Goal: Information Seeking & Learning: Learn about a topic

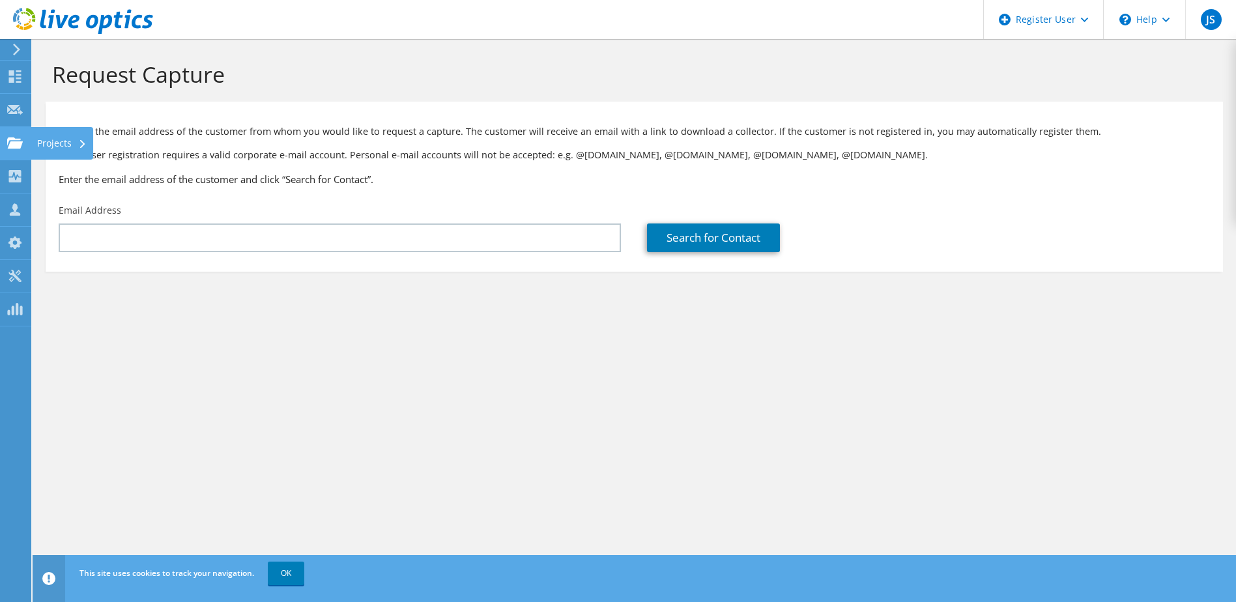
click at [9, 145] on use at bounding box center [15, 142] width 16 height 11
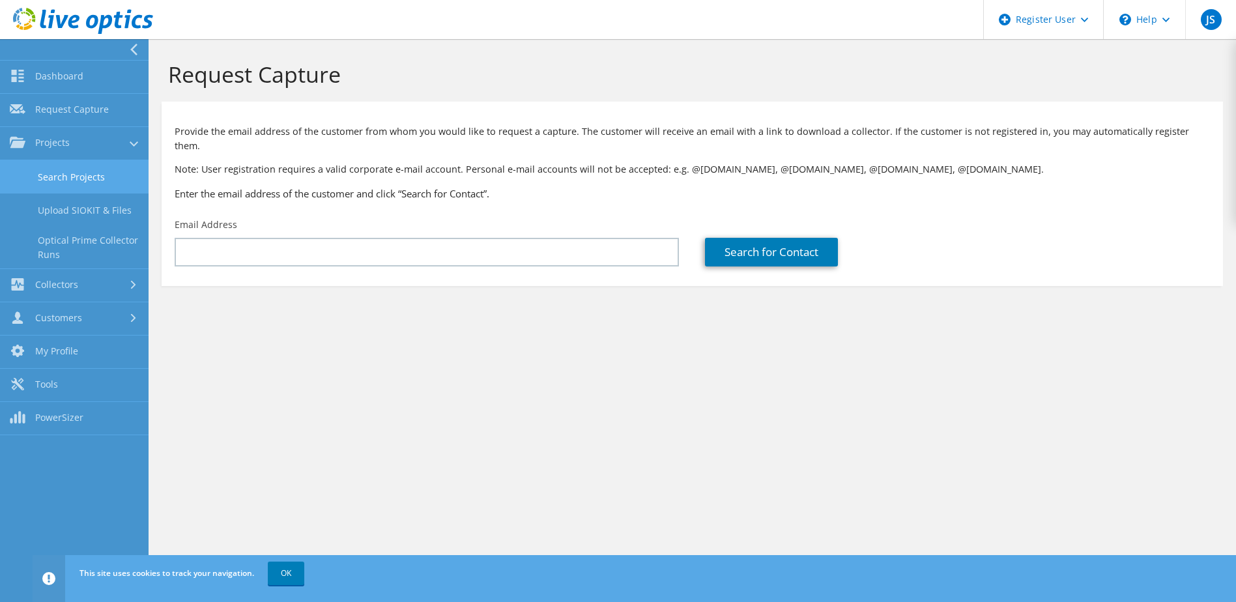
click at [74, 172] on link "Search Projects" at bounding box center [74, 176] width 149 height 33
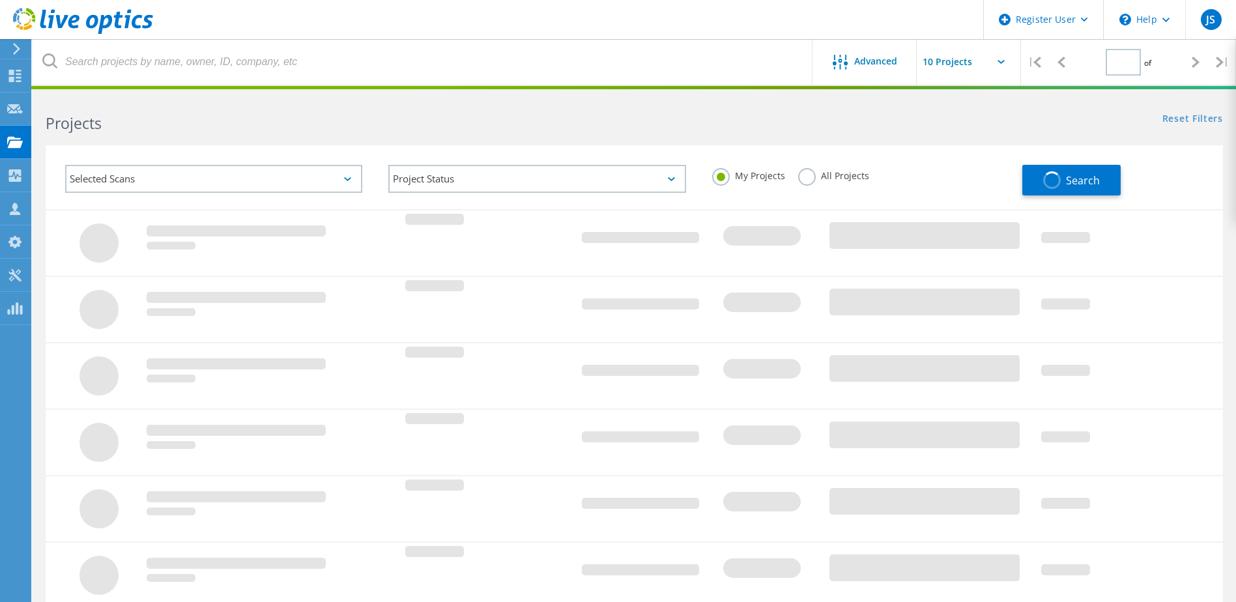
type input "1"
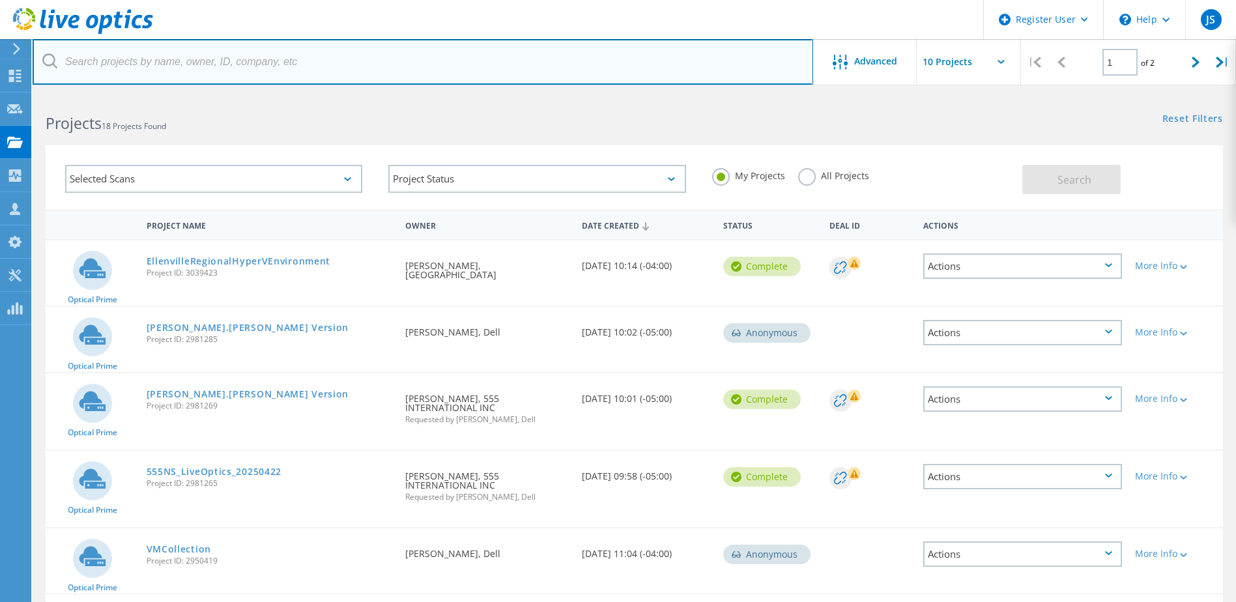
click at [231, 63] on input "text" at bounding box center [423, 62] width 781 height 46
paste input "3019411"
type input "3019411"
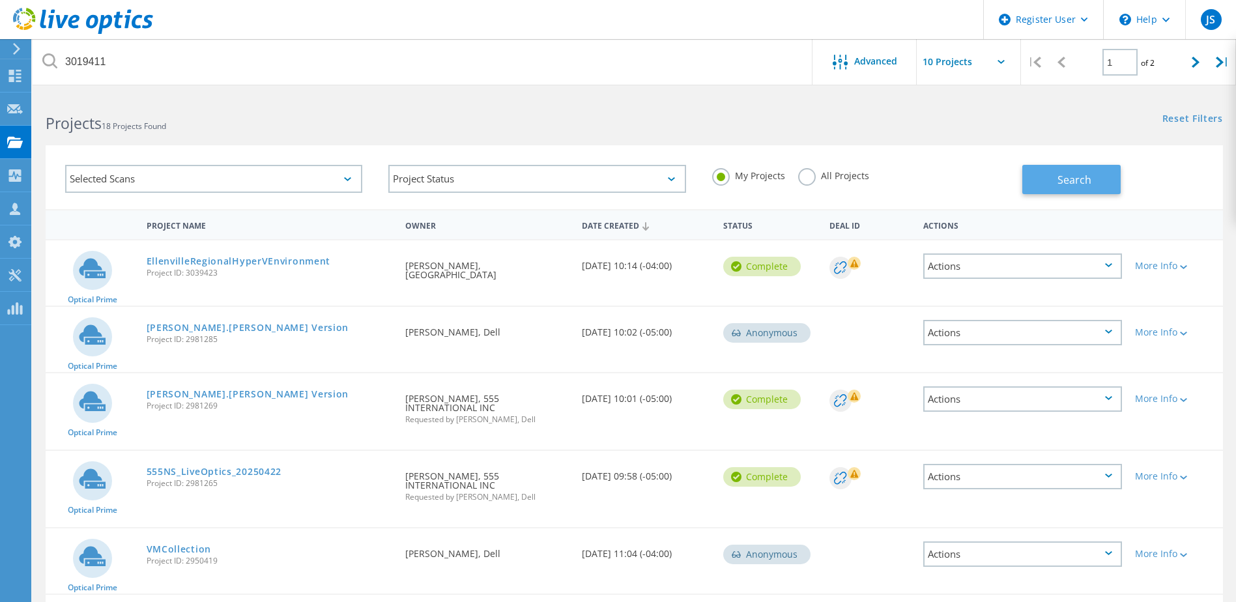
click at [1075, 175] on span "Search" at bounding box center [1075, 180] width 34 height 14
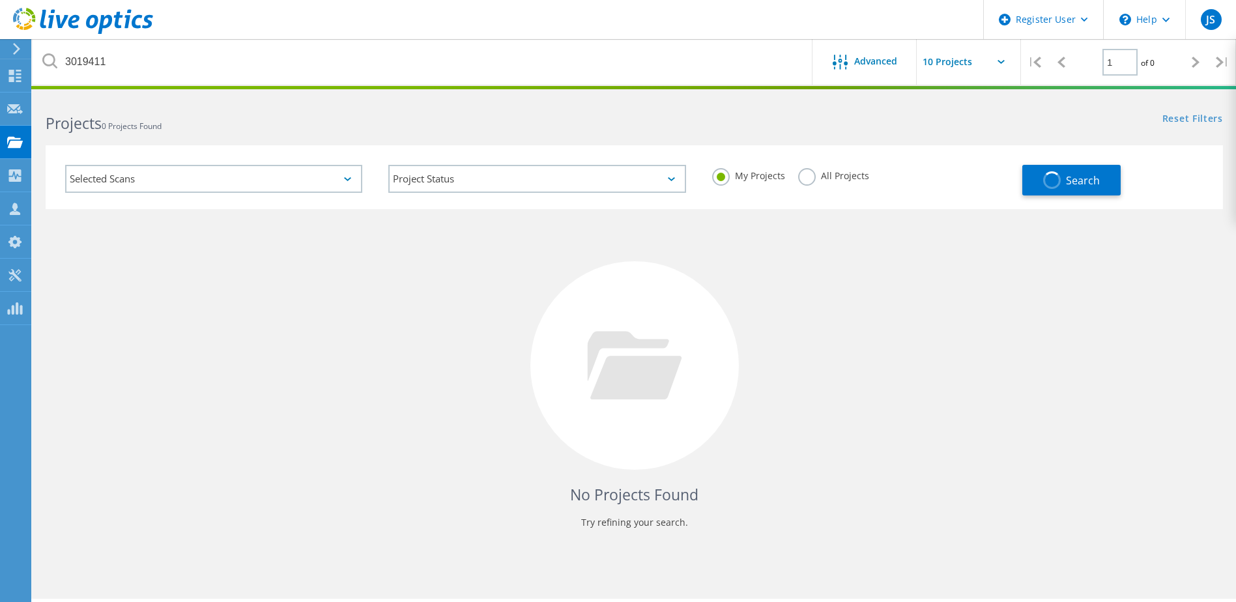
click at [807, 167] on div "My Projects All Projects" at bounding box center [860, 176] width 323 height 48
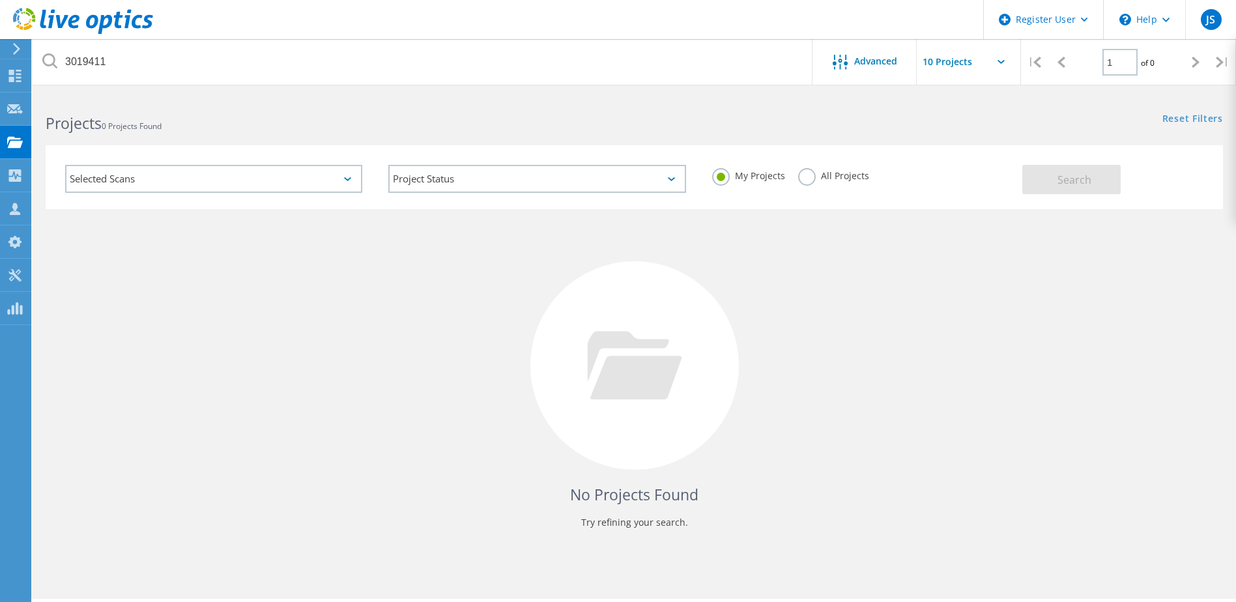
click at [815, 177] on label "All Projects" at bounding box center [833, 174] width 71 height 12
click at [0, 0] on input "All Projects" at bounding box center [0, 0] width 0 height 0
click at [1099, 184] on button "Search" at bounding box center [1071, 179] width 98 height 29
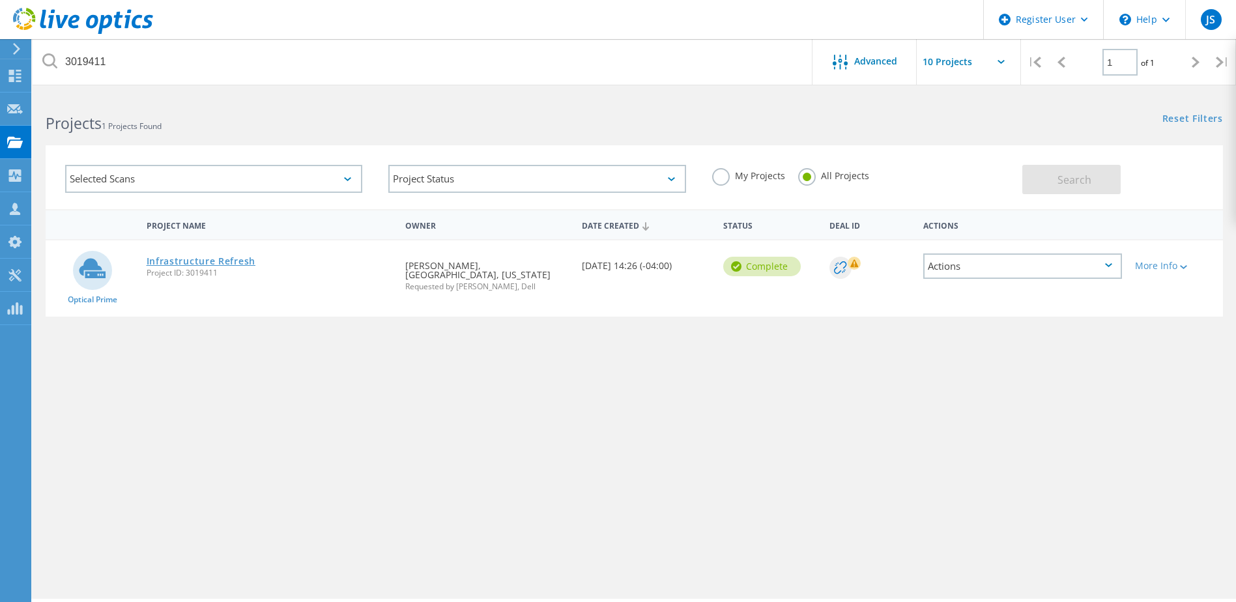
click at [205, 257] on link "Infrastructure Refresh" at bounding box center [201, 261] width 109 height 9
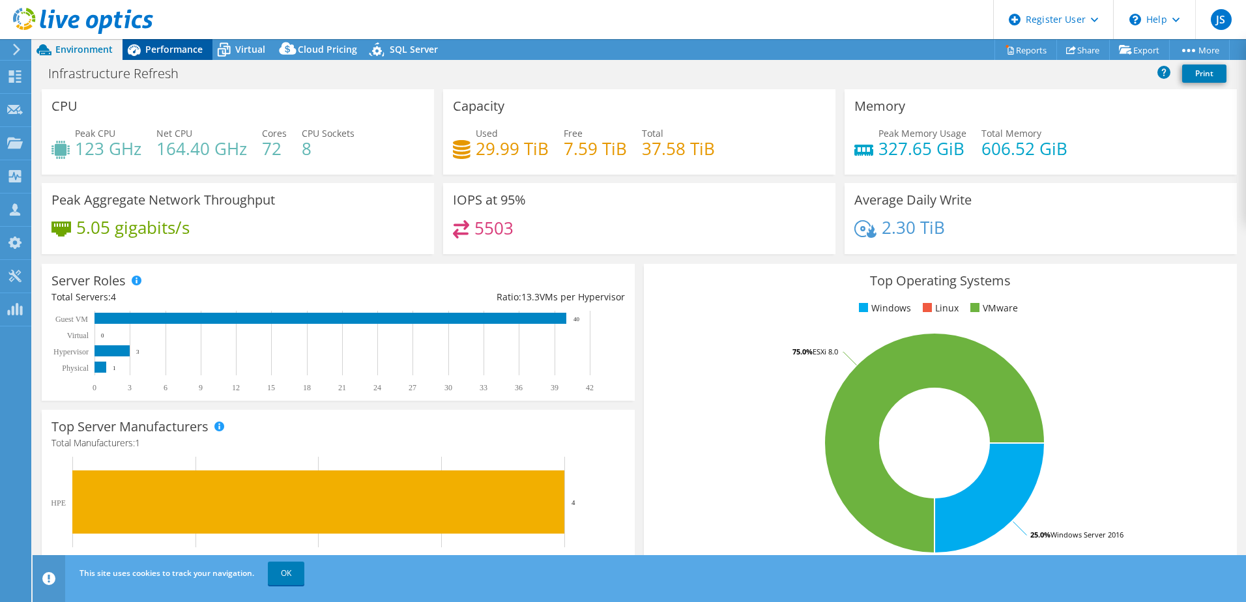
click at [177, 51] on span "Performance" at bounding box center [173, 49] width 57 height 12
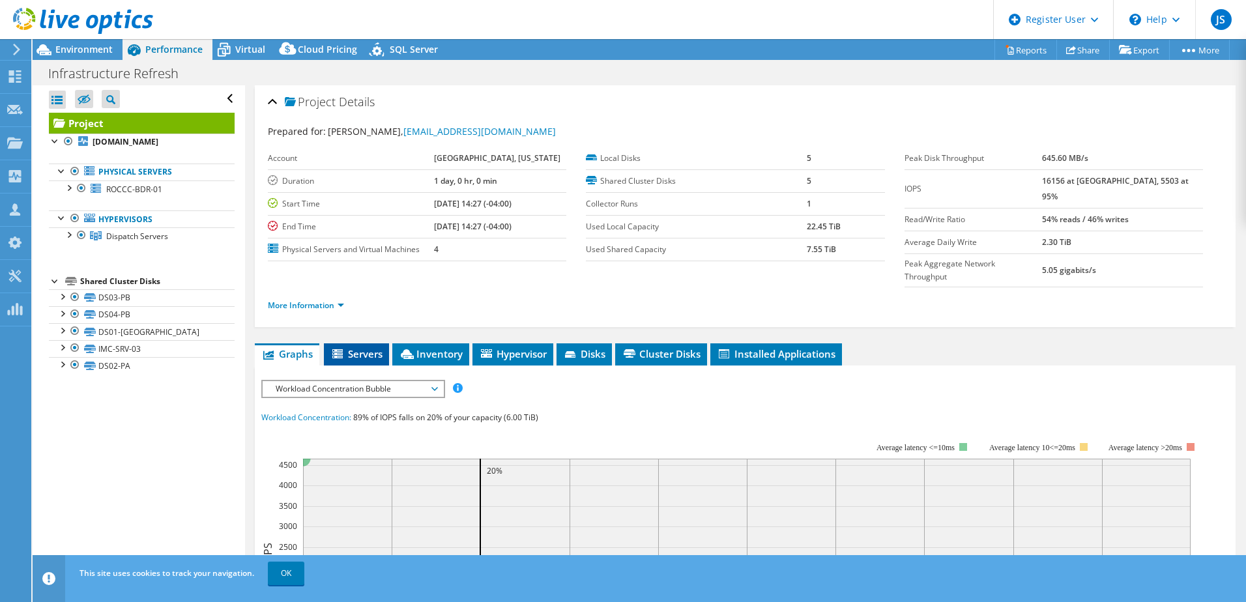
click at [362, 347] on span "Servers" at bounding box center [356, 353] width 52 height 13
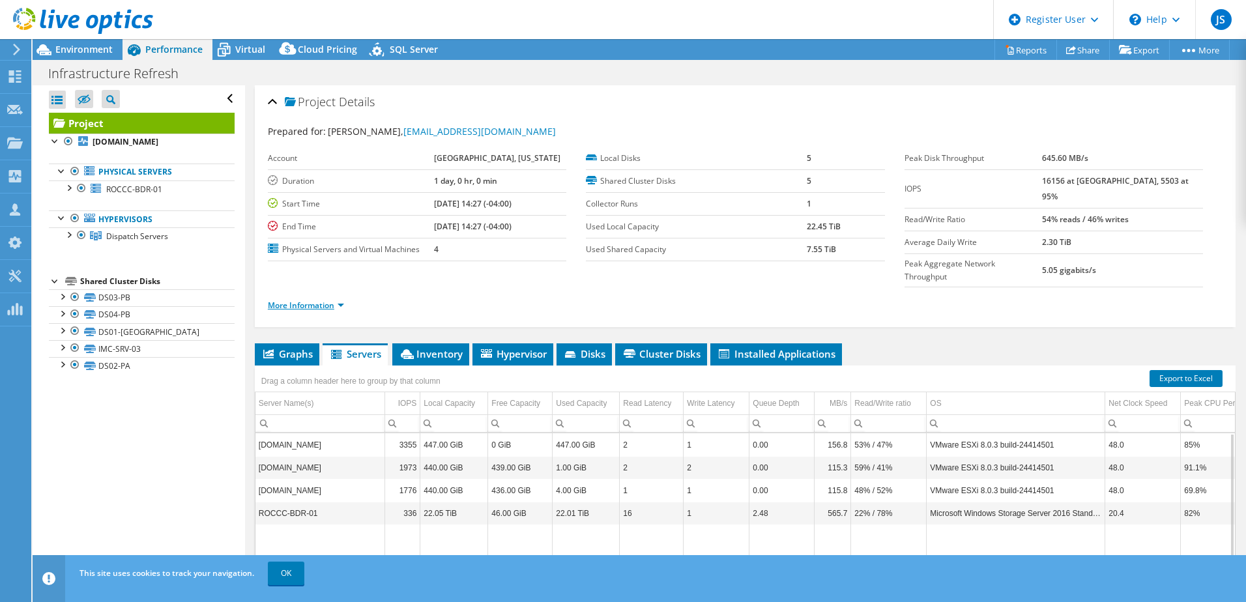
click at [300, 300] on link "More Information" at bounding box center [306, 305] width 76 height 11
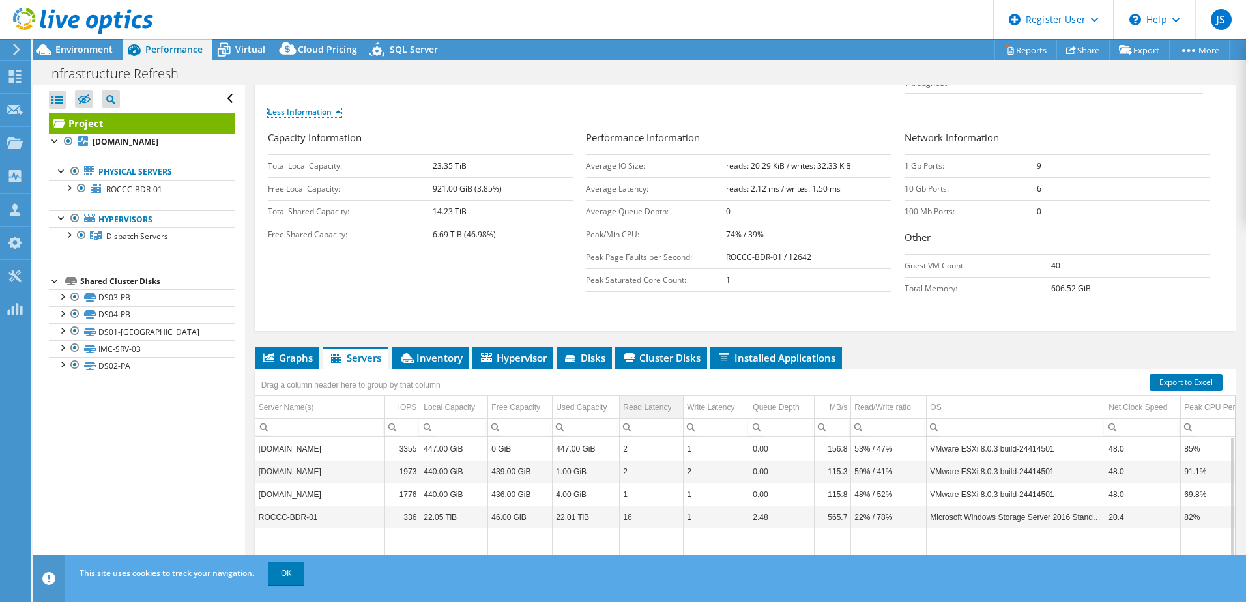
scroll to position [195, 0]
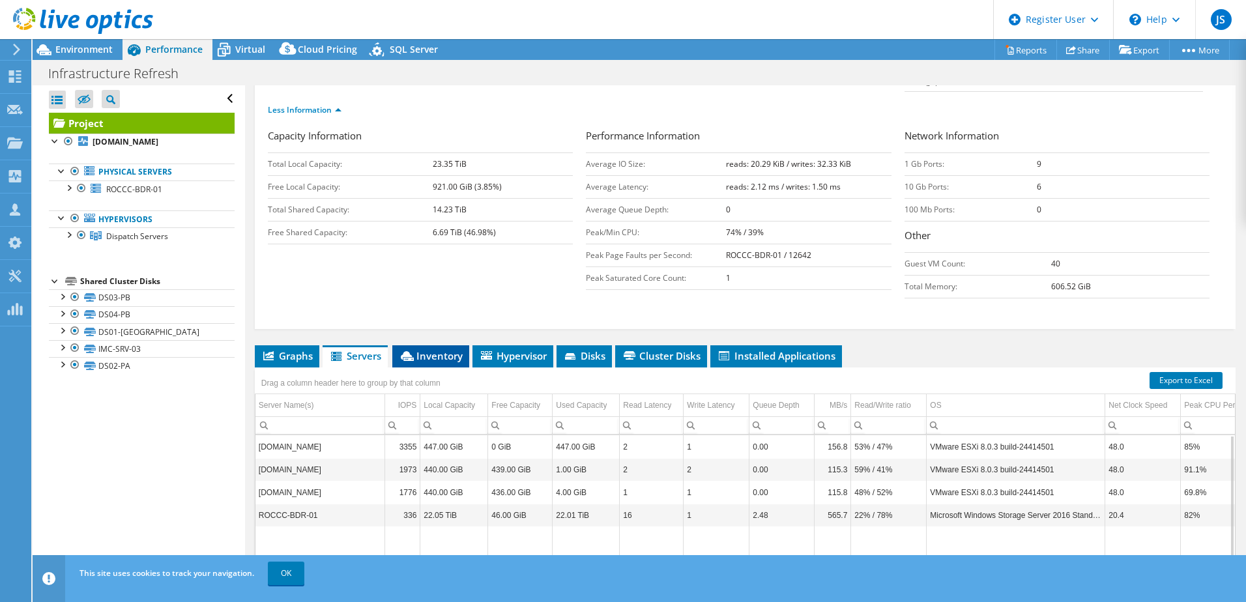
click at [429, 349] on span "Inventory" at bounding box center [431, 355] width 64 height 13
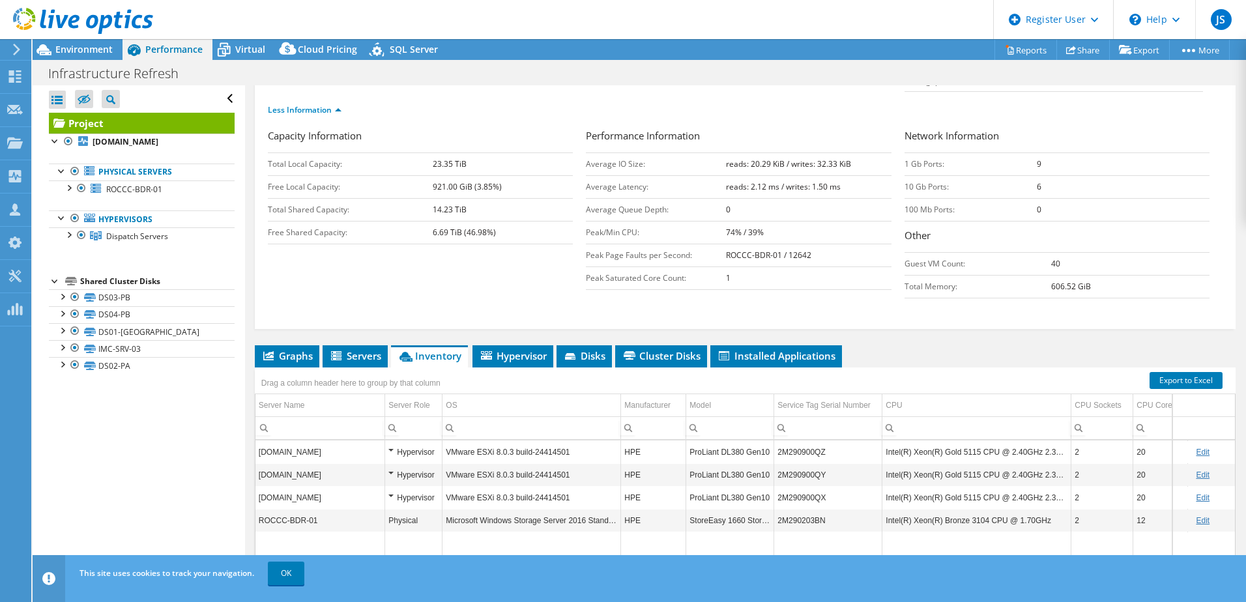
scroll to position [261, 0]
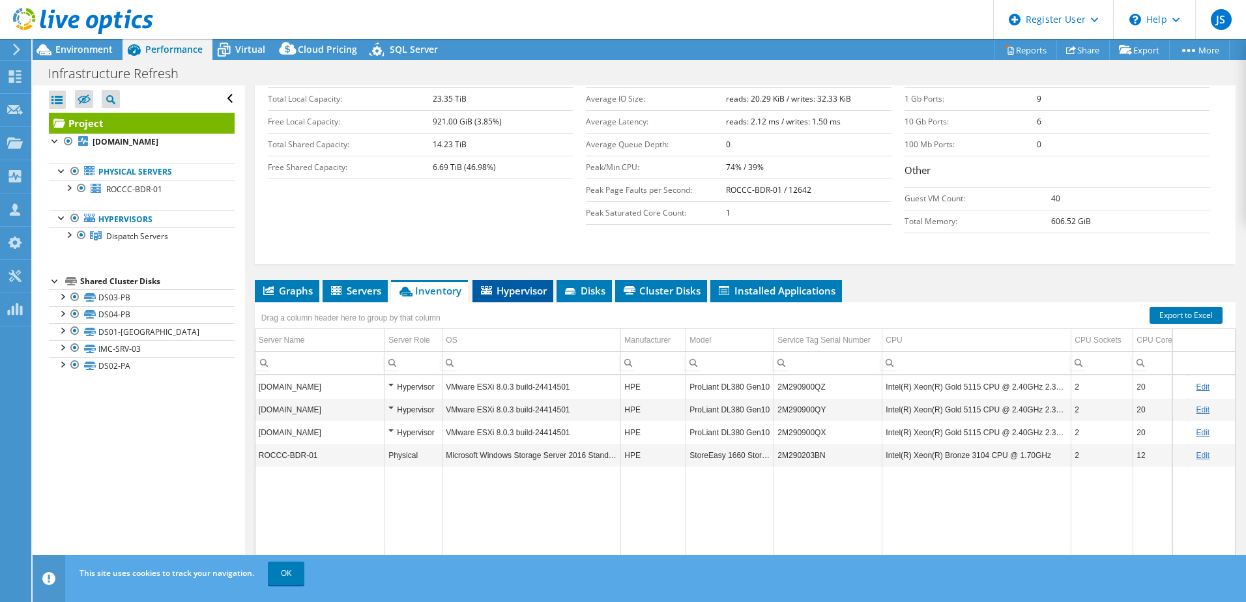
click at [530, 284] on span "Hypervisor" at bounding box center [513, 290] width 68 height 13
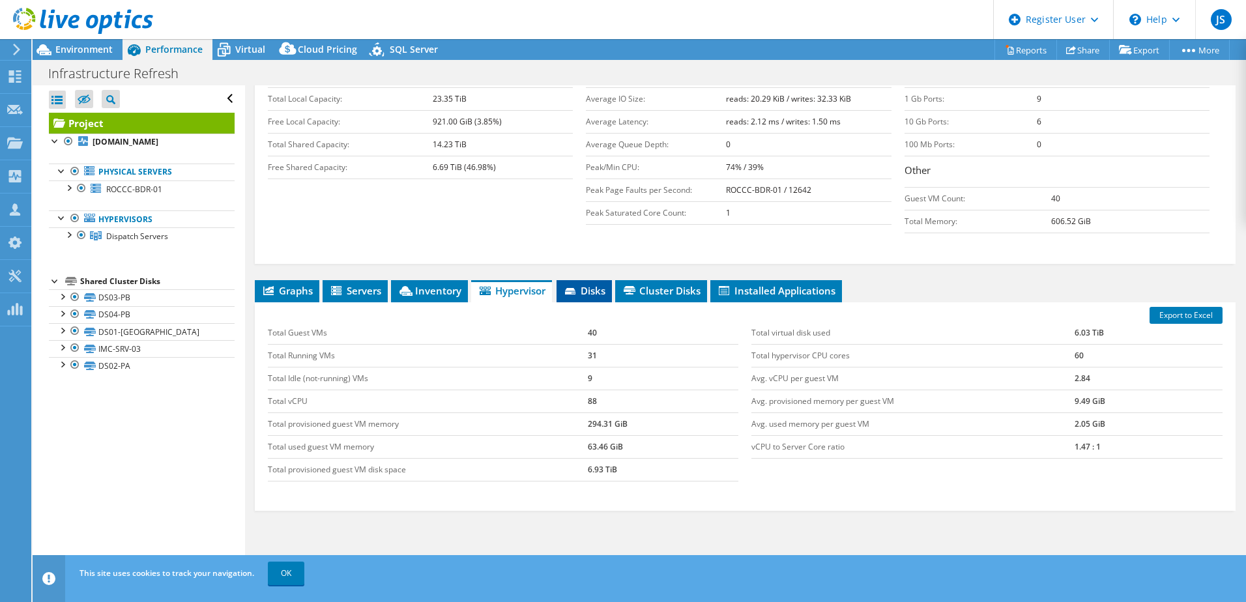
click at [584, 284] on span "Disks" at bounding box center [584, 290] width 42 height 13
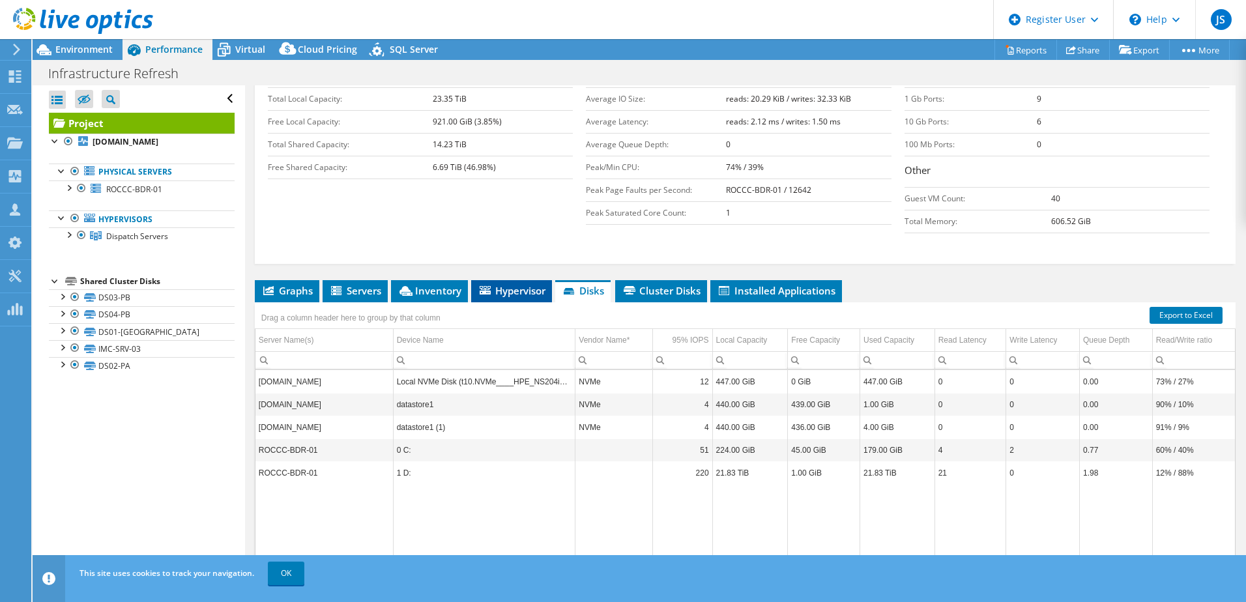
click at [506, 284] on span "Hypervisor" at bounding box center [512, 290] width 68 height 13
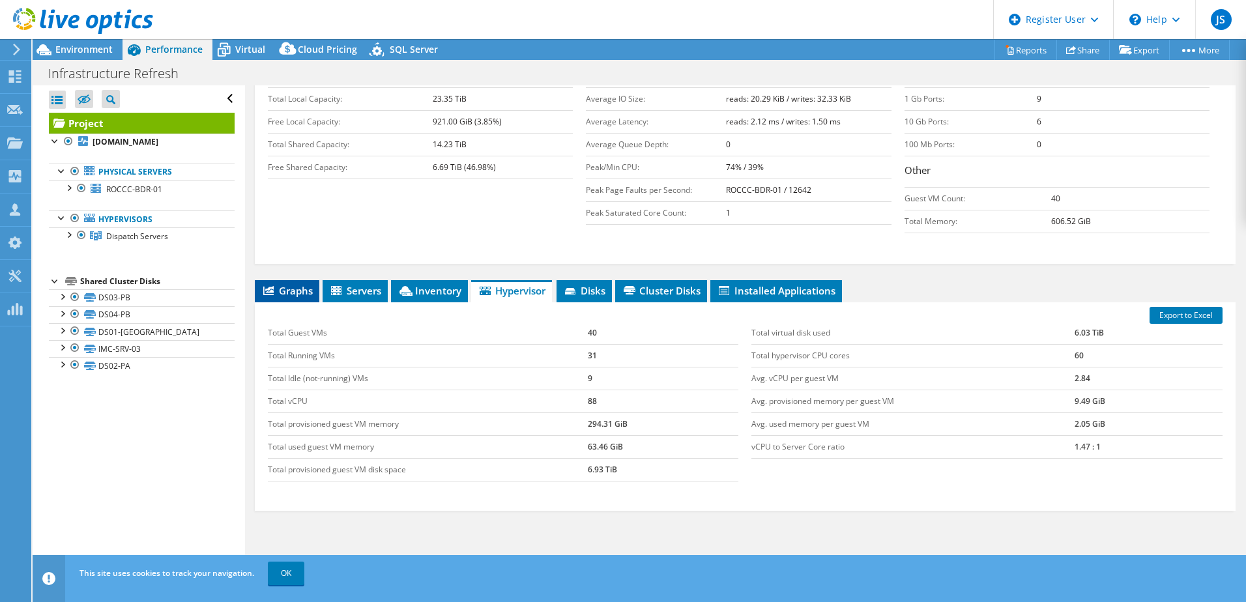
click at [294, 284] on span "Graphs" at bounding box center [286, 290] width 51 height 13
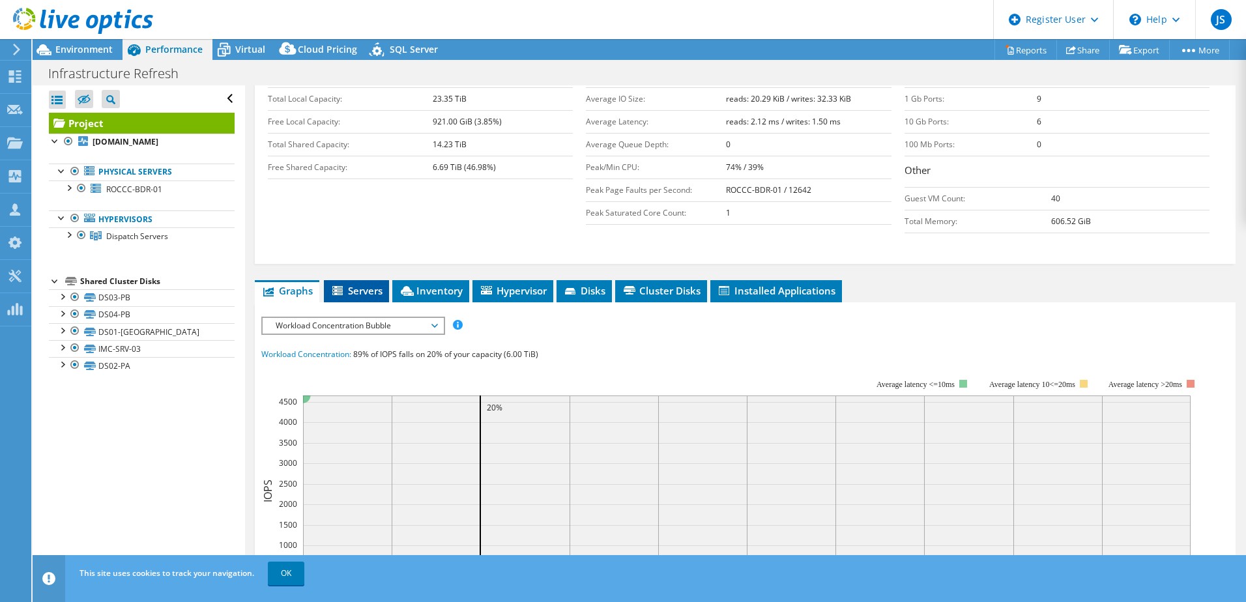
click at [373, 284] on span "Servers" at bounding box center [356, 290] width 52 height 13
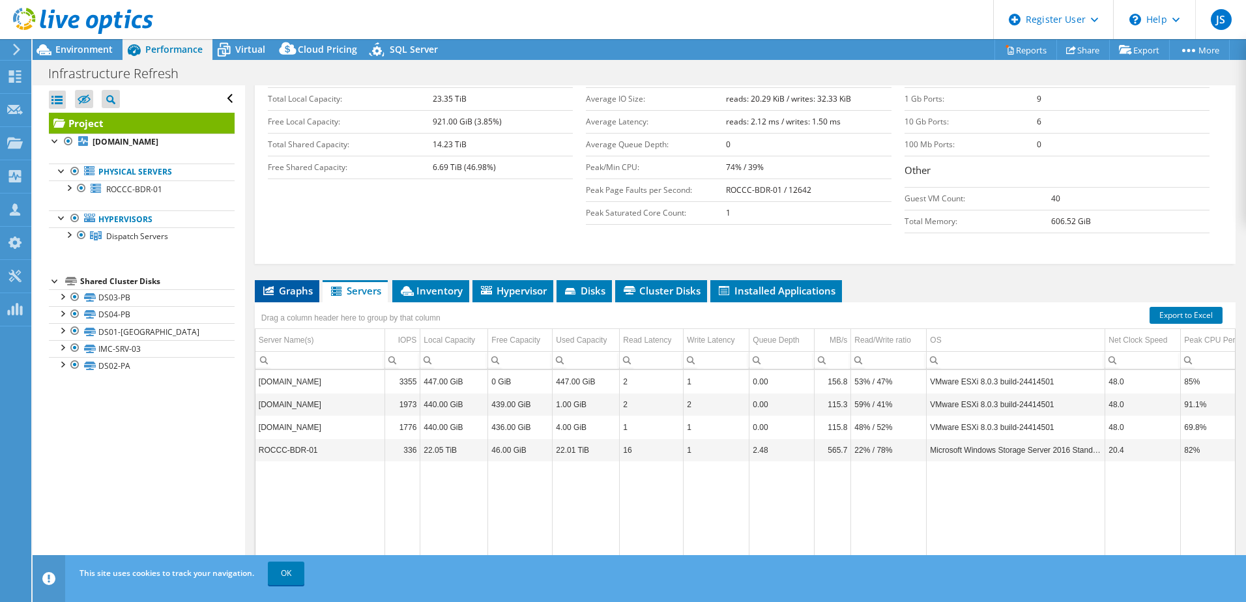
click at [289, 284] on span "Graphs" at bounding box center [286, 290] width 51 height 13
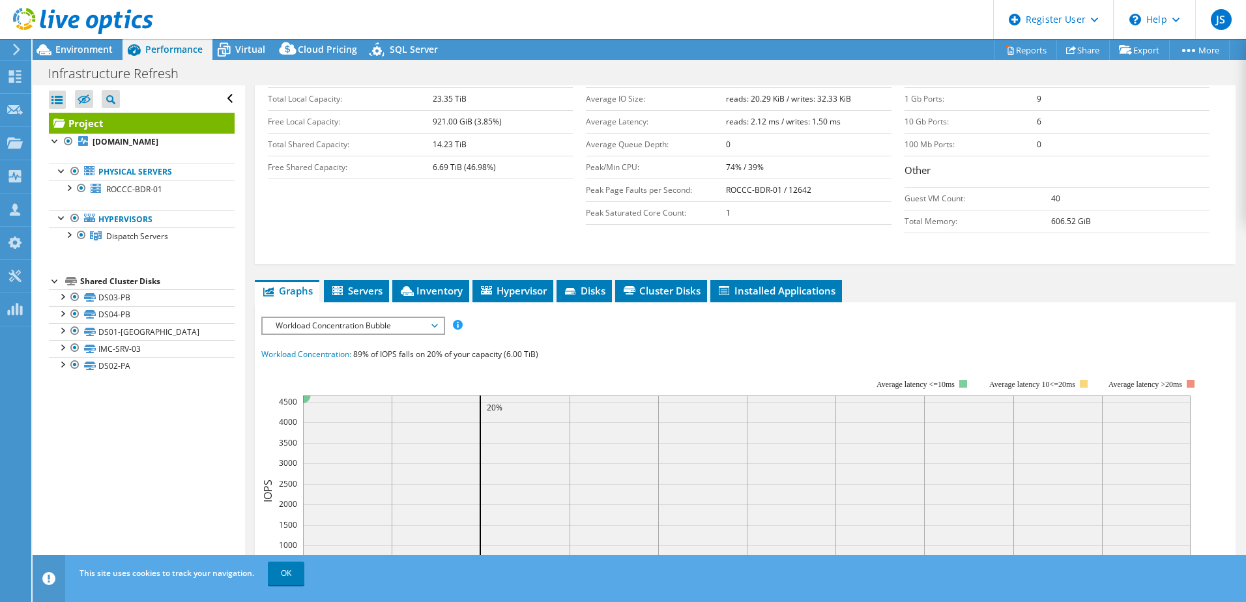
click at [351, 318] on span "Workload Concentration Bubble" at bounding box center [352, 326] width 167 height 16
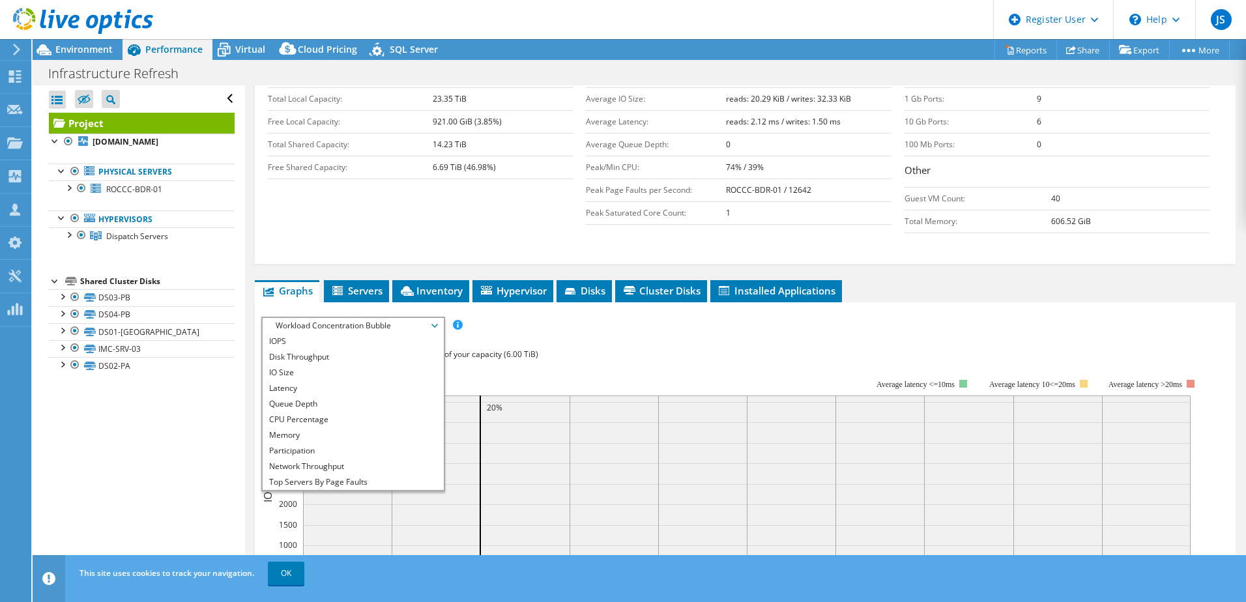
click at [358, 318] on span "Workload Concentration Bubble" at bounding box center [352, 326] width 167 height 16
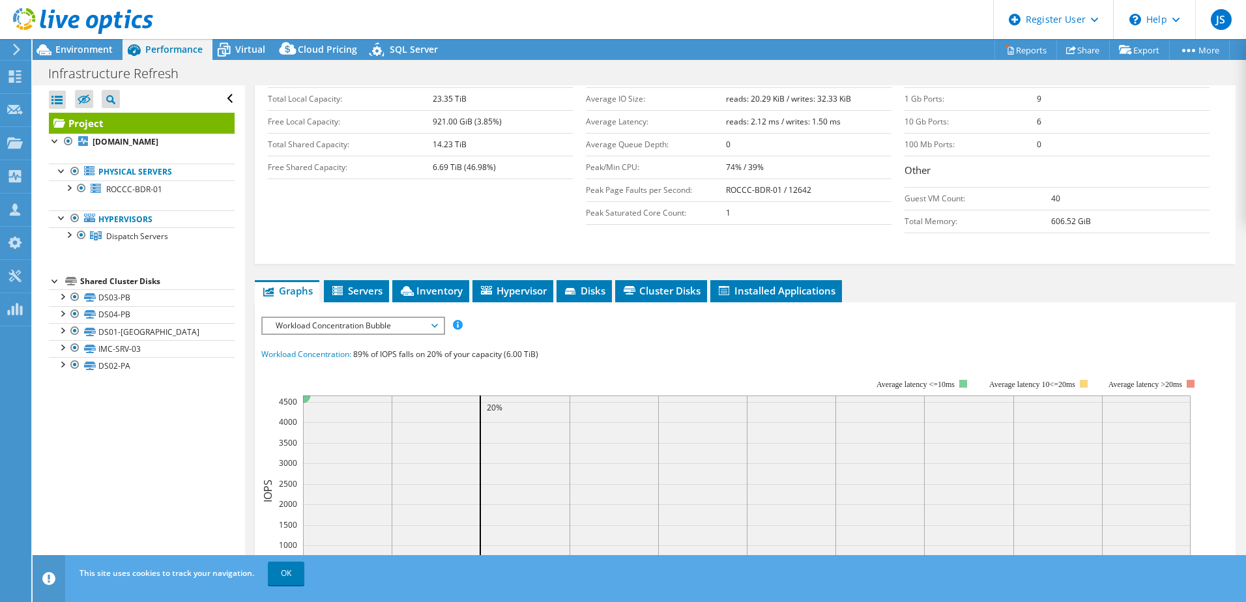
click at [373, 318] on span "Workload Concentration Bubble" at bounding box center [352, 326] width 167 height 16
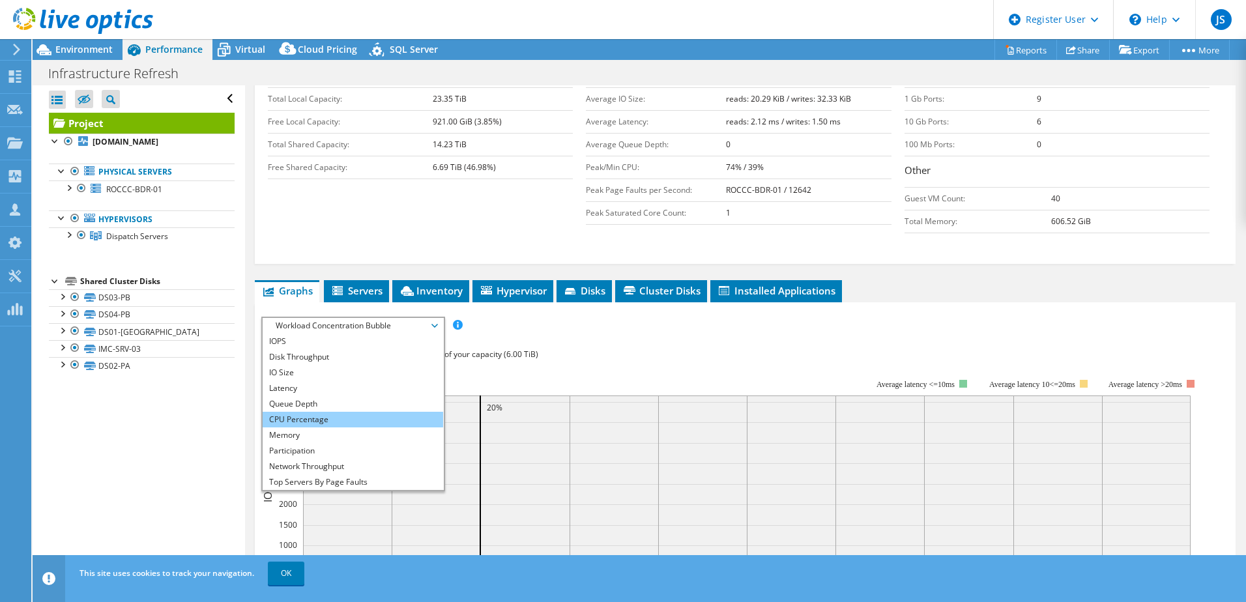
click at [338, 412] on li "CPU Percentage" at bounding box center [353, 420] width 180 height 16
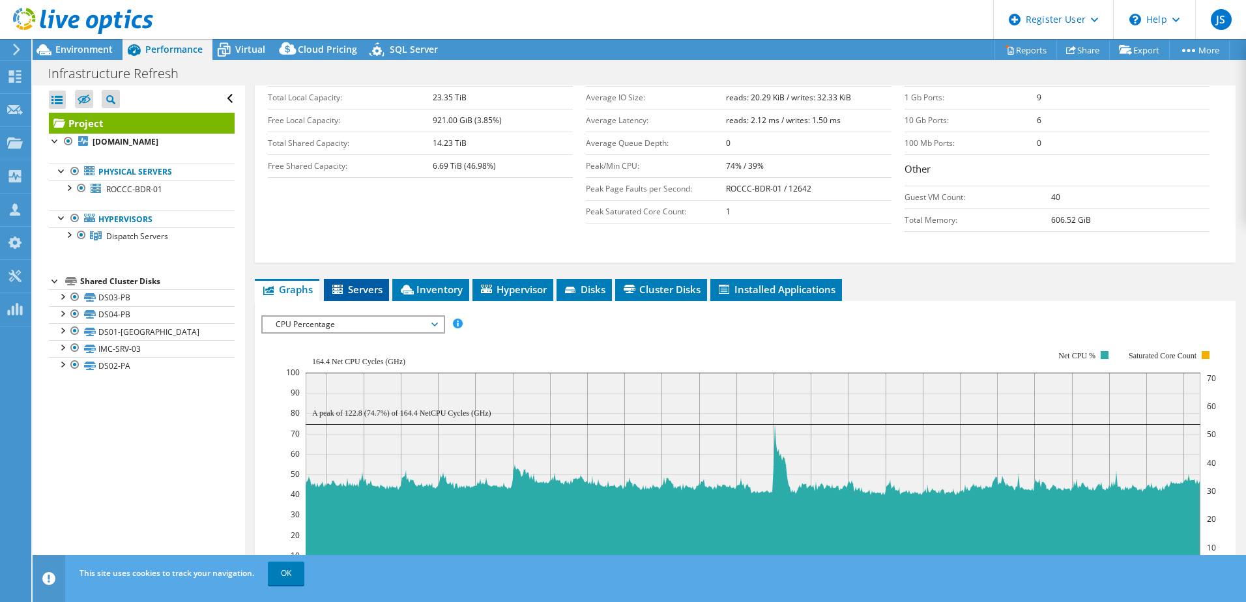
scroll to position [194, 0]
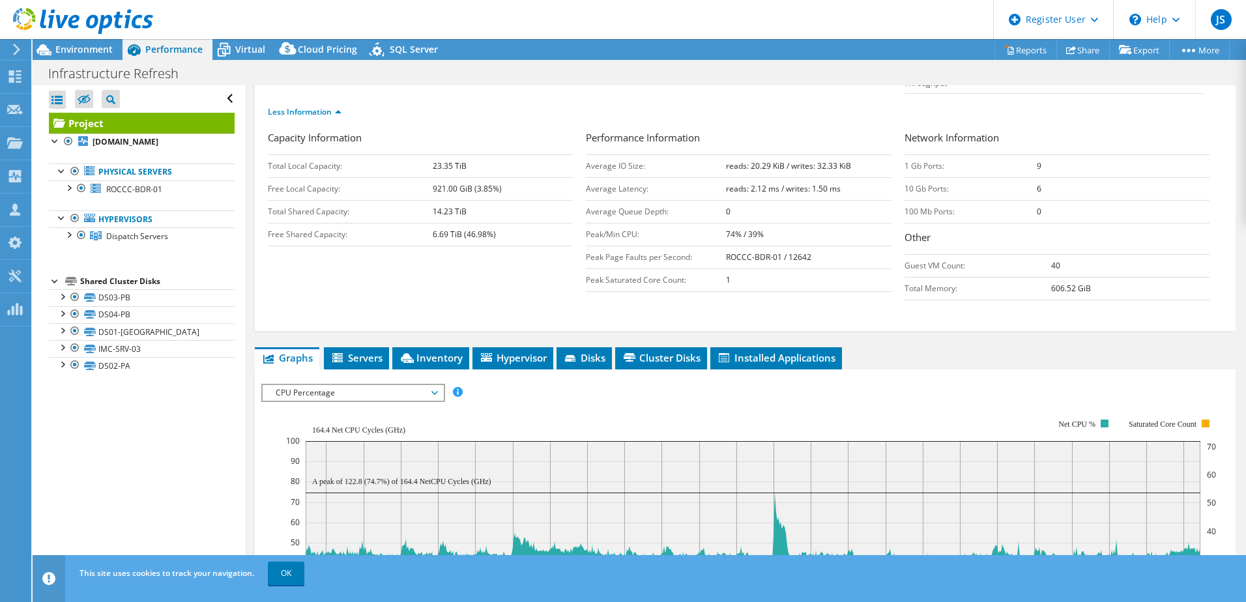
click at [394, 385] on span "CPU Percentage" at bounding box center [352, 393] width 167 height 16
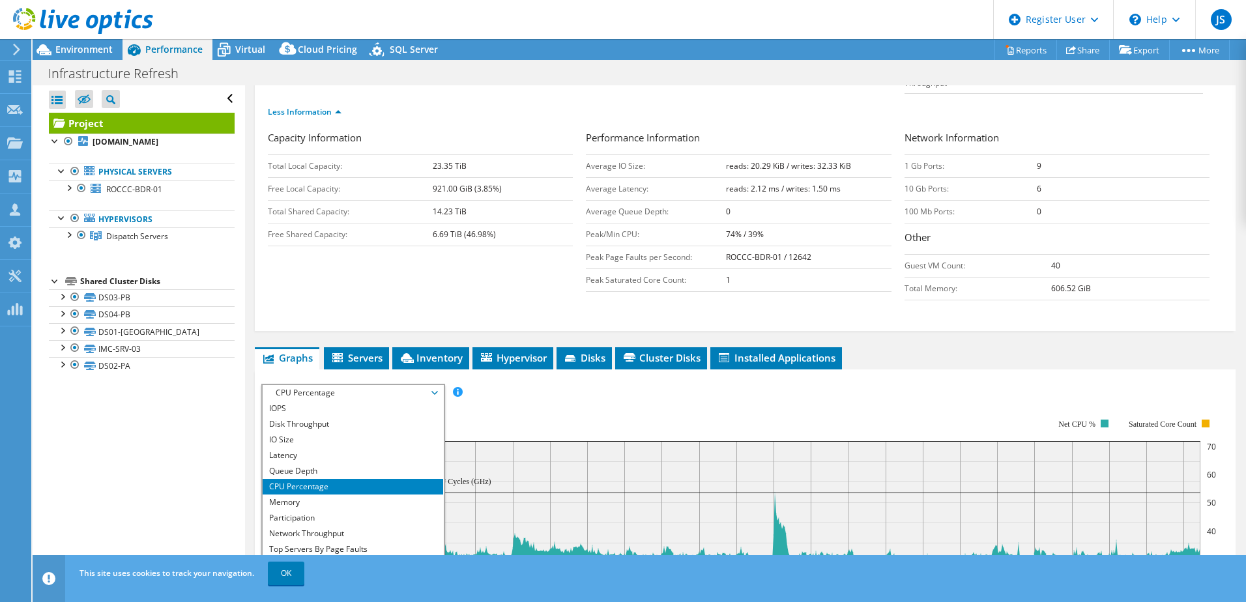
click at [394, 385] on span "CPU Percentage" at bounding box center [352, 393] width 167 height 16
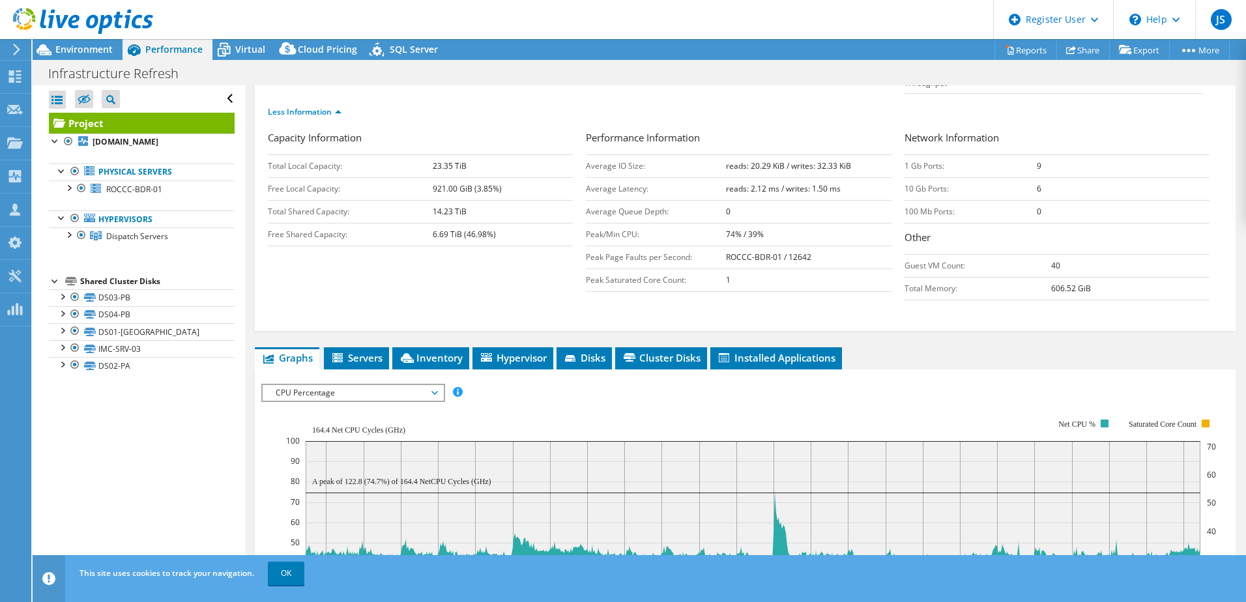
click at [552, 401] on rect at bounding box center [751, 531] width 930 height 261
click at [409, 385] on span "CPU Percentage" at bounding box center [352, 393] width 167 height 16
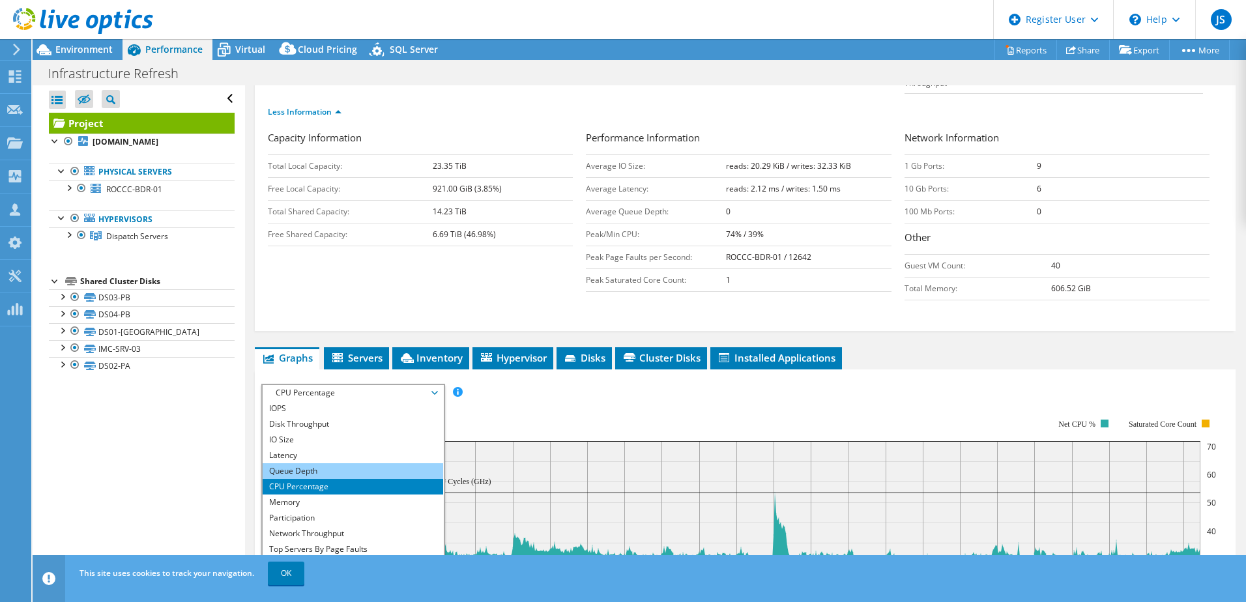
click at [379, 463] on li "Queue Depth" at bounding box center [353, 471] width 180 height 16
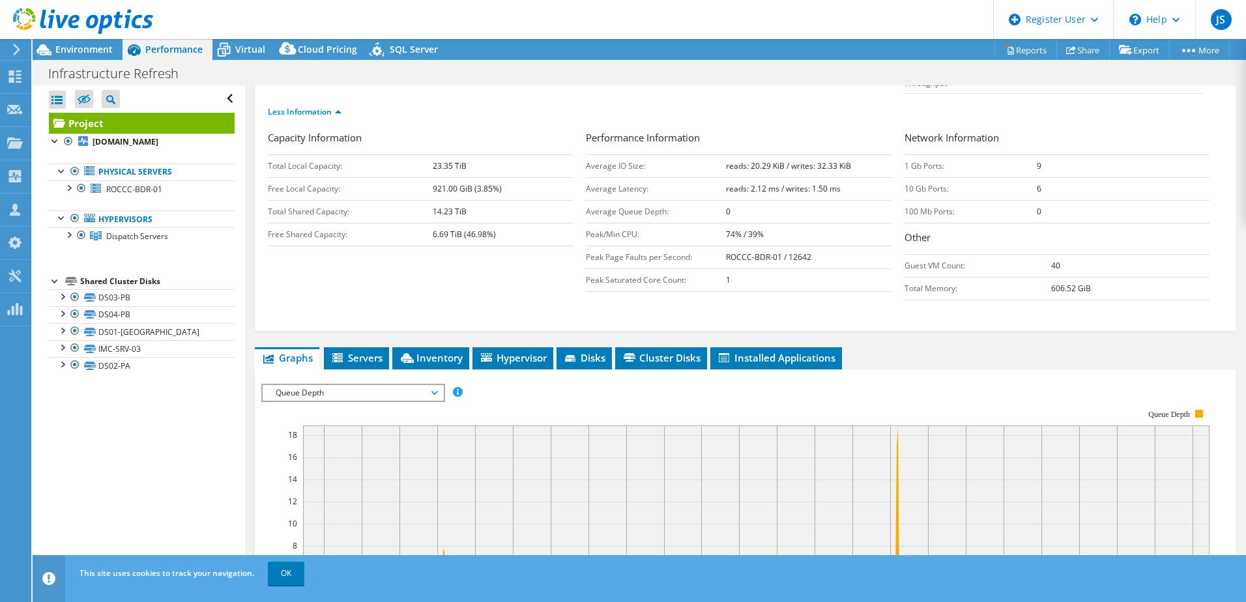
click at [392, 385] on span "Queue Depth" at bounding box center [352, 393] width 167 height 16
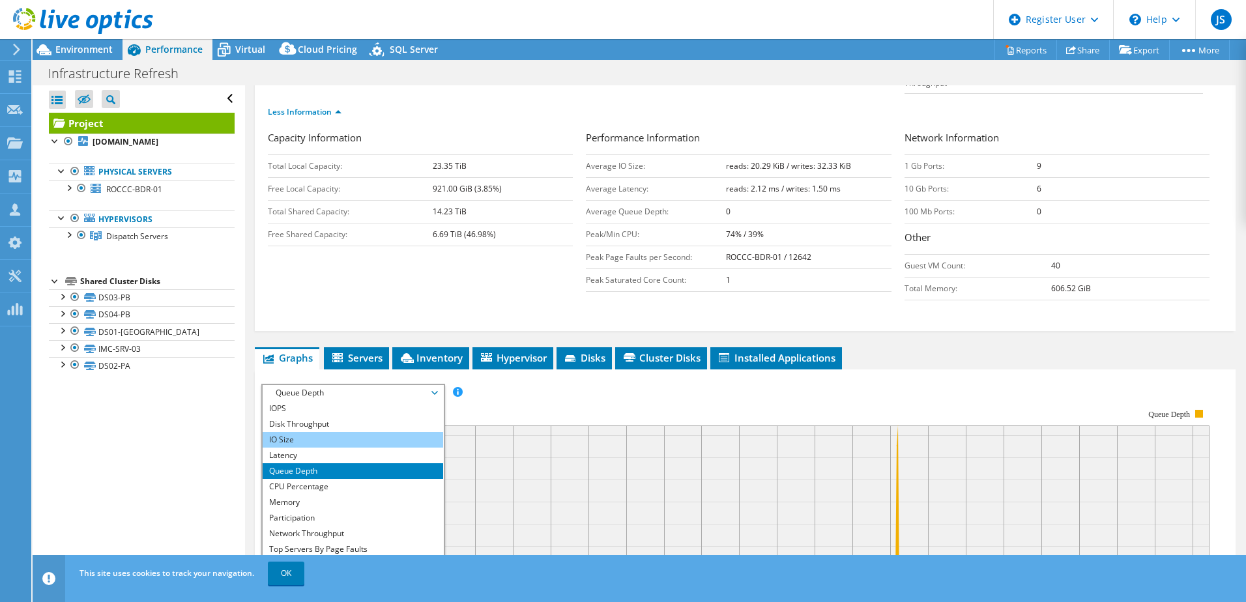
click at [353, 432] on li "IO Size" at bounding box center [353, 440] width 180 height 16
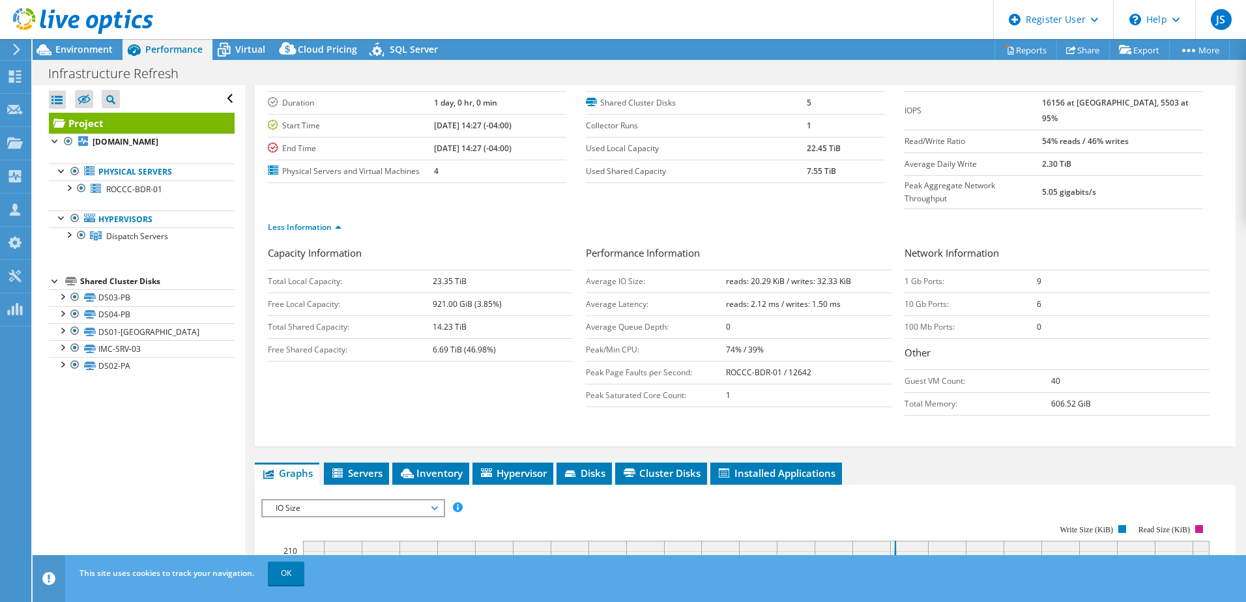
scroll to position [0, 0]
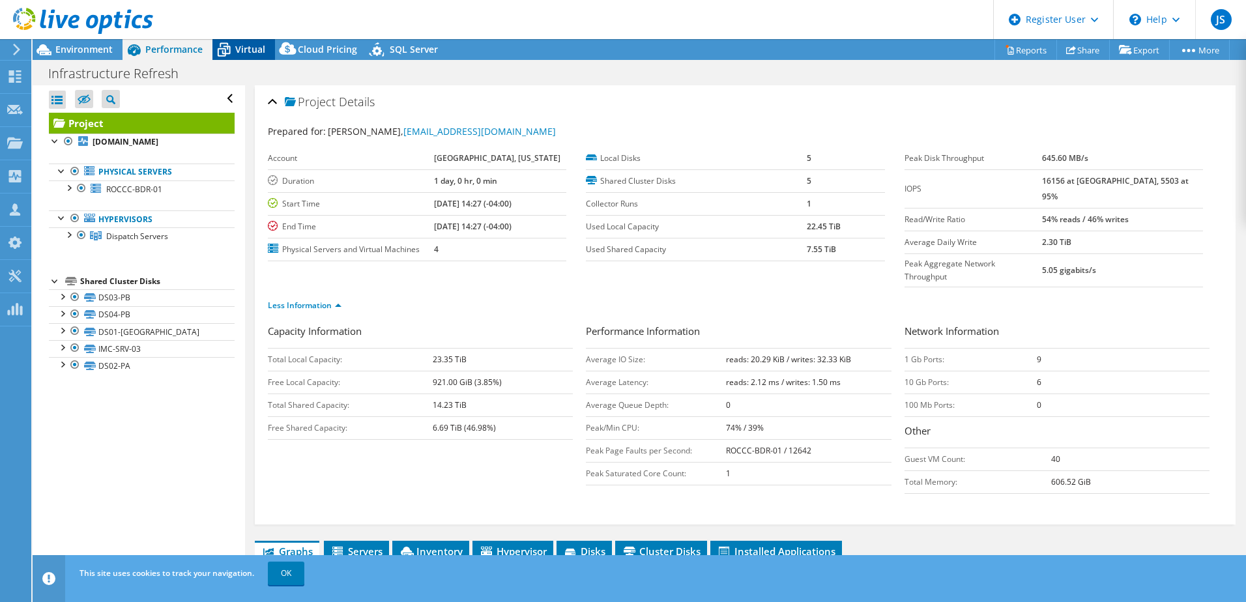
click at [254, 56] on div "Virtual" at bounding box center [243, 49] width 63 height 21
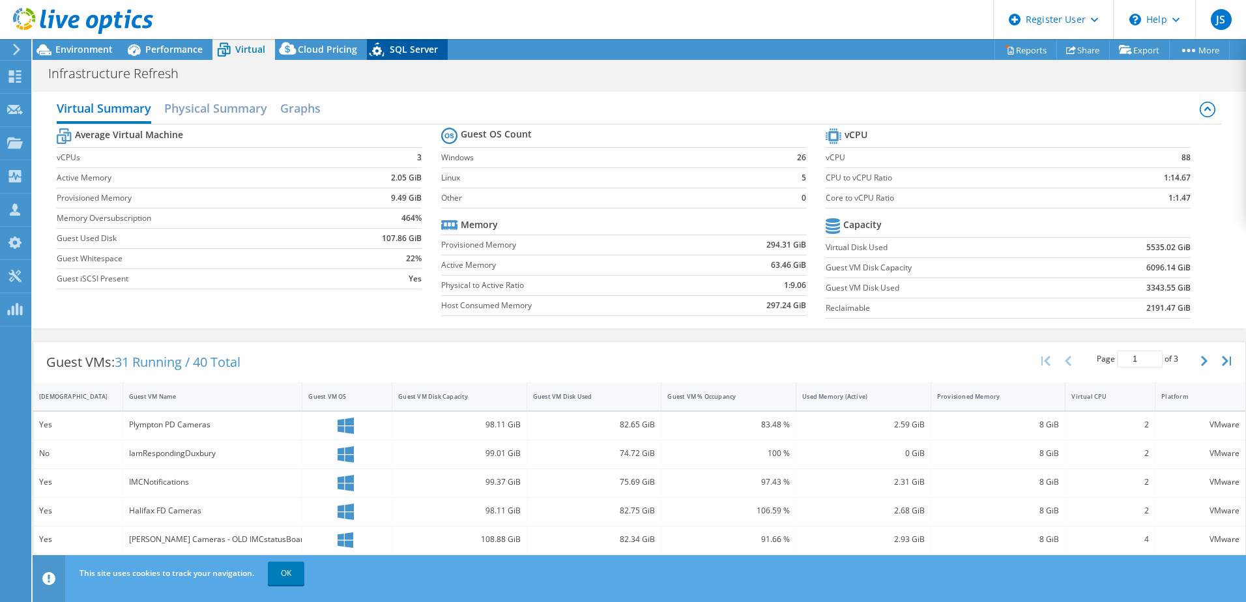
click at [404, 50] on span "SQL Server" at bounding box center [414, 49] width 48 height 12
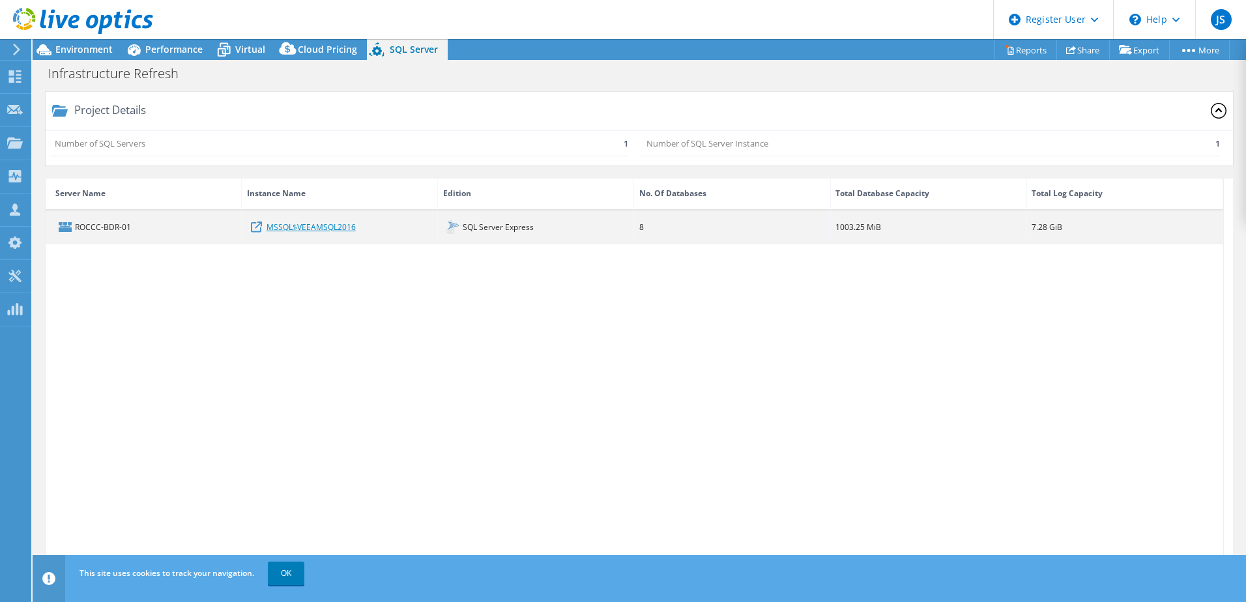
drag, startPoint x: 325, startPoint y: 229, endPoint x: 332, endPoint y: 229, distance: 6.5
click at [326, 229] on link "MSSQL$VEEAMSQL2016" at bounding box center [311, 227] width 89 height 14
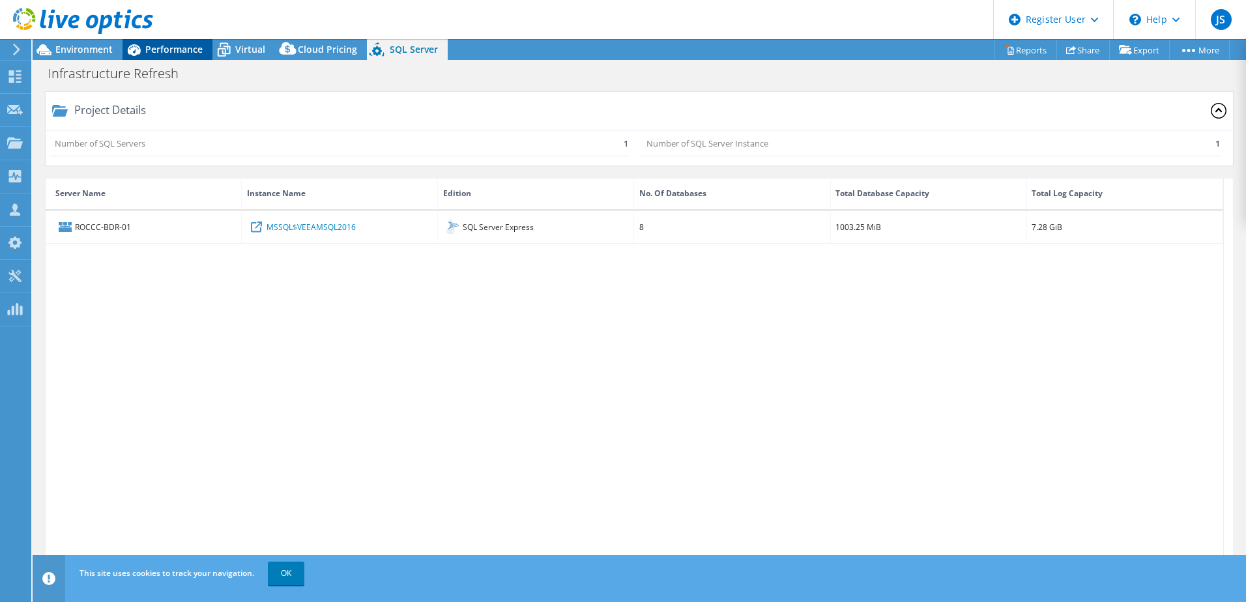
click at [170, 57] on div "Performance" at bounding box center [168, 49] width 90 height 21
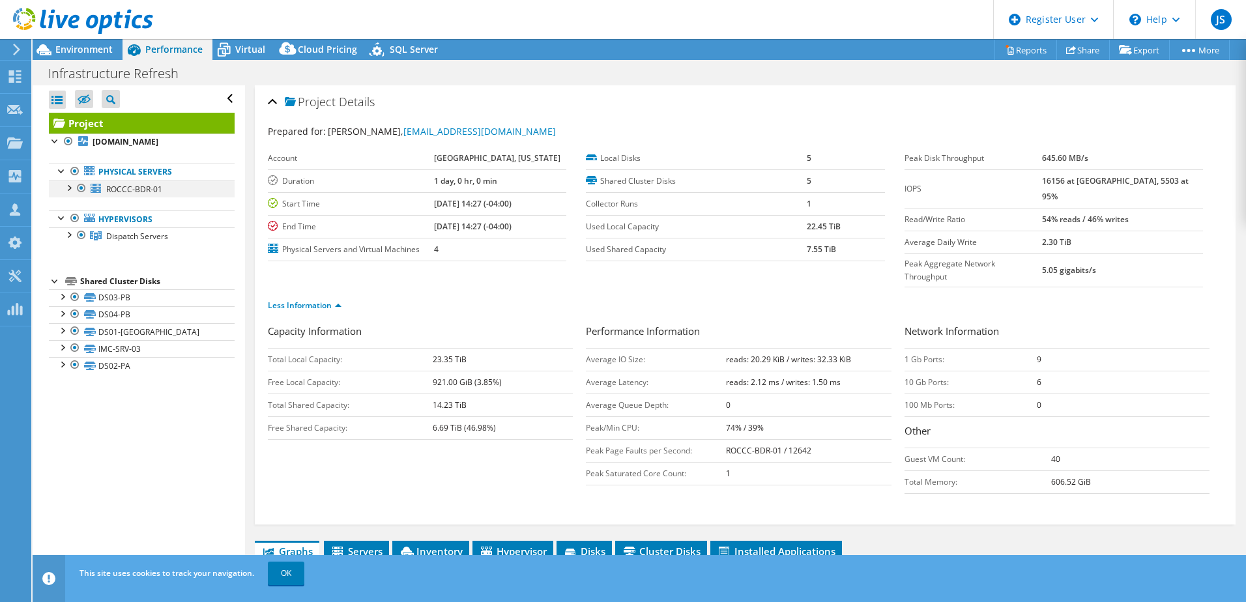
click at [68, 194] on div at bounding box center [68, 186] width 13 height 13
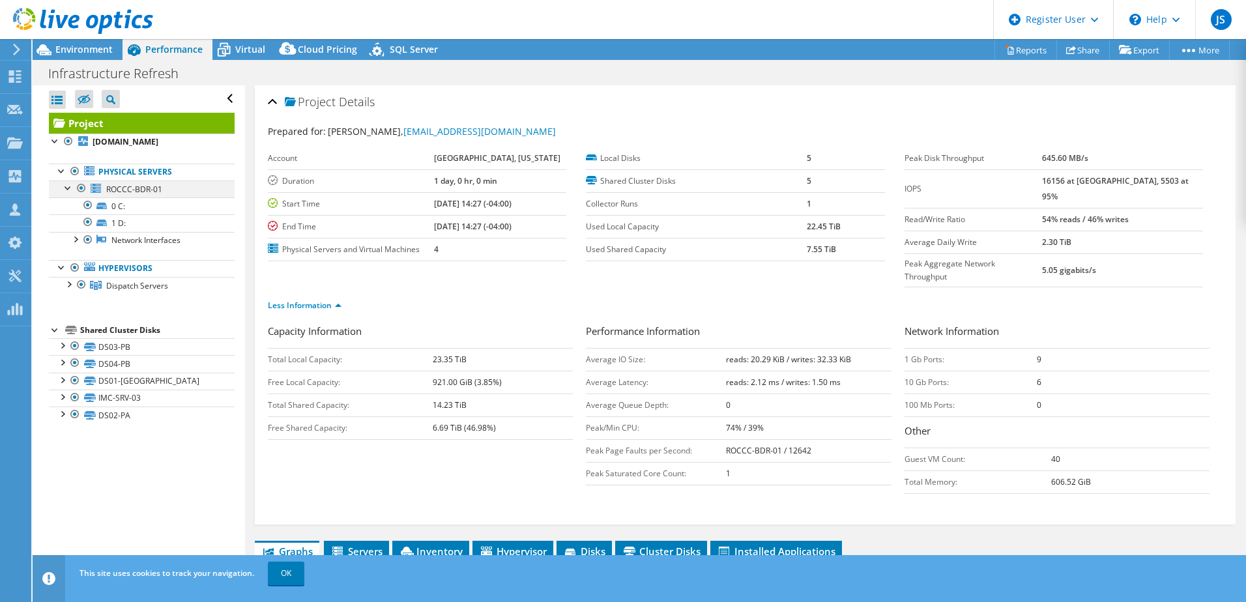
click at [68, 194] on div at bounding box center [68, 186] width 13 height 13
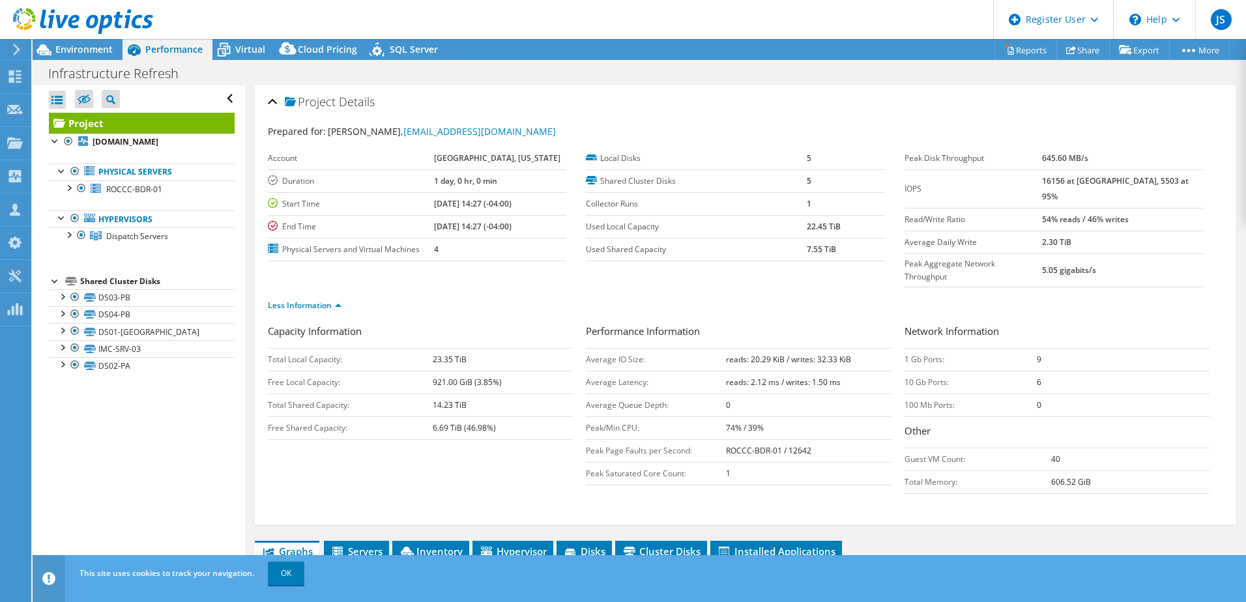
click at [149, 168] on ul "Physical Servers ROCCC-BDR-01 0 C: 1 D:" at bounding box center [142, 205] width 186 height 108
click at [134, 175] on link "Physical Servers" at bounding box center [142, 172] width 186 height 17
click at [130, 242] on span "Dispatch Servers" at bounding box center [137, 236] width 62 height 11
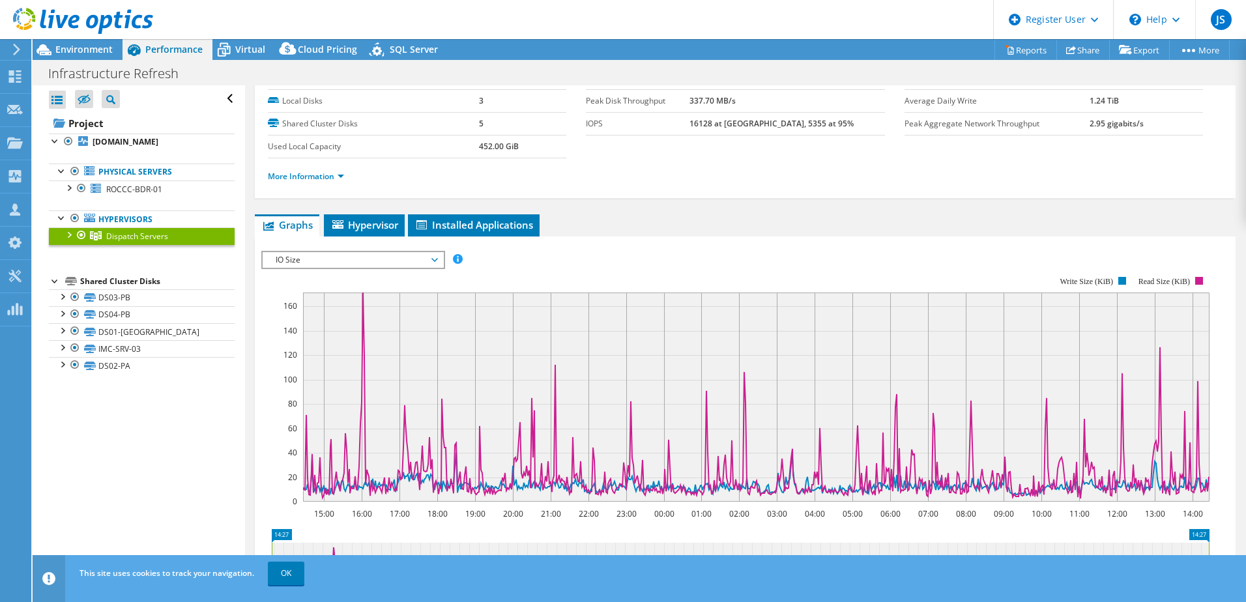
scroll to position [130, 0]
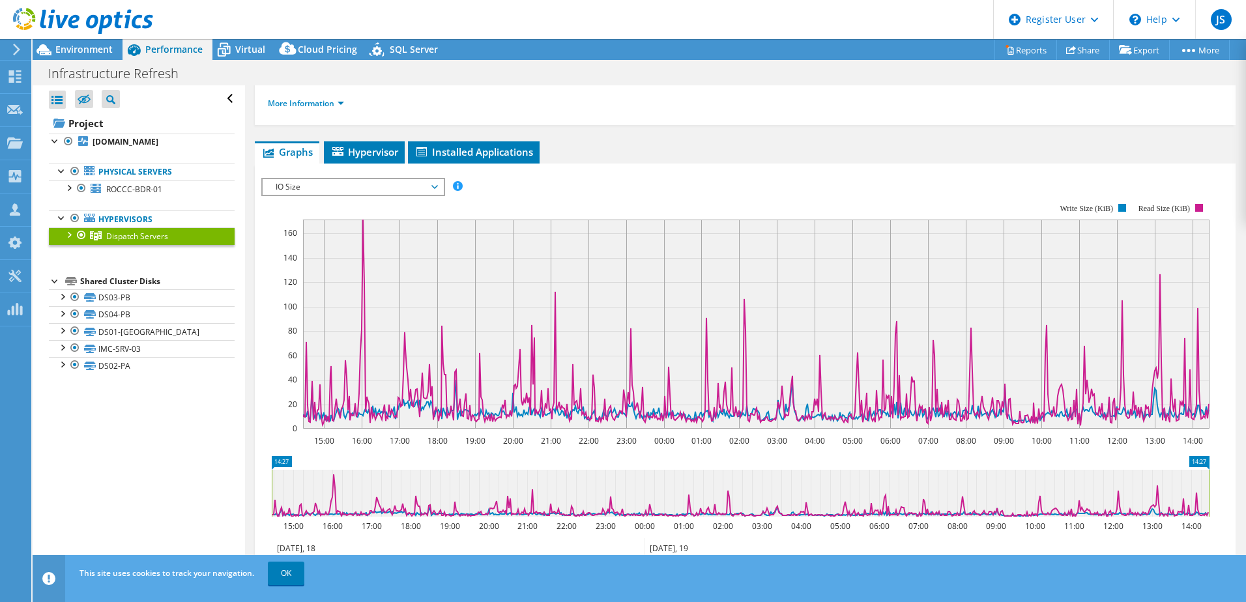
click at [378, 194] on span "IO Size" at bounding box center [352, 187] width 167 height 16
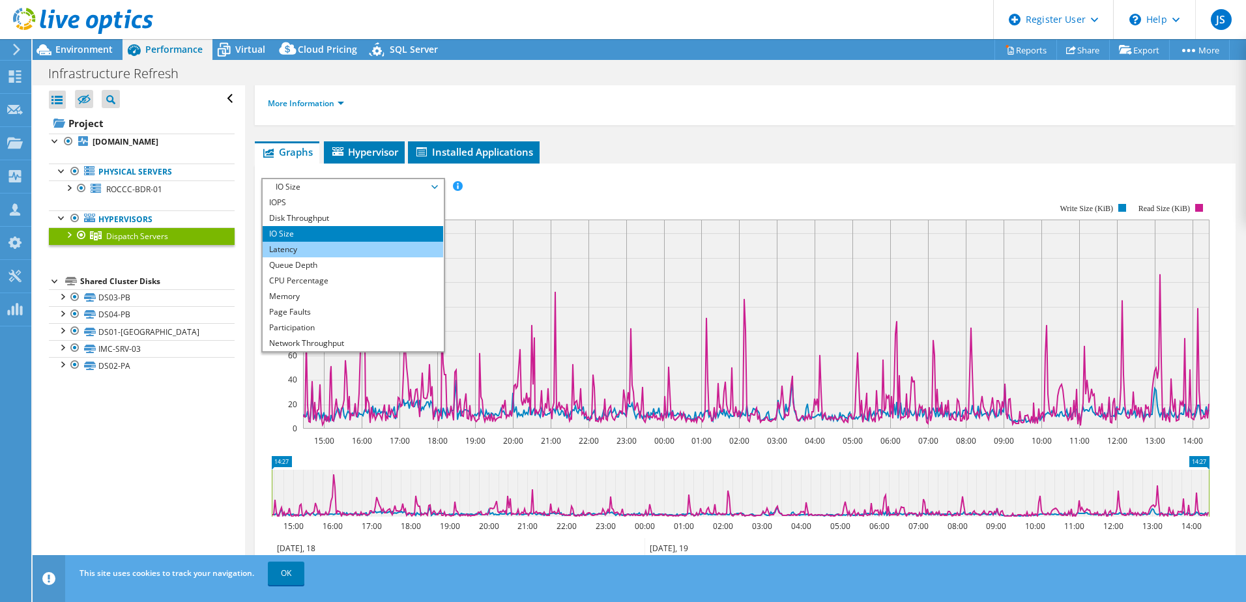
click at [321, 250] on li "Latency" at bounding box center [353, 250] width 180 height 16
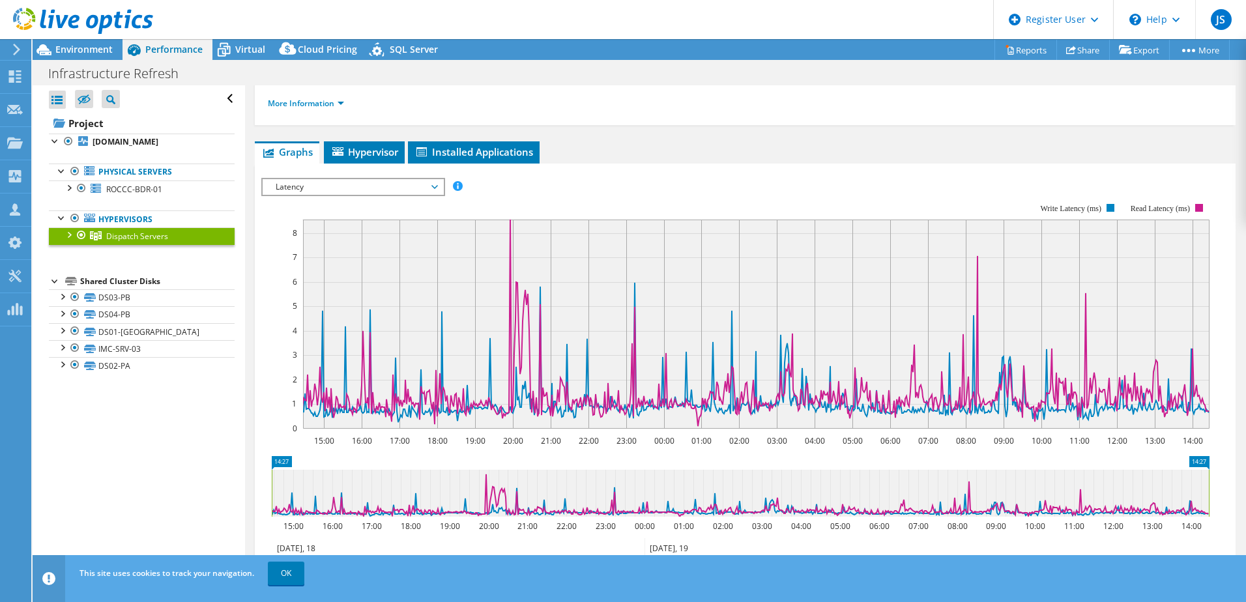
click at [330, 188] on span "Latency" at bounding box center [352, 187] width 167 height 16
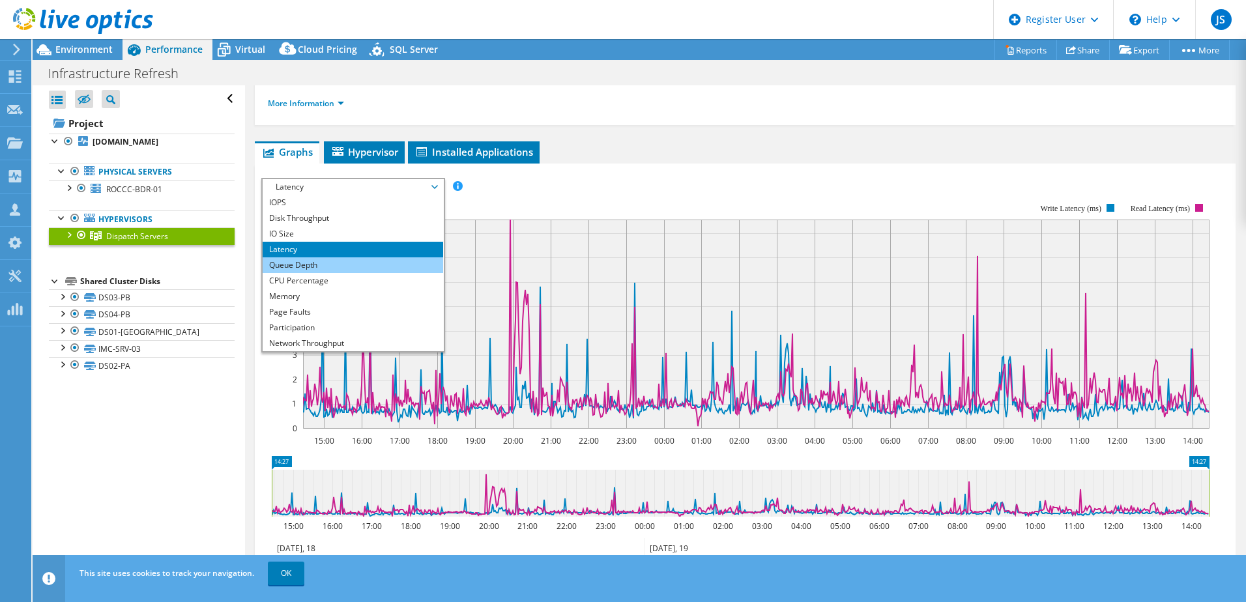
click at [319, 263] on li "Queue Depth" at bounding box center [353, 265] width 180 height 16
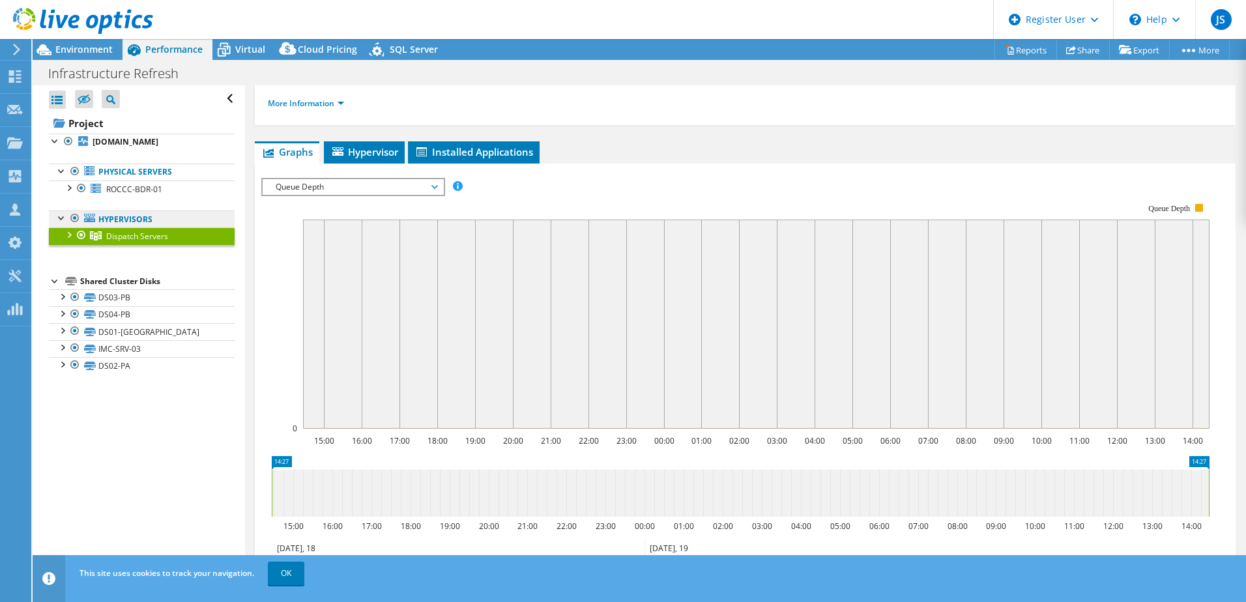
click at [167, 227] on link "Hypervisors" at bounding box center [142, 218] width 186 height 17
click at [130, 227] on link "Hypervisors" at bounding box center [142, 218] width 186 height 17
click at [60, 224] on div at bounding box center [61, 216] width 13 height 13
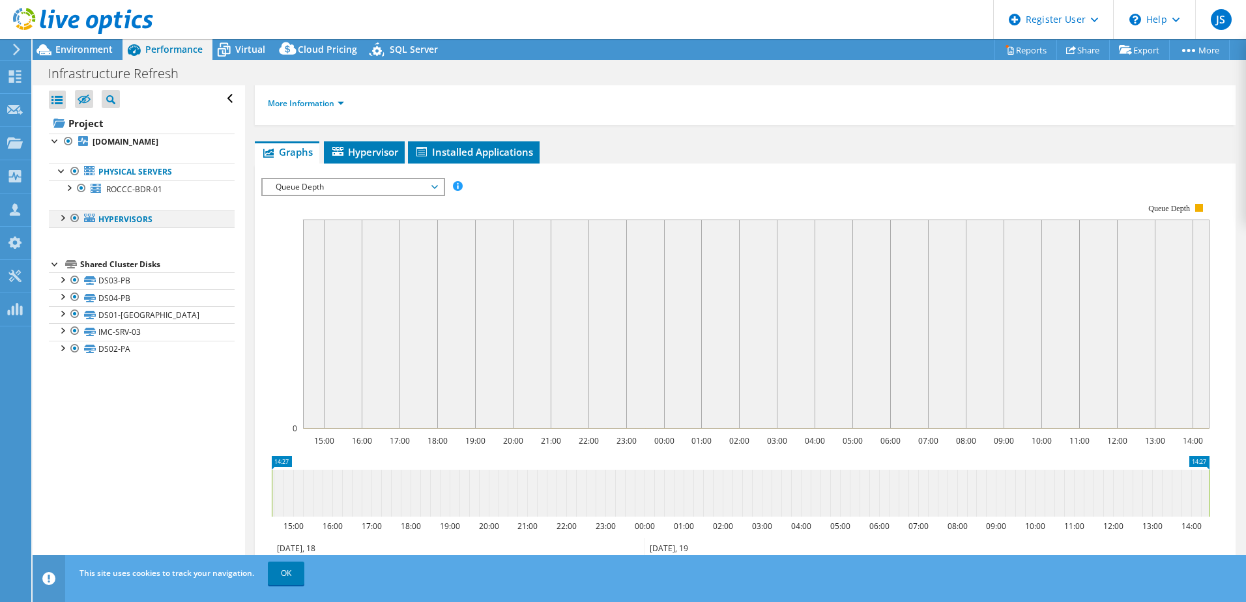
click at [60, 224] on div at bounding box center [61, 216] width 13 height 13
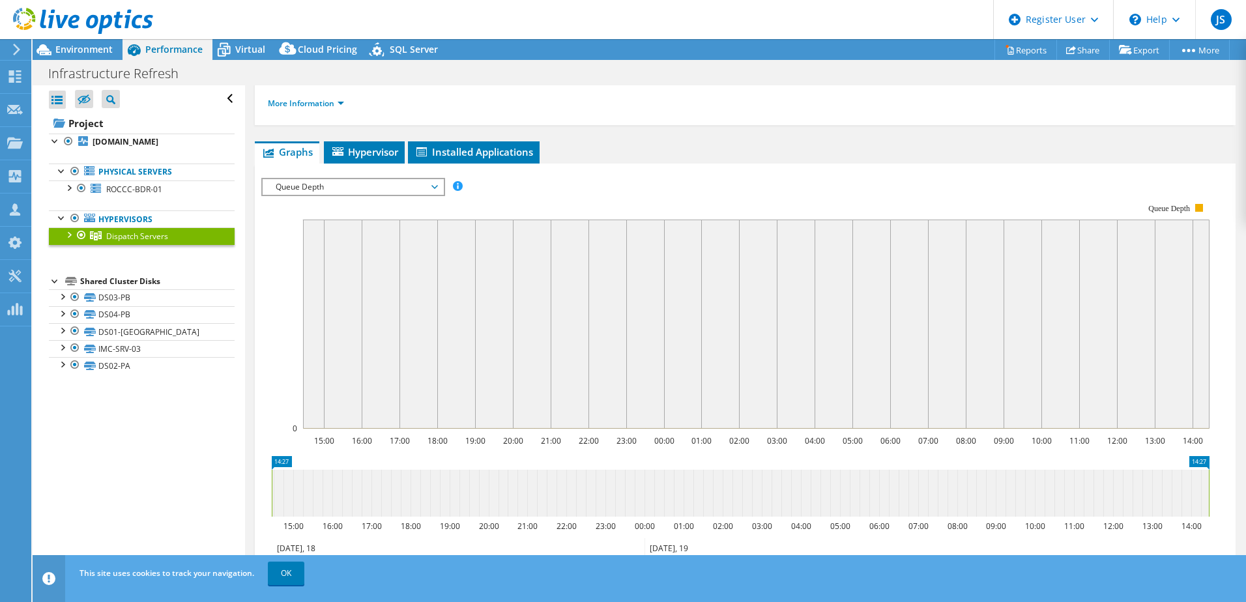
click at [64, 240] on div at bounding box center [68, 233] width 13 height 13
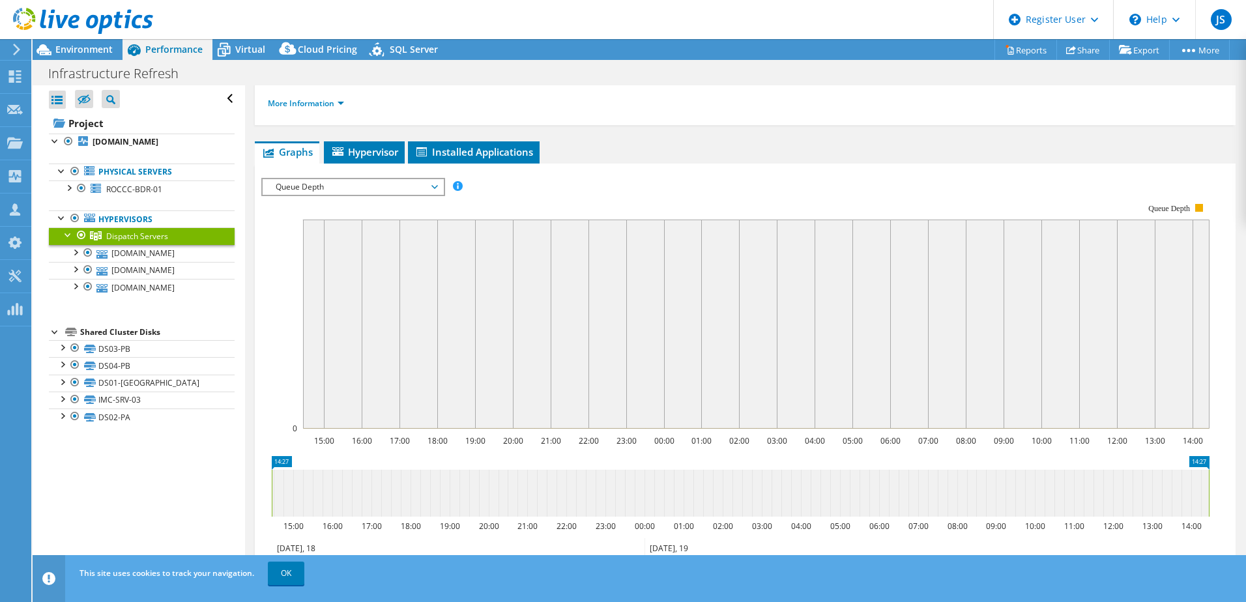
click at [66, 240] on div at bounding box center [68, 233] width 13 height 13
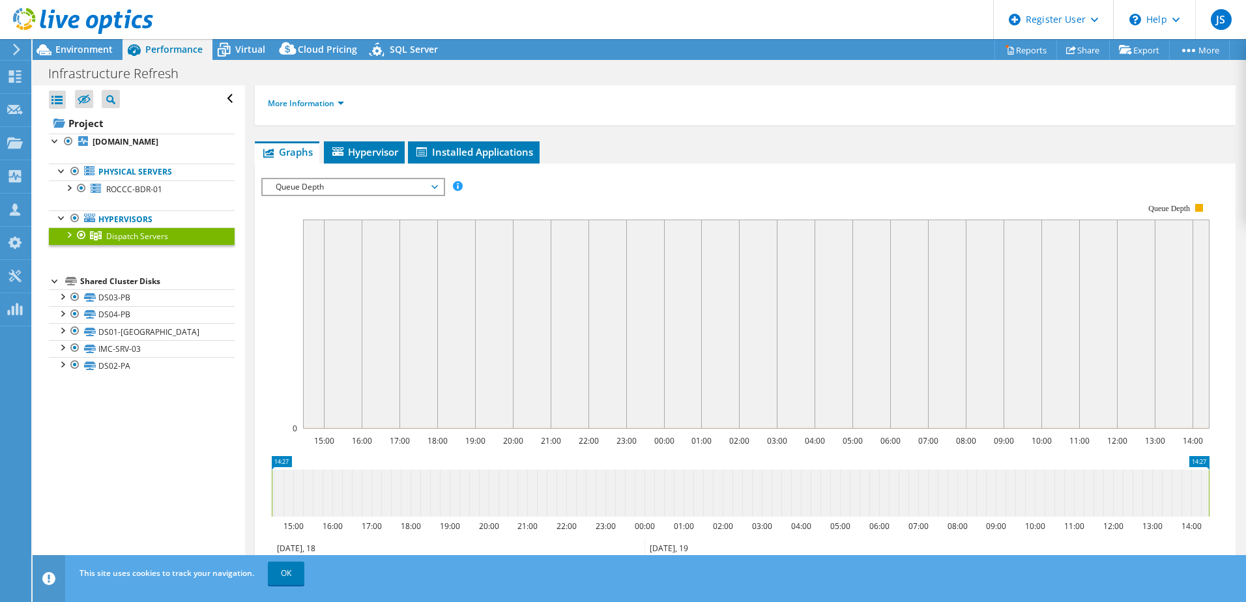
click at [311, 199] on rect at bounding box center [735, 316] width 948 height 261
click at [325, 188] on span "Queue Depth" at bounding box center [352, 187] width 167 height 16
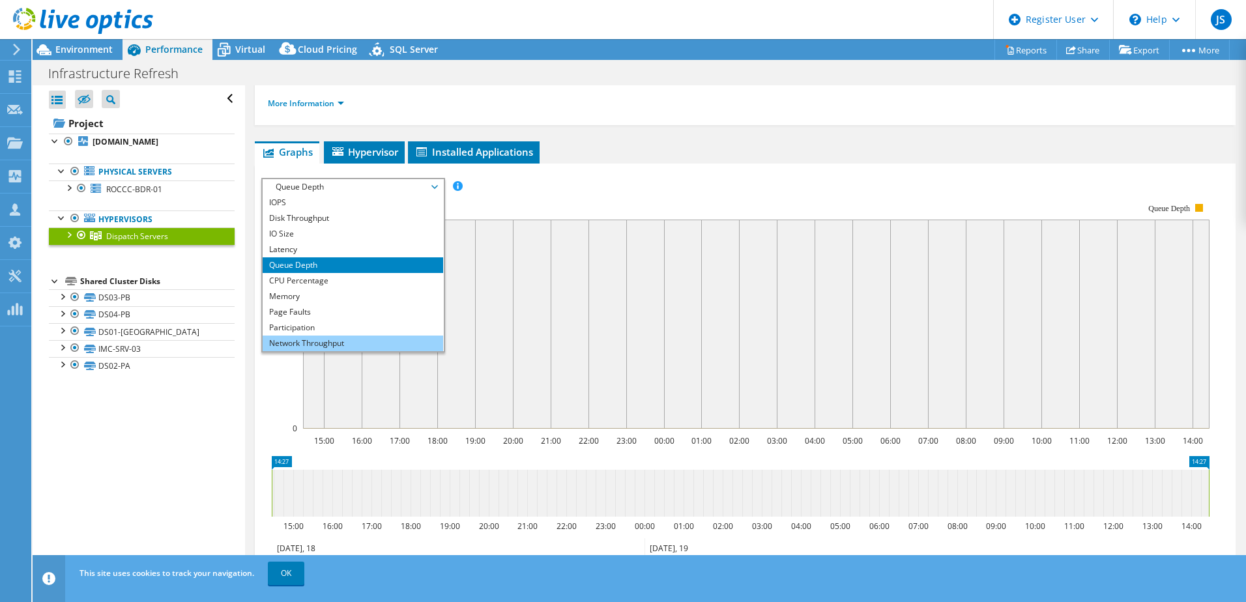
click at [295, 337] on li "Network Throughput" at bounding box center [353, 344] width 180 height 16
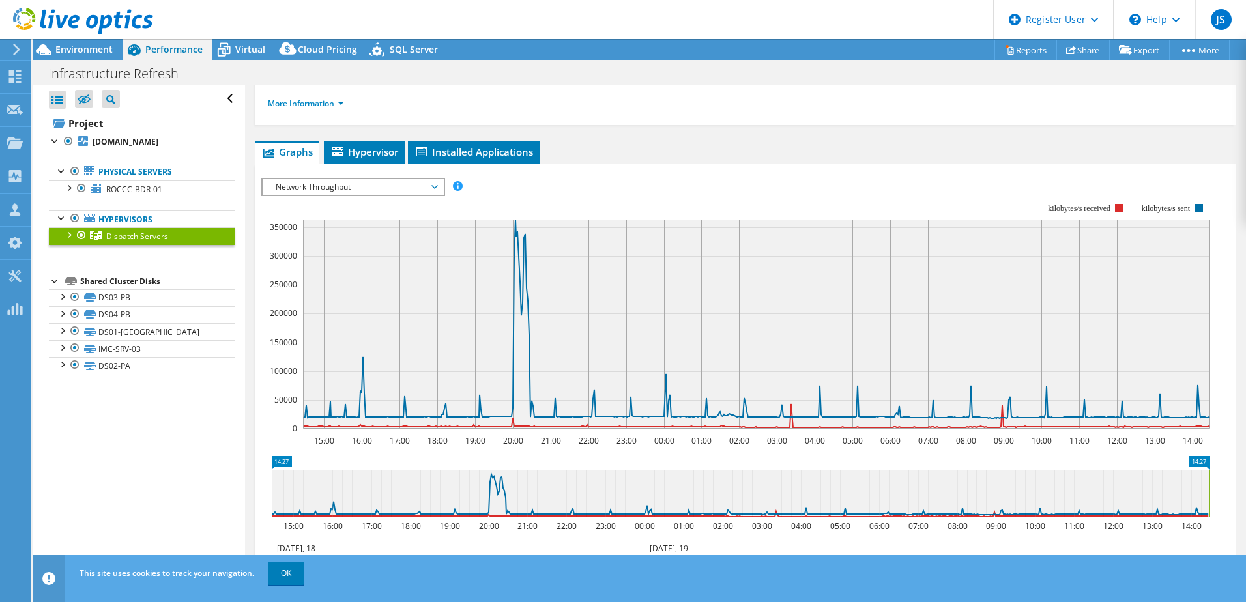
click at [357, 192] on span "Network Throughput" at bounding box center [352, 187] width 167 height 16
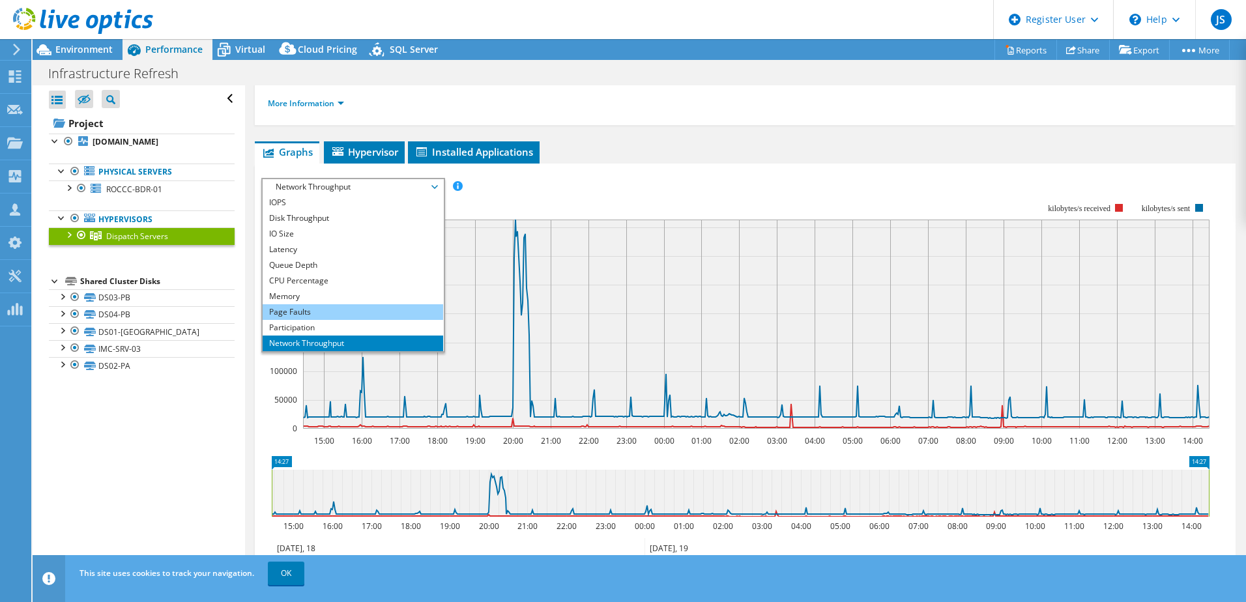
click at [337, 318] on li "Page Faults" at bounding box center [353, 312] width 180 height 16
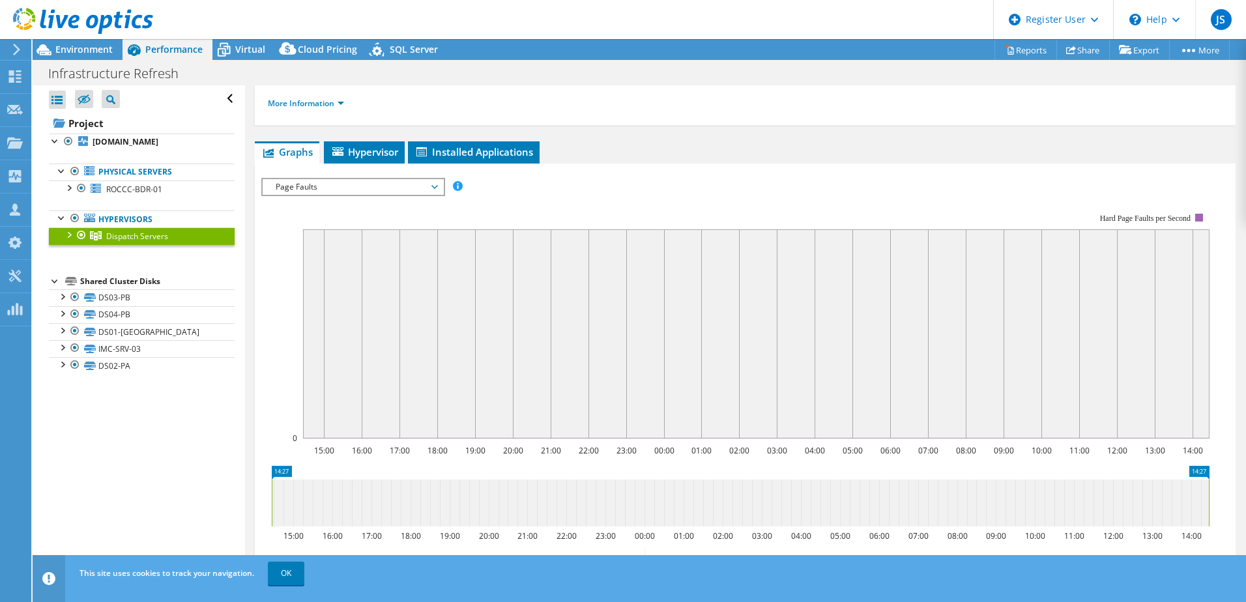
click at [358, 194] on span "Page Faults" at bounding box center [352, 187] width 167 height 16
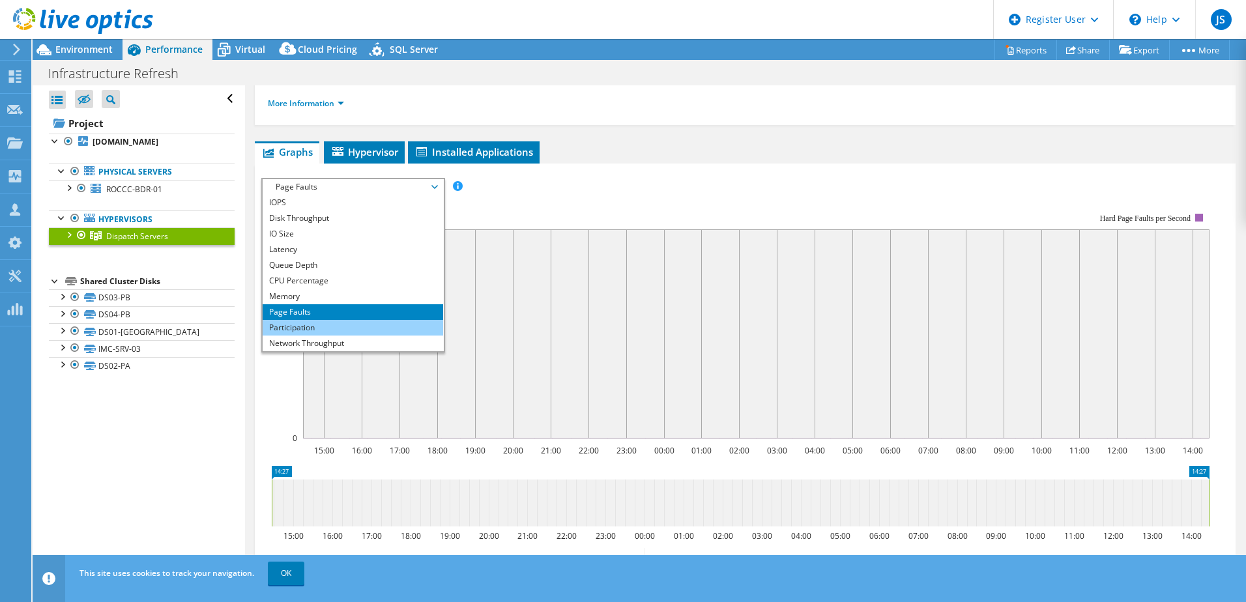
click at [341, 320] on li "Participation" at bounding box center [353, 328] width 180 height 16
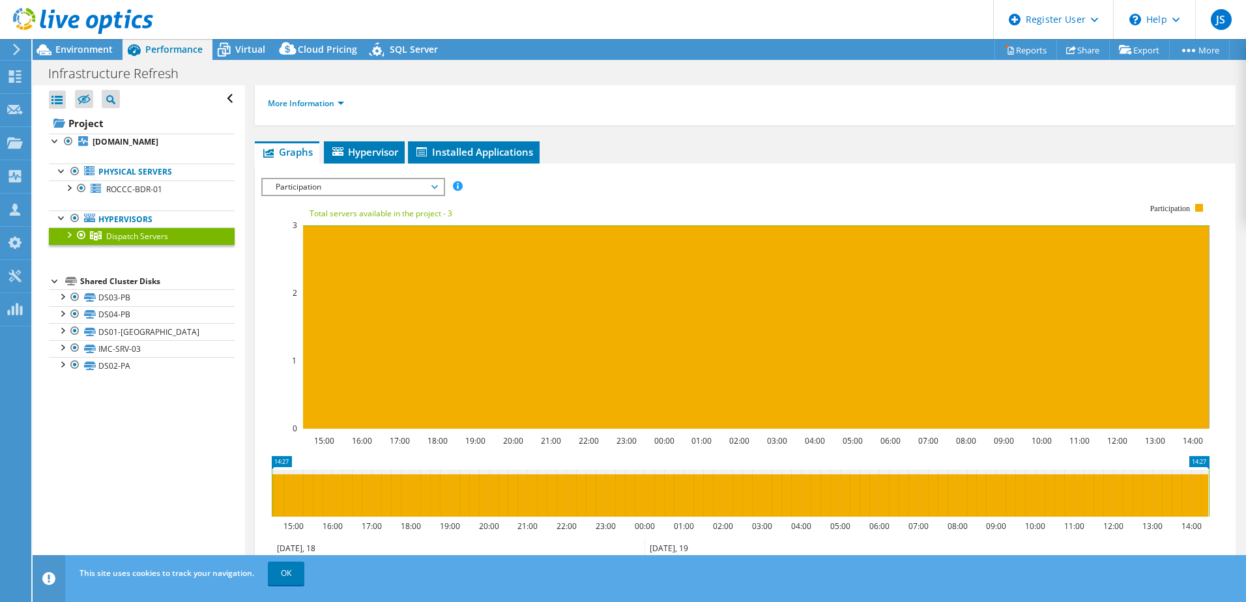
click at [380, 191] on span "Participation" at bounding box center [352, 187] width 167 height 16
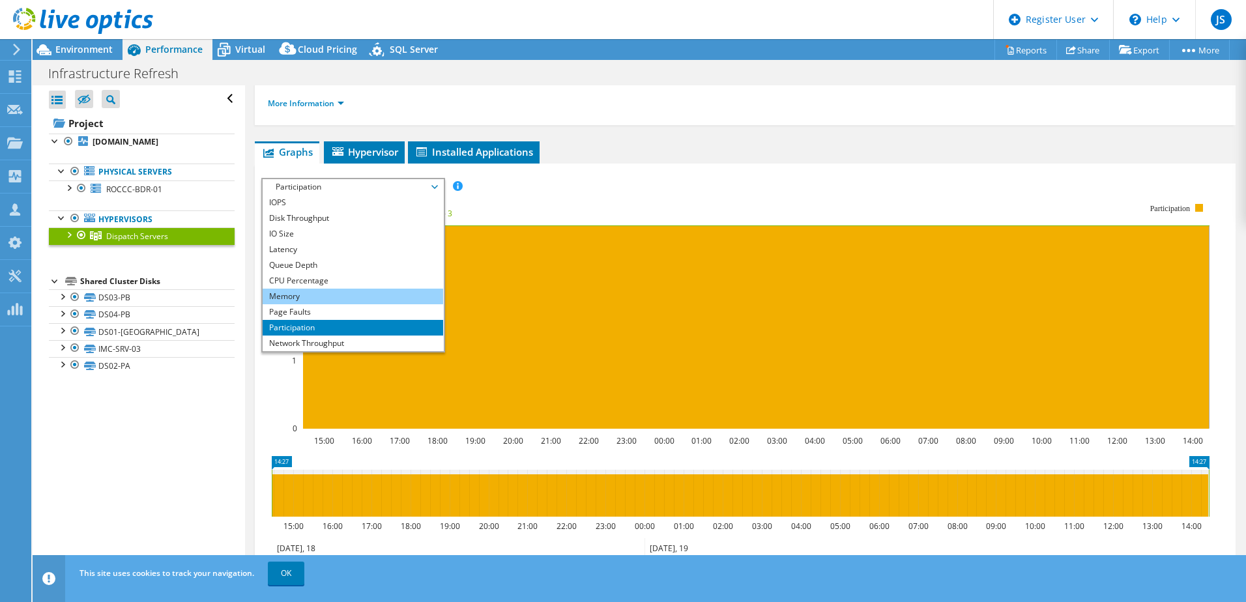
click at [355, 297] on li "Memory" at bounding box center [353, 297] width 180 height 16
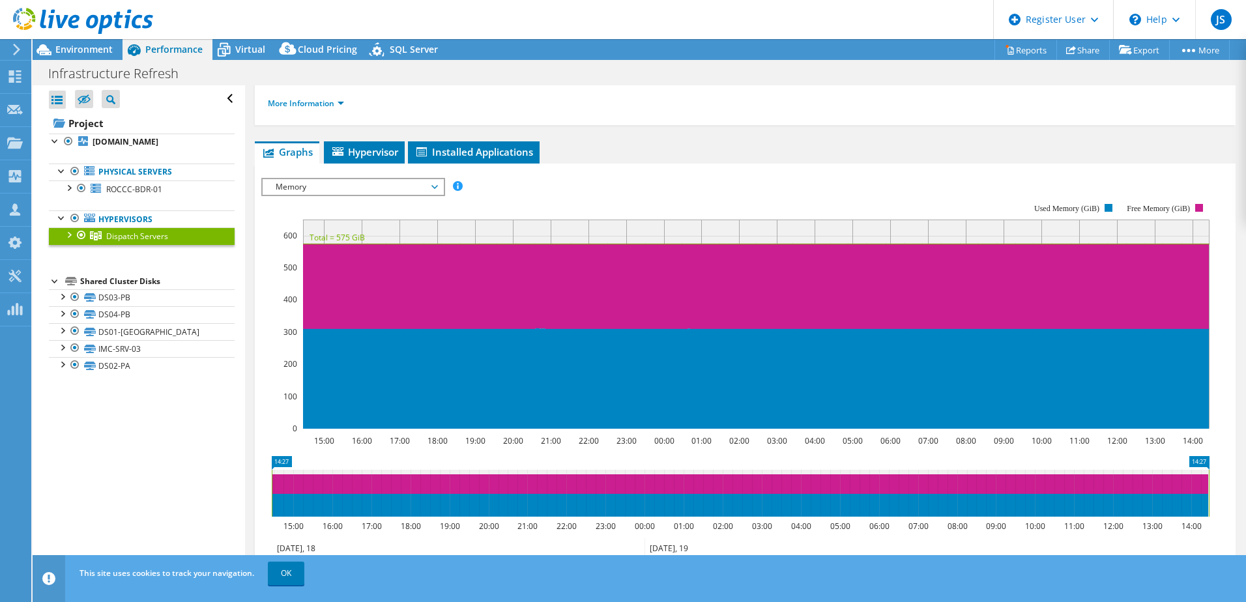
scroll to position [0, 0]
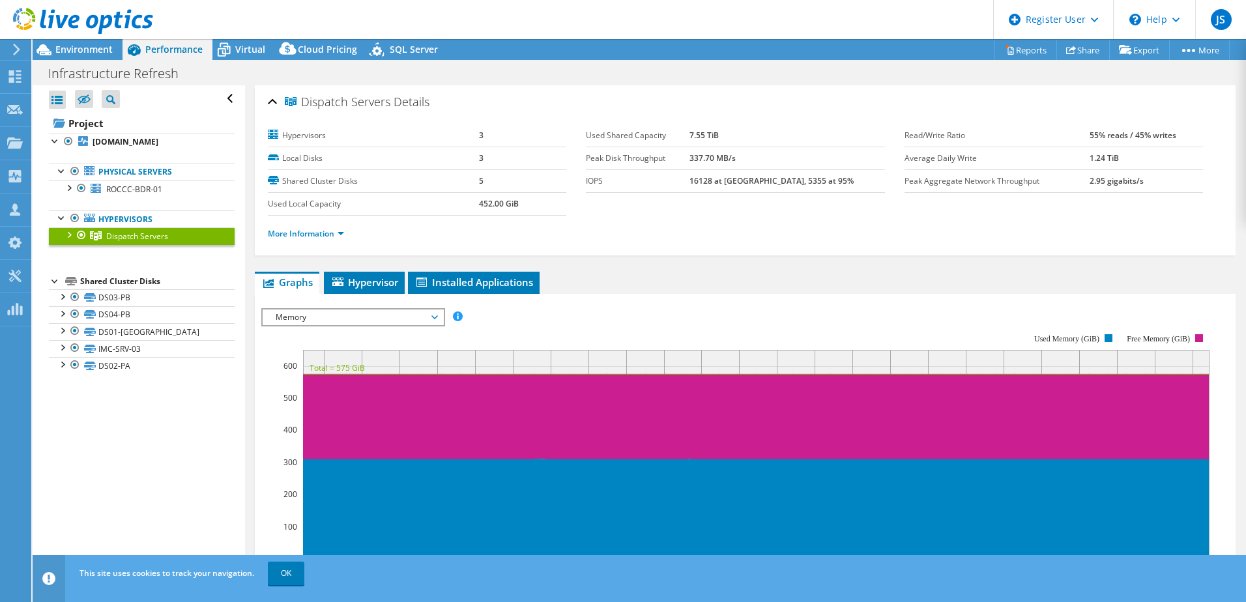
click at [329, 239] on li "More Information" at bounding box center [310, 234] width 84 height 14
click at [330, 231] on link "More Information" at bounding box center [306, 233] width 76 height 11
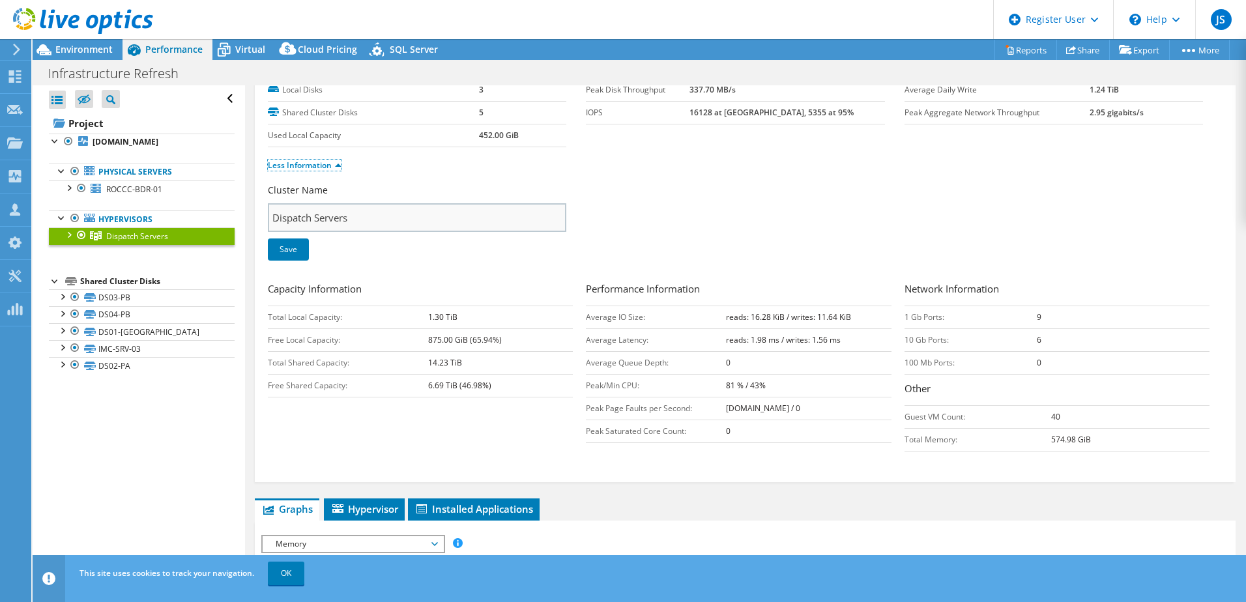
scroll to position [130, 0]
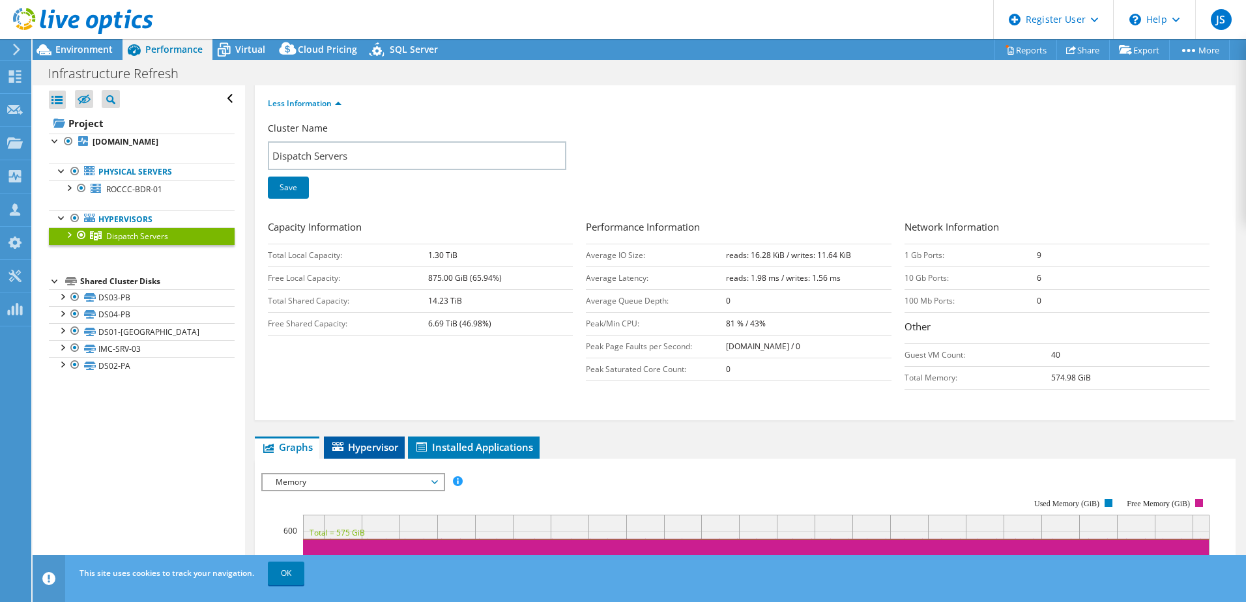
click at [369, 449] on span "Hypervisor" at bounding box center [364, 446] width 68 height 13
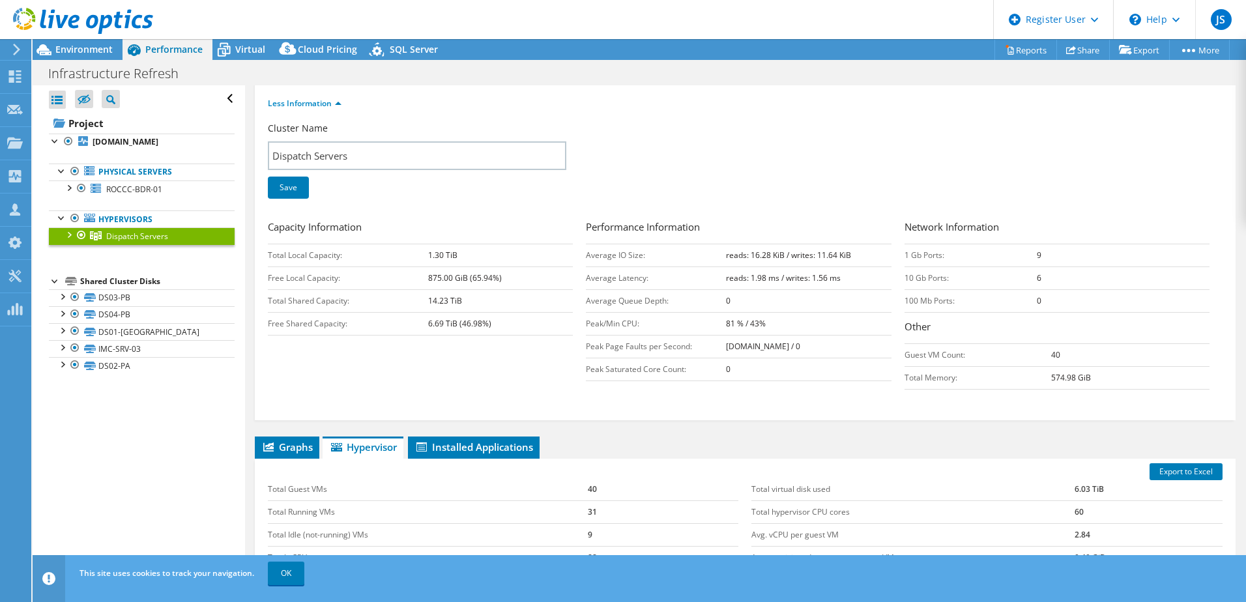
drag, startPoint x: 369, startPoint y: 449, endPoint x: 342, endPoint y: 378, distance: 76.1
click at [342, 378] on div "Capacity Information Total Local Capacity: 1.30 TiB Free Local Capacity: 875.00…" at bounding box center [745, 308] width 955 height 177
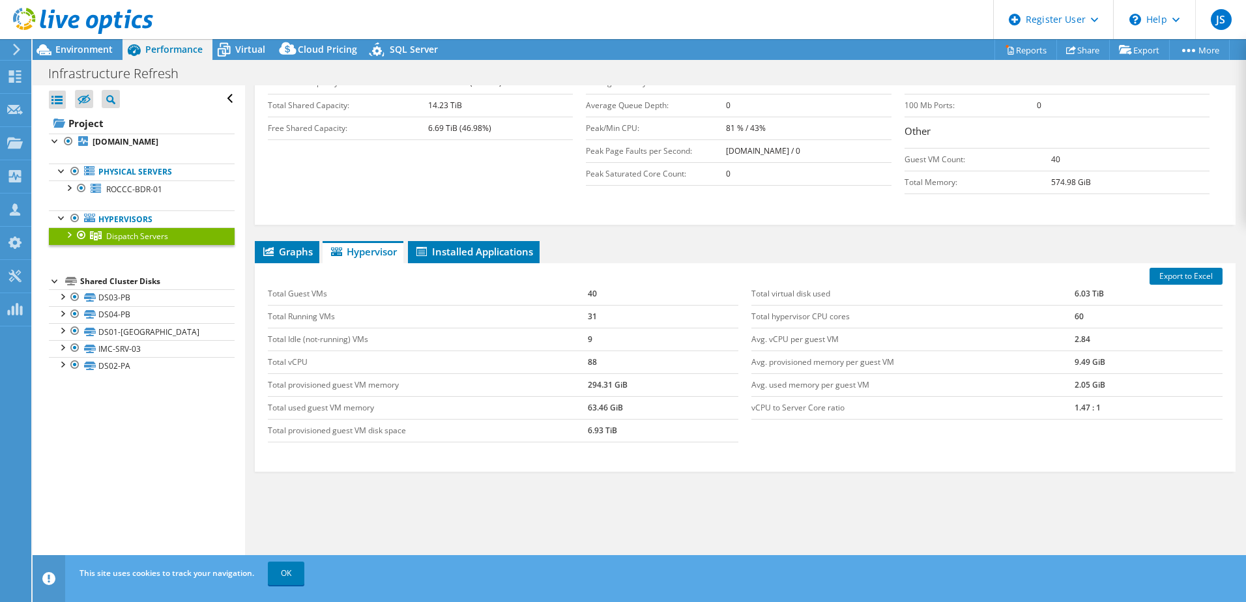
scroll to position [339, 0]
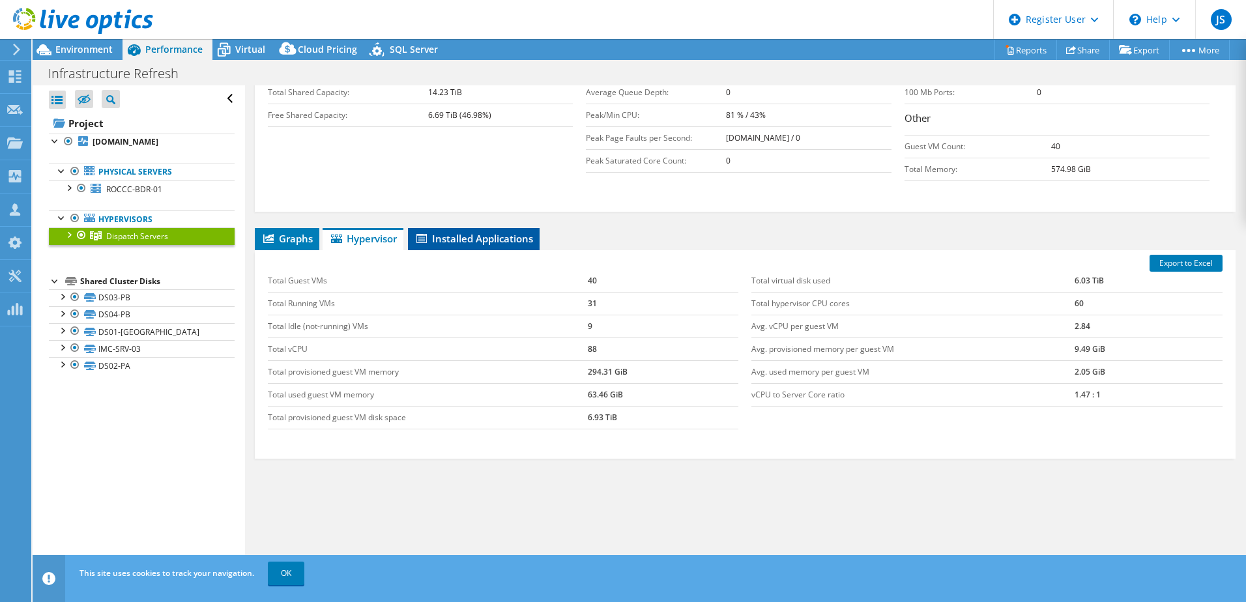
click at [443, 240] on span "Installed Applications" at bounding box center [473, 238] width 119 height 13
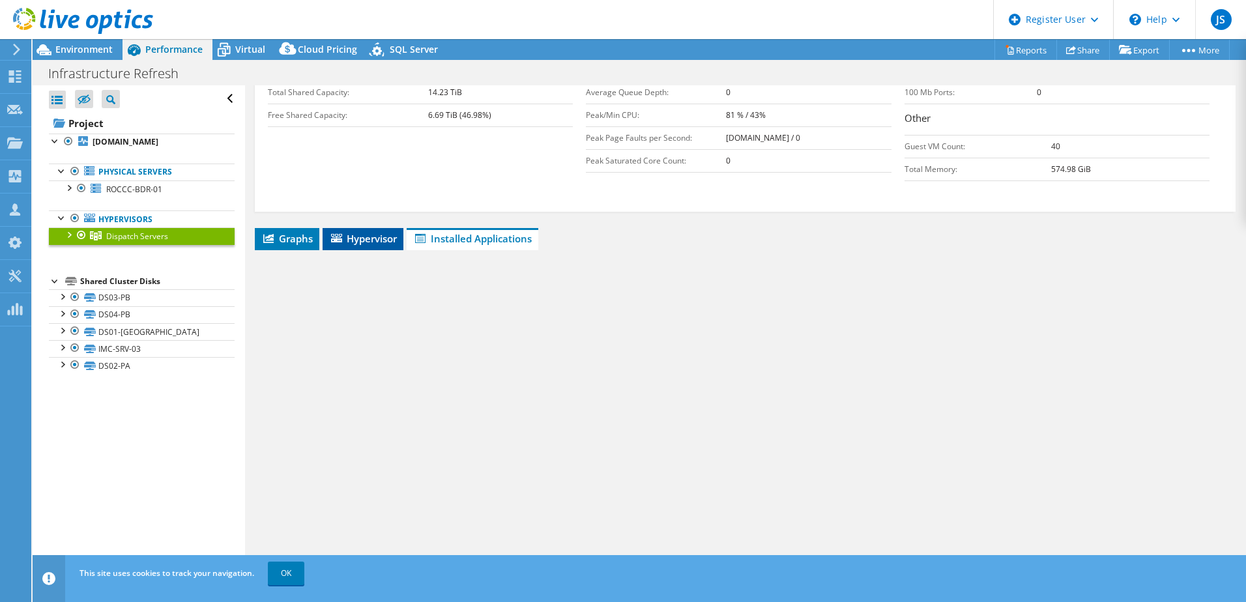
click at [403, 239] on li "Hypervisor" at bounding box center [363, 239] width 81 height 22
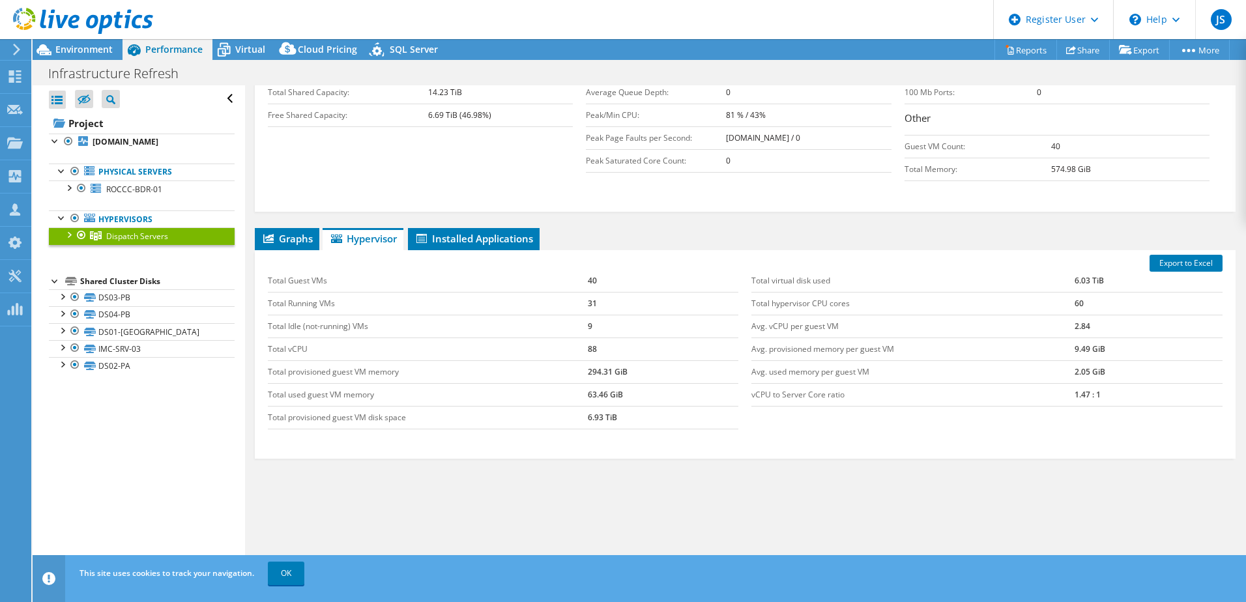
click at [386, 244] on span "Hypervisor" at bounding box center [363, 238] width 68 height 13
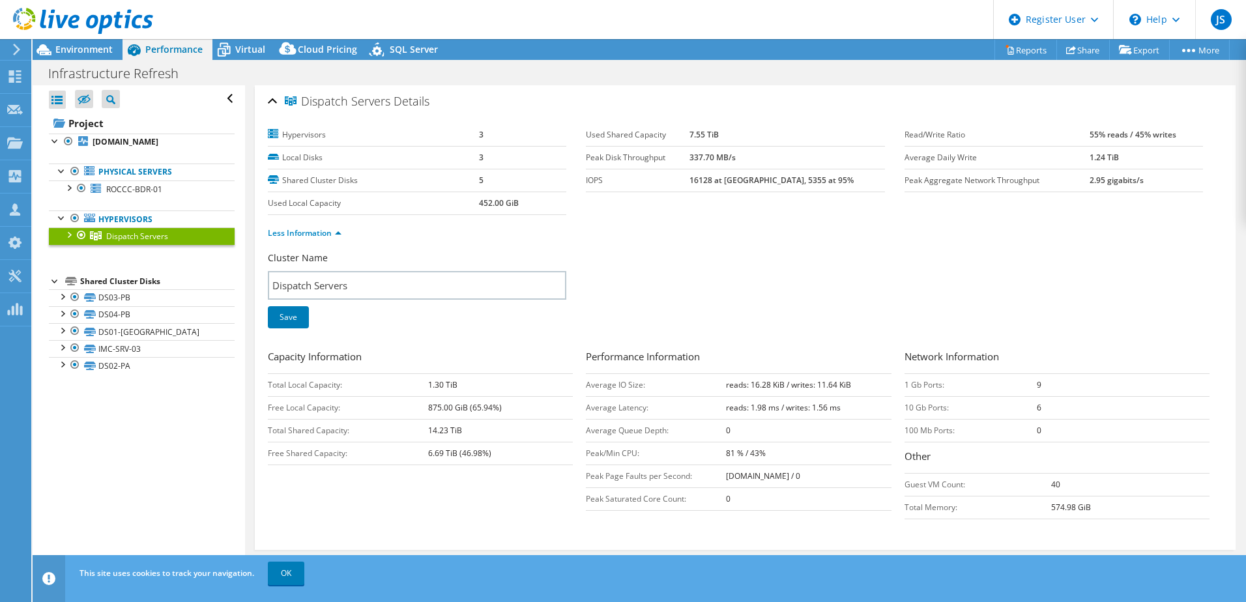
scroll to position [0, 0]
click at [119, 180] on link "Physical Servers" at bounding box center [142, 172] width 186 height 17
click at [120, 180] on link "Physical Servers" at bounding box center [142, 172] width 186 height 17
click at [129, 197] on link "ROCCC-BDR-01" at bounding box center [142, 188] width 186 height 17
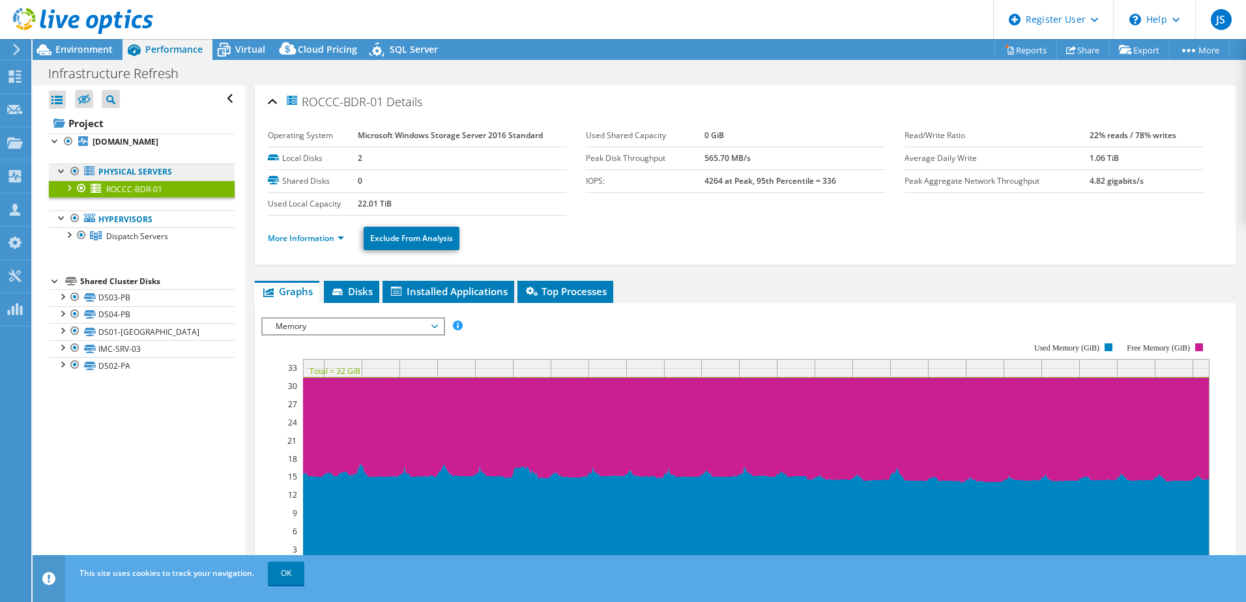
click at [119, 180] on link "Physical Servers" at bounding box center [142, 172] width 186 height 17
click at [59, 177] on div at bounding box center [61, 170] width 13 height 13
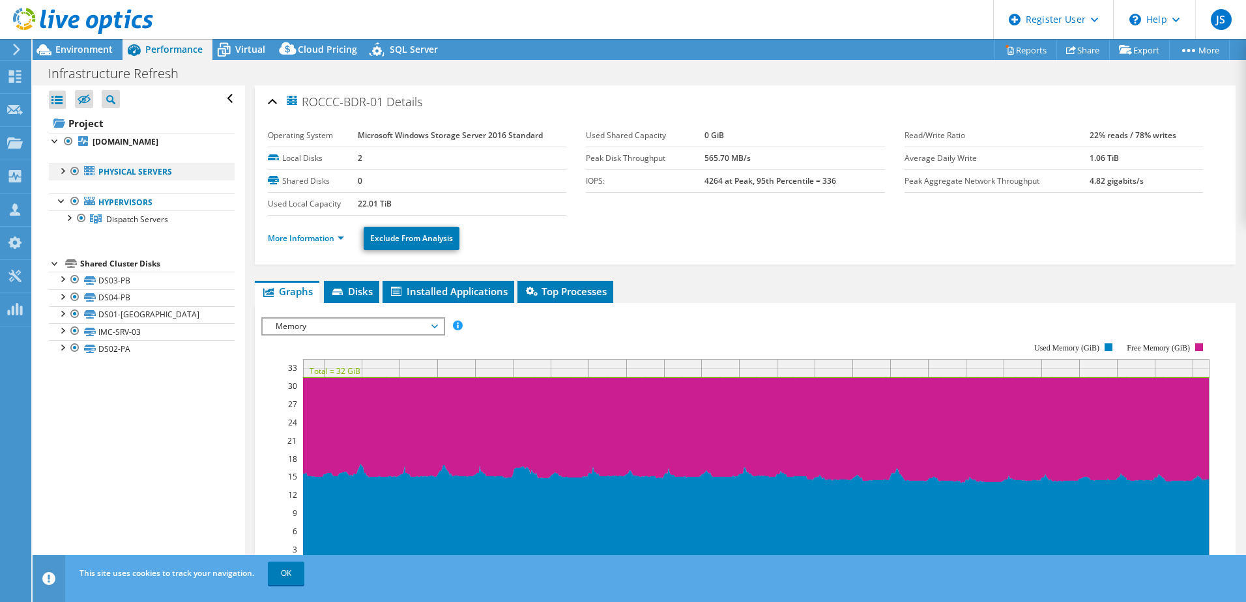
click at [59, 177] on div at bounding box center [61, 170] width 13 height 13
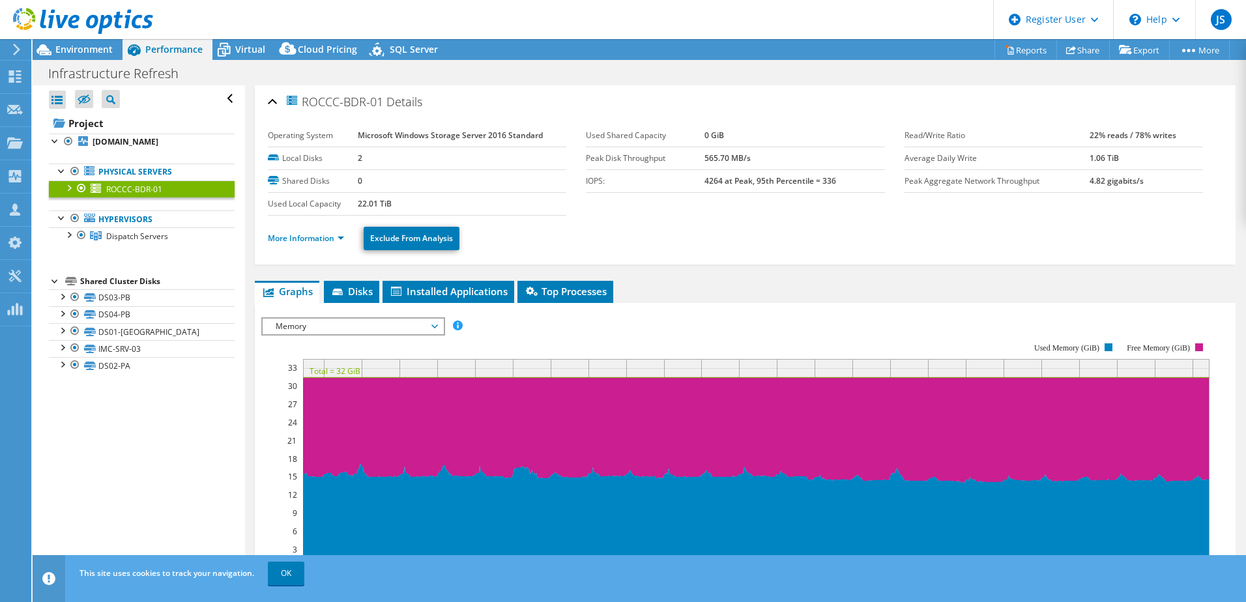
click at [109, 195] on span "ROCCC-BDR-01" at bounding box center [134, 189] width 56 height 11
click at [68, 194] on div at bounding box center [68, 186] width 13 height 13
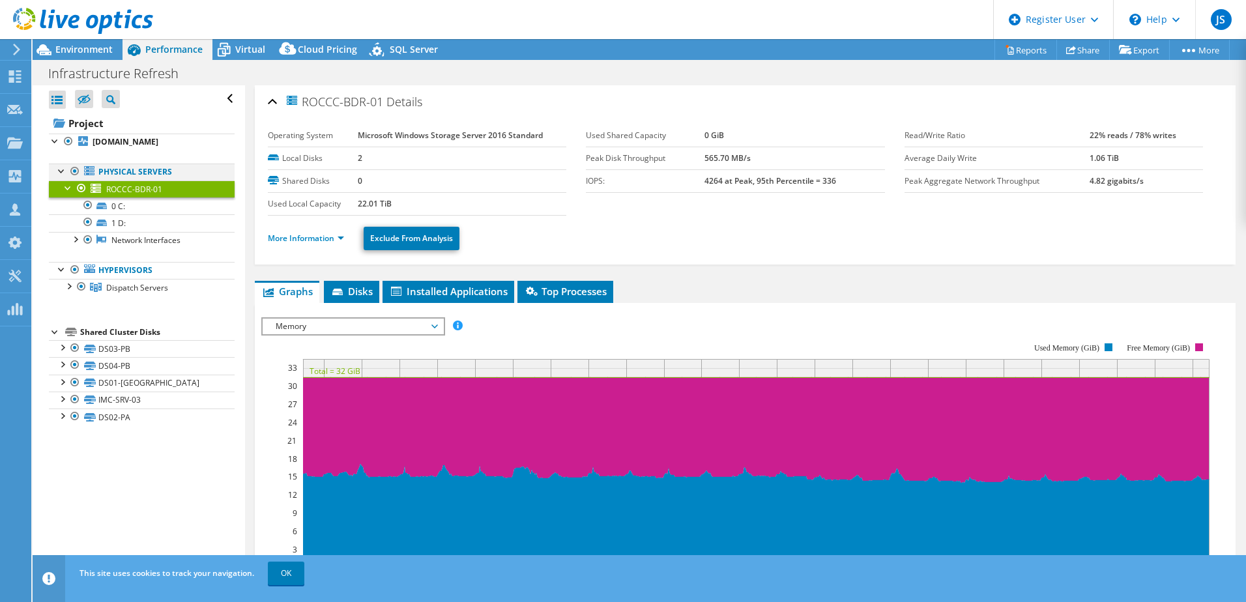
click at [76, 179] on div at bounding box center [74, 172] width 13 height 16
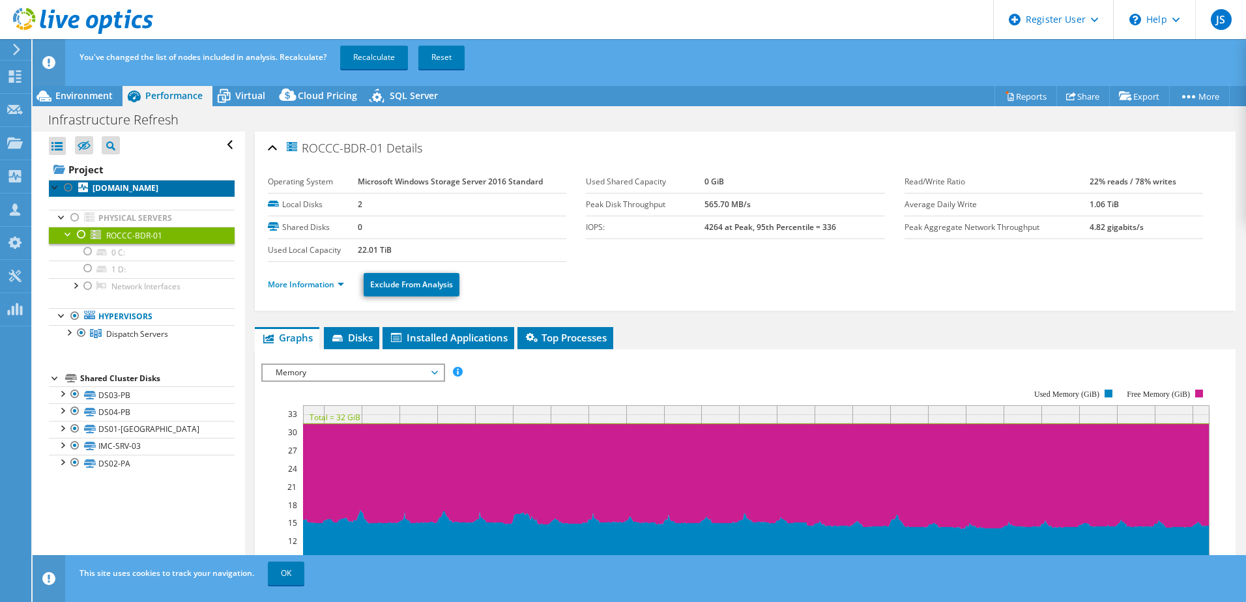
click at [115, 194] on b "[DOMAIN_NAME]" at bounding box center [126, 187] width 66 height 11
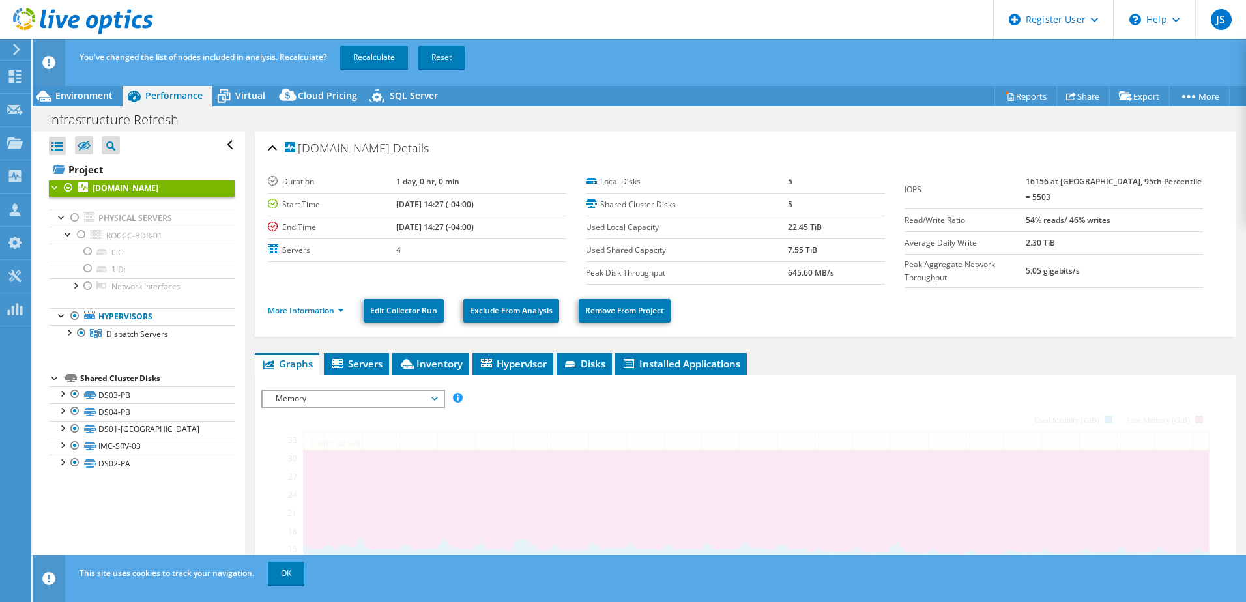
click at [285, 318] on ul "More Information Edit Collector Run Exclude From Analysis Remove From Project" at bounding box center [745, 309] width 955 height 27
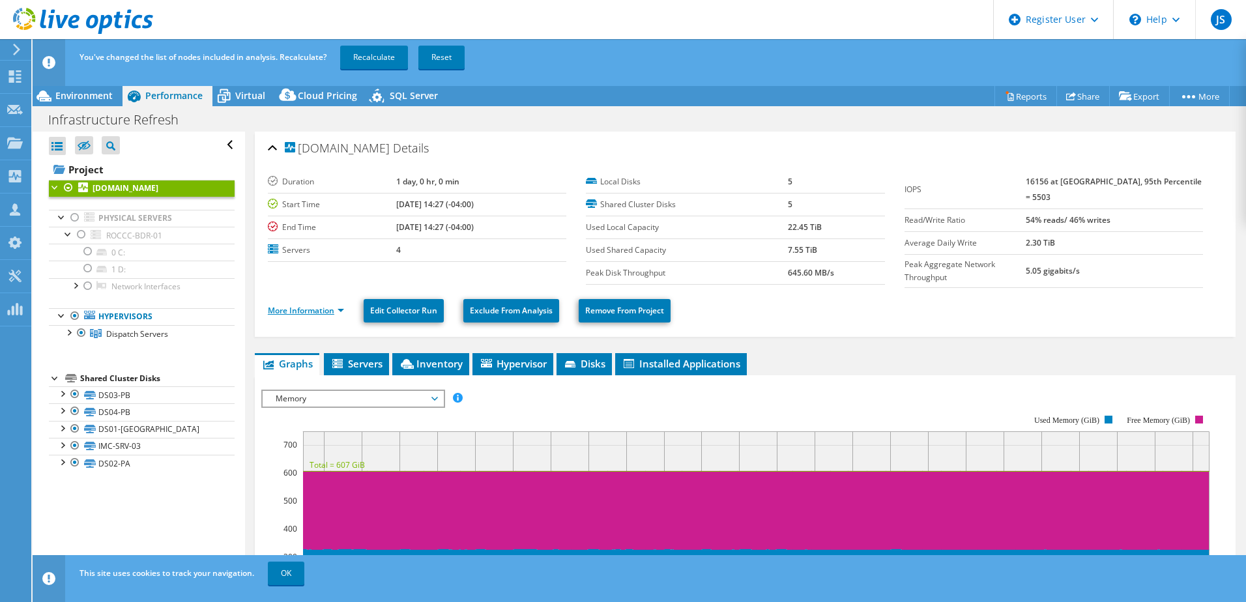
click at [296, 310] on link "More Information" at bounding box center [306, 310] width 76 height 11
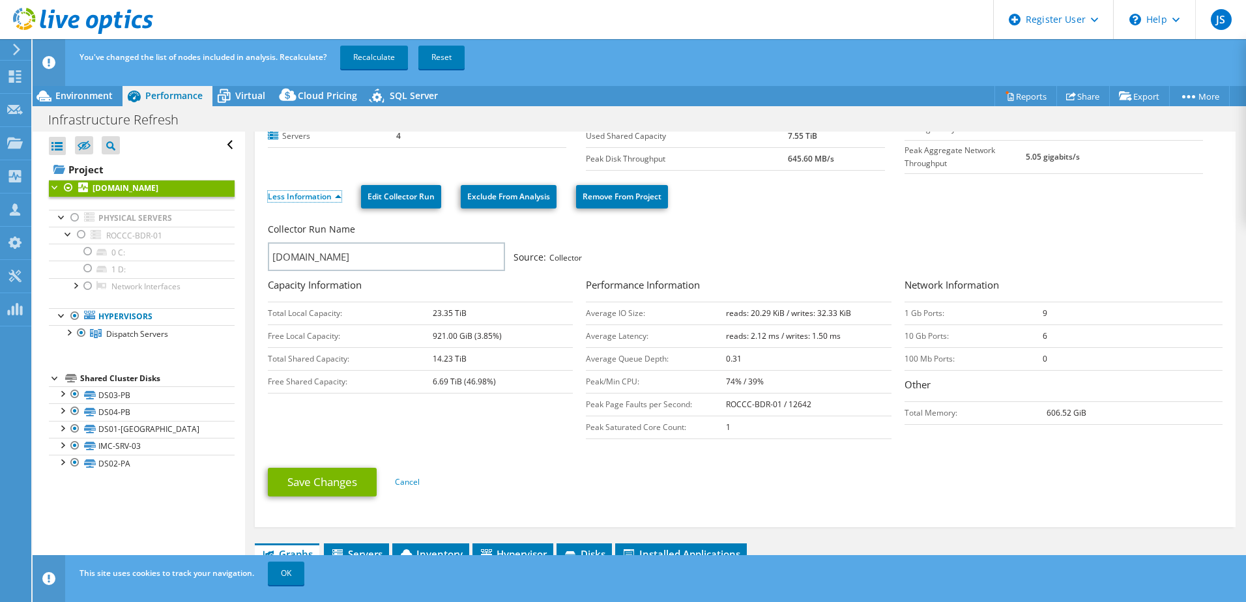
scroll to position [130, 0]
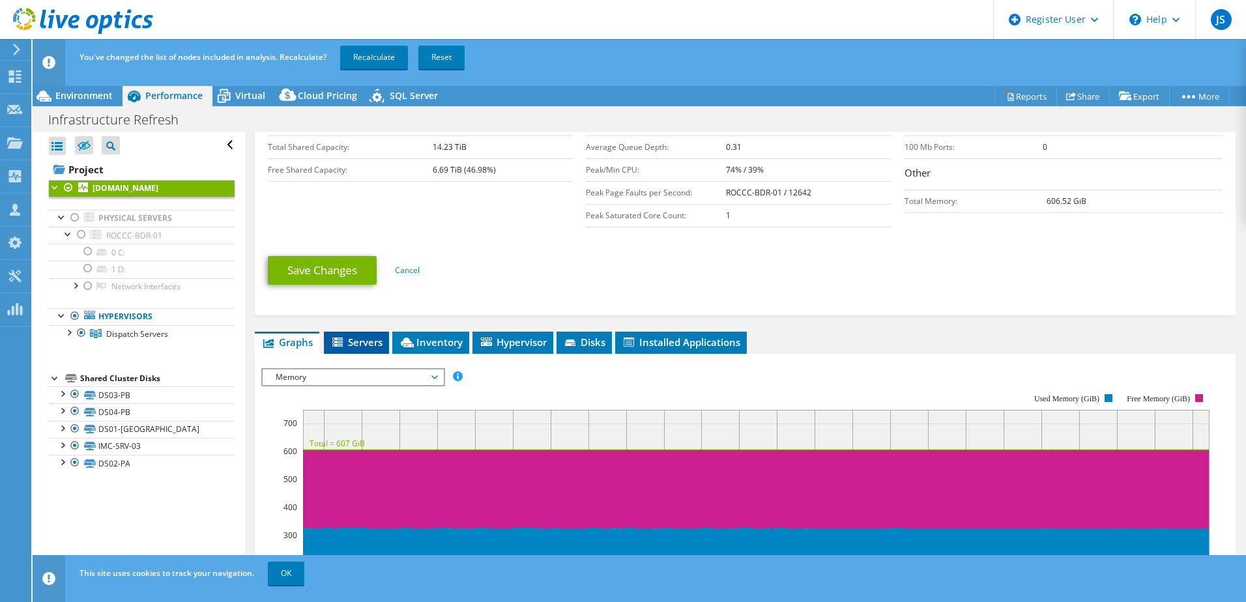
click at [351, 332] on li "Servers" at bounding box center [356, 343] width 65 height 22
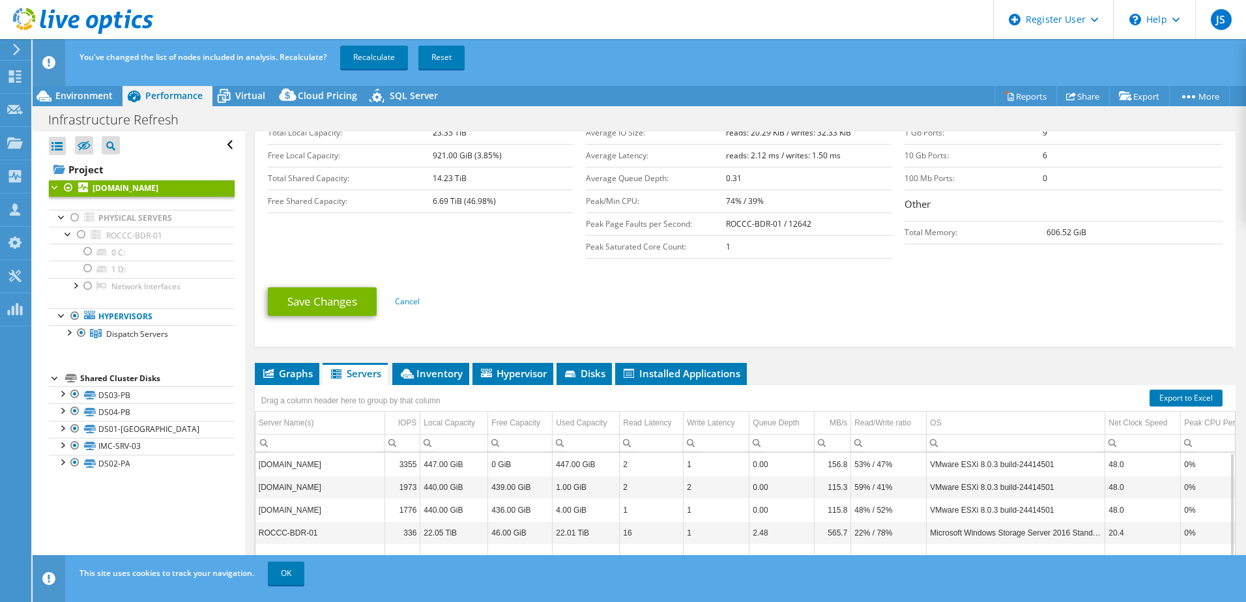
scroll to position [250, 0]
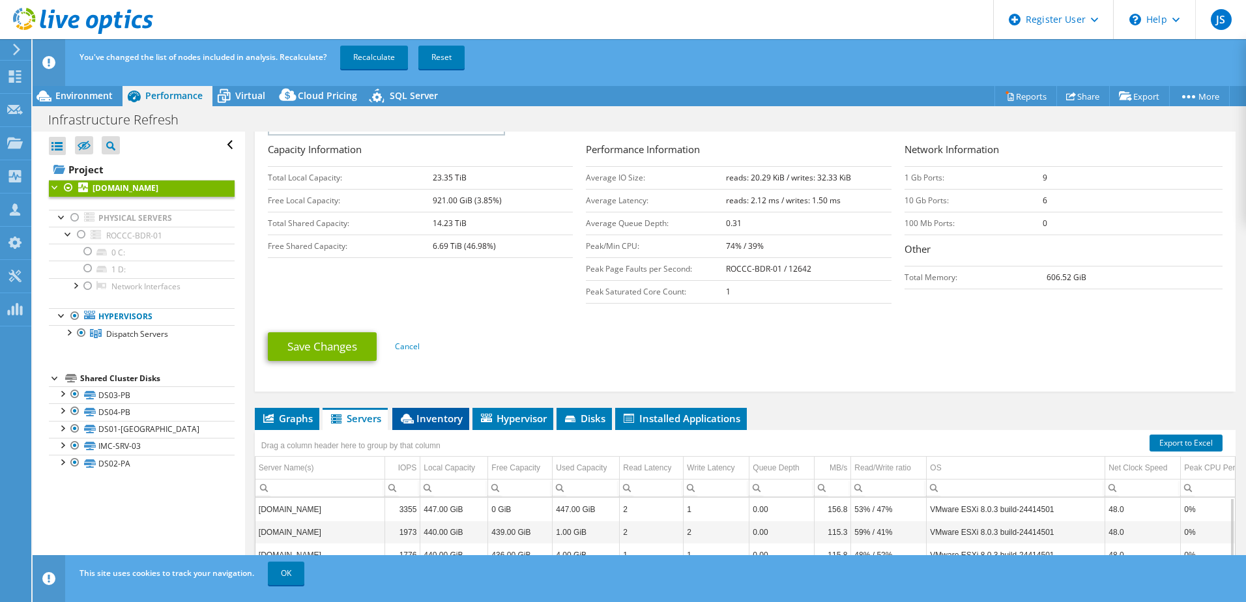
click at [457, 412] on span "Inventory" at bounding box center [431, 418] width 64 height 13
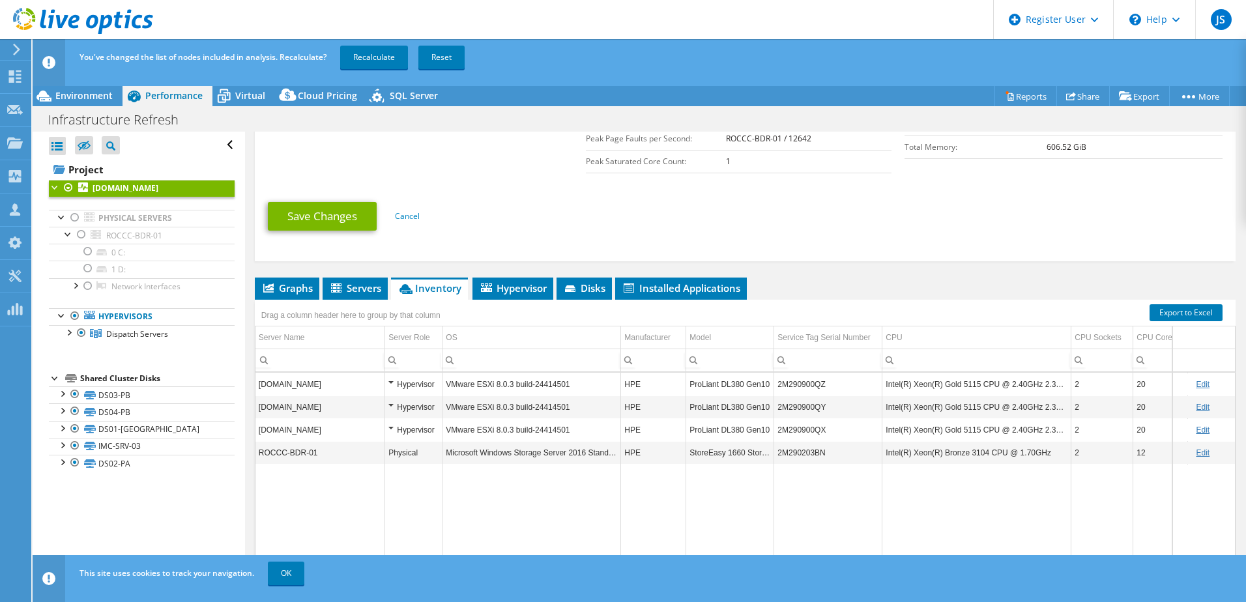
scroll to position [5, 0]
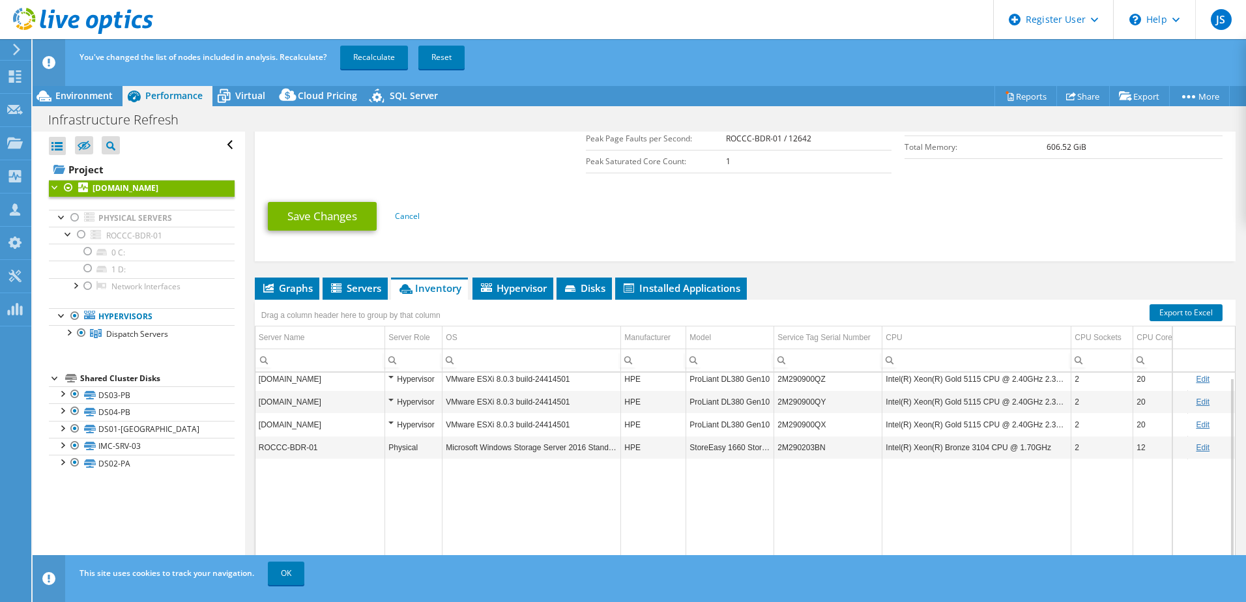
click at [390, 420] on div "Hypervisor" at bounding box center [413, 425] width 50 height 16
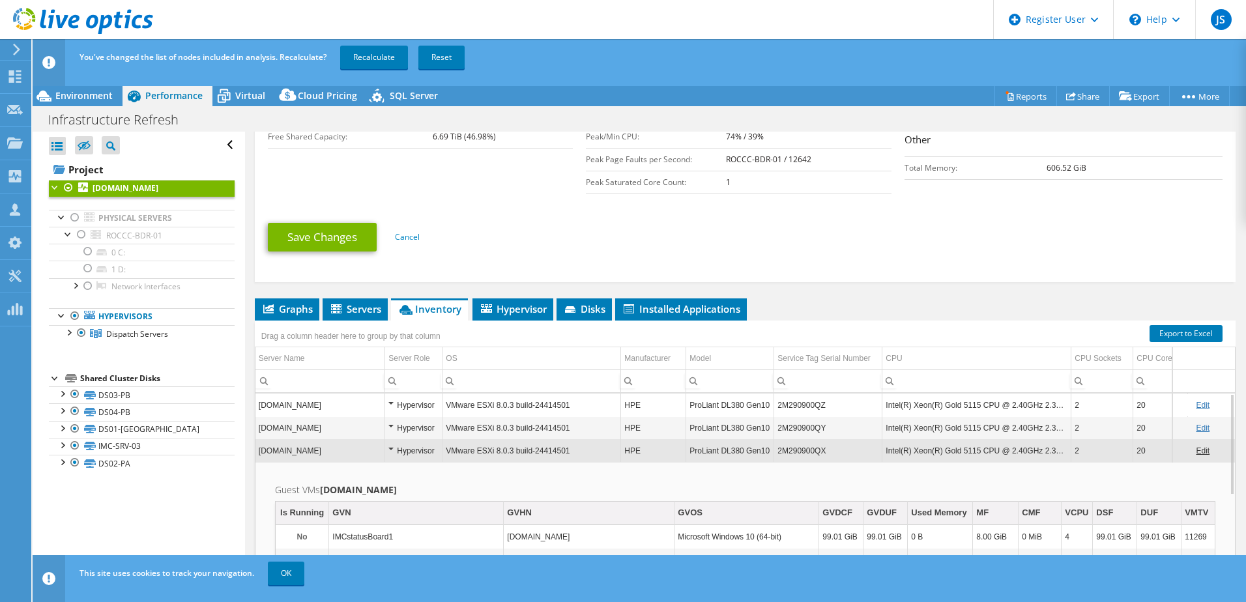
scroll to position [315, 0]
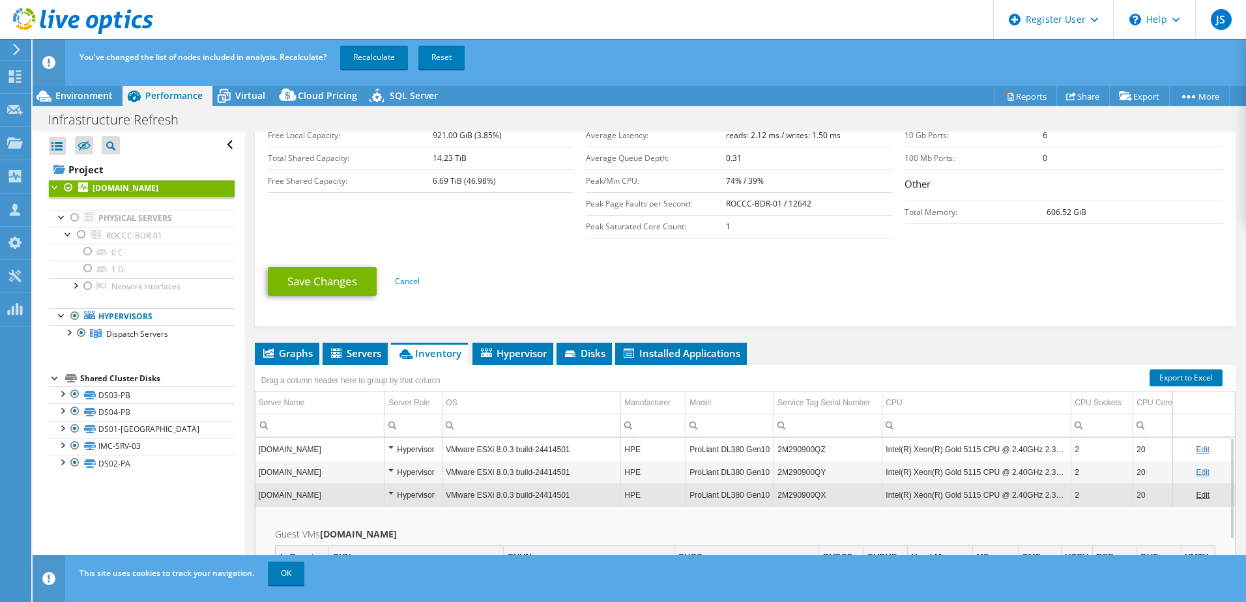
click at [394, 487] on div "Hypervisor" at bounding box center [413, 495] width 50 height 16
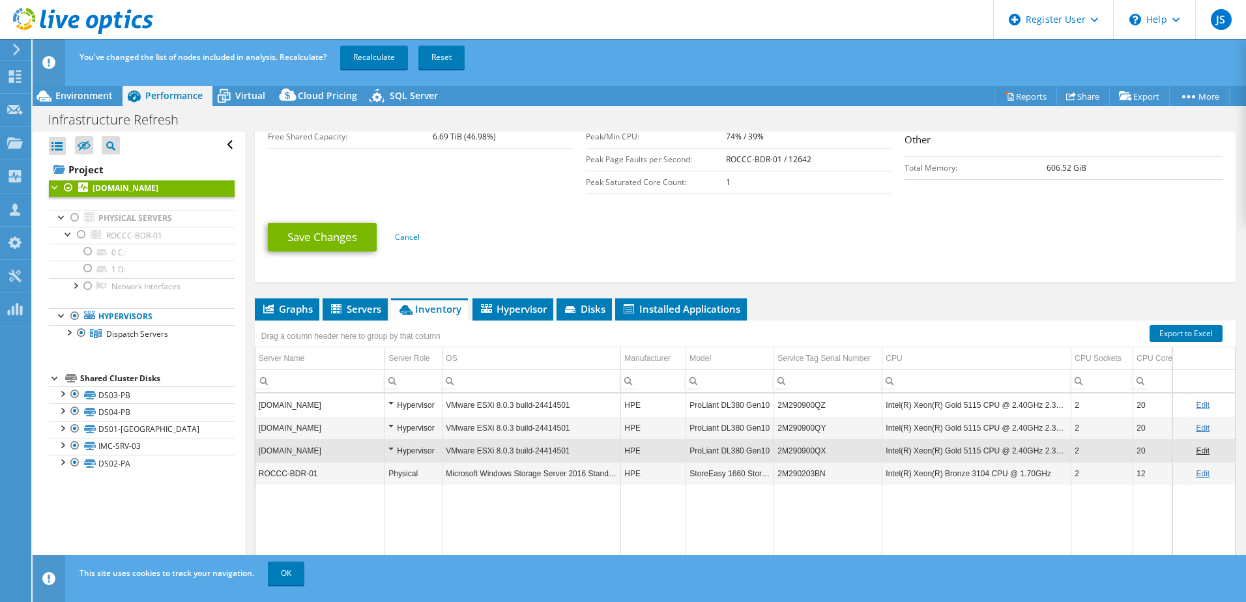
scroll to position [380, 0]
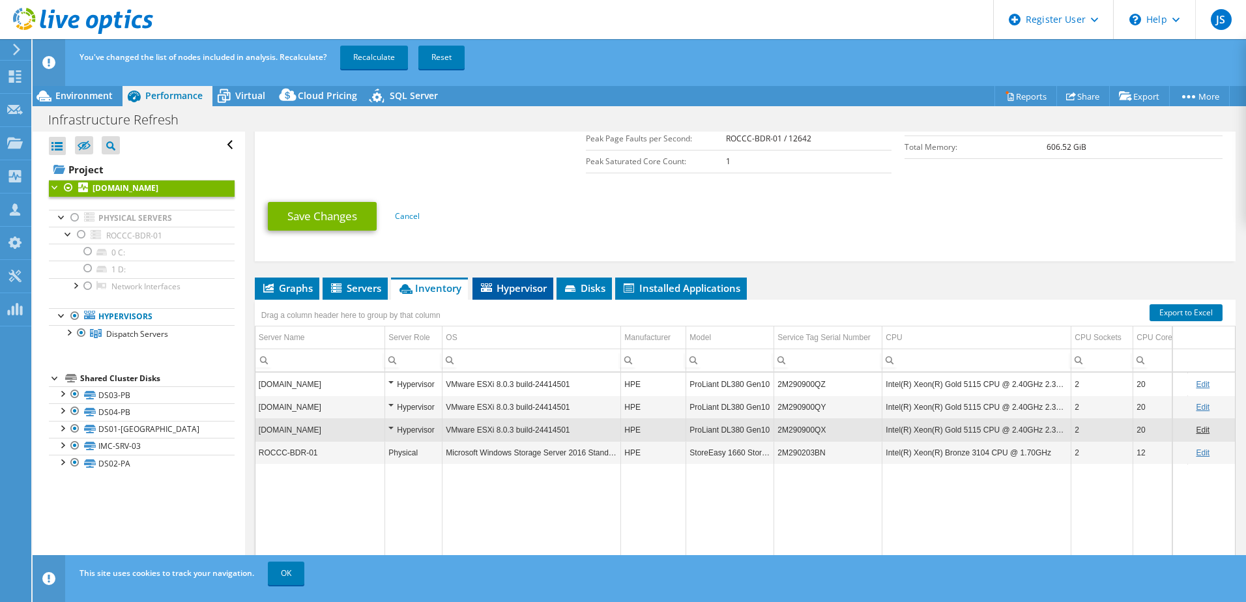
click at [500, 282] on span "Hypervisor" at bounding box center [513, 287] width 68 height 13
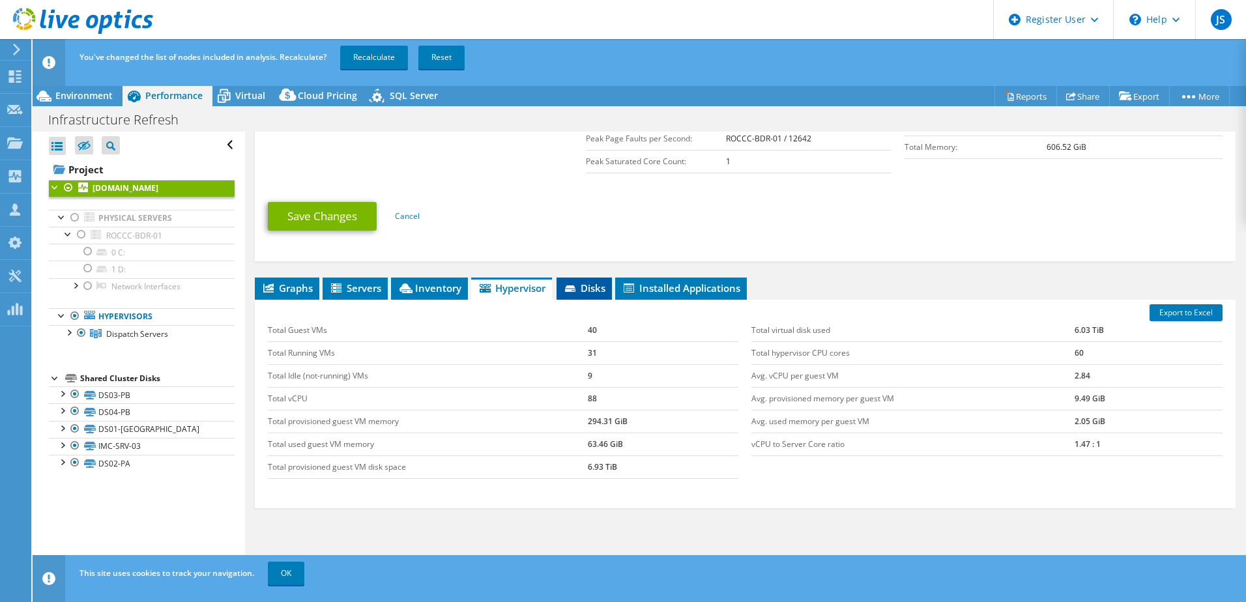
click at [587, 292] on li "Disks" at bounding box center [583, 289] width 55 height 22
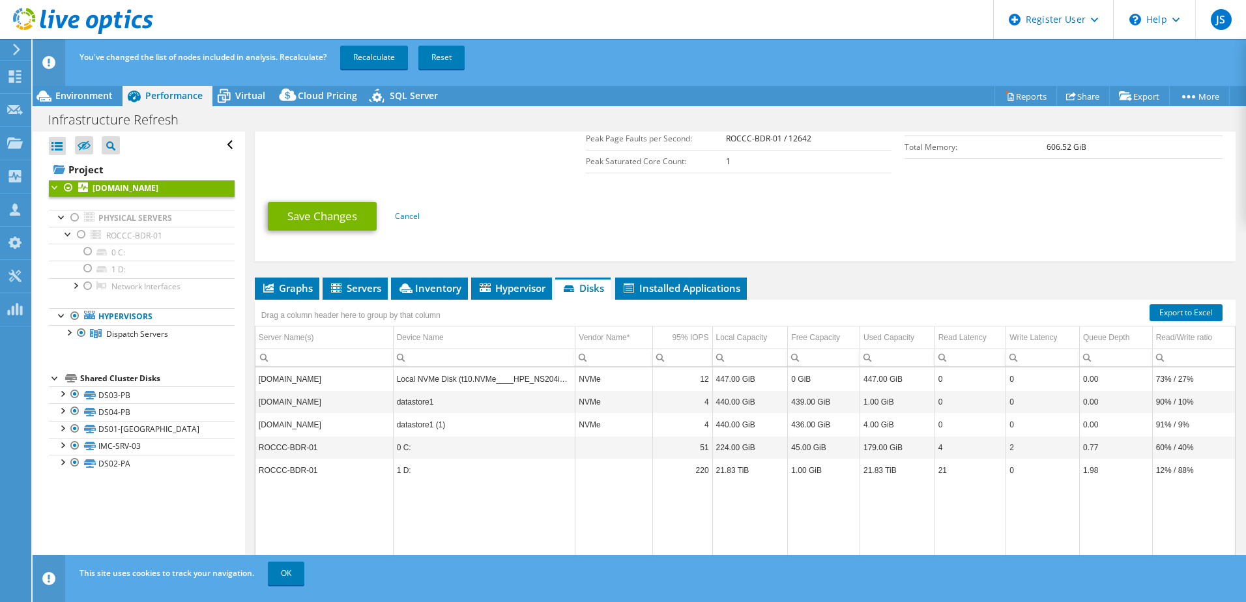
click at [659, 300] on div "Drag a column header here to group by that column" at bounding box center [745, 308] width 981 height 17
click at [665, 291] on li "Installed Applications" at bounding box center [681, 289] width 132 height 22
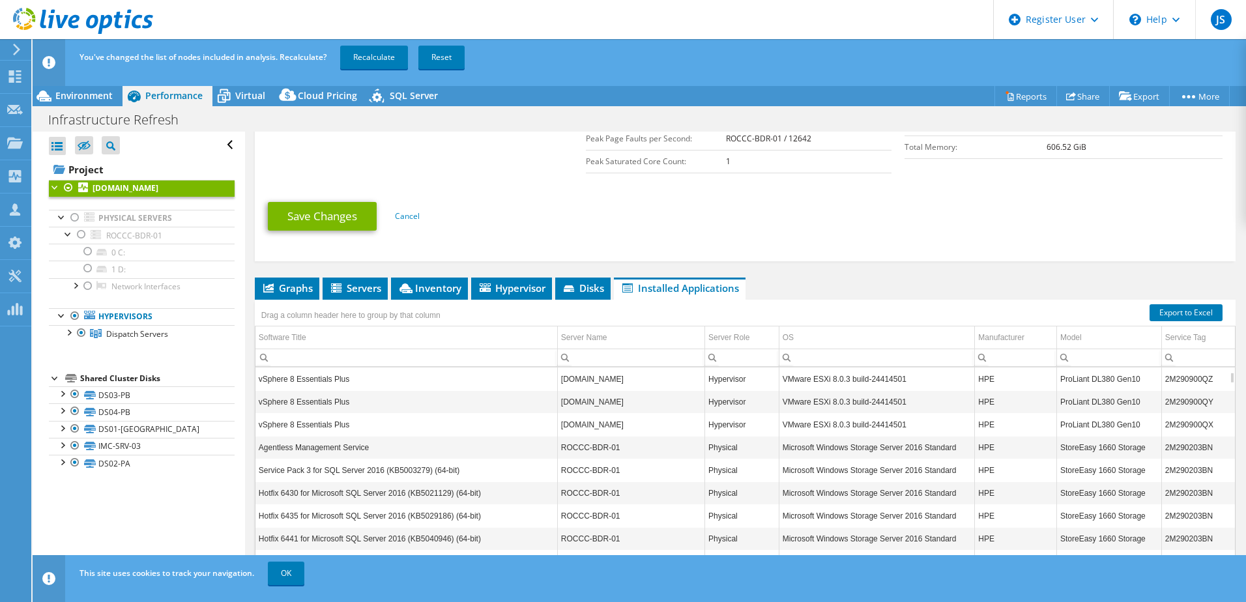
scroll to position [78, 0]
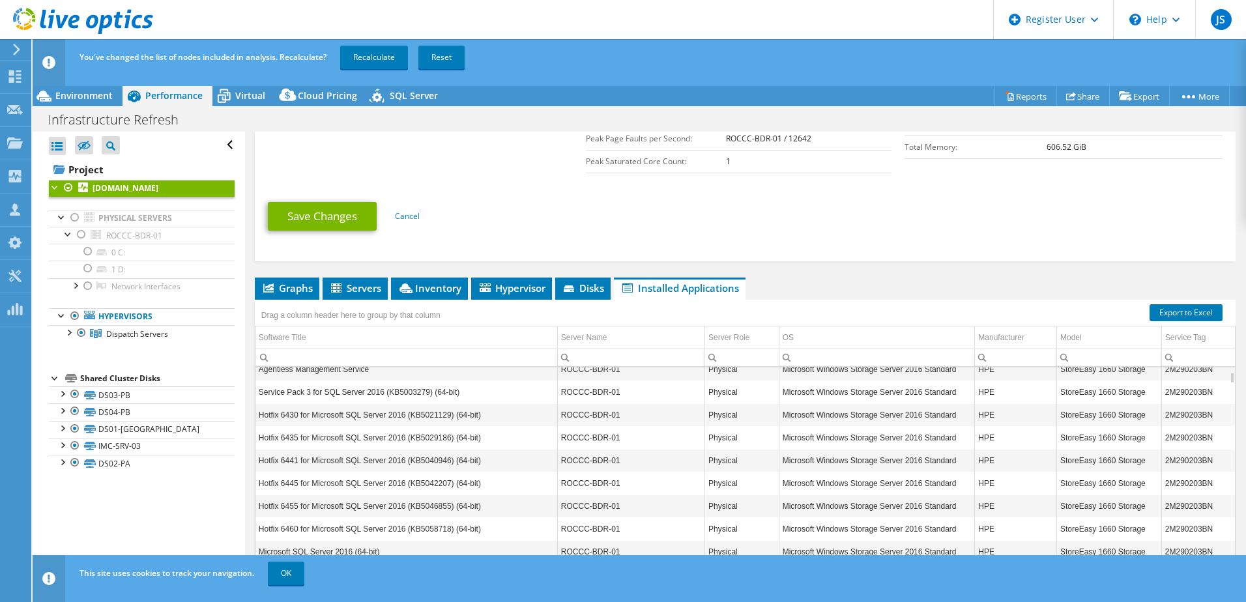
drag, startPoint x: 577, startPoint y: 402, endPoint x: 898, endPoint y: 292, distance: 339.6
click at [901, 292] on ul "Graphs Servers Inventory Hypervisor Disks Cluster Disks Installed Applications" at bounding box center [745, 289] width 981 height 22
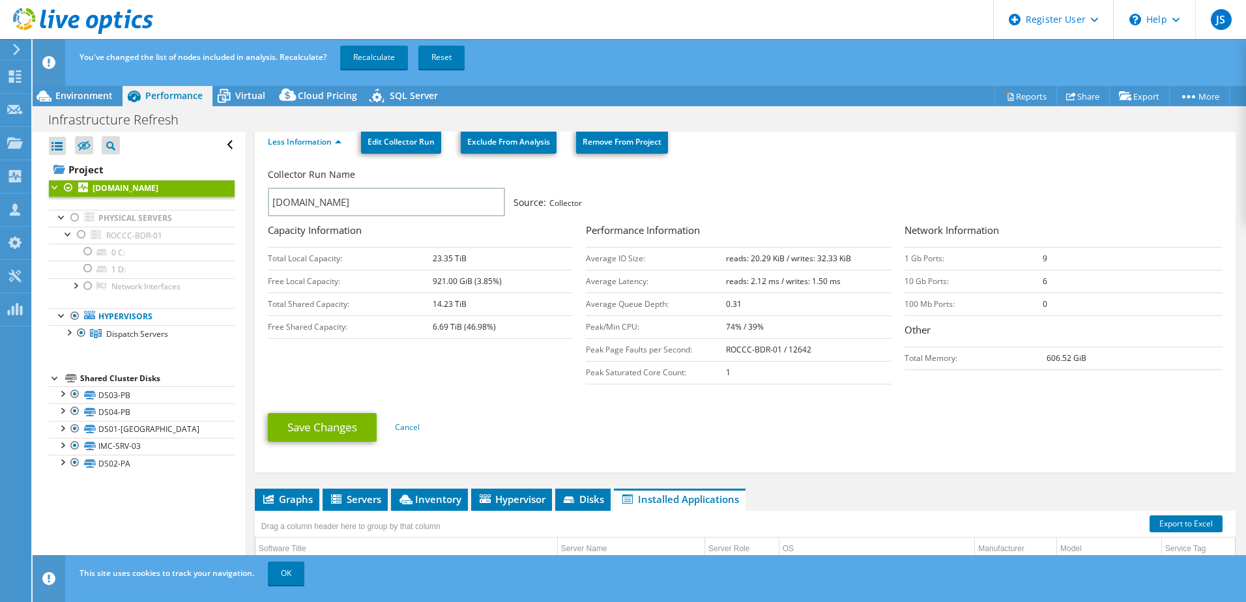
scroll to position [326, 0]
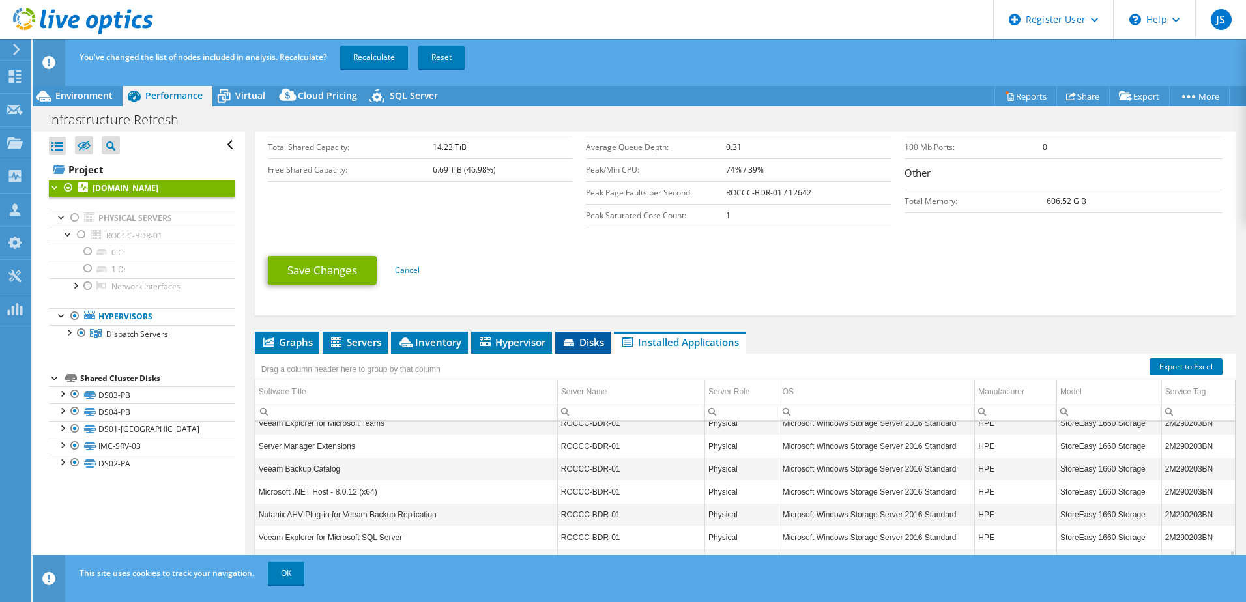
click at [598, 338] on span "Disks" at bounding box center [583, 342] width 42 height 13
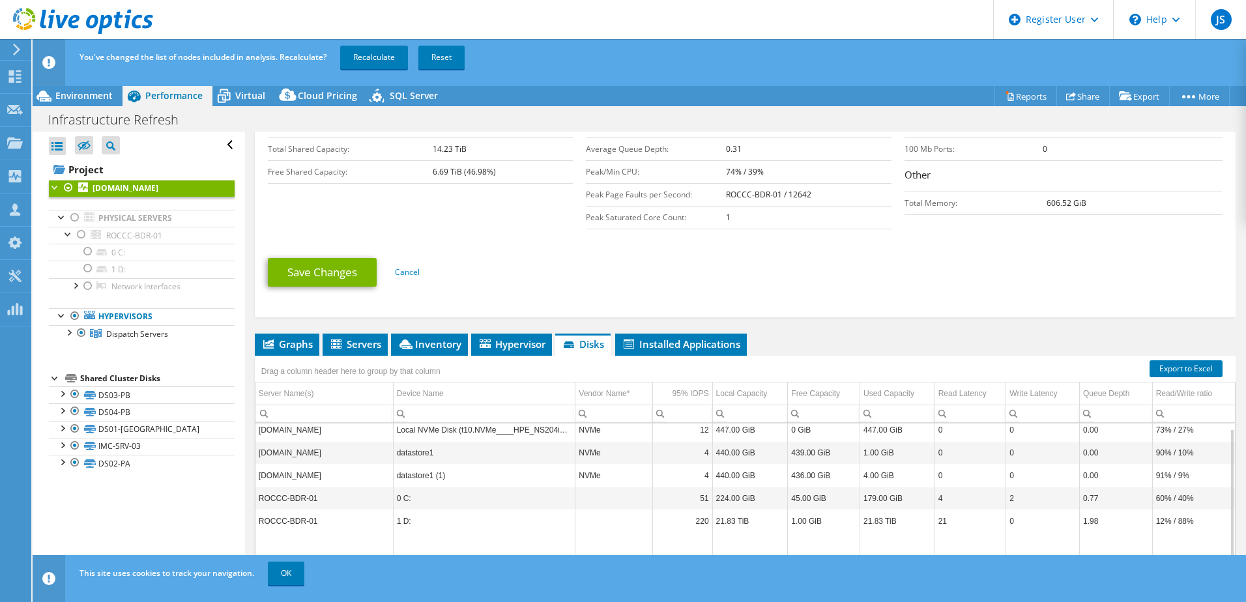
scroll to position [380, 0]
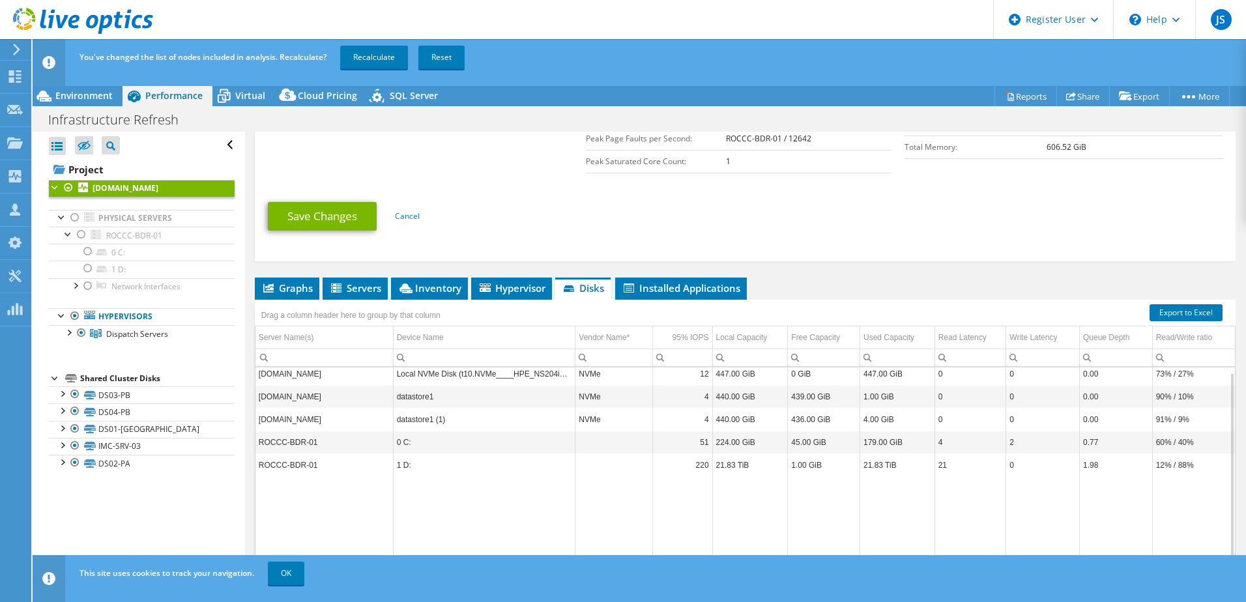
click at [488, 300] on div "Drag a column header here to group by that column" at bounding box center [745, 308] width 981 height 17
click at [498, 285] on span "Hypervisor" at bounding box center [512, 287] width 68 height 13
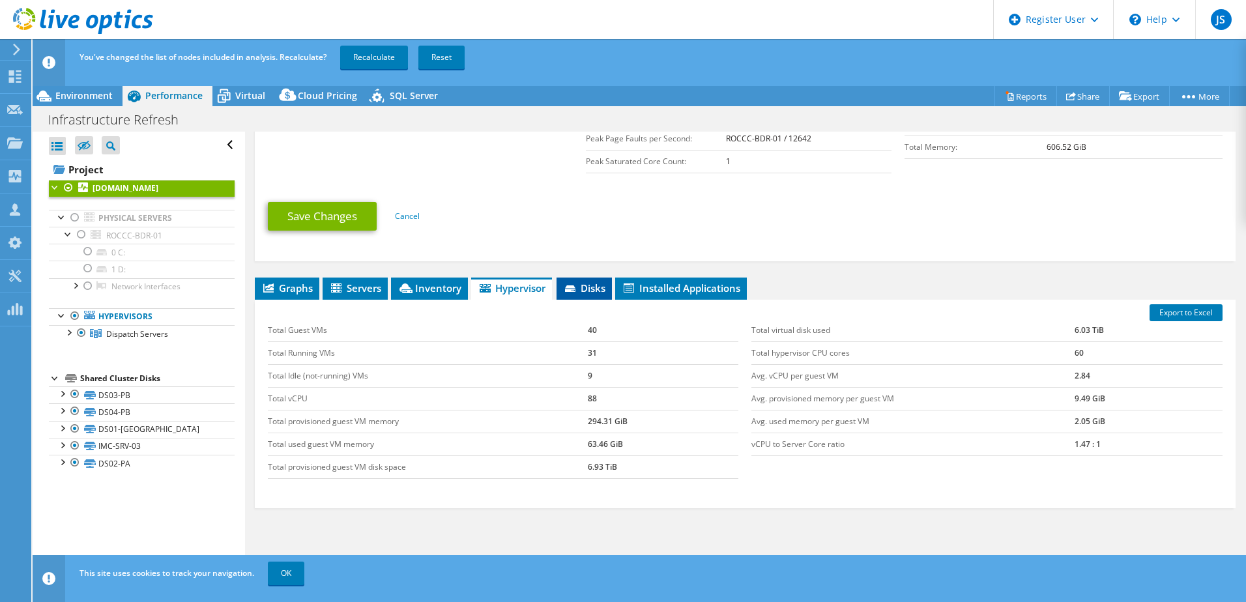
click at [586, 290] on span "Disks" at bounding box center [584, 287] width 42 height 13
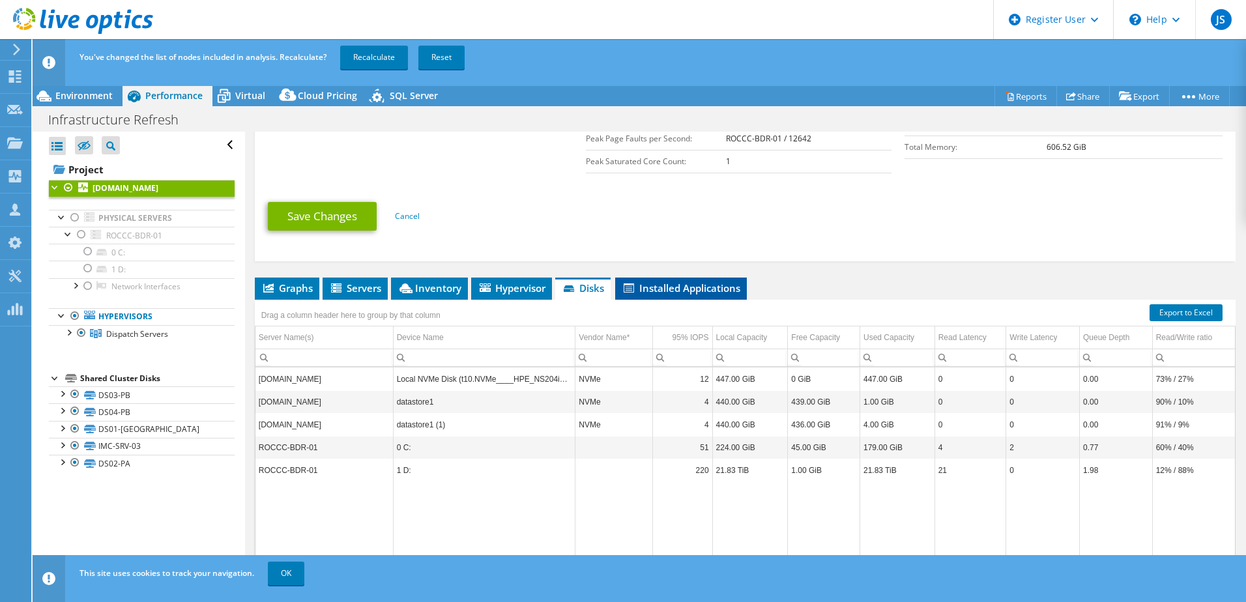
click at [665, 287] on span "Installed Applications" at bounding box center [681, 287] width 119 height 13
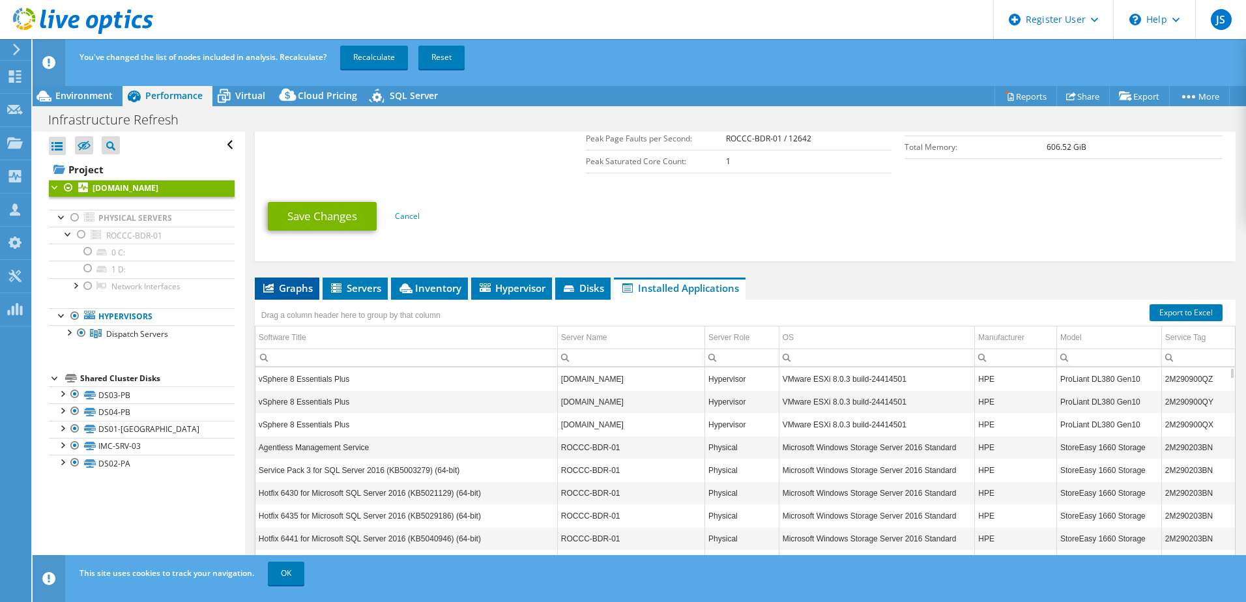
click at [291, 287] on span "Graphs" at bounding box center [286, 287] width 51 height 13
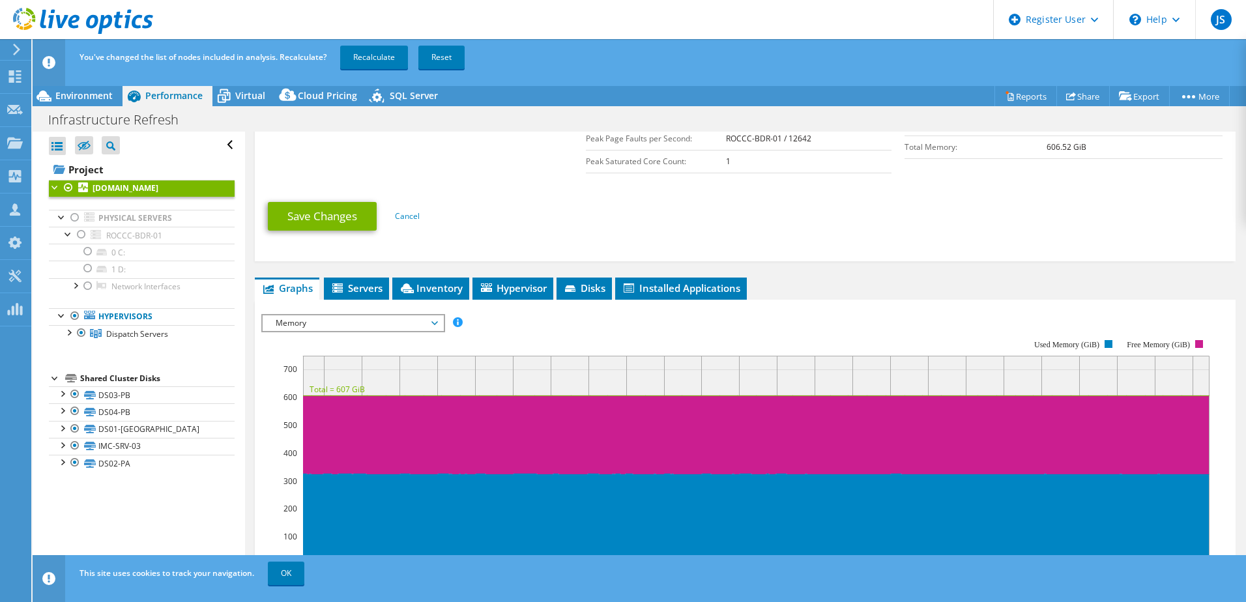
click at [50, 181] on div at bounding box center [55, 186] width 13 height 13
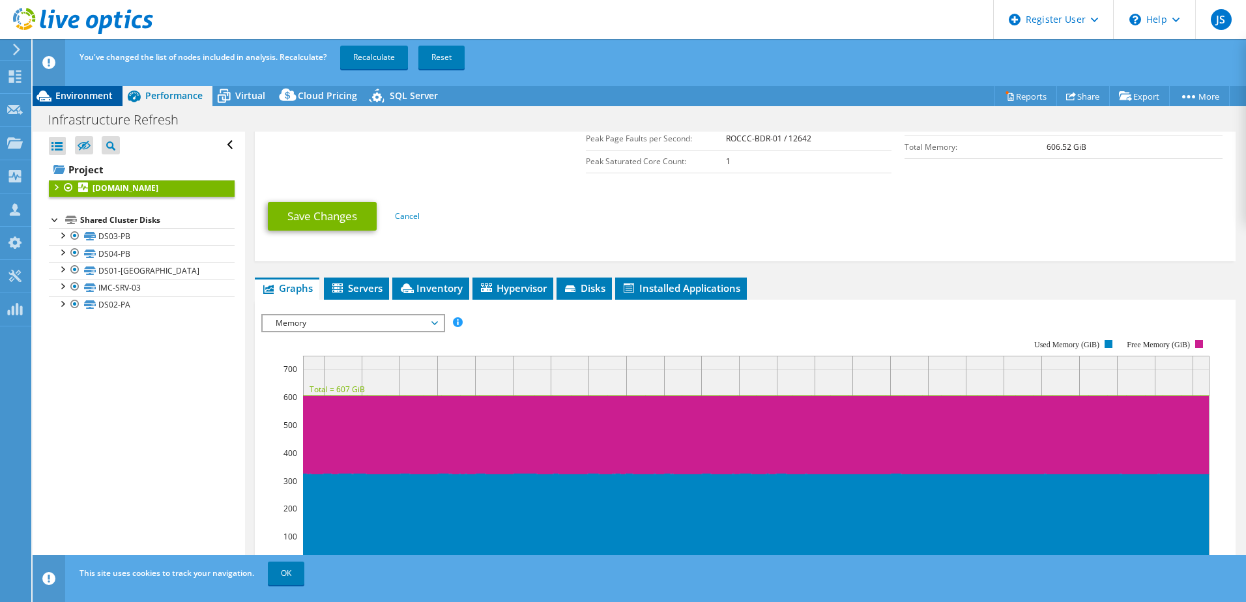
click at [102, 90] on span "Environment" at bounding box center [83, 95] width 57 height 12
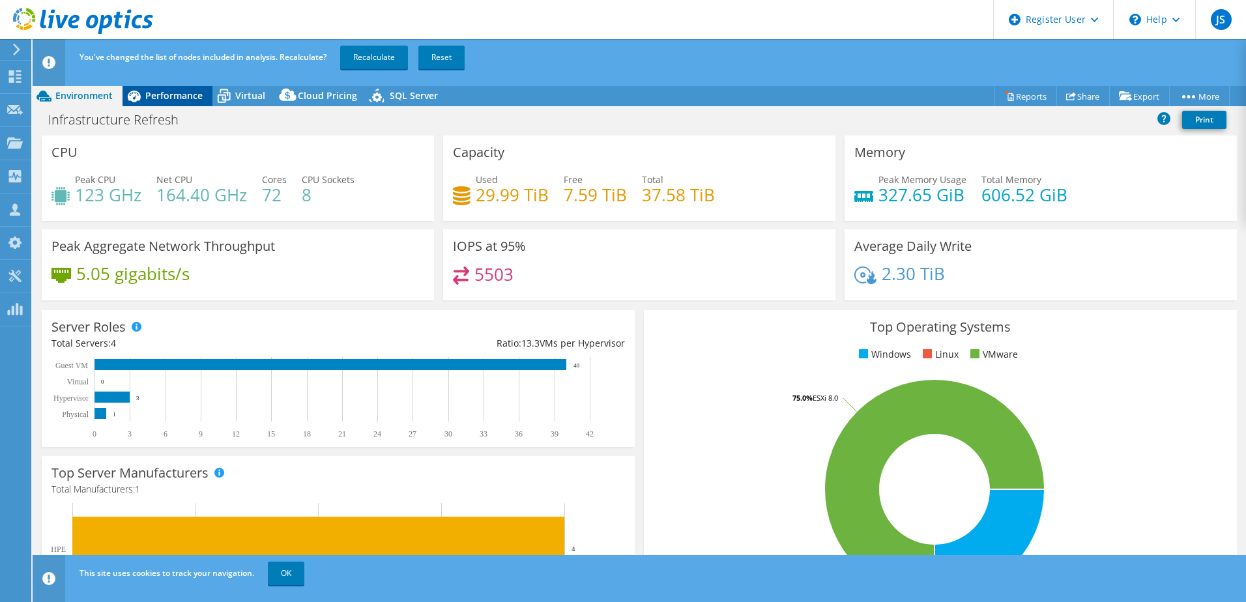
click at [160, 91] on span "Performance" at bounding box center [173, 95] width 57 height 12
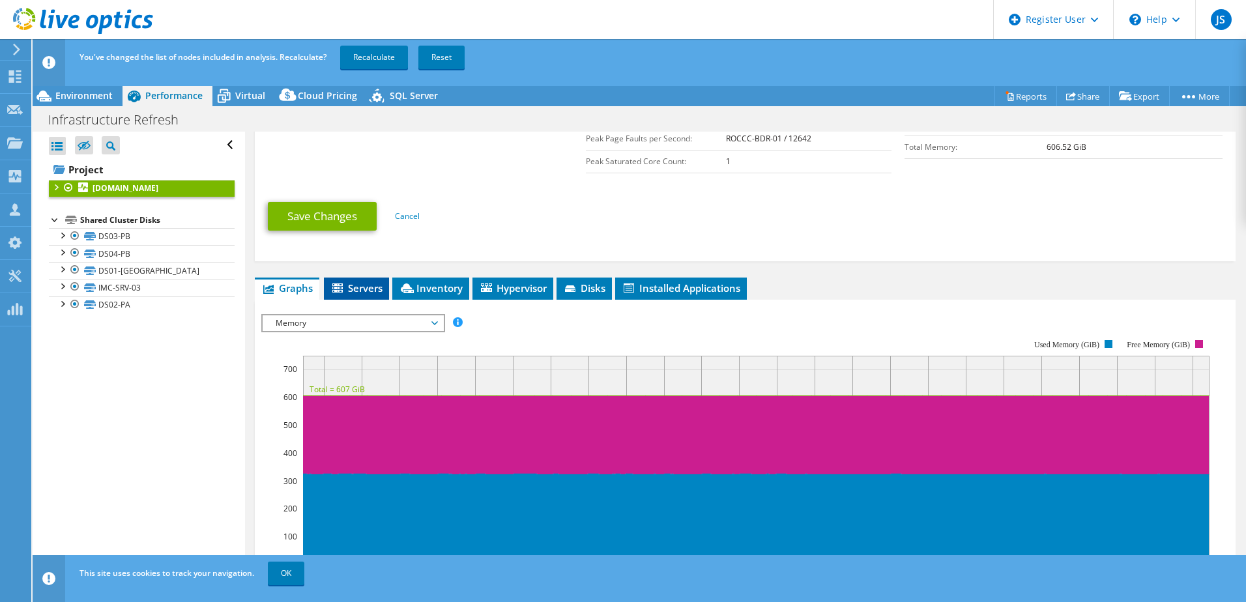
click at [357, 288] on span "Servers" at bounding box center [356, 287] width 52 height 13
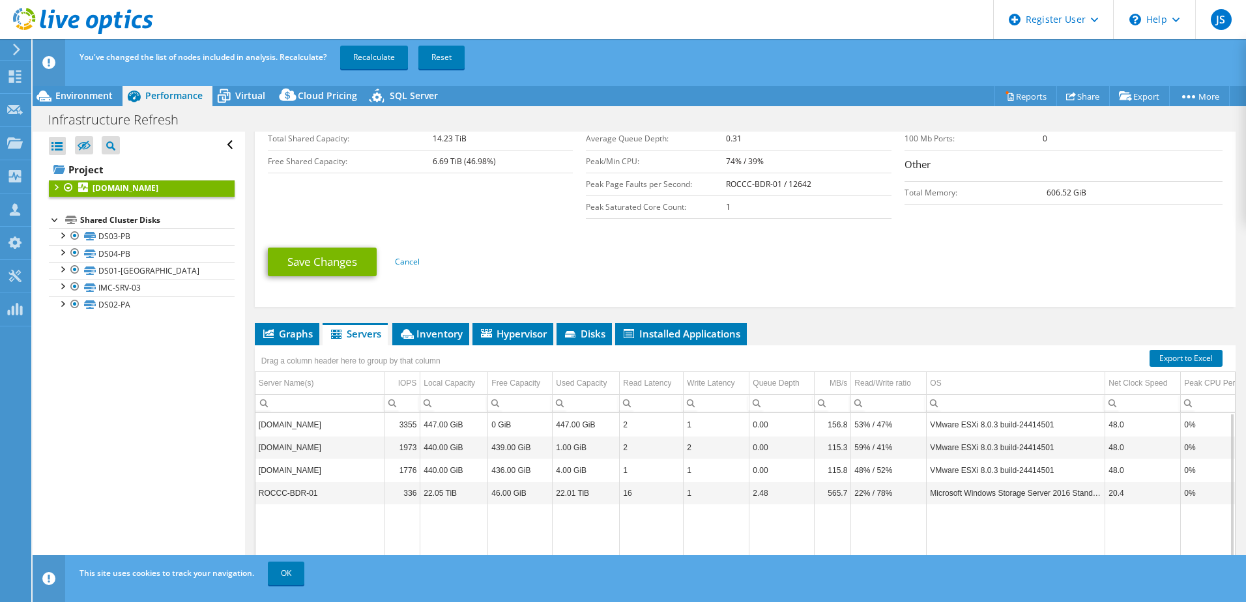
scroll to position [315, 0]
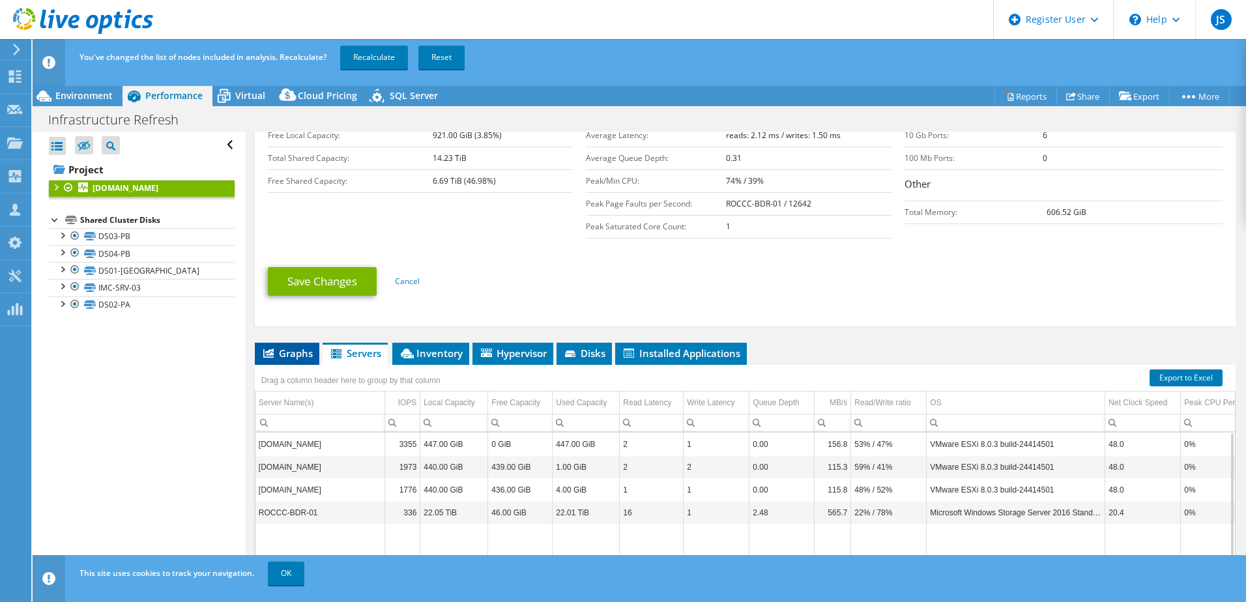
click at [285, 351] on span "Graphs" at bounding box center [286, 353] width 51 height 13
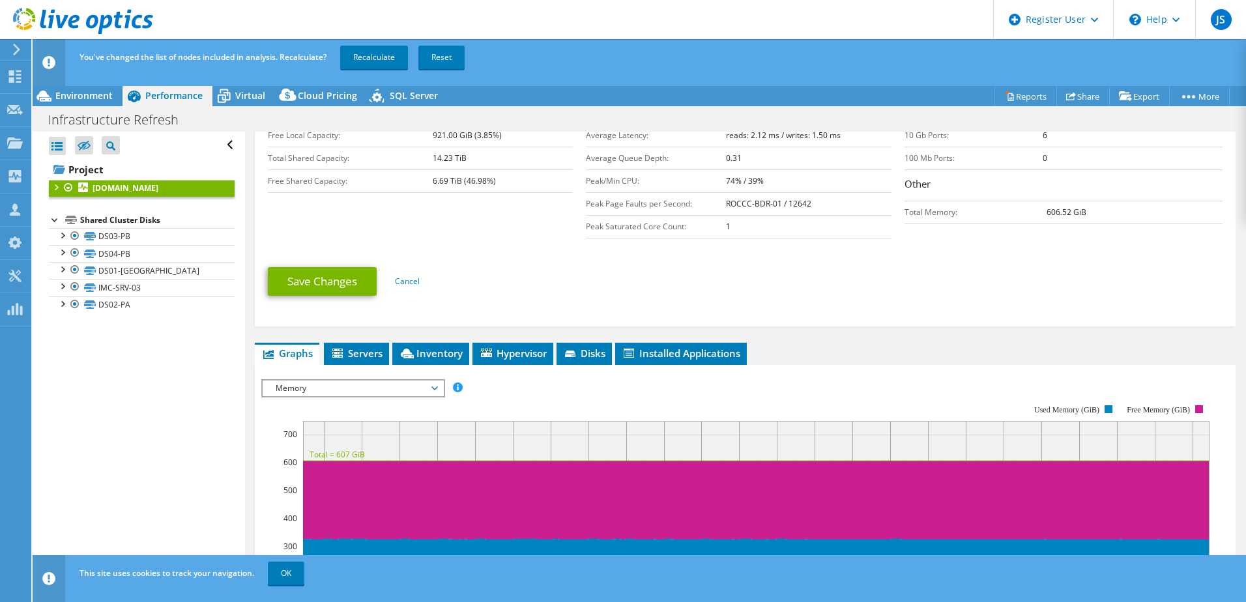
click at [380, 393] on div "Memory IOPS Disk Throughput IO Size Latency Queue Depth CPU Percentage Memory P…" at bounding box center [353, 388] width 184 height 18
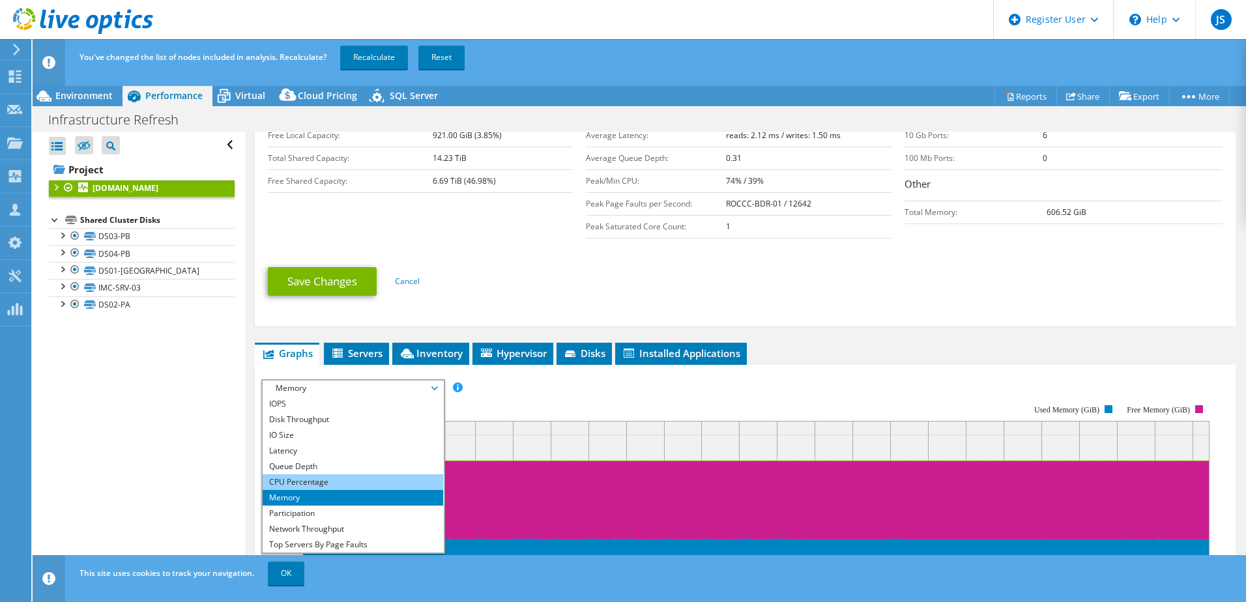
click at [351, 474] on li "CPU Percentage" at bounding box center [353, 482] width 180 height 16
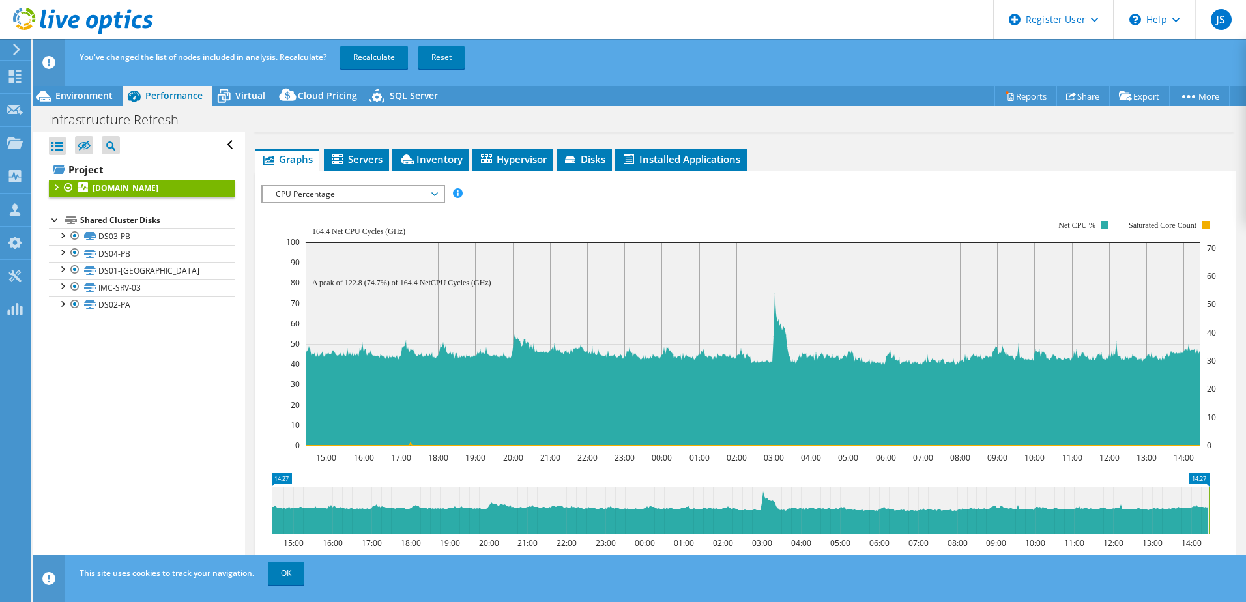
scroll to position [417, 0]
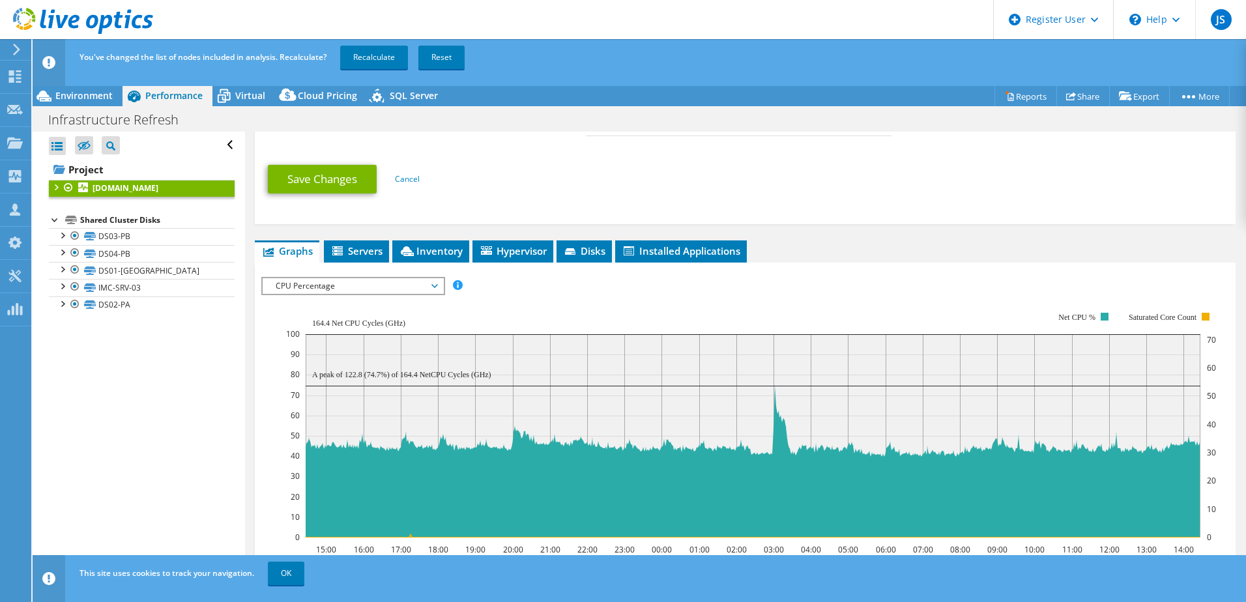
click at [337, 295] on rect at bounding box center [751, 425] width 930 height 261
click at [339, 289] on span "CPU Percentage" at bounding box center [352, 286] width 167 height 16
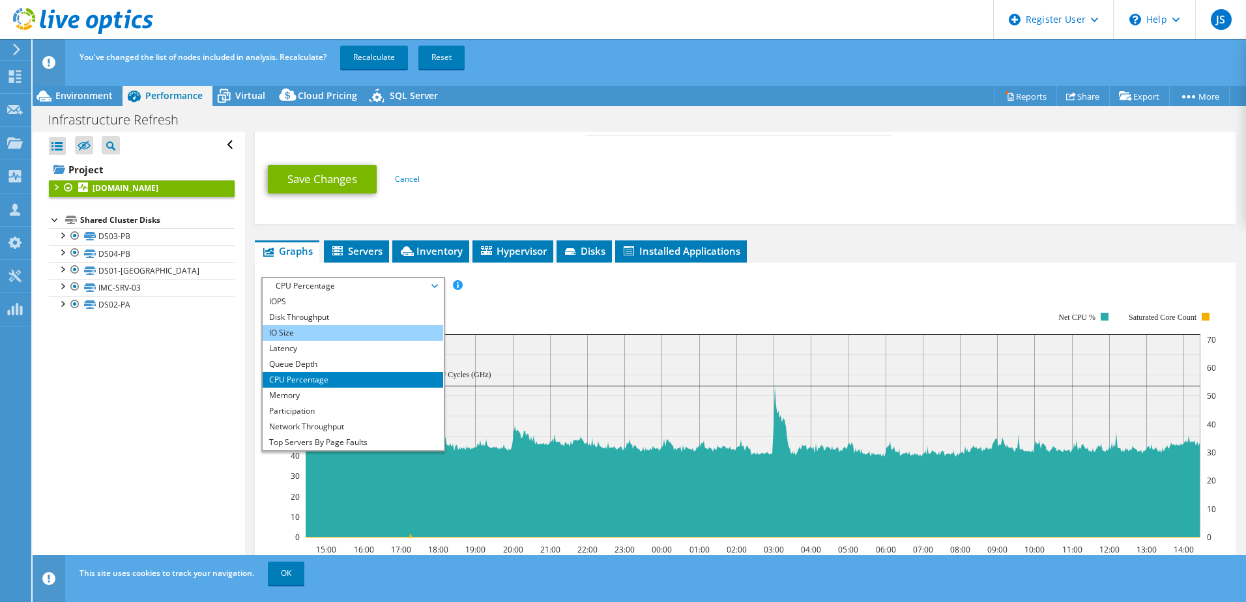
click at [311, 331] on li "IO Size" at bounding box center [353, 333] width 180 height 16
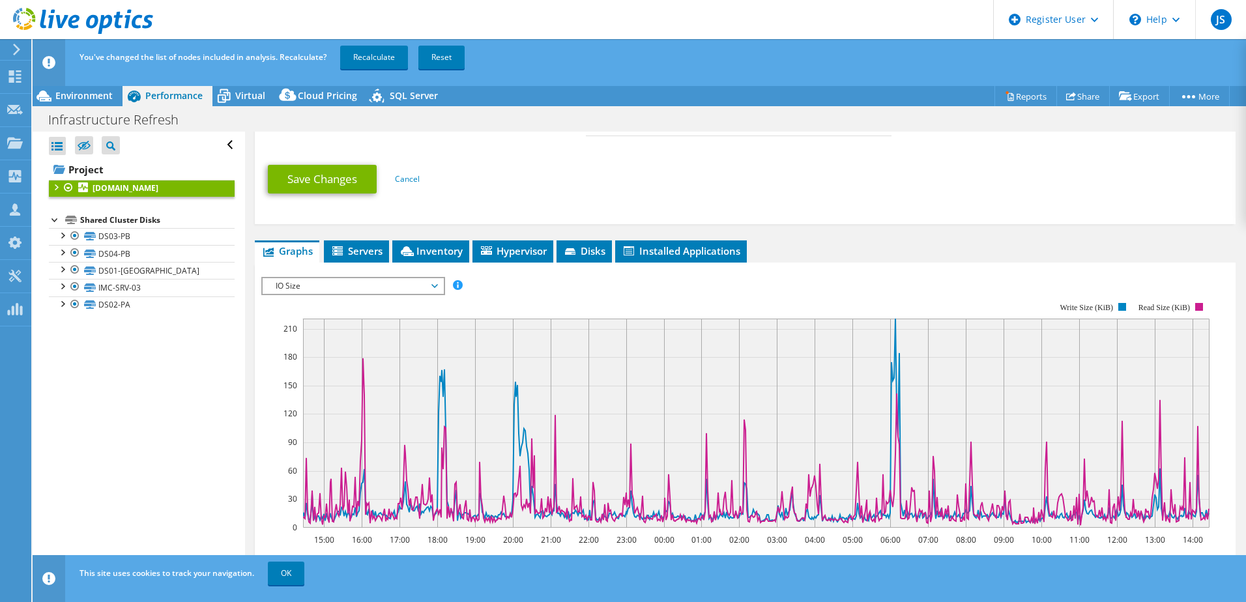
click at [301, 287] on span "IO Size" at bounding box center [352, 286] width 167 height 16
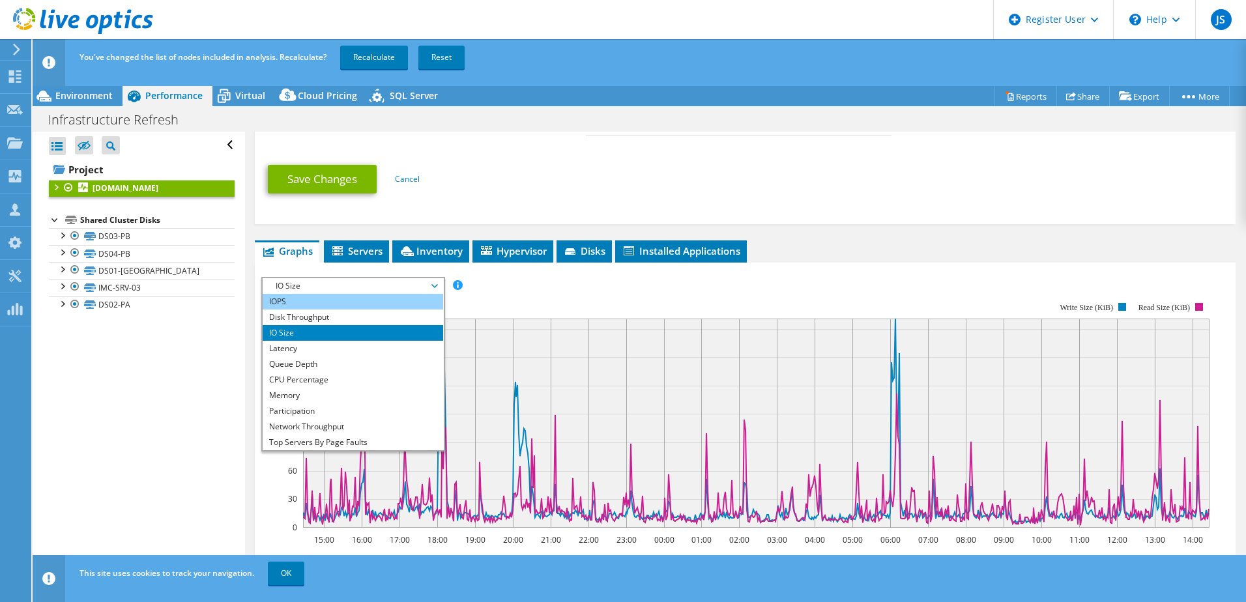
click at [293, 301] on li "IOPS" at bounding box center [353, 302] width 180 height 16
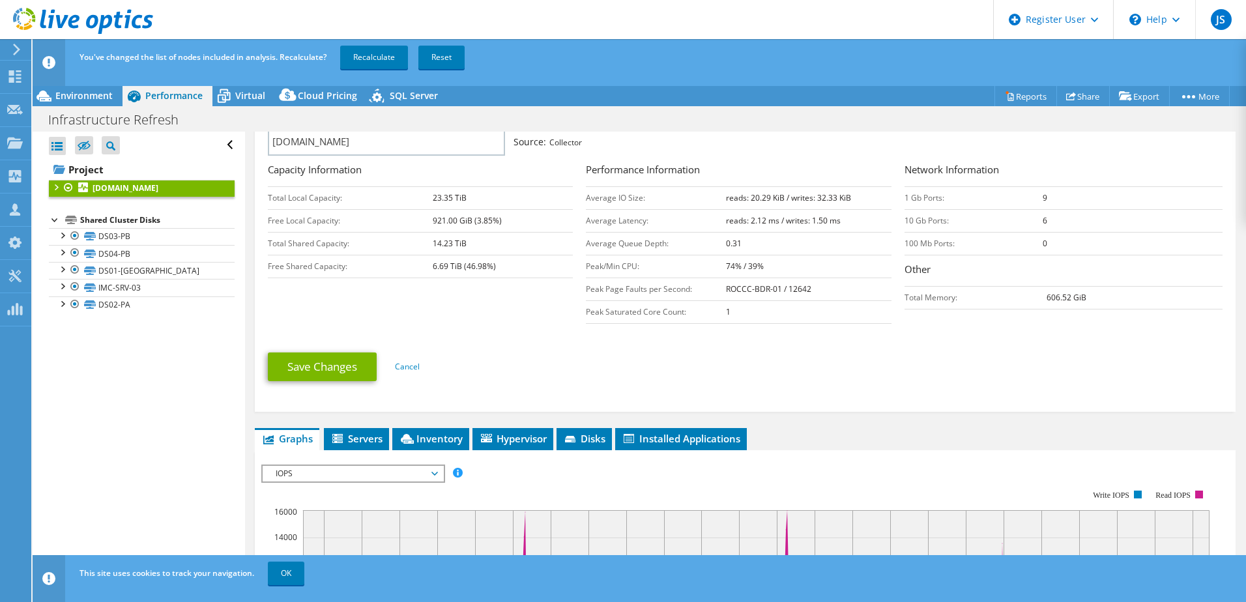
scroll to position [81, 0]
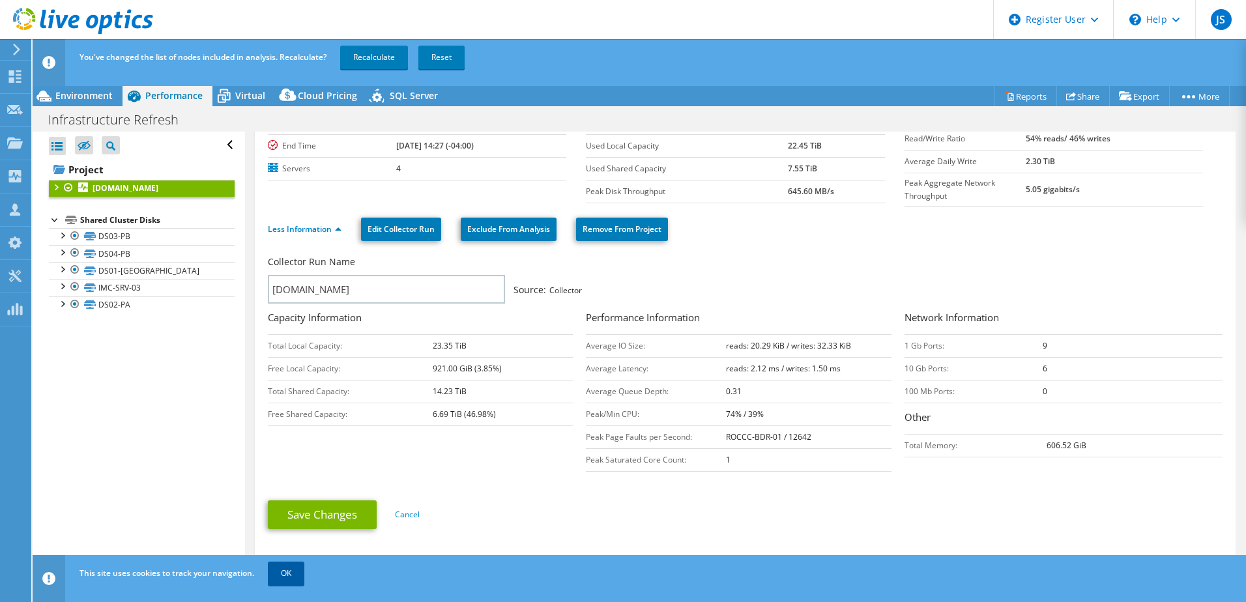
click at [275, 580] on link "OK" at bounding box center [286, 573] width 36 height 23
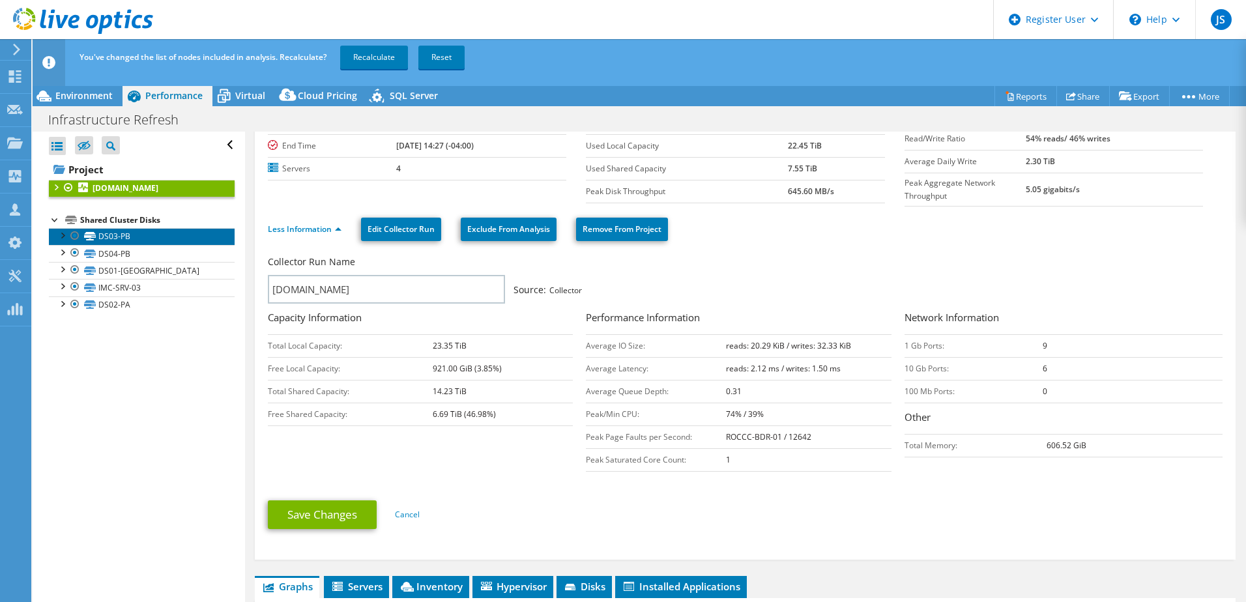
click at [104, 243] on link "DS03-PB" at bounding box center [142, 236] width 186 height 17
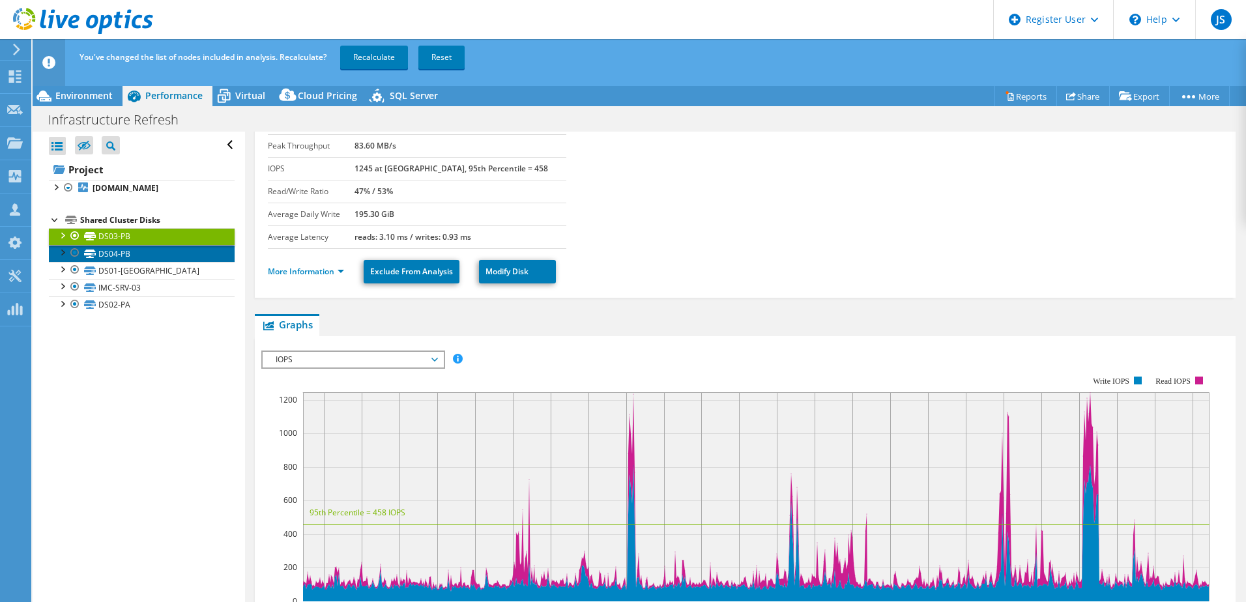
click at [124, 262] on link "DS04-PB" at bounding box center [142, 253] width 186 height 17
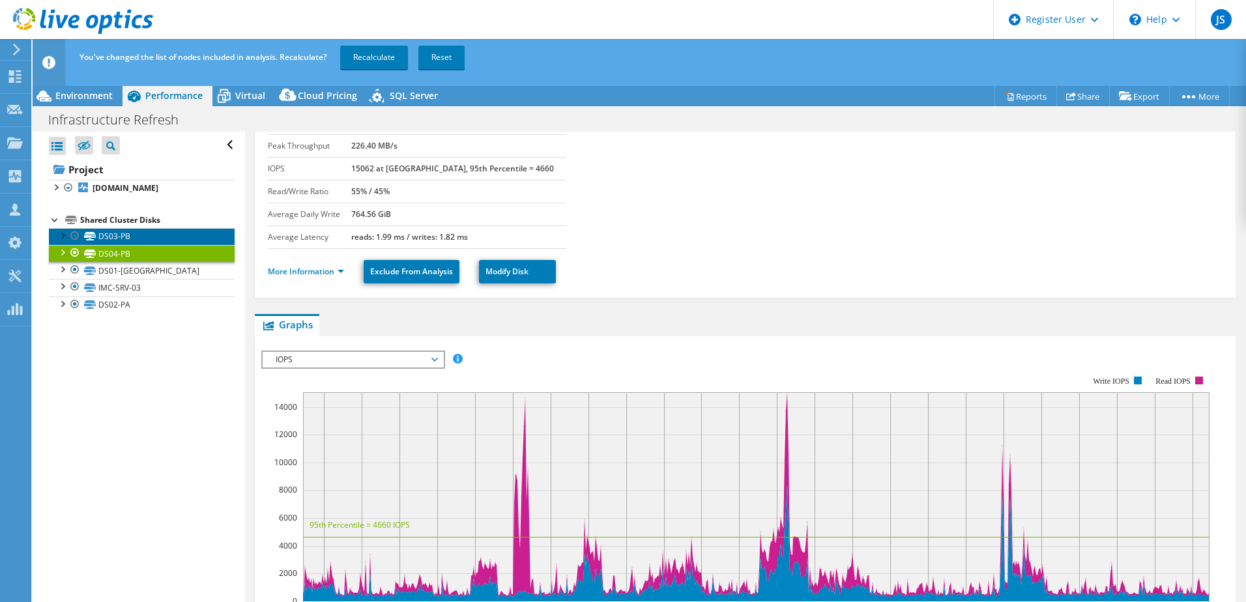
click at [115, 241] on link "DS03-PB" at bounding box center [142, 236] width 186 height 17
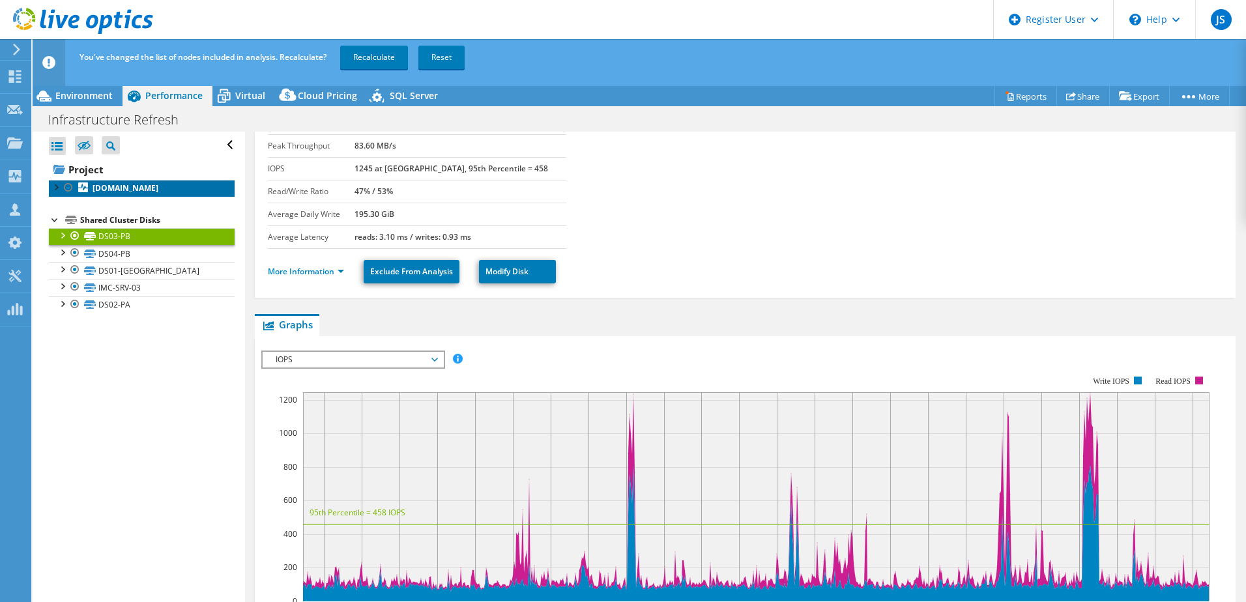
click at [116, 185] on b "[DOMAIN_NAME]" at bounding box center [126, 187] width 66 height 11
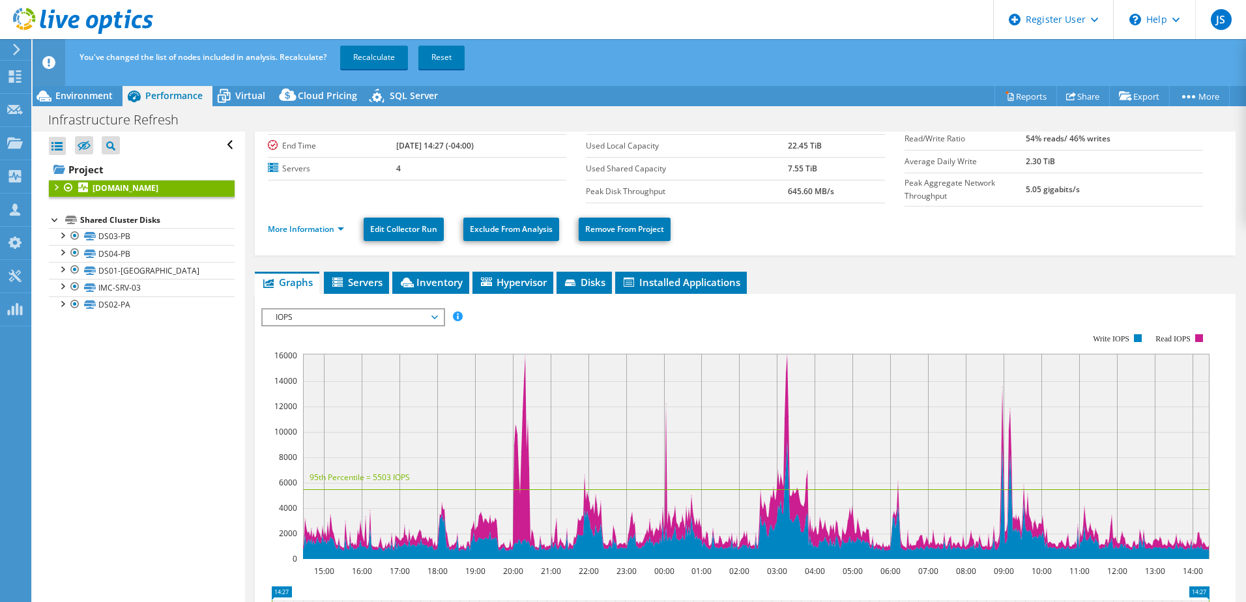
click at [218, 139] on div "Open All Close All Hide Excluded Nodes Project Tree Filter" at bounding box center [142, 145] width 186 height 27
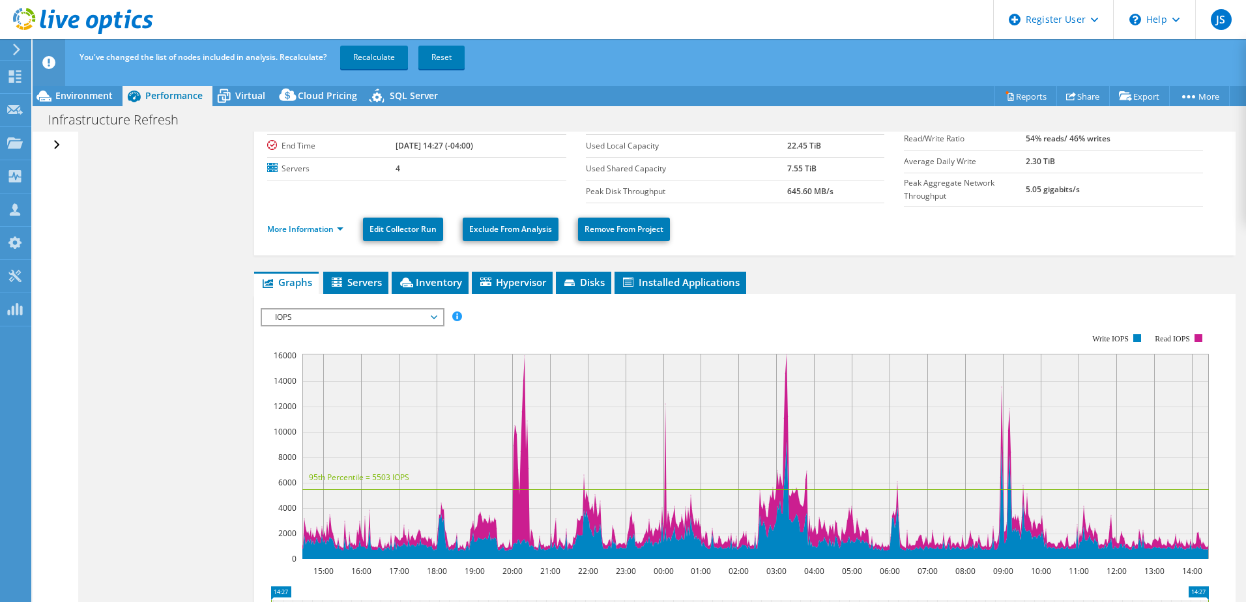
click at [55, 141] on div "Open All Close All Hide Excluded Nodes Project Tree Filter" at bounding box center [58, 145] width 19 height 27
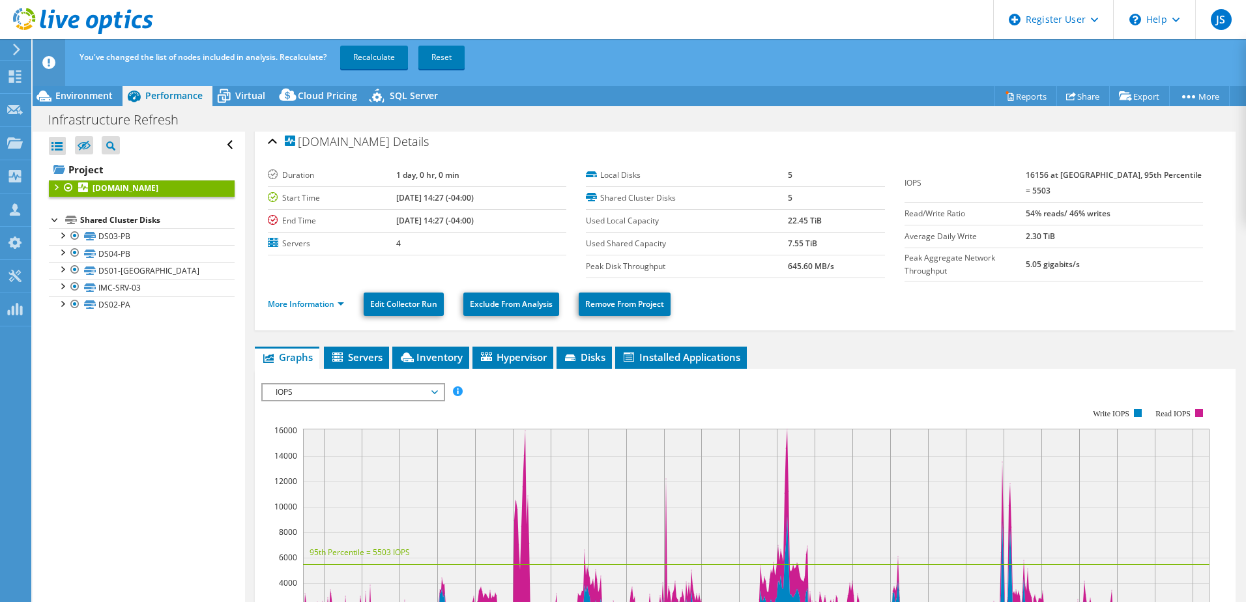
scroll to position [0, 0]
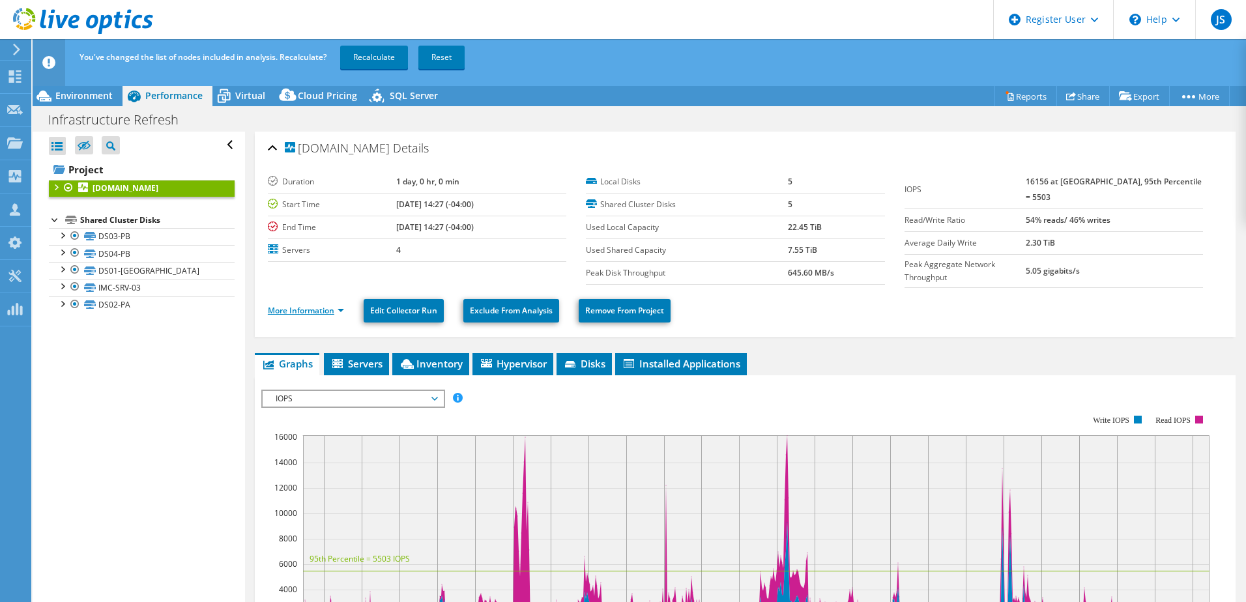
click at [317, 309] on link "More Information" at bounding box center [306, 310] width 76 height 11
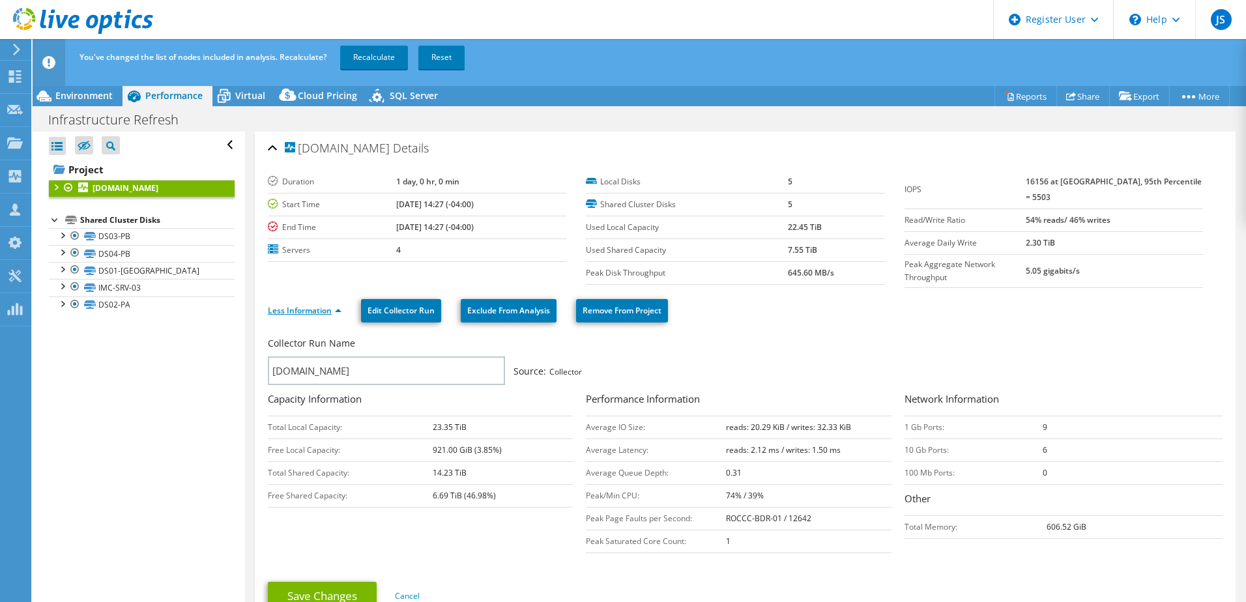
click at [317, 309] on link "Less Information" at bounding box center [305, 310] width 74 height 11
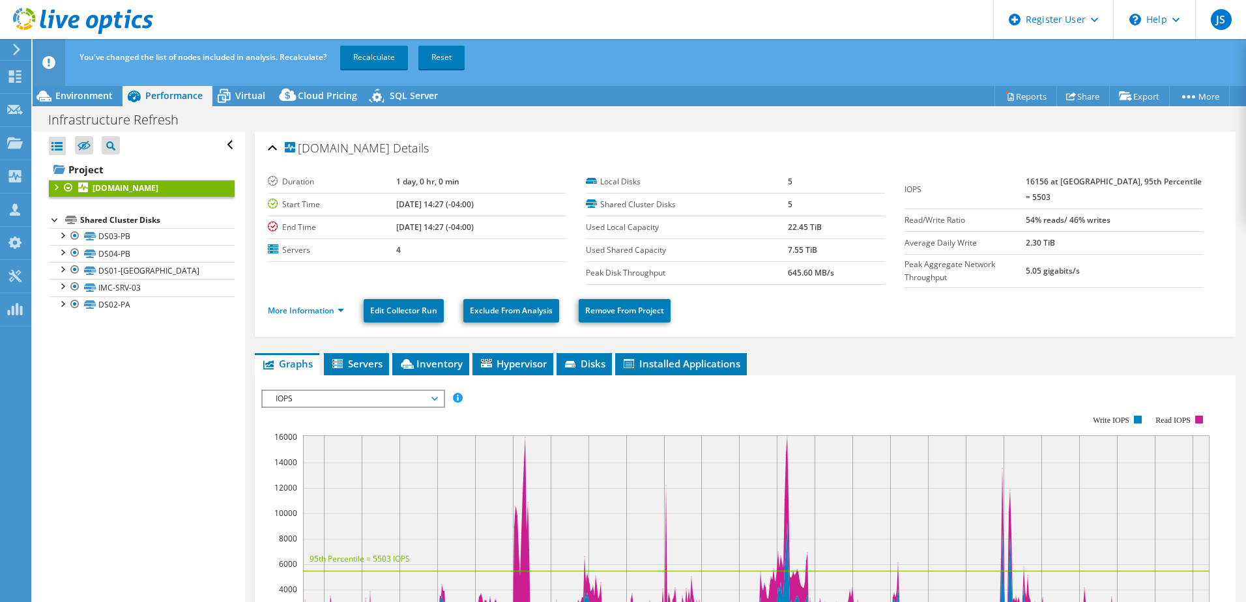
click at [117, 228] on div "Shared Cluster Disks" at bounding box center [157, 220] width 154 height 16
click at [102, 89] on div "Environment" at bounding box center [78, 95] width 90 height 21
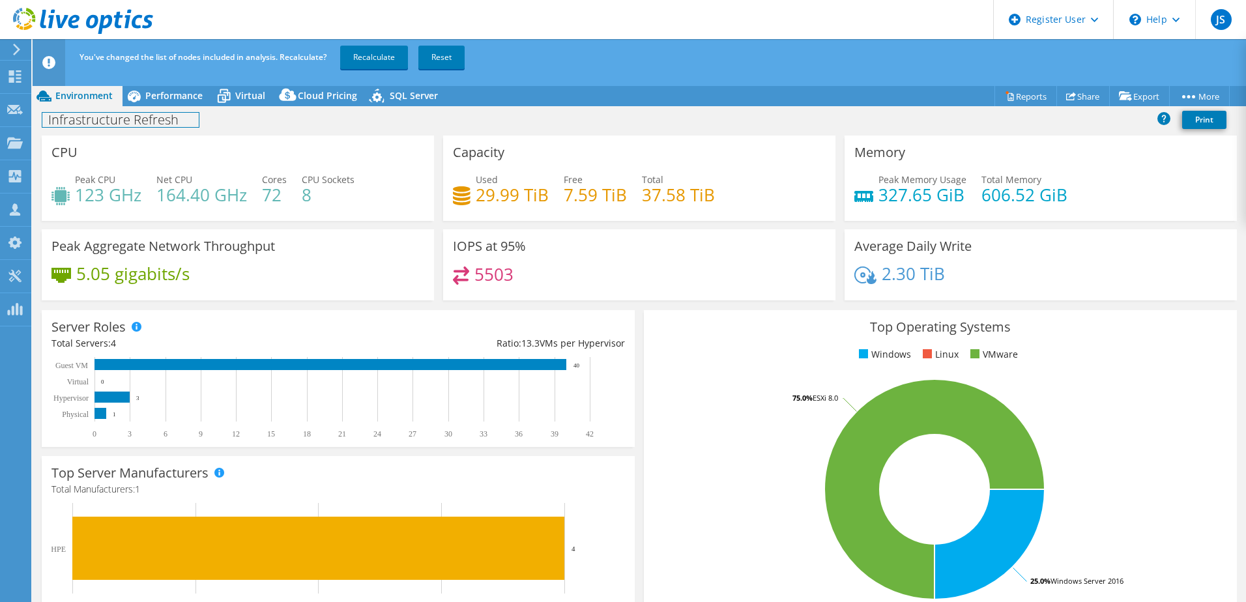
click at [154, 108] on div "Infrastructure Refresh Print" at bounding box center [639, 120] width 1213 height 24
click at [162, 100] on span "Performance" at bounding box center [173, 95] width 57 height 12
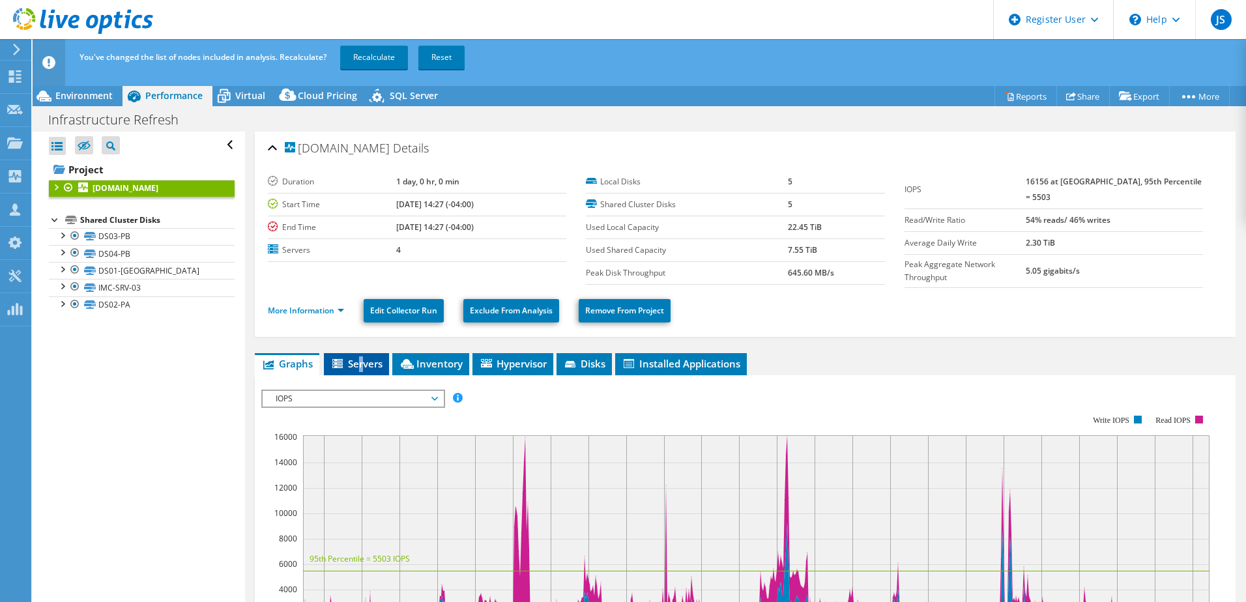
click at [361, 366] on span "Servers" at bounding box center [356, 363] width 52 height 13
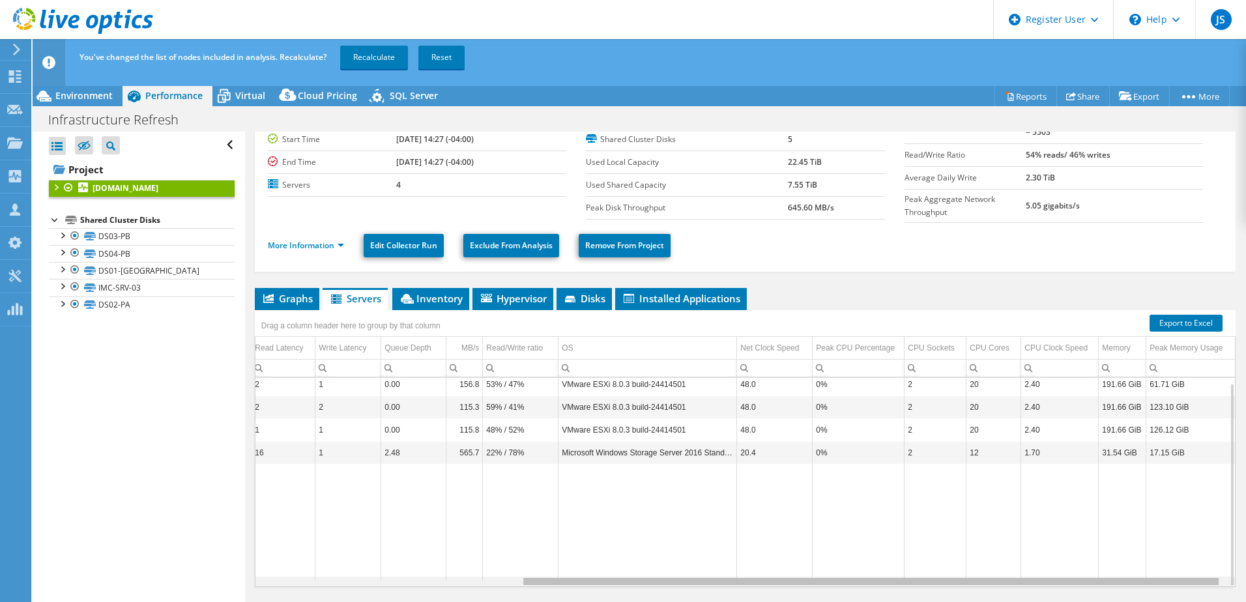
drag, startPoint x: 930, startPoint y: 577, endPoint x: 1211, endPoint y: 568, distance: 281.6
click at [1211, 568] on body "JS Dell User Jeffery Shetters Jeffery.Shetters@dell.com Dell My Profile Log Out…" at bounding box center [623, 301] width 1246 height 602
drag, startPoint x: 970, startPoint y: 557, endPoint x: 916, endPoint y: 556, distance: 54.1
click at [916, 556] on tr "Data grid" at bounding box center [561, 522] width 1348 height 117
click at [1001, 579] on div "Data grid" at bounding box center [870, 581] width 695 height 7
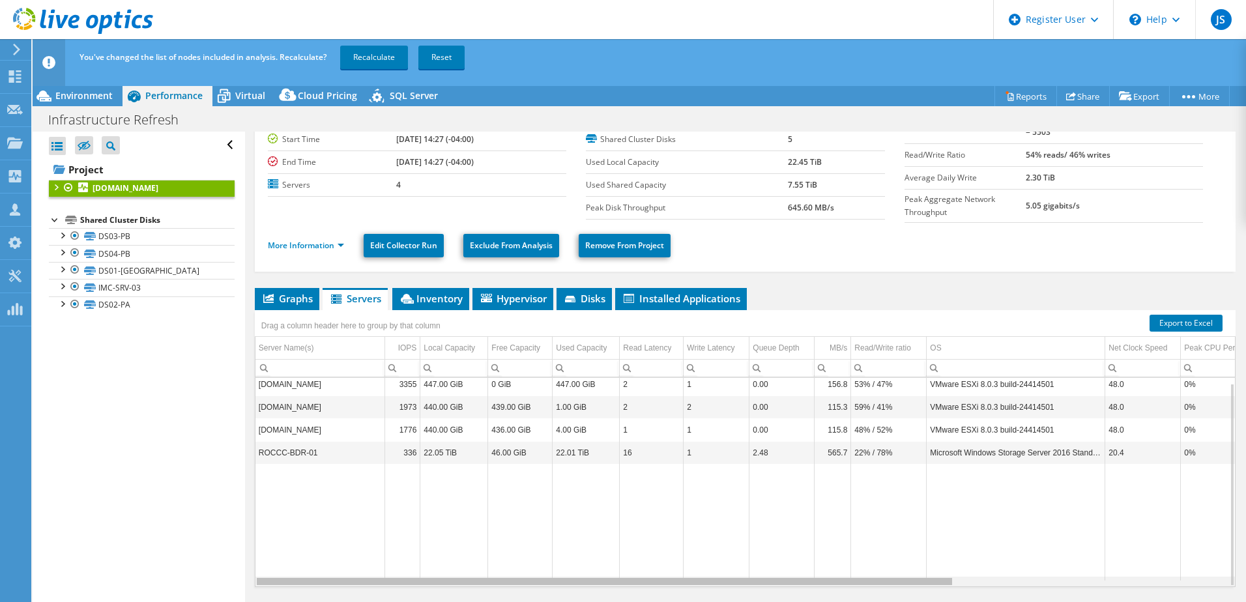
drag, startPoint x: 1003, startPoint y: 577, endPoint x: 577, endPoint y: 561, distance: 426.4
click at [577, 561] on body "JS Dell User Jeffery Shetters Jeffery.Shetters@dell.com Dell My Profile Log Out…" at bounding box center [623, 301] width 1246 height 602
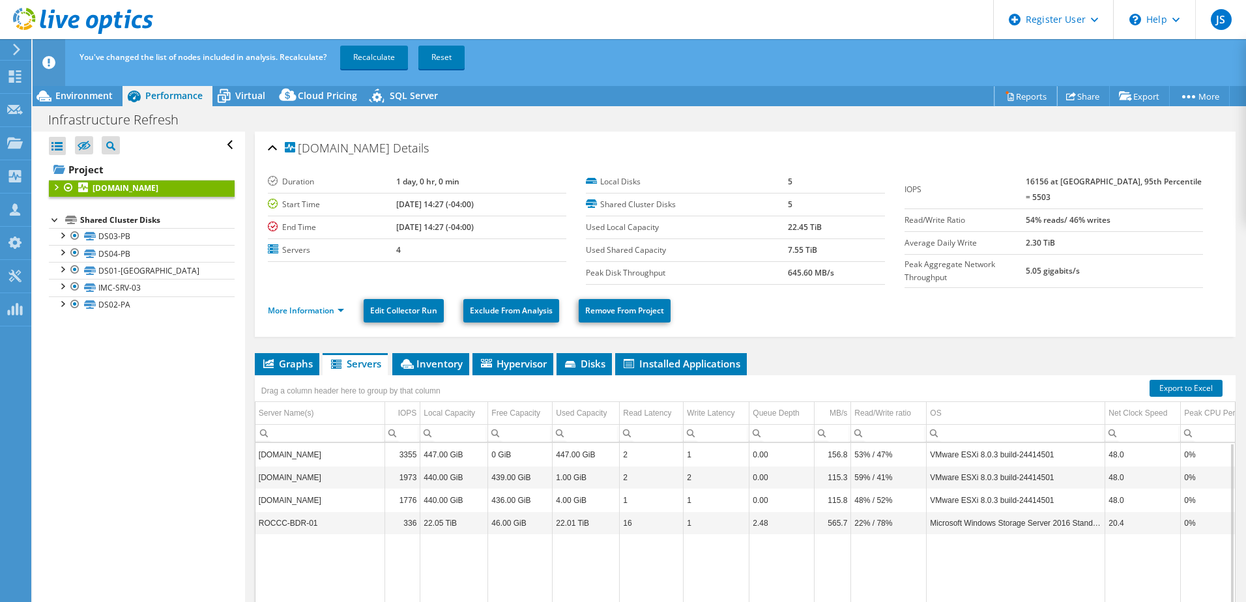
click at [1007, 101] on icon at bounding box center [1010, 97] width 6 height 8
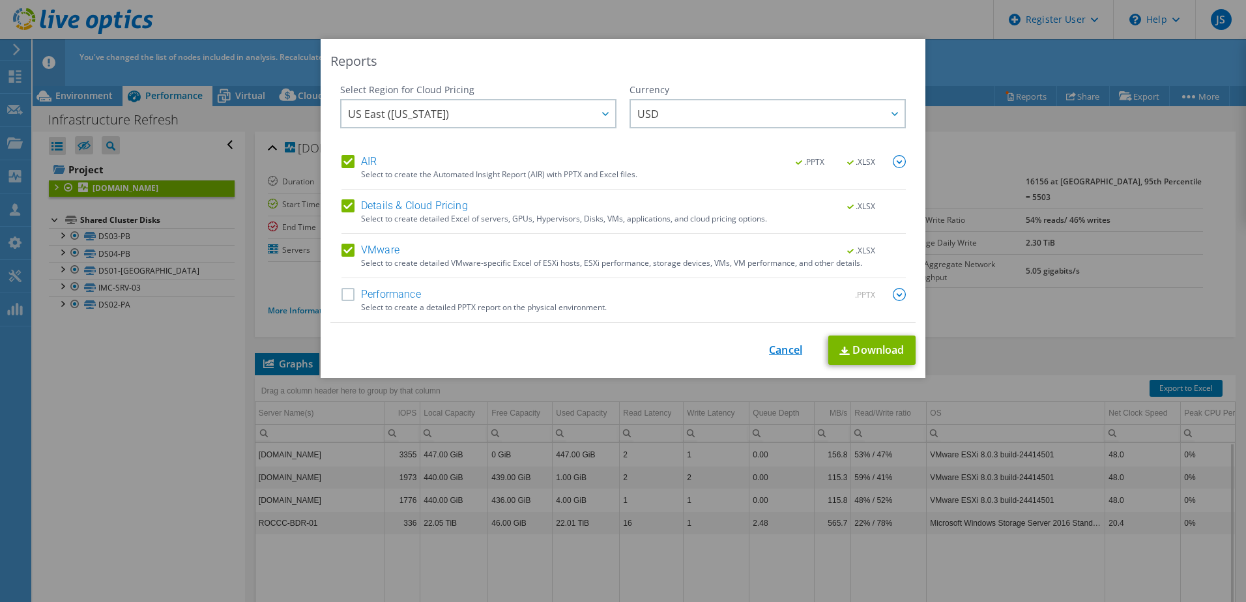
click at [782, 350] on link "Cancel" at bounding box center [785, 350] width 33 height 12
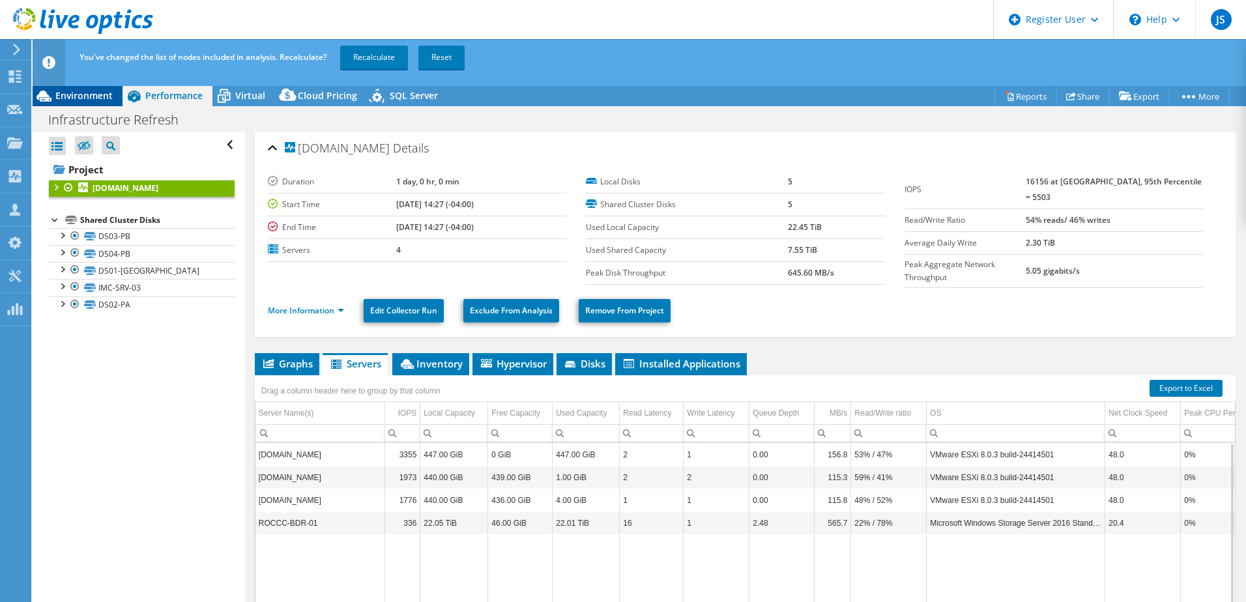
click at [64, 87] on div "Environment" at bounding box center [78, 95] width 90 height 21
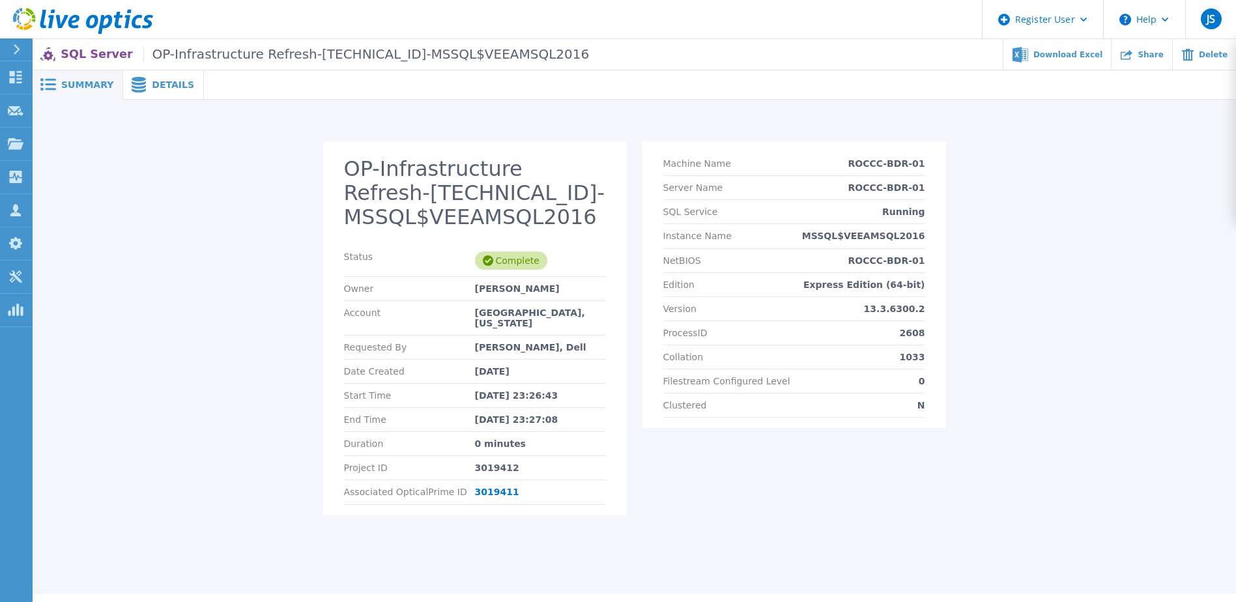
click at [151, 102] on div "OP-Infrastructure Refresh-10.37.39.57-MSSQL$VEEAMSQL2016 Status Complete Owner …" at bounding box center [635, 322] width 1204 height 444
click at [154, 89] on span "Details" at bounding box center [173, 84] width 42 height 9
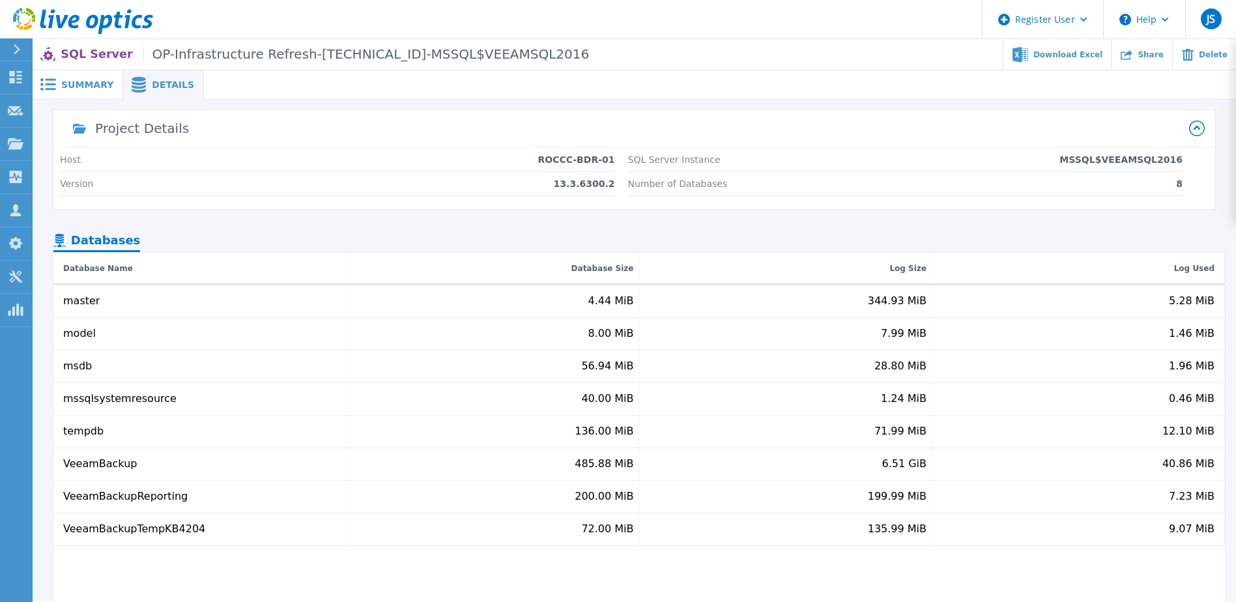
click at [71, 100] on div "Summary Details OP-Infrastructure Refresh-10.37.39.57-MSSQL$VEEAMSQL2016 Status…" at bounding box center [635, 364] width 1204 height 588
click at [72, 87] on span "Summary" at bounding box center [87, 84] width 52 height 9
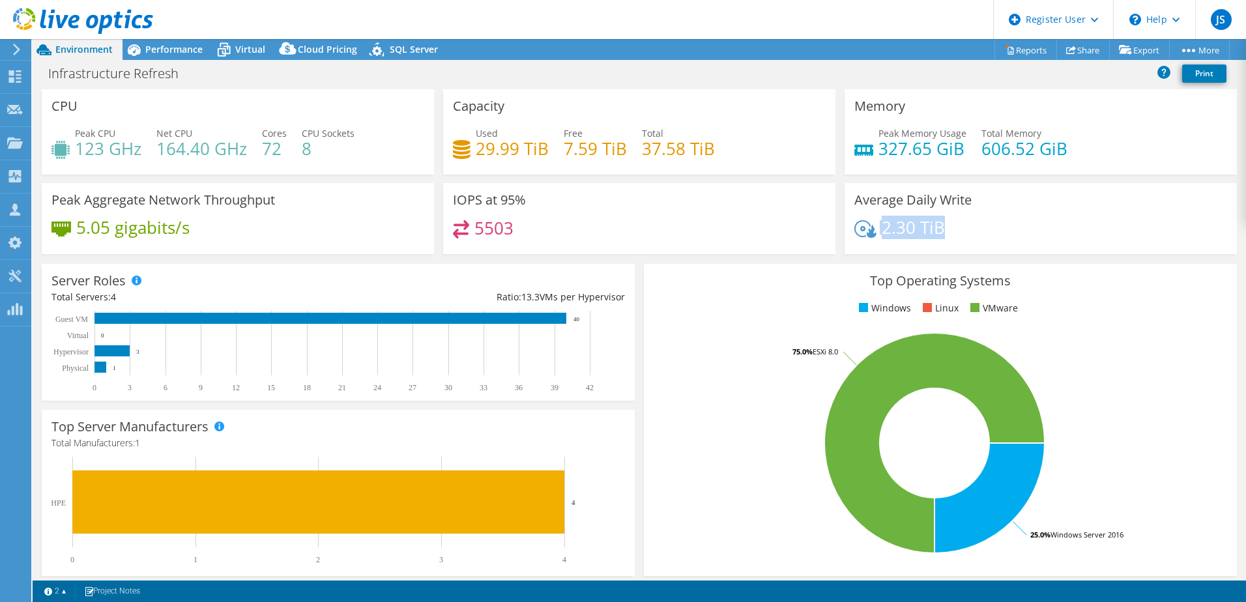
drag, startPoint x: 949, startPoint y: 228, endPoint x: 859, endPoint y: 227, distance: 90.6
click at [859, 227] on div "2.30 TiB" at bounding box center [1040, 233] width 373 height 27
drag, startPoint x: 859, startPoint y: 227, endPoint x: 685, endPoint y: 221, distance: 174.1
click at [685, 221] on div "5503" at bounding box center [639, 234] width 373 height 28
drag, startPoint x: 555, startPoint y: 153, endPoint x: 545, endPoint y: 158, distance: 10.5
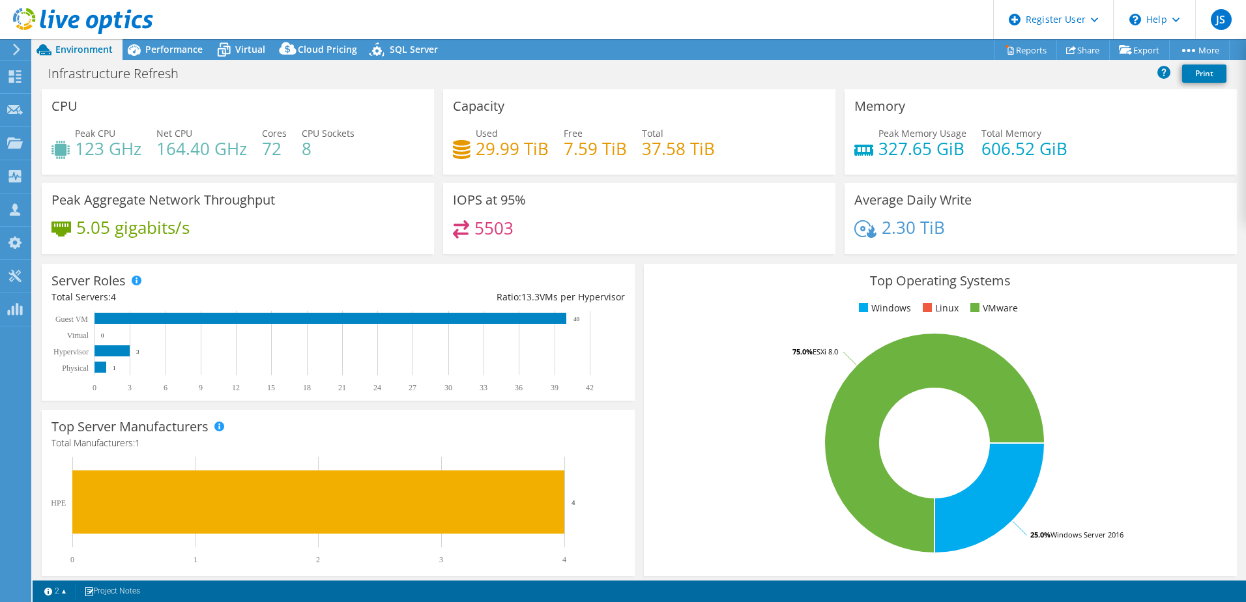
click at [545, 158] on div "Used 29.99 TiB Free 7.59 TiB Total 37.58 TiB" at bounding box center [639, 147] width 373 height 42
click at [166, 52] on span "Performance" at bounding box center [173, 49] width 57 height 12
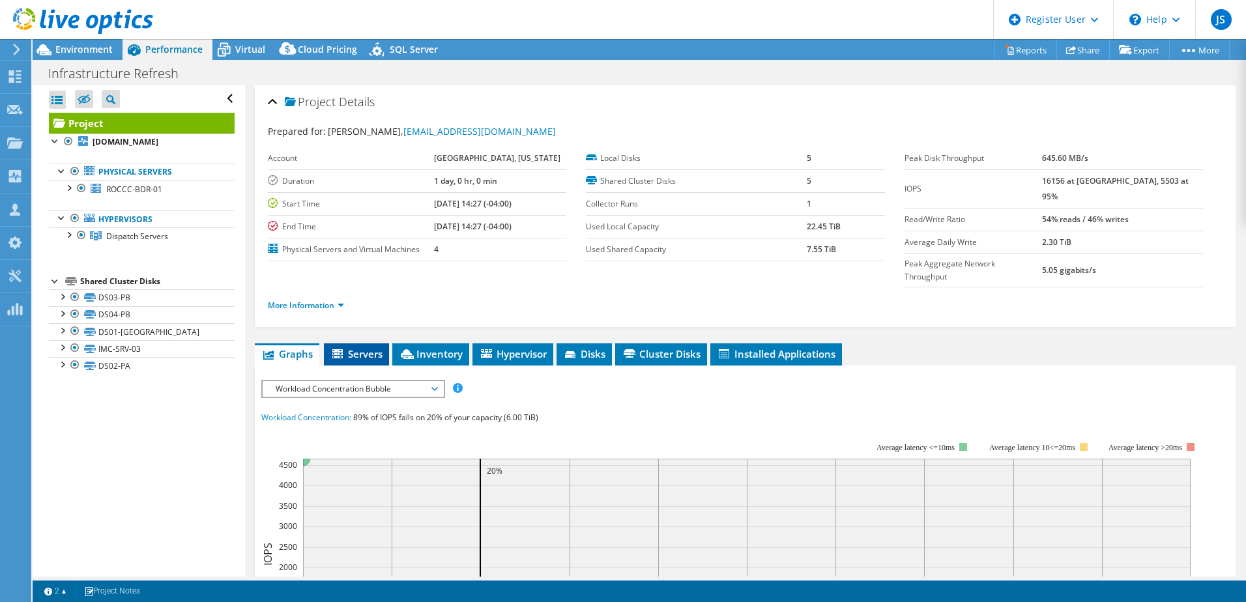
click at [379, 347] on span "Servers" at bounding box center [356, 353] width 52 height 13
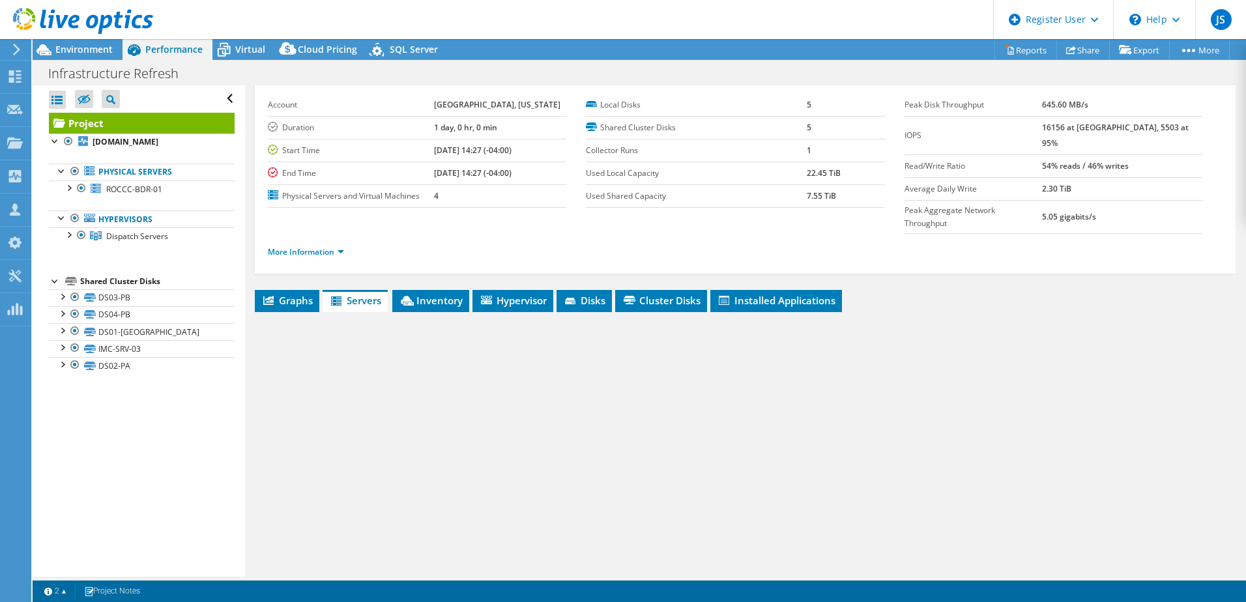
scroll to position [89, 0]
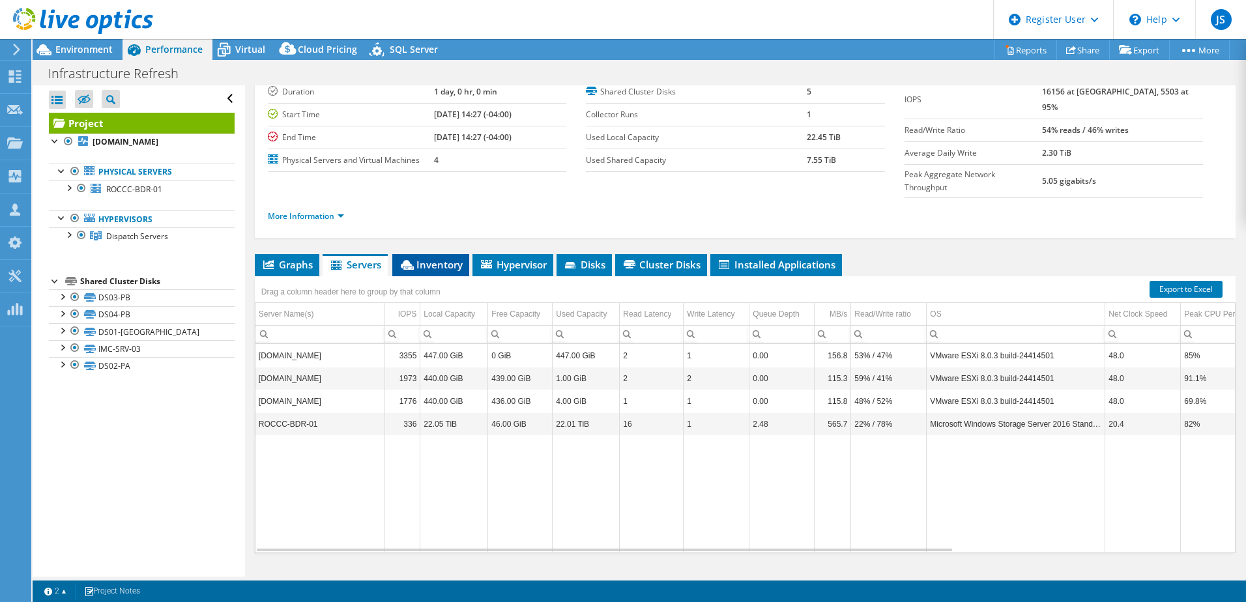
click at [415, 258] on span "Inventory" at bounding box center [431, 264] width 64 height 13
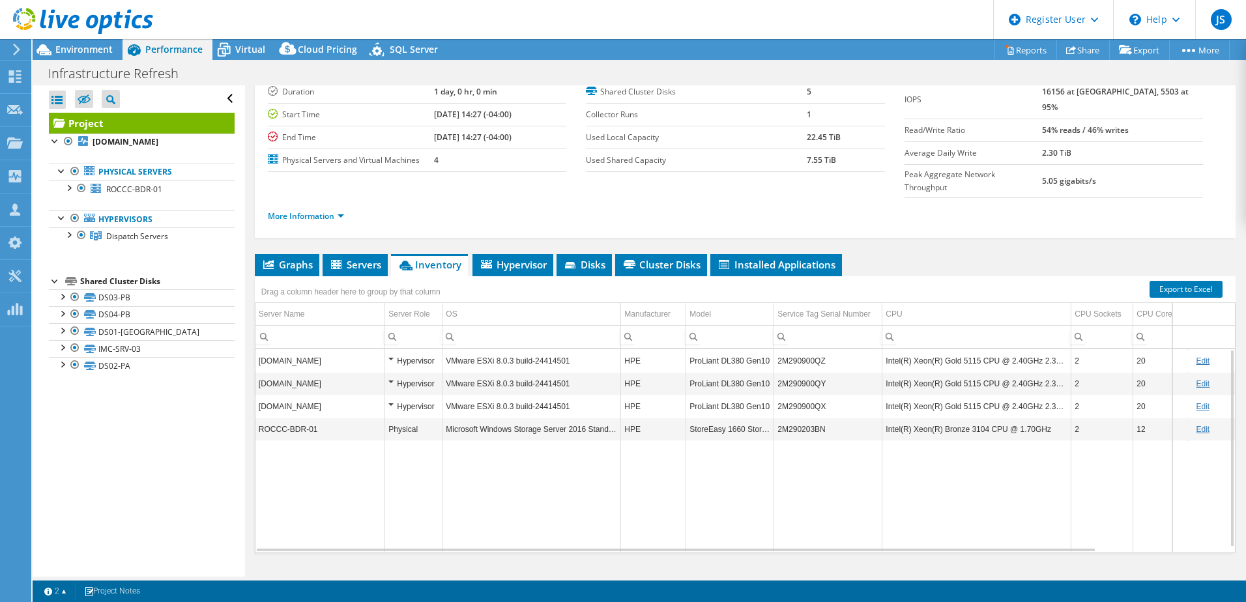
click at [391, 399] on div "Hypervisor" at bounding box center [413, 407] width 50 height 16
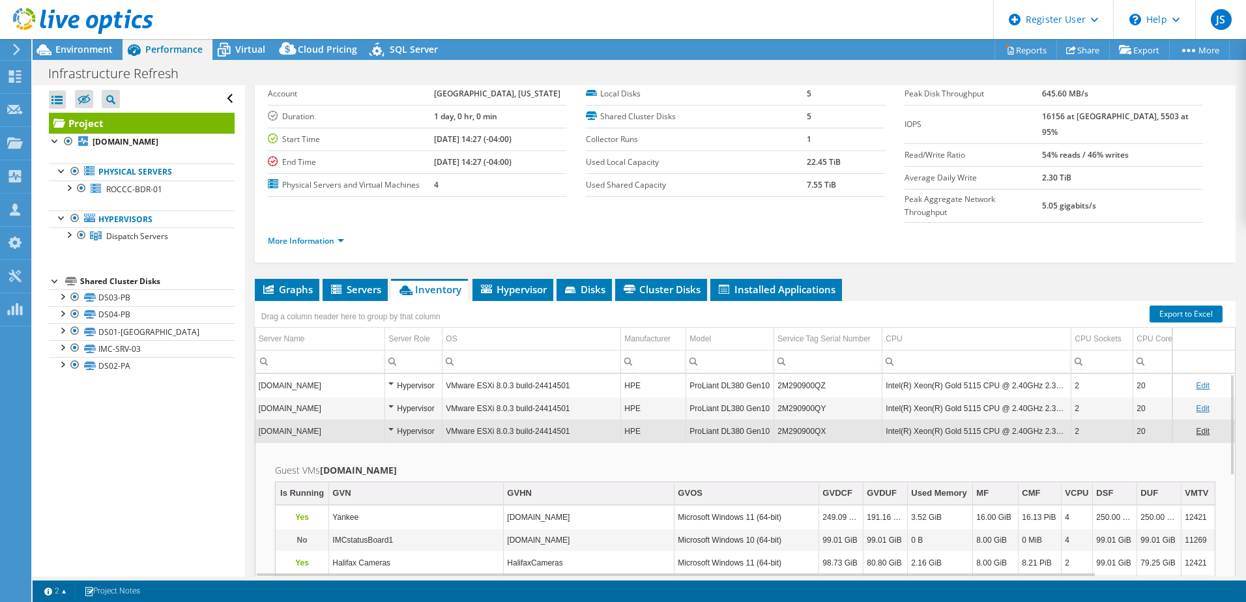
scroll to position [24, 0]
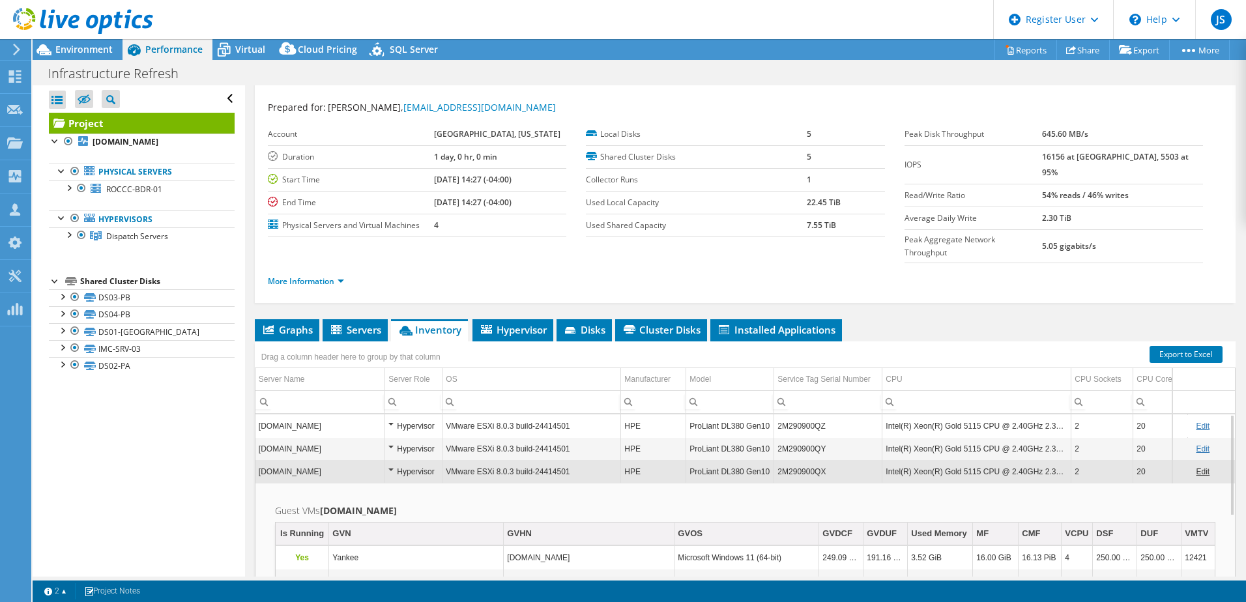
click at [390, 464] on div "Hypervisor" at bounding box center [413, 472] width 50 height 16
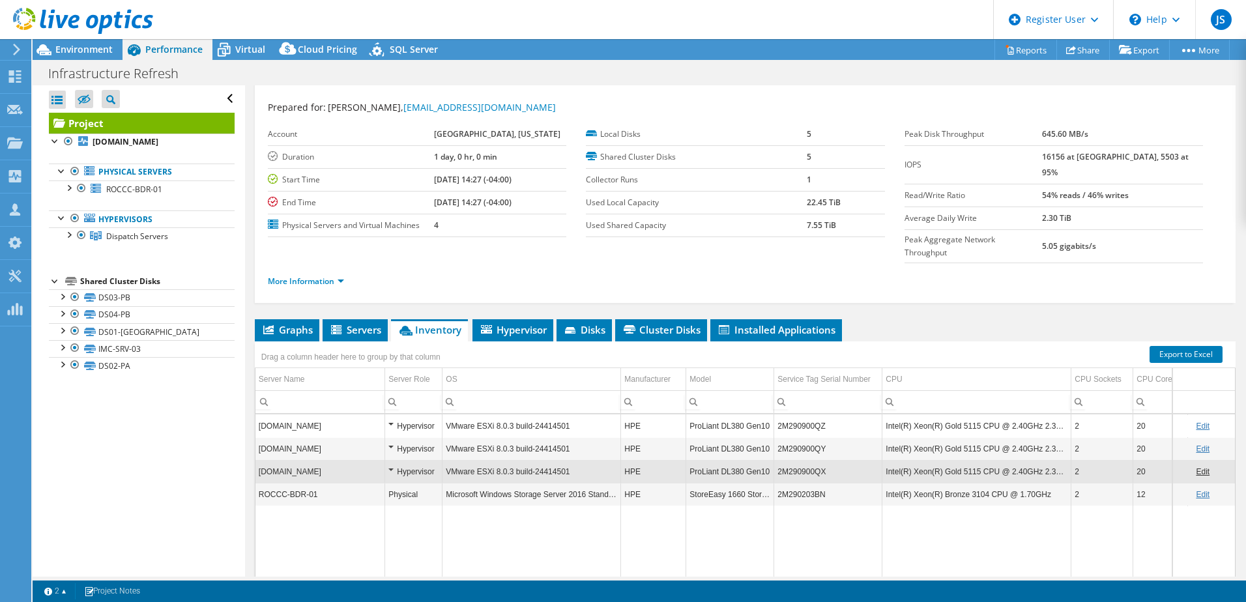
click at [391, 464] on div "Hypervisor" at bounding box center [413, 472] width 50 height 16
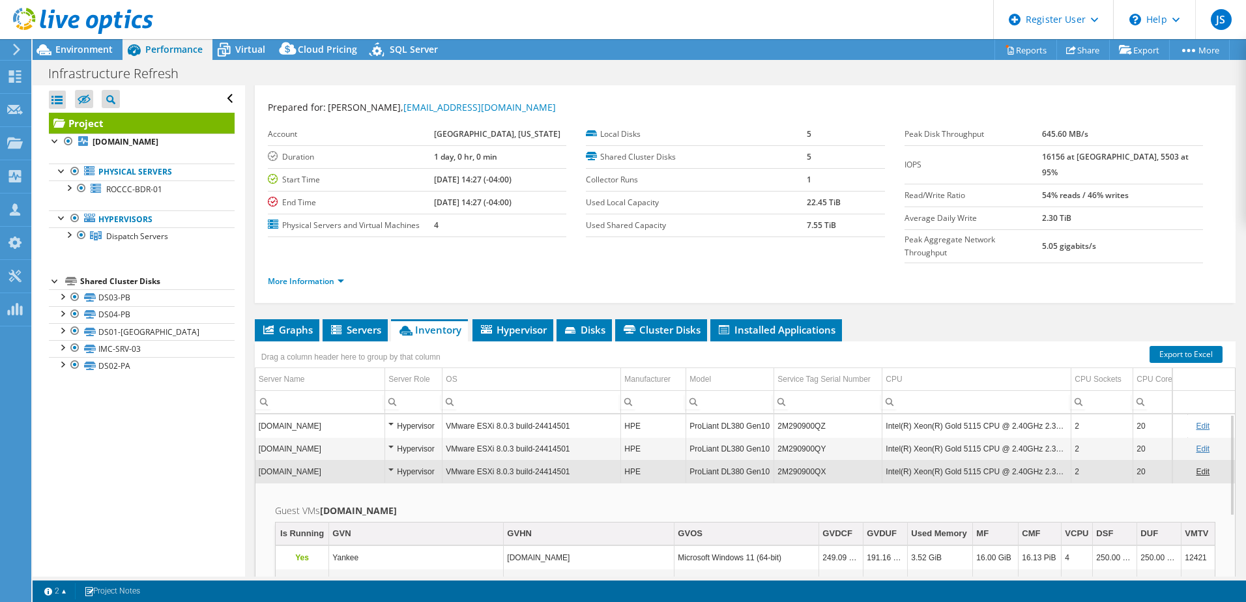
click at [388, 460] on td "Hypervisor" at bounding box center [413, 471] width 57 height 23
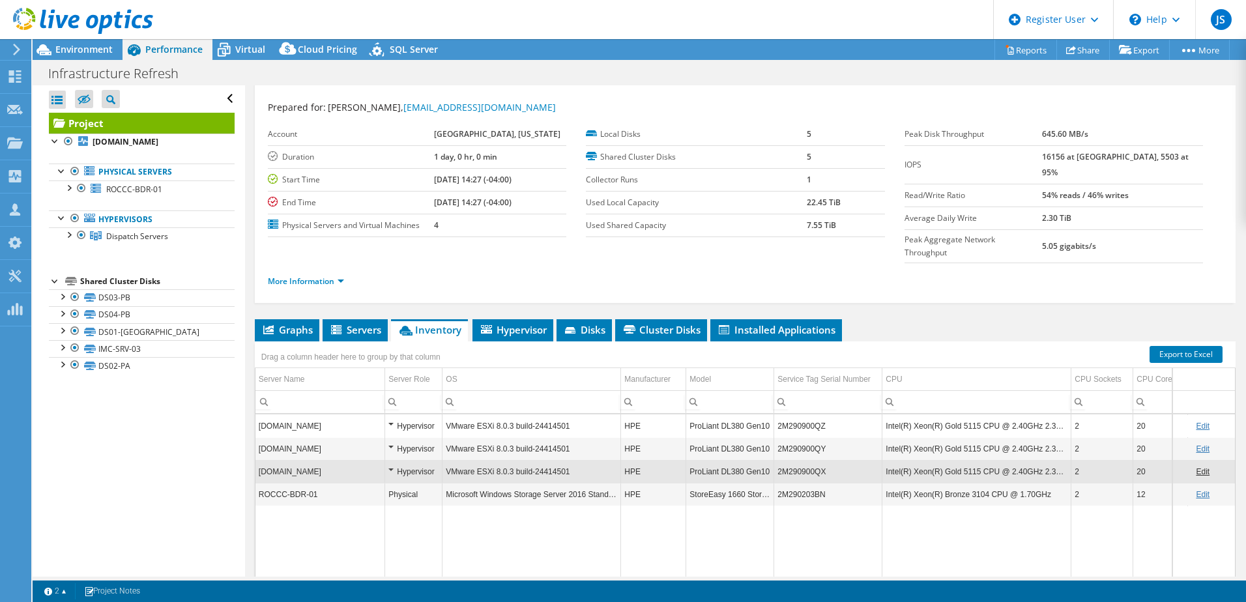
click at [388, 441] on div "Hypervisor" at bounding box center [413, 449] width 50 height 16
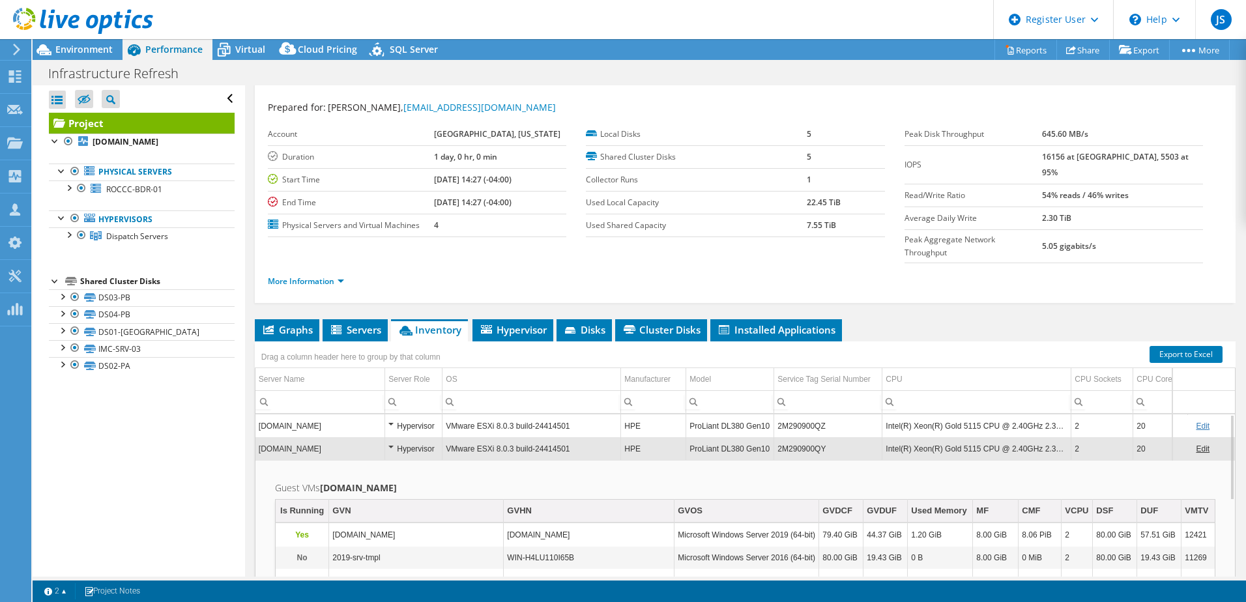
click at [388, 441] on div "Hypervisor" at bounding box center [413, 449] width 50 height 16
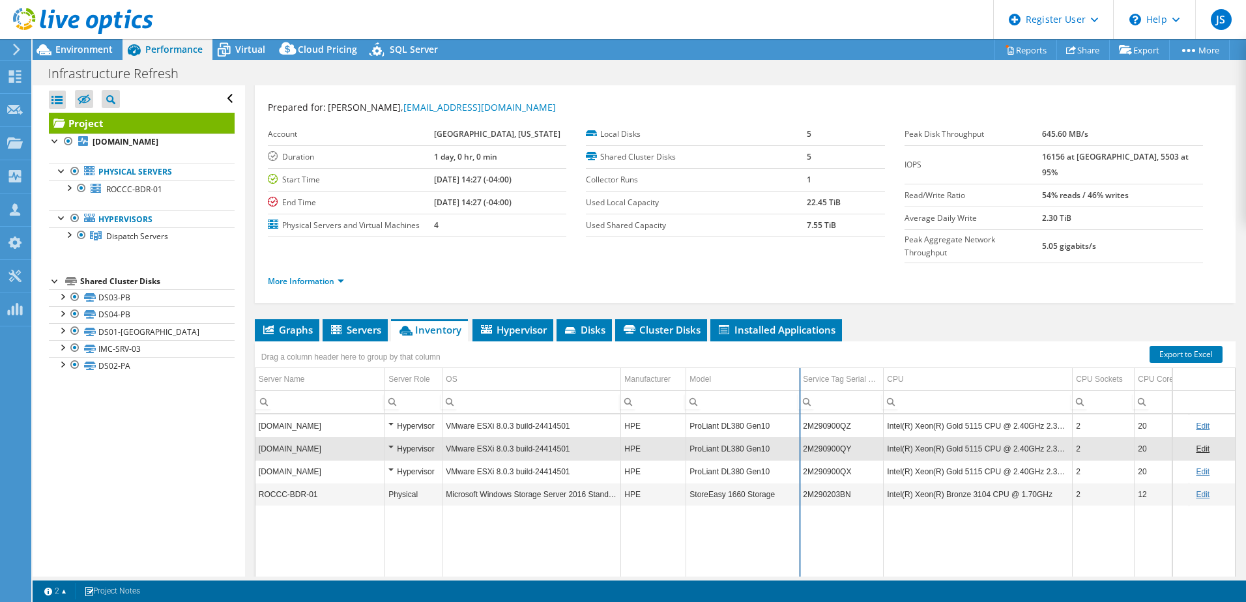
drag, startPoint x: 773, startPoint y: 349, endPoint x: 798, endPoint y: 357, distance: 26.0
click at [798, 357] on div "Drag a column header here to group by that column Server Name Server Role OS Ma…" at bounding box center [745, 479] width 981 height 277
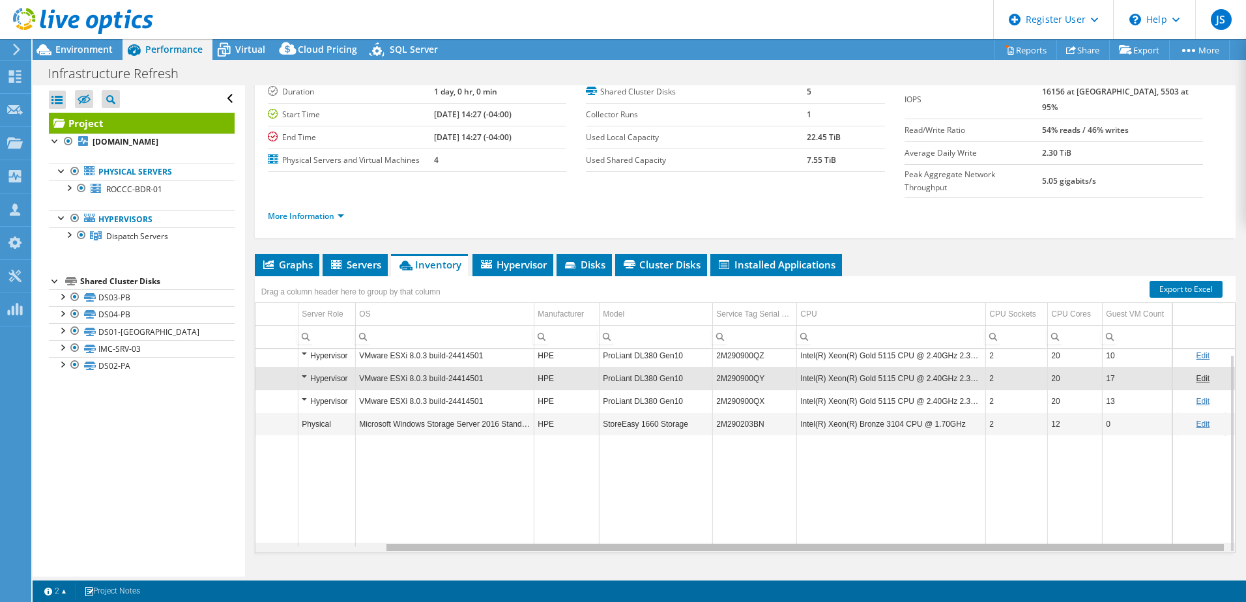
scroll to position [0, 150]
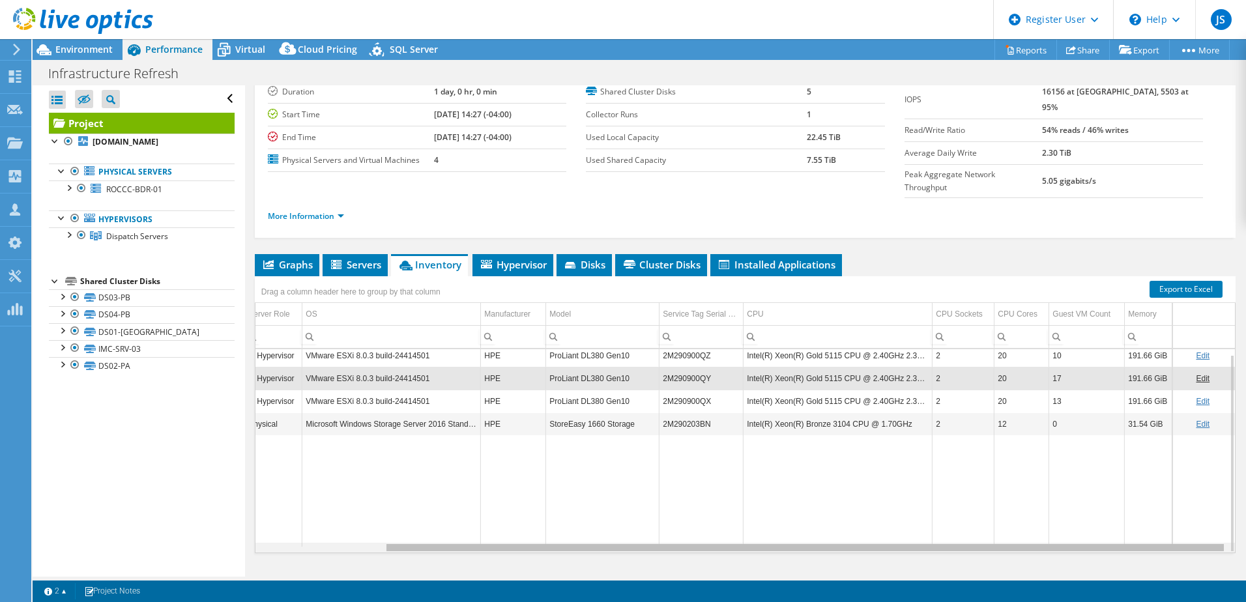
drag, startPoint x: 714, startPoint y: 524, endPoint x: 854, endPoint y: 516, distance: 139.7
click at [854, 516] on body "JS Dell User [PERSON_NAME] [PERSON_NAME][EMAIL_ADDRESS][PERSON_NAME][DOMAIN_NAM…" at bounding box center [623, 301] width 1246 height 602
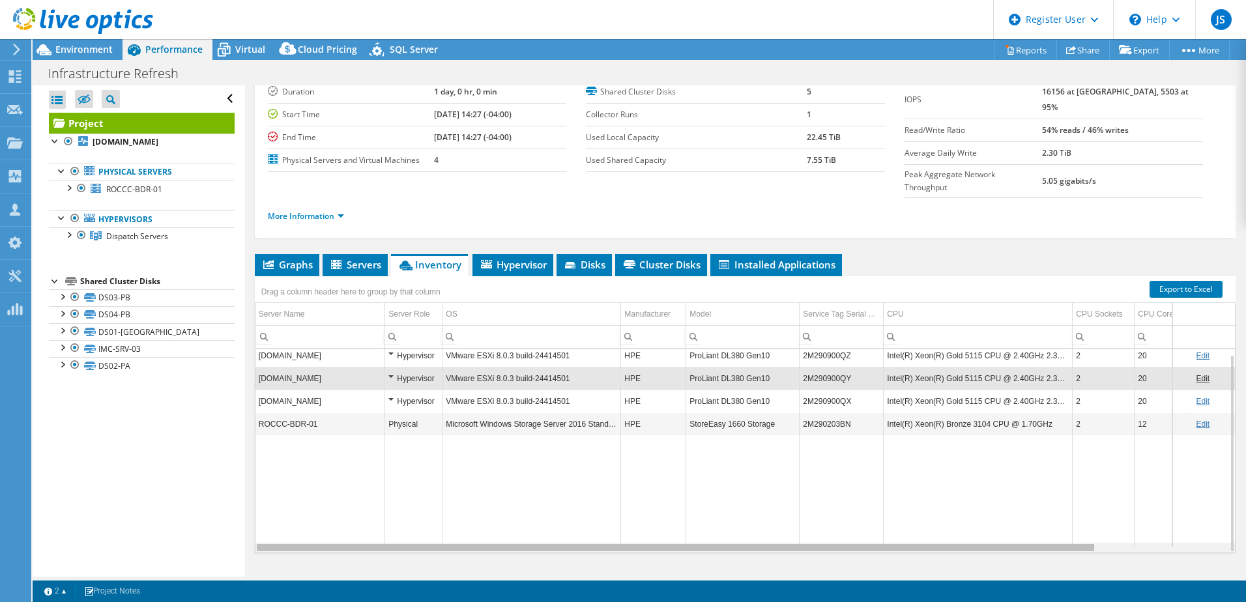
drag, startPoint x: 844, startPoint y: 522, endPoint x: 604, endPoint y: 537, distance: 240.3
click at [604, 537] on body "JS Dell User [PERSON_NAME] [PERSON_NAME][EMAIL_ADDRESS][PERSON_NAME][DOMAIN_NAM…" at bounding box center [623, 301] width 1246 height 602
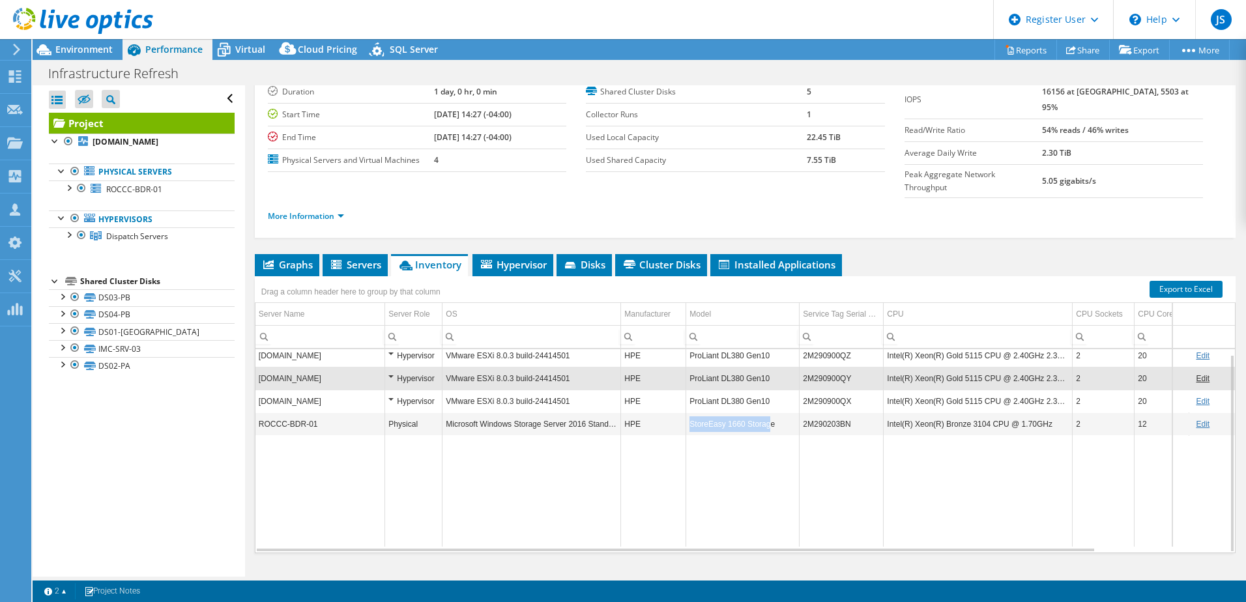
drag, startPoint x: 768, startPoint y: 401, endPoint x: 689, endPoint y: 401, distance: 78.8
click at [689, 412] on td "StoreEasy 1660 Storage" at bounding box center [742, 423] width 113 height 23
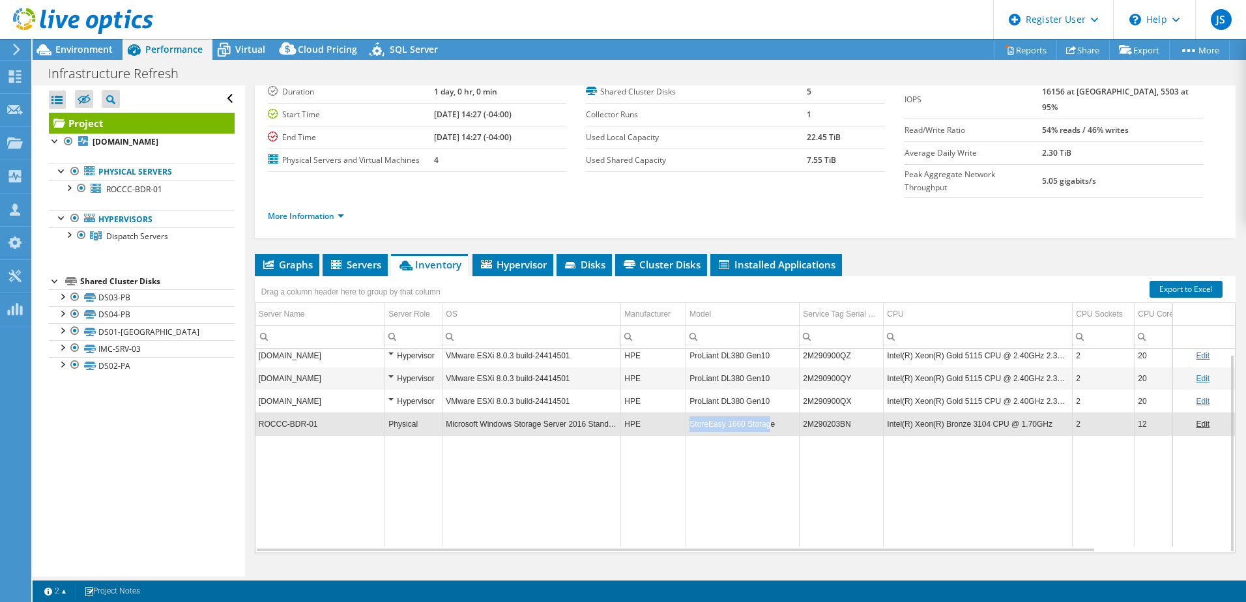
click at [689, 412] on td "StoreEasy 1660 Storage" at bounding box center [742, 423] width 113 height 23
drag, startPoint x: 689, startPoint y: 401, endPoint x: 734, endPoint y: 396, distance: 46.0
click at [734, 412] on td "StoreEasy 1660 Storage" at bounding box center [742, 423] width 113 height 23
drag, startPoint x: 734, startPoint y: 396, endPoint x: 773, endPoint y: 396, distance: 39.1
click at [773, 412] on td "StoreEasy 1660 Storage" at bounding box center [742, 423] width 113 height 23
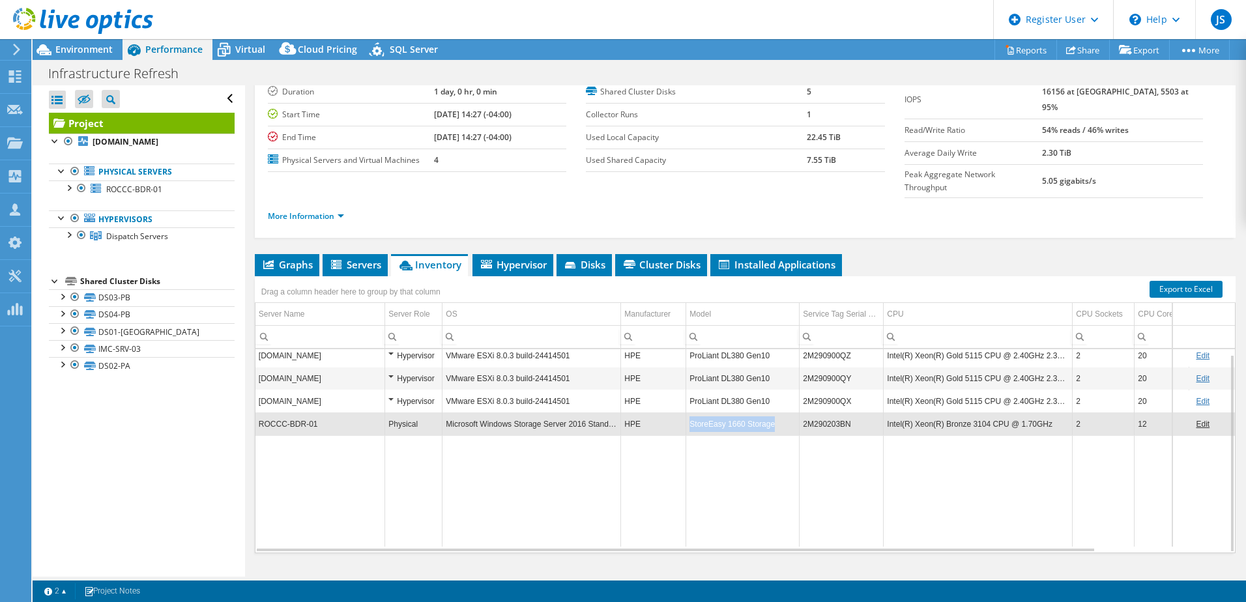
drag, startPoint x: 770, startPoint y: 400, endPoint x: 687, endPoint y: 406, distance: 82.3
click at [687, 412] on td "StoreEasy 1660 Storage" at bounding box center [742, 423] width 113 height 23
click at [345, 223] on div "Project Details Prepared for: [PERSON_NAME], [EMAIL_ADDRESS][DOMAIN_NAME] Accou…" at bounding box center [745, 299] width 1000 height 607
click at [764, 412] on td "StoreEasy 1660 Storage" at bounding box center [742, 423] width 113 height 23
drag, startPoint x: 771, startPoint y: 399, endPoint x: 690, endPoint y: 399, distance: 80.8
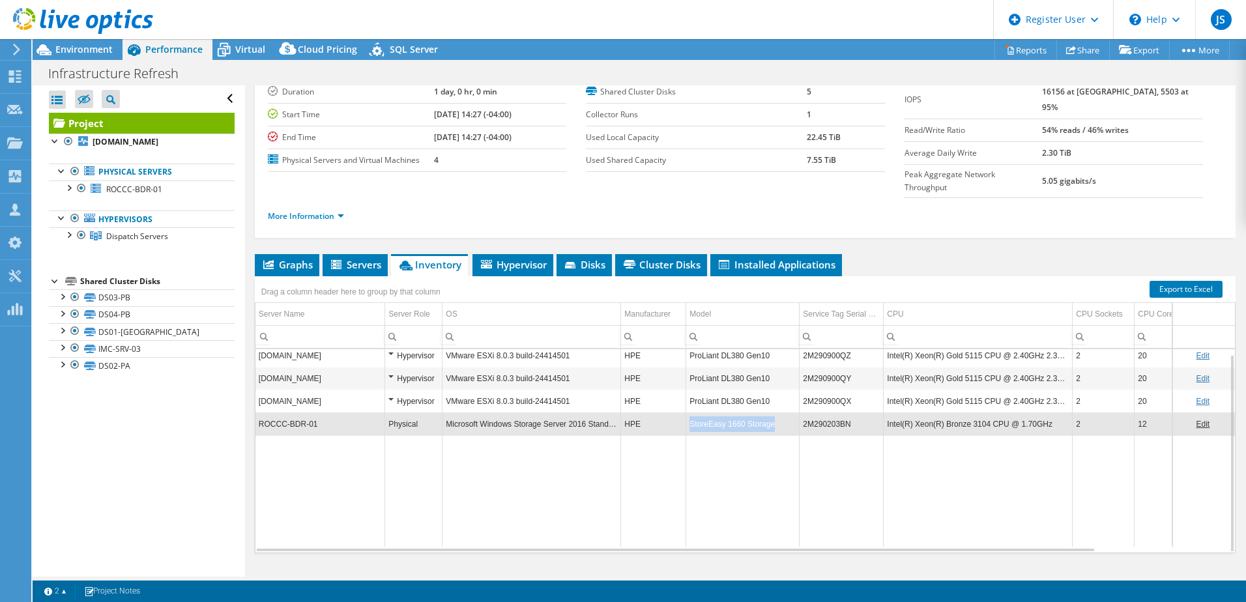
click at [690, 412] on td "StoreEasy 1660 Storage" at bounding box center [742, 423] width 113 height 23
drag, startPoint x: 690, startPoint y: 399, endPoint x: 704, endPoint y: 395, distance: 15.0
copy td "StoreEasy 1660 Storage"
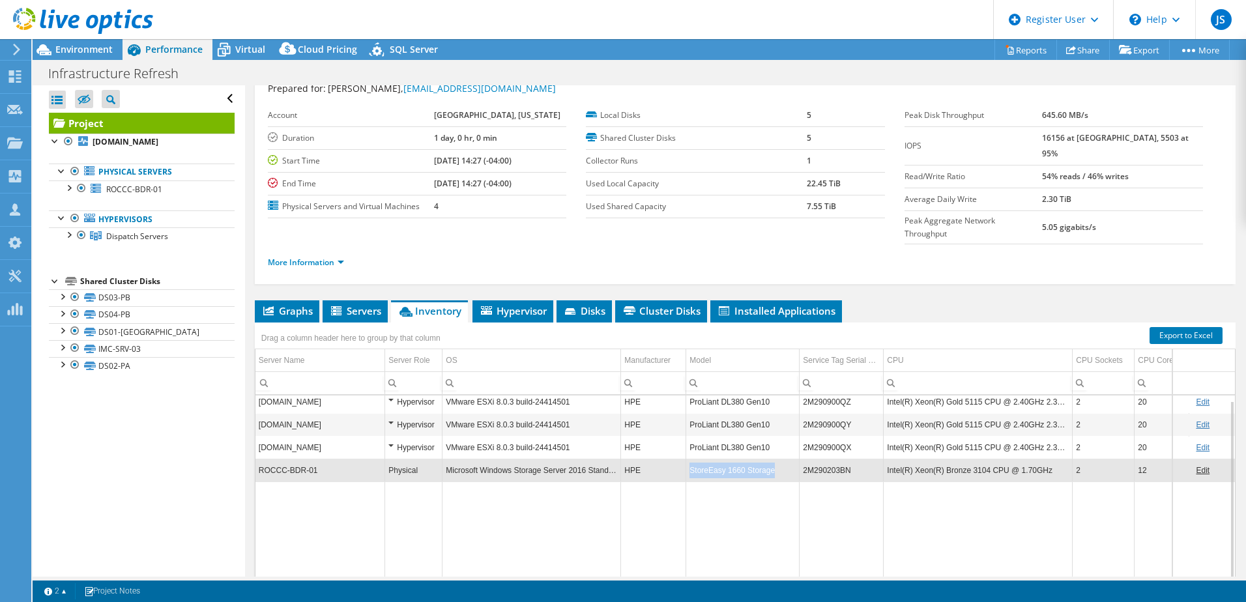
scroll to position [65, 0]
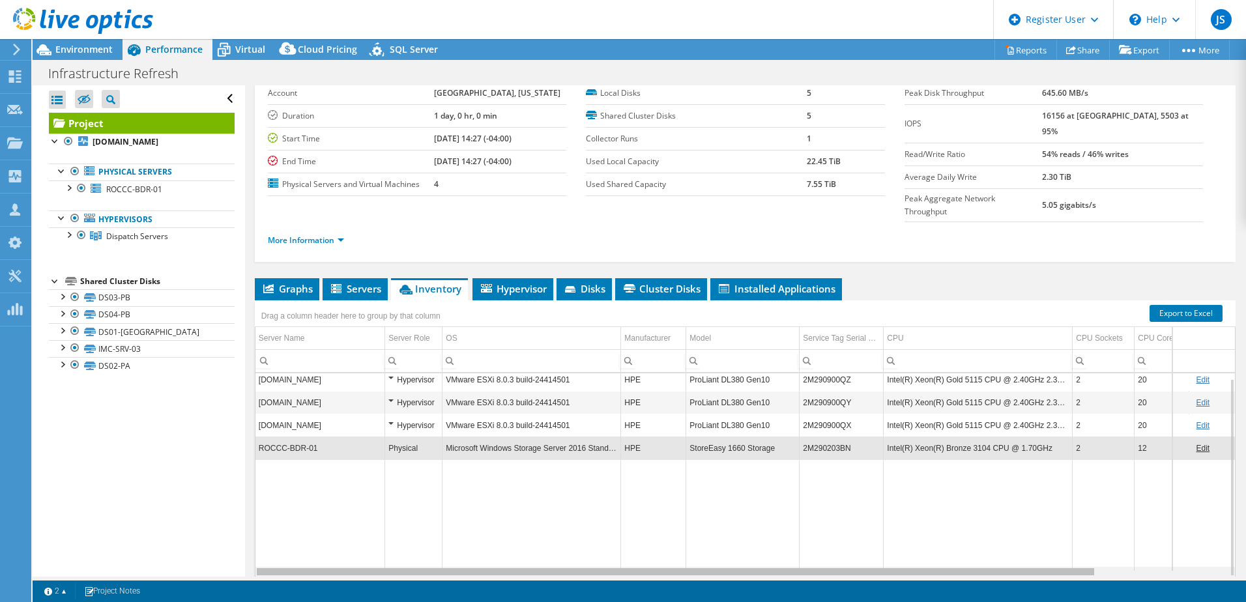
drag, startPoint x: 604, startPoint y: 549, endPoint x: 549, endPoint y: 545, distance: 54.8
click at [549, 545] on body "JS Dell User [PERSON_NAME] [PERSON_NAME][EMAIL_ADDRESS][PERSON_NAME][DOMAIN_NAM…" at bounding box center [623, 301] width 1246 height 602
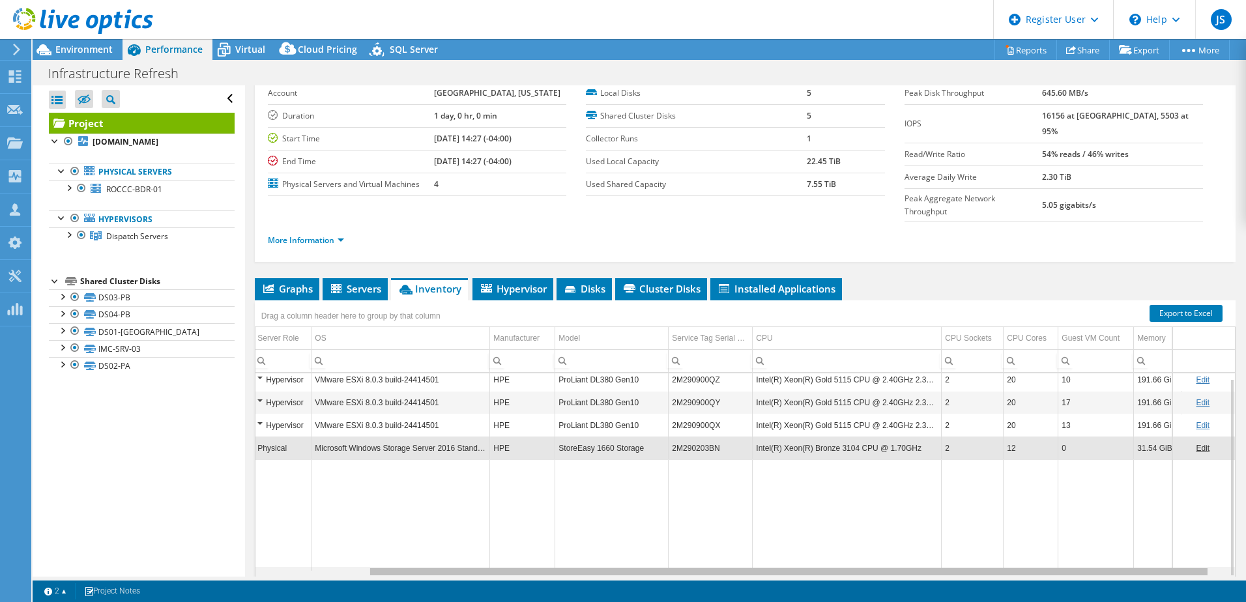
scroll to position [0, 0]
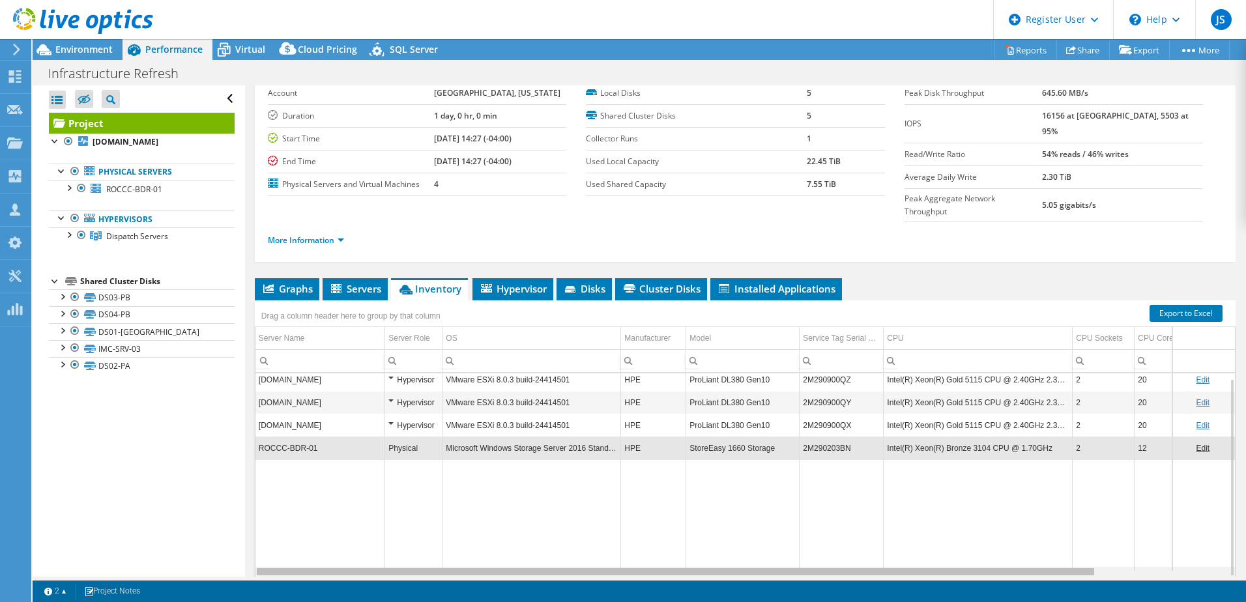
drag, startPoint x: 545, startPoint y: 544, endPoint x: 414, endPoint y: 537, distance: 131.2
click at [414, 537] on body "JS Dell User [PERSON_NAME] [PERSON_NAME][EMAIL_ADDRESS][PERSON_NAME][DOMAIN_NAM…" at bounding box center [623, 301] width 1246 height 602
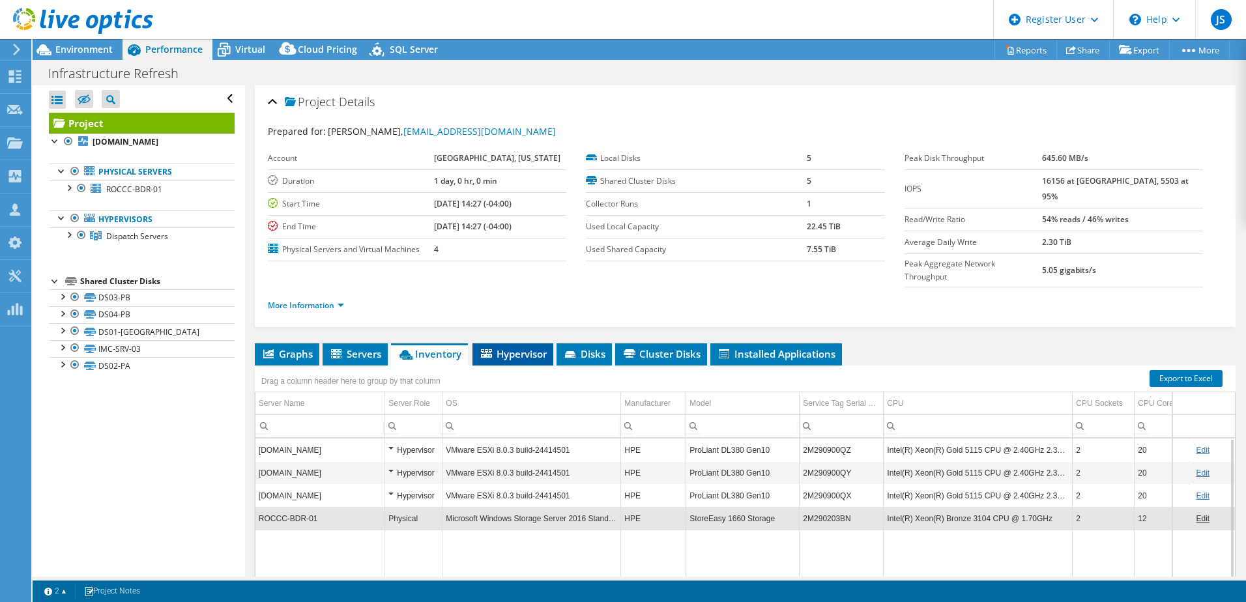
drag, startPoint x: 513, startPoint y: 315, endPoint x: 516, endPoint y: 325, distance: 10.1
click at [513, 315] on div "Project Details Prepared for: [PERSON_NAME], [EMAIL_ADDRESS][DOMAIN_NAME] Accou…" at bounding box center [745, 388] width 1000 height 607
click at [516, 347] on span "Hypervisor" at bounding box center [513, 353] width 68 height 13
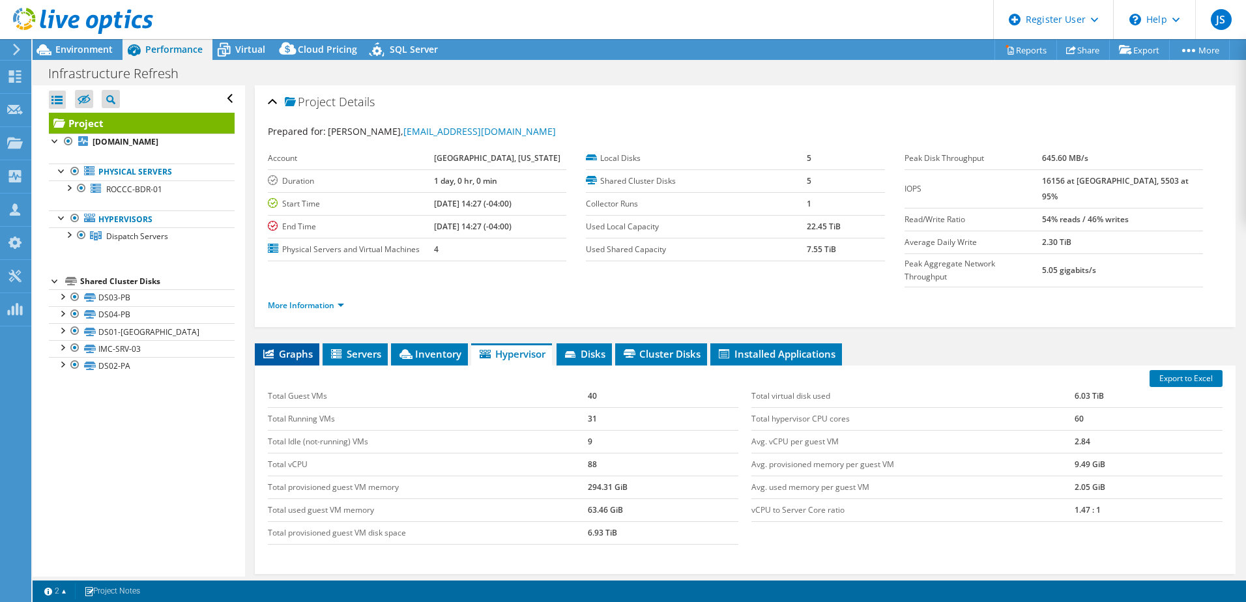
click at [291, 347] on span "Graphs" at bounding box center [286, 353] width 51 height 13
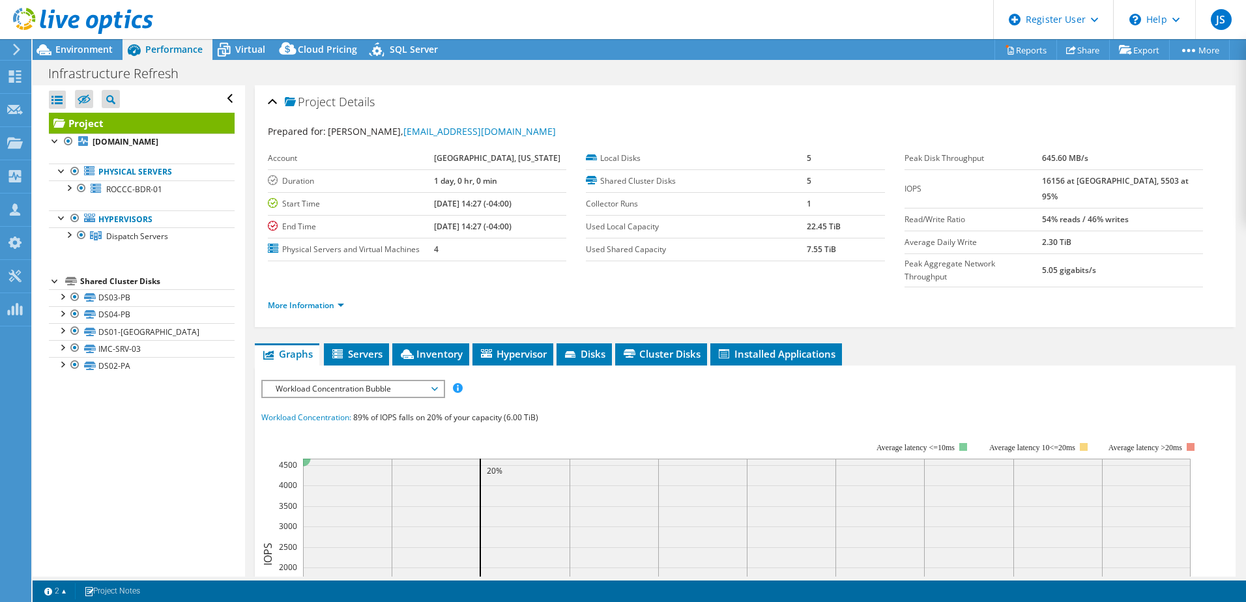
click at [414, 381] on span "Workload Concentration Bubble" at bounding box center [352, 389] width 167 height 16
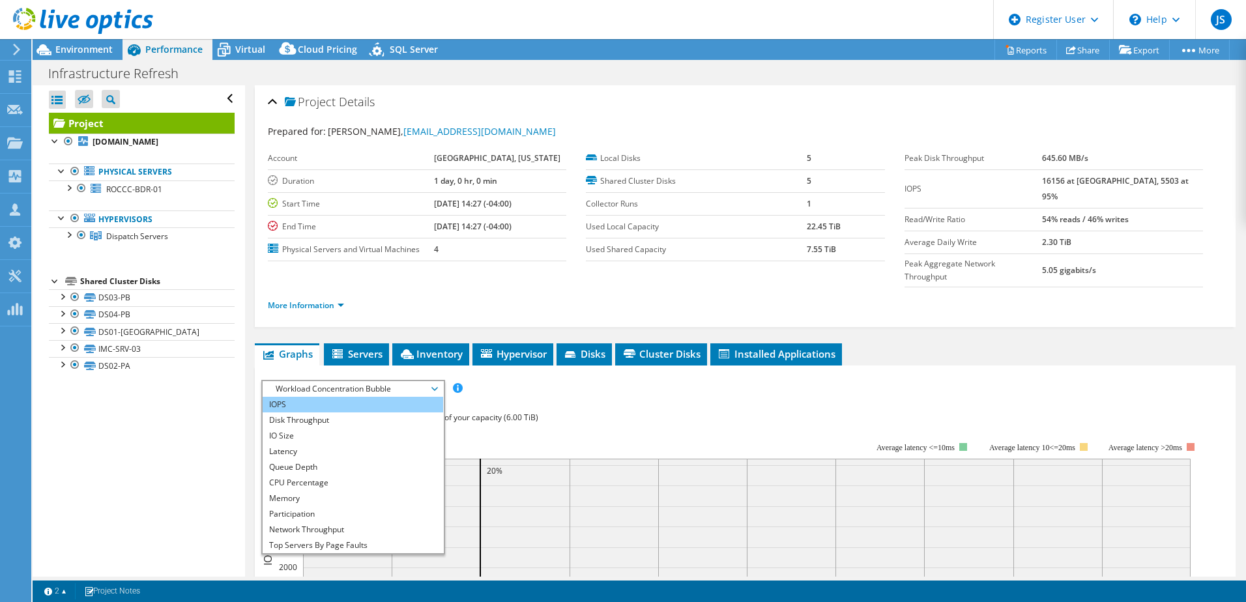
click at [304, 397] on li "IOPS" at bounding box center [353, 405] width 180 height 16
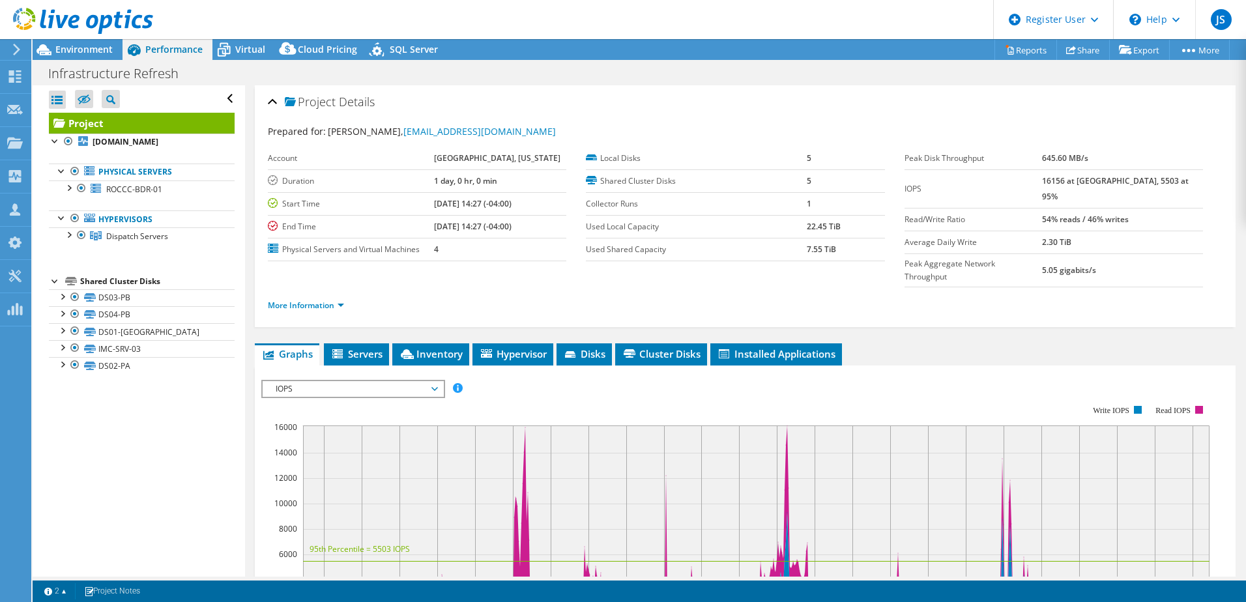
scroll to position [130, 0]
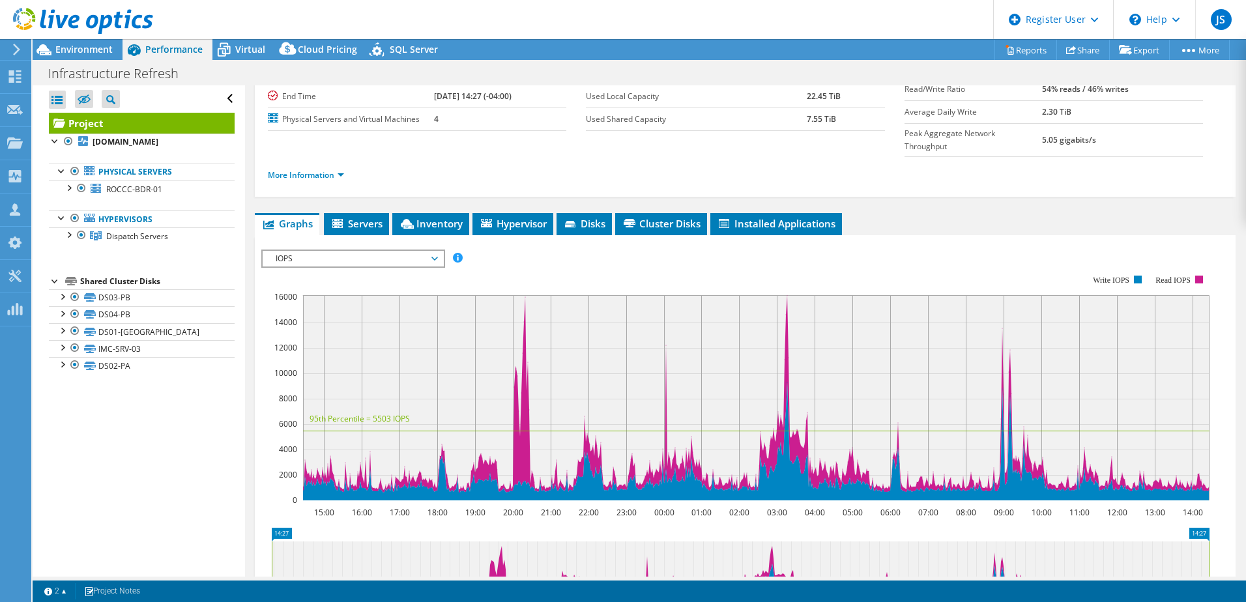
click at [380, 251] on span "IOPS" at bounding box center [352, 259] width 167 height 16
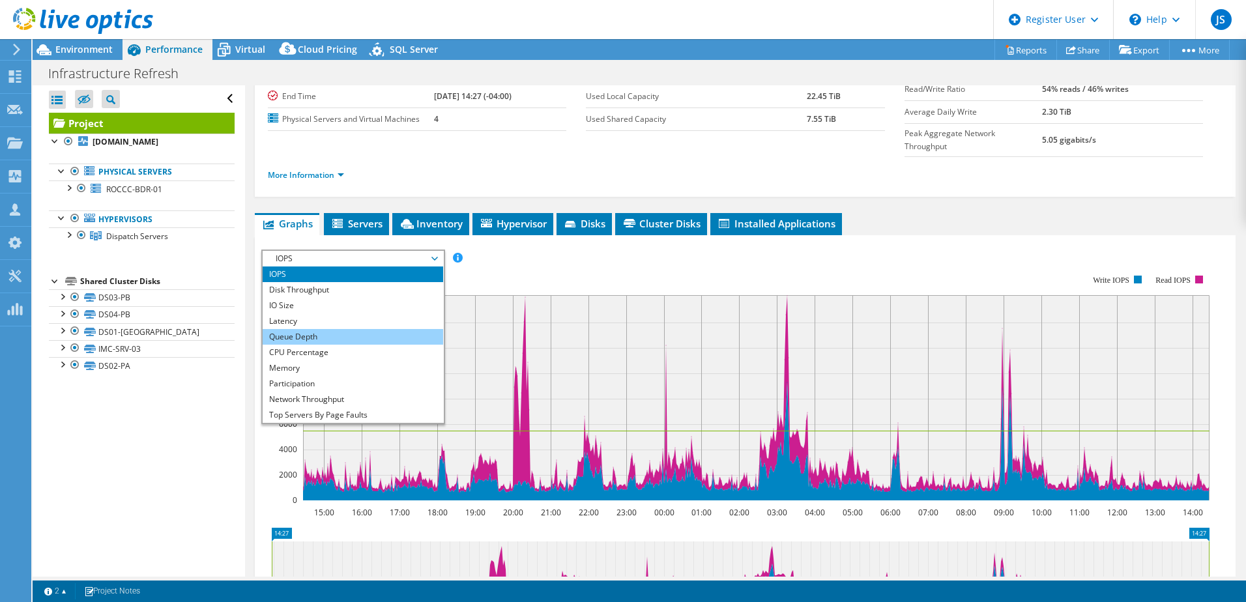
click at [327, 329] on li "Queue Depth" at bounding box center [353, 337] width 180 height 16
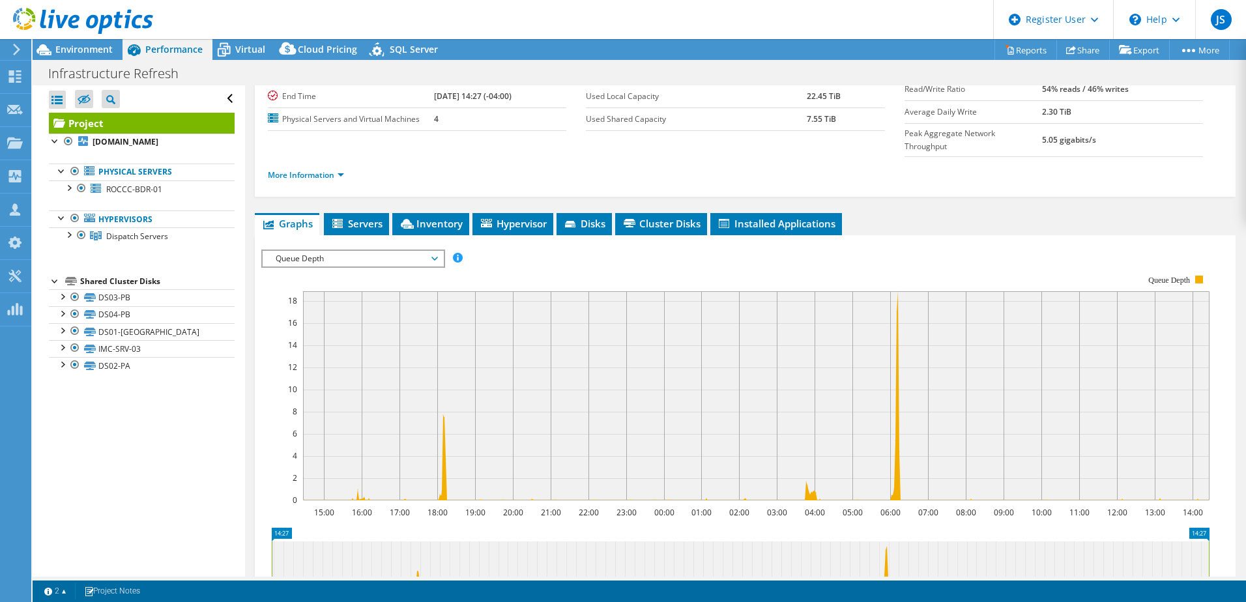
click at [416, 250] on div "Queue Depth IOPS Disk Throughput IO Size Latency Queue Depth CPU Percentage Mem…" at bounding box center [353, 259] width 184 height 18
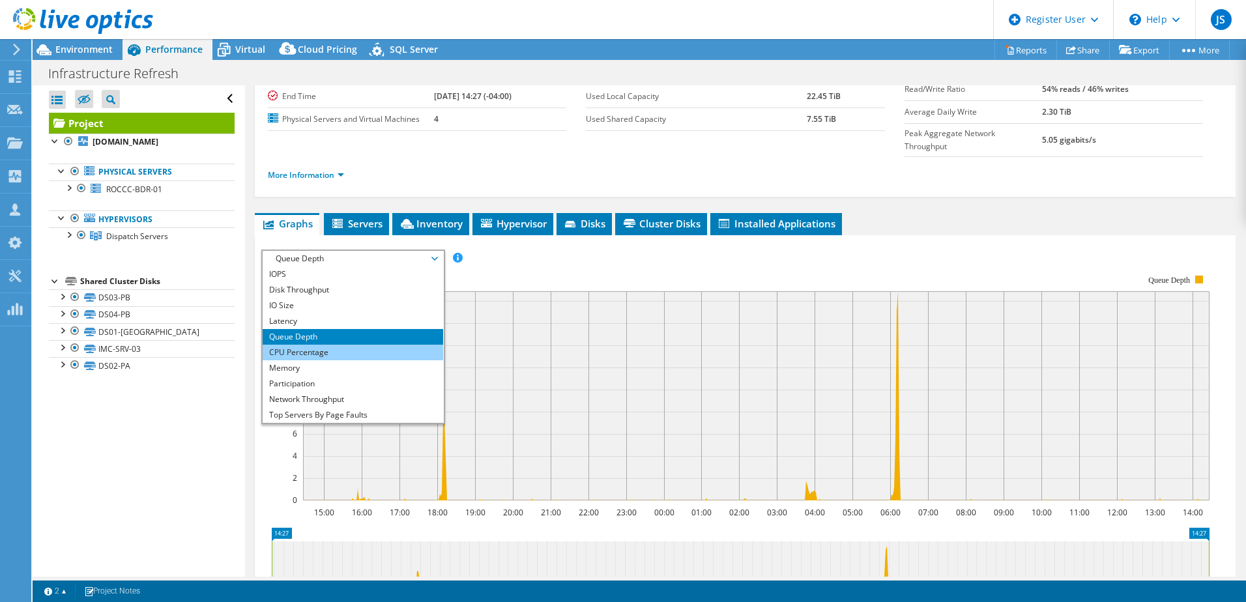
click at [341, 345] on li "CPU Percentage" at bounding box center [353, 353] width 180 height 16
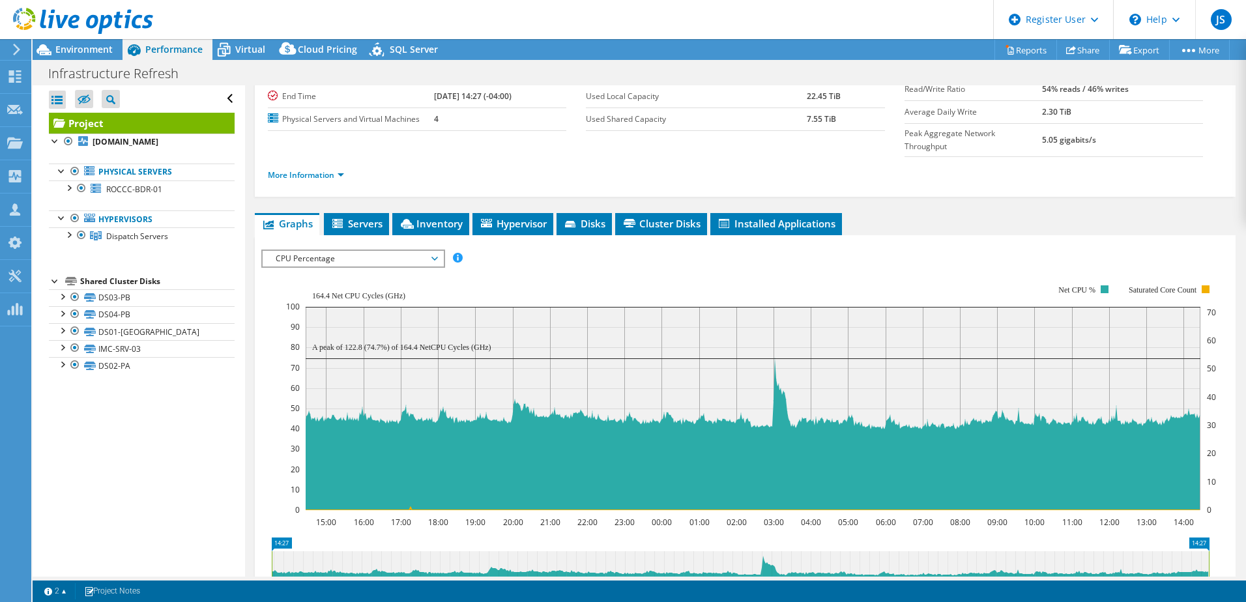
click at [430, 251] on span "CPU Percentage" at bounding box center [352, 259] width 167 height 16
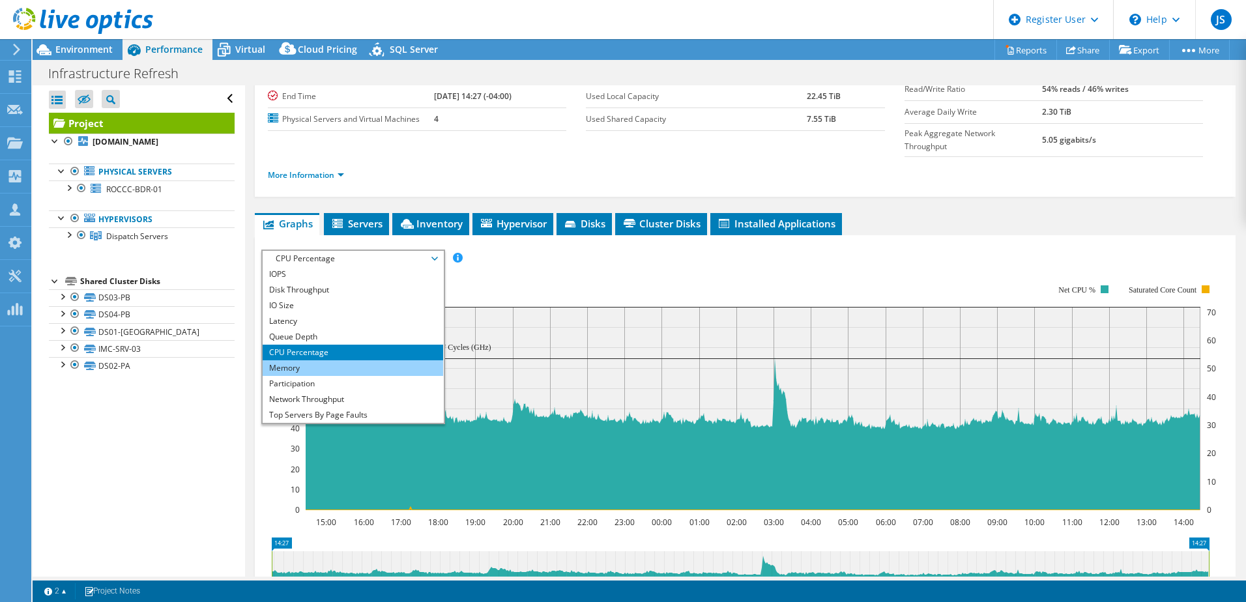
click at [323, 360] on li "Memory" at bounding box center [353, 368] width 180 height 16
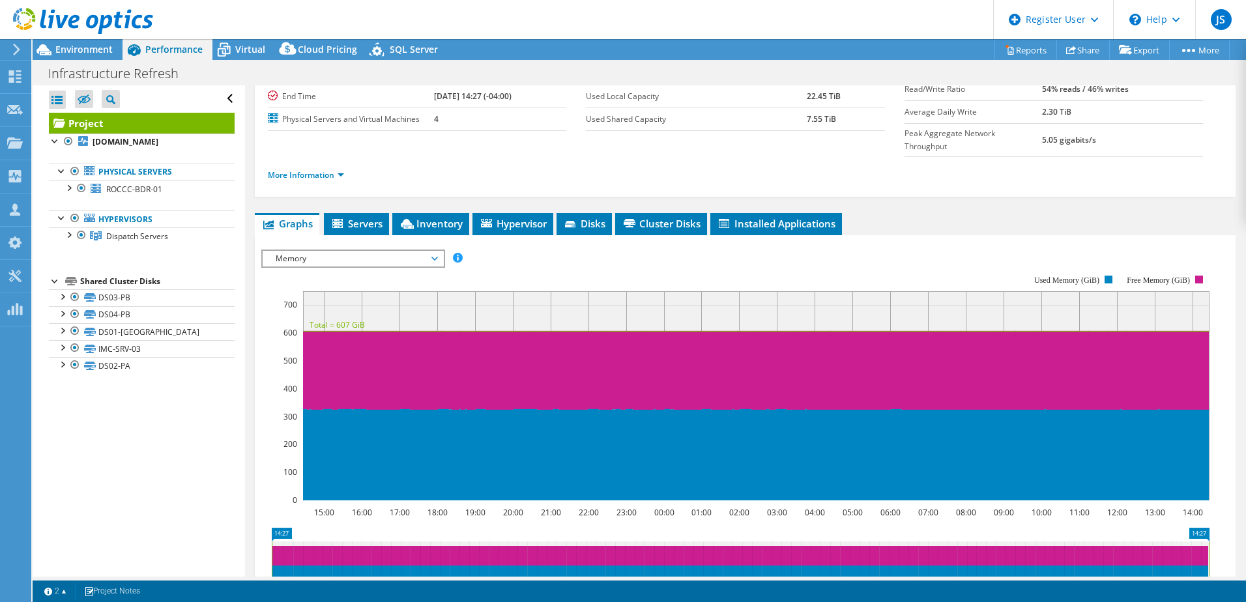
click at [310, 251] on span "Memory" at bounding box center [352, 259] width 167 height 16
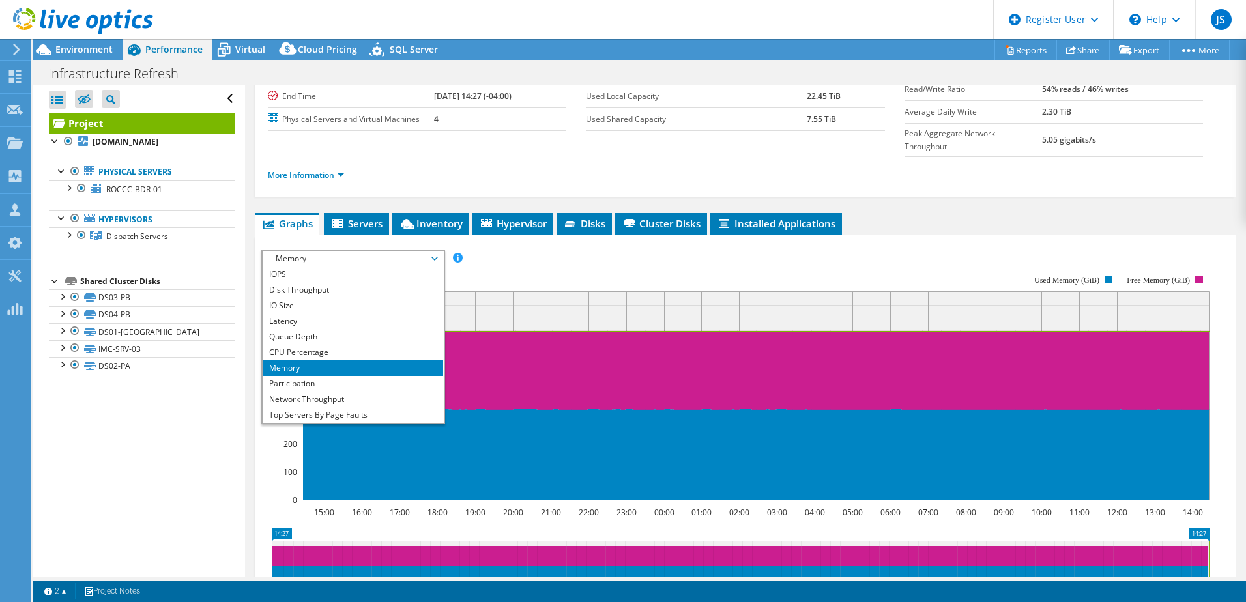
click at [310, 251] on span "Memory" at bounding box center [352, 259] width 167 height 16
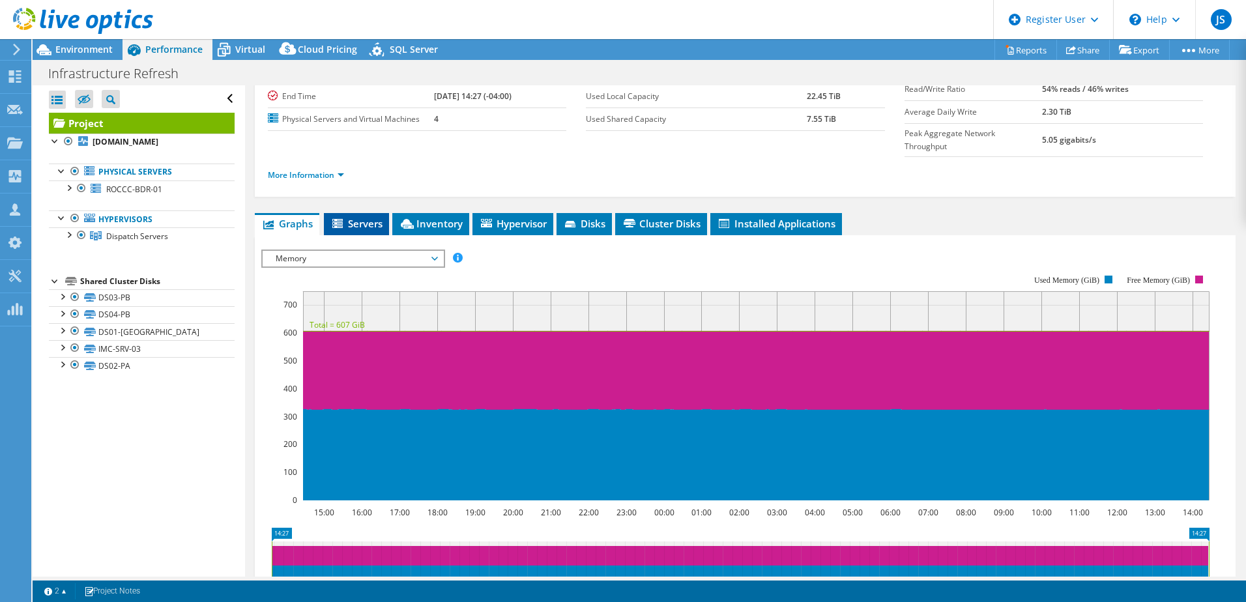
click at [341, 219] on icon at bounding box center [338, 224] width 13 height 11
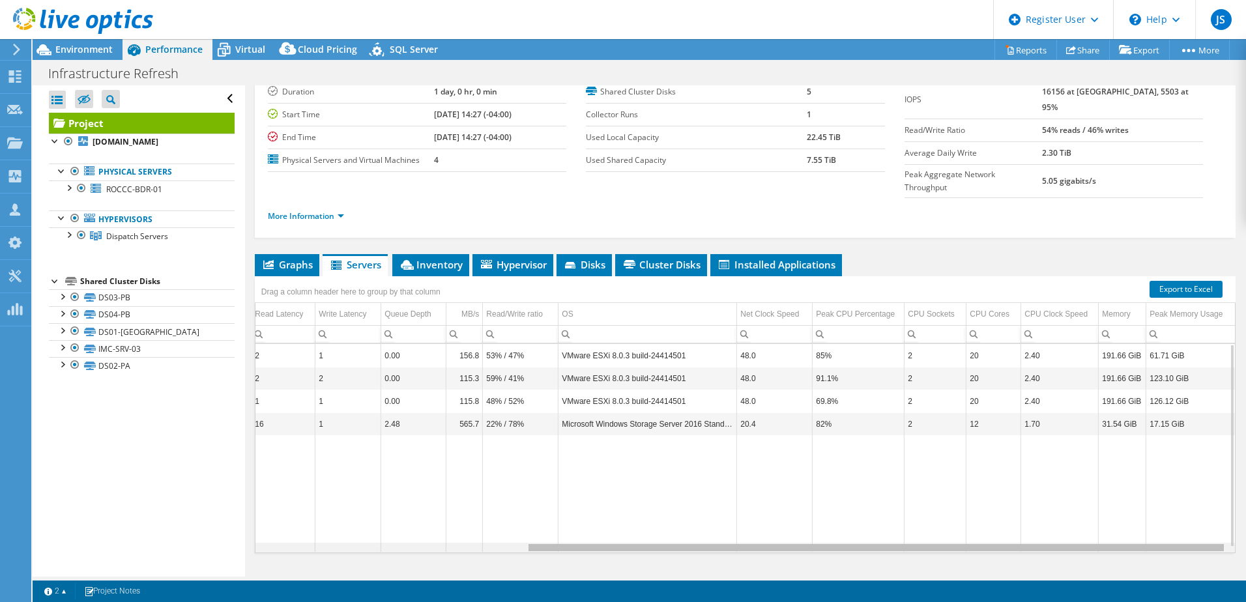
scroll to position [0, 378]
drag, startPoint x: 894, startPoint y: 523, endPoint x: 1180, endPoint y: 498, distance: 287.1
click at [1180, 498] on body "JS Dell User [PERSON_NAME] [PERSON_NAME][EMAIL_ADDRESS][PERSON_NAME][DOMAIN_NAM…" at bounding box center [623, 301] width 1246 height 602
drag, startPoint x: 1180, startPoint y: 498, endPoint x: 1118, endPoint y: 501, distance: 62.6
click at [1118, 501] on tr "Data grid" at bounding box center [561, 493] width 1348 height 117
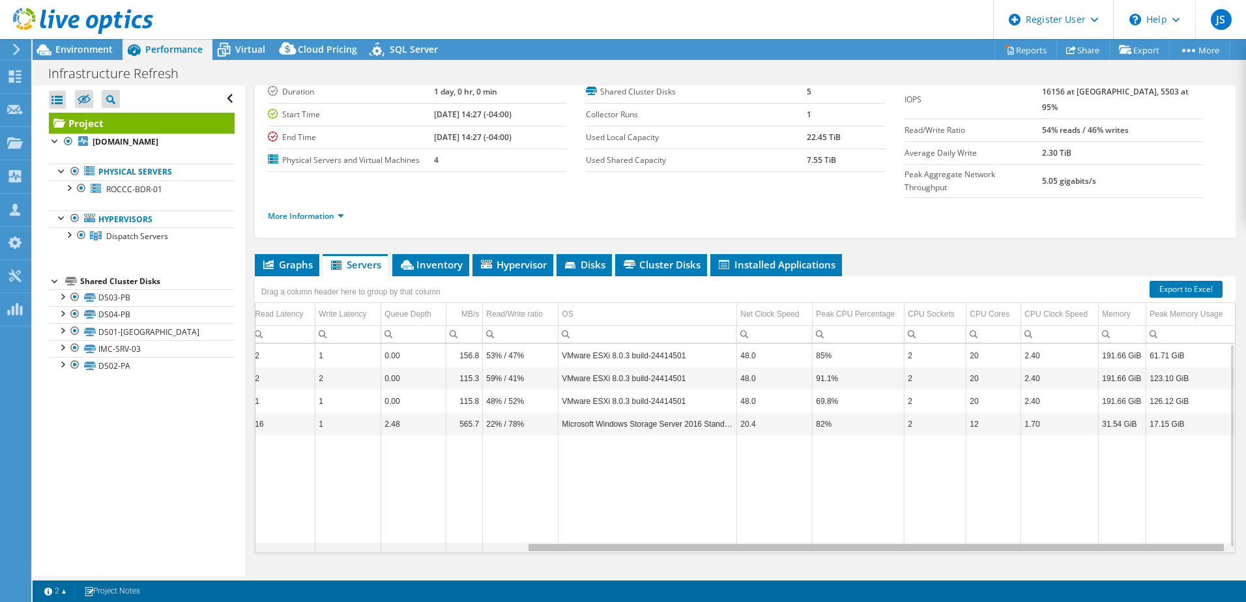
drag, startPoint x: 1096, startPoint y: 521, endPoint x: 1132, endPoint y: 519, distance: 35.9
click at [1132, 519] on body "JS Dell User [PERSON_NAME] [PERSON_NAME][EMAIL_ADDRESS][PERSON_NAME][DOMAIN_NAM…" at bounding box center [623, 301] width 1246 height 602
drag, startPoint x: 1132, startPoint y: 519, endPoint x: 1119, endPoint y: 530, distance: 17.1
click at [1119, 530] on body "JS Dell User [PERSON_NAME] [PERSON_NAME][EMAIL_ADDRESS][PERSON_NAME][DOMAIN_NAM…" at bounding box center [623, 301] width 1246 height 602
click at [757, 544] on div "Data grid" at bounding box center [875, 547] width 695 height 7
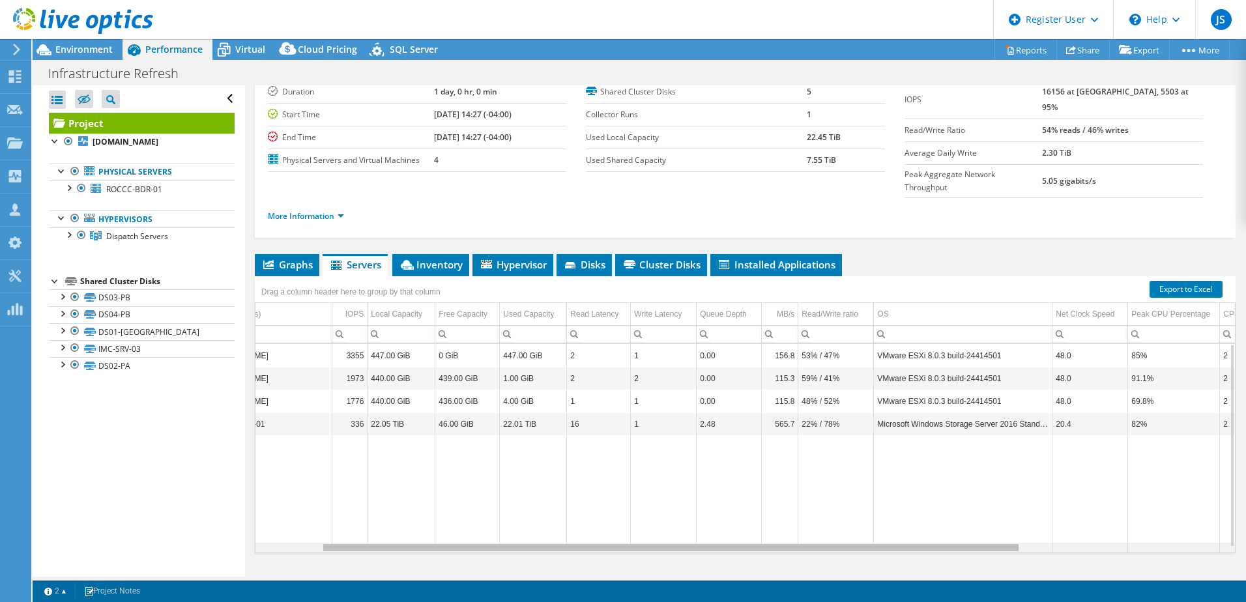
scroll to position [0, 0]
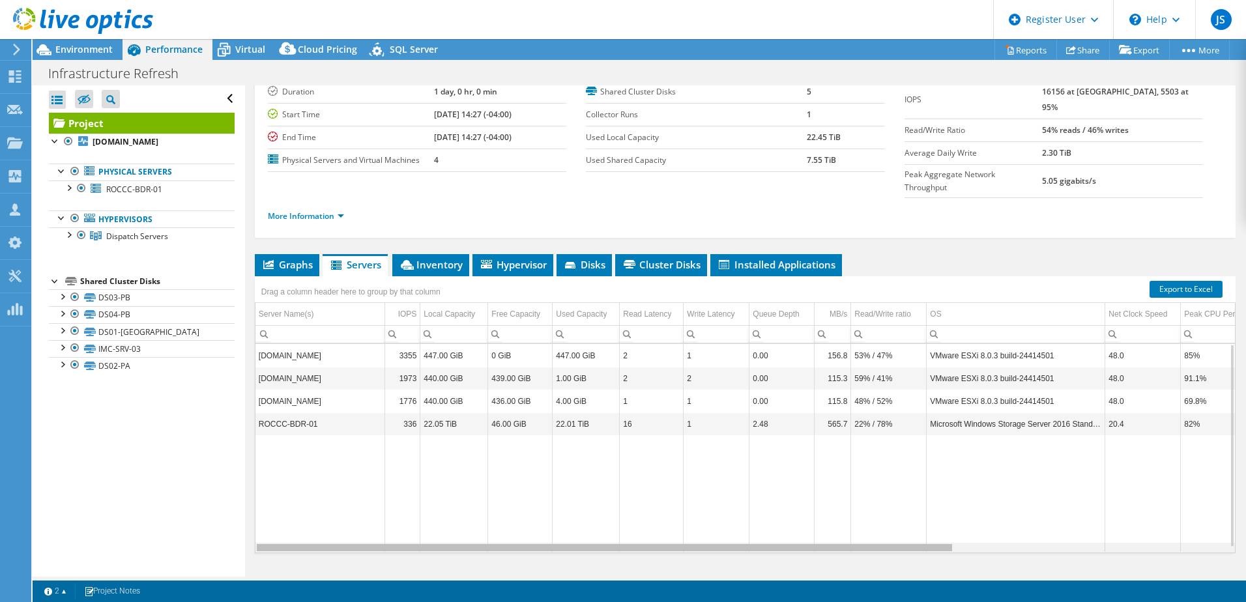
drag, startPoint x: 763, startPoint y: 522, endPoint x: 426, endPoint y: 512, distance: 337.7
click at [426, 512] on body "JS Dell User [PERSON_NAME] [PERSON_NAME][EMAIL_ADDRESS][PERSON_NAME][DOMAIN_NAM…" at bounding box center [623, 301] width 1246 height 602
click at [278, 254] on li "Graphs" at bounding box center [287, 265] width 65 height 22
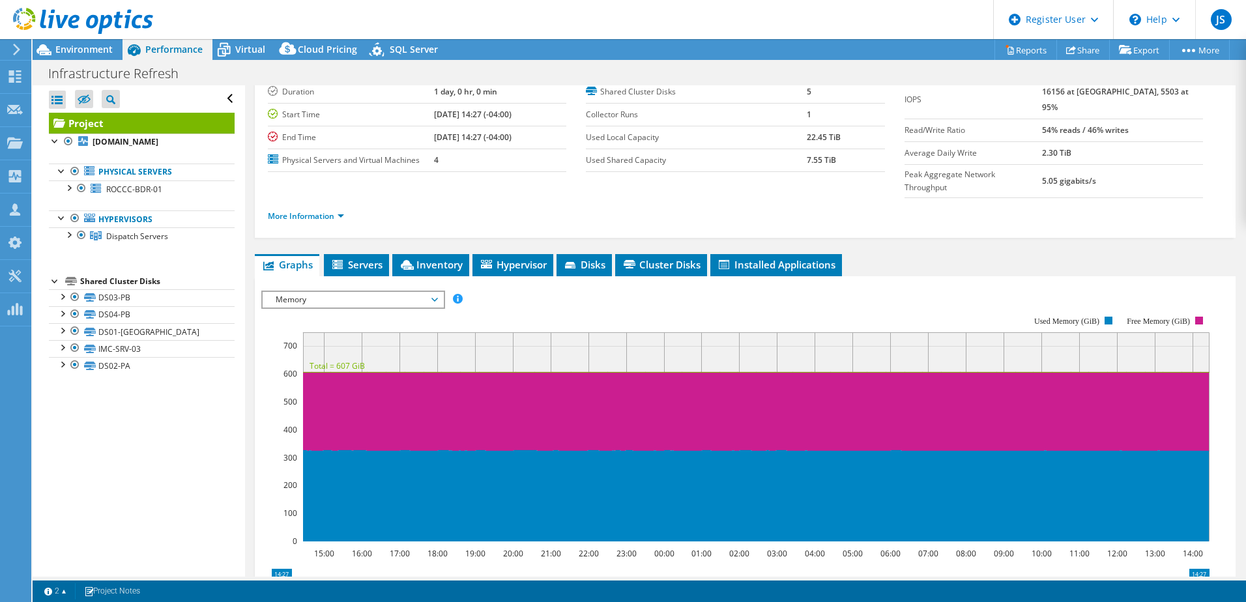
click at [383, 292] on span "Memory" at bounding box center [352, 300] width 167 height 16
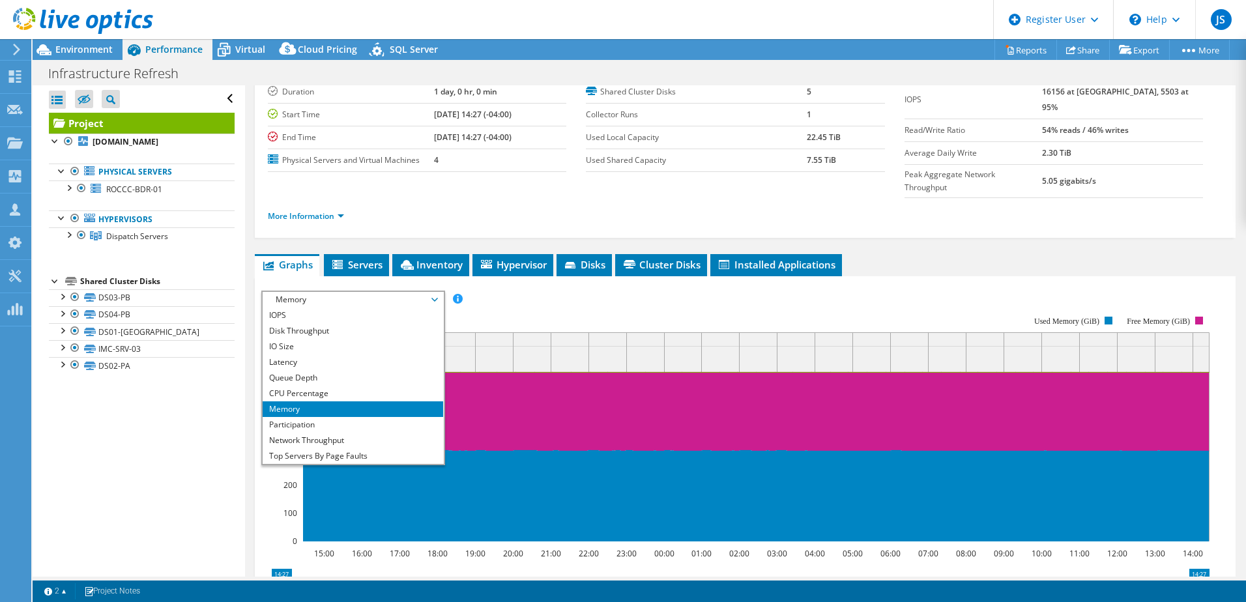
drag, startPoint x: 549, startPoint y: 285, endPoint x: 526, endPoint y: 293, distance: 23.5
click at [551, 298] on rect at bounding box center [735, 428] width 948 height 261
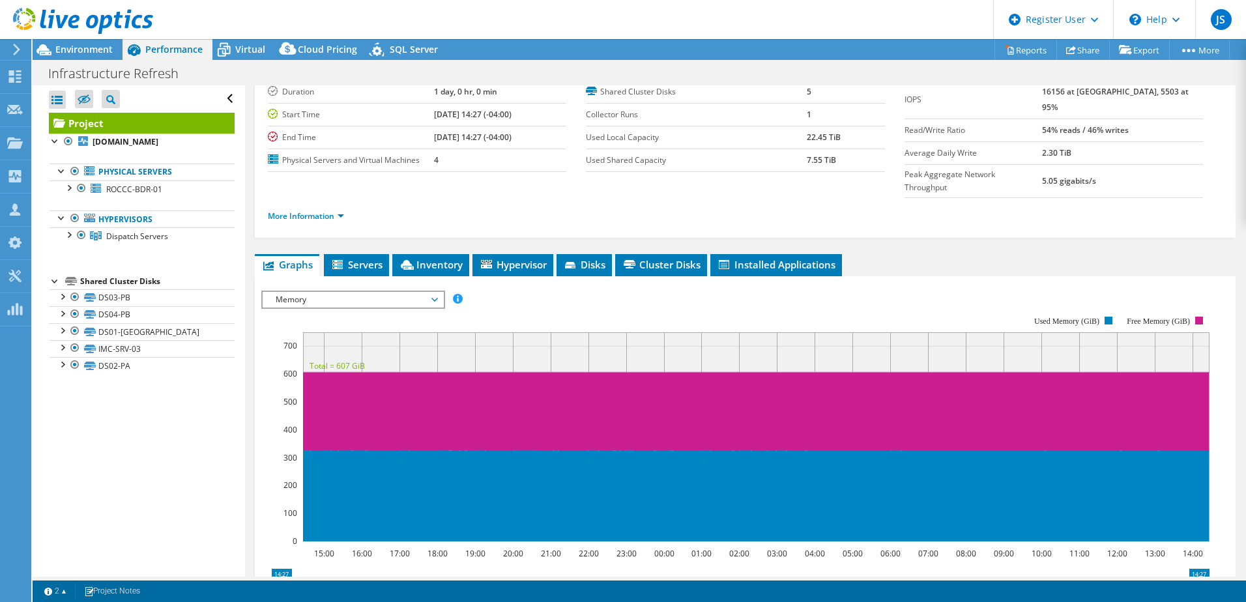
click at [381, 292] on span "Memory" at bounding box center [352, 300] width 167 height 16
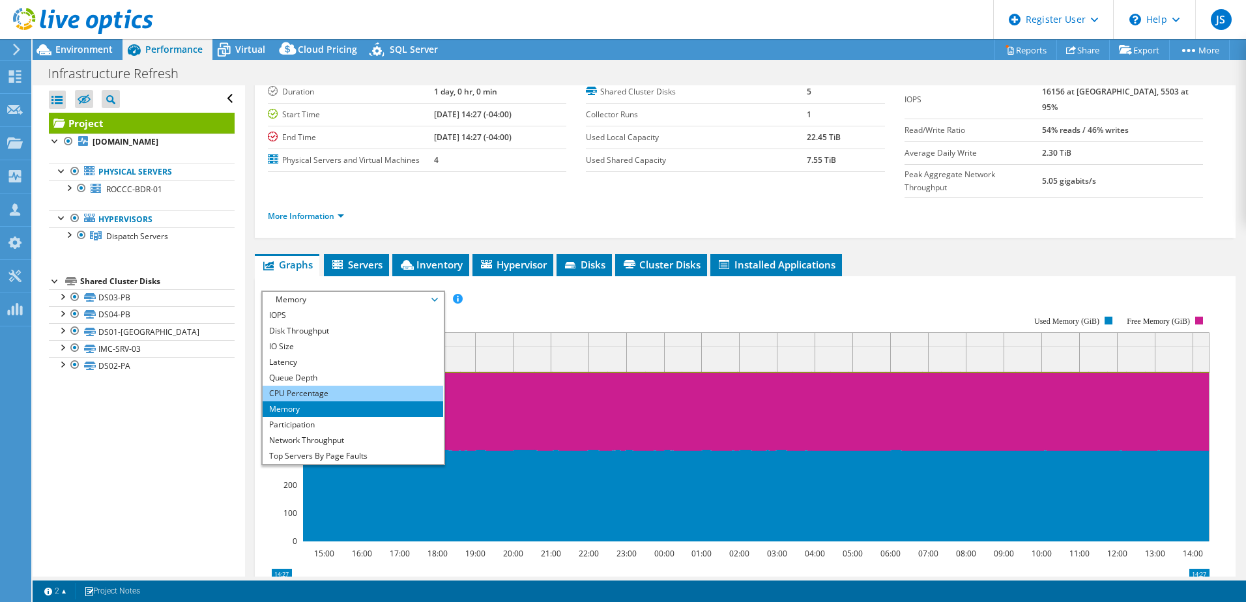
click at [319, 386] on li "CPU Percentage" at bounding box center [353, 394] width 180 height 16
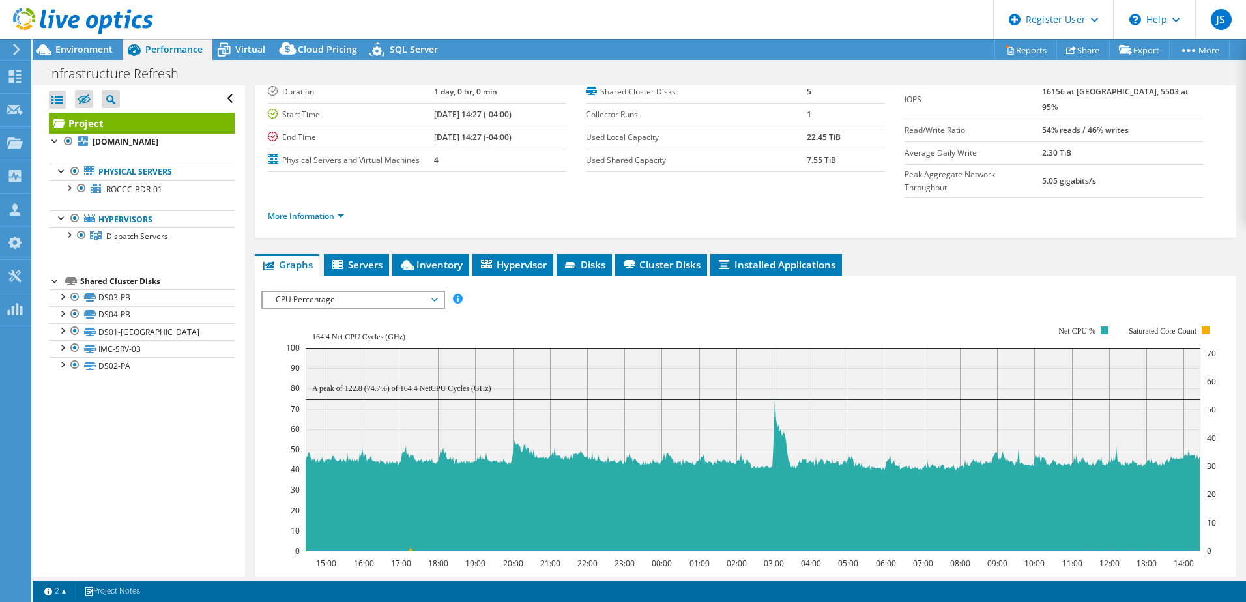
click at [345, 291] on div "CPU Percentage IOPS Disk Throughput IO Size Latency Queue Depth CPU Percentage …" at bounding box center [353, 300] width 184 height 18
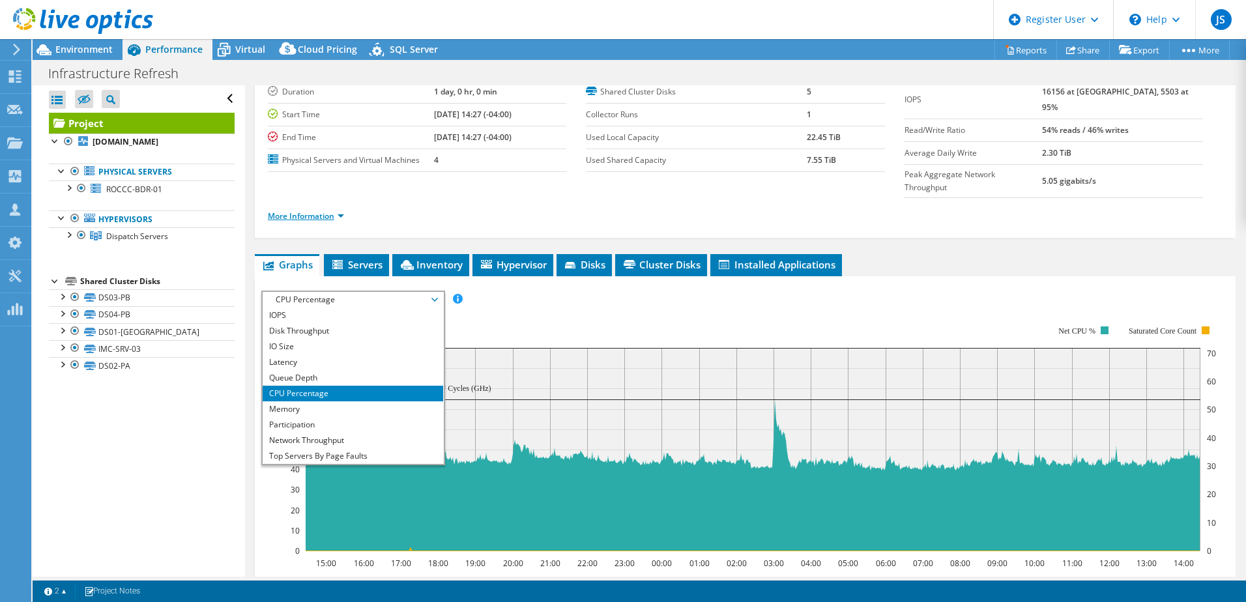
click at [285, 210] on link "More Information" at bounding box center [306, 215] width 76 height 11
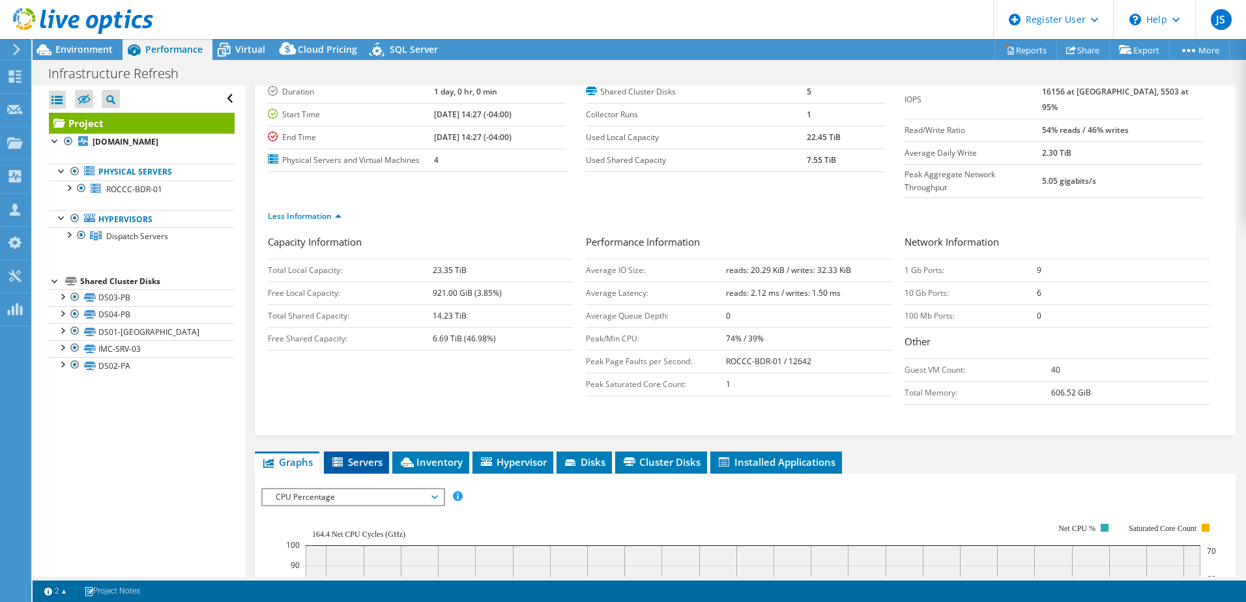
click at [371, 455] on span "Servers" at bounding box center [356, 461] width 52 height 13
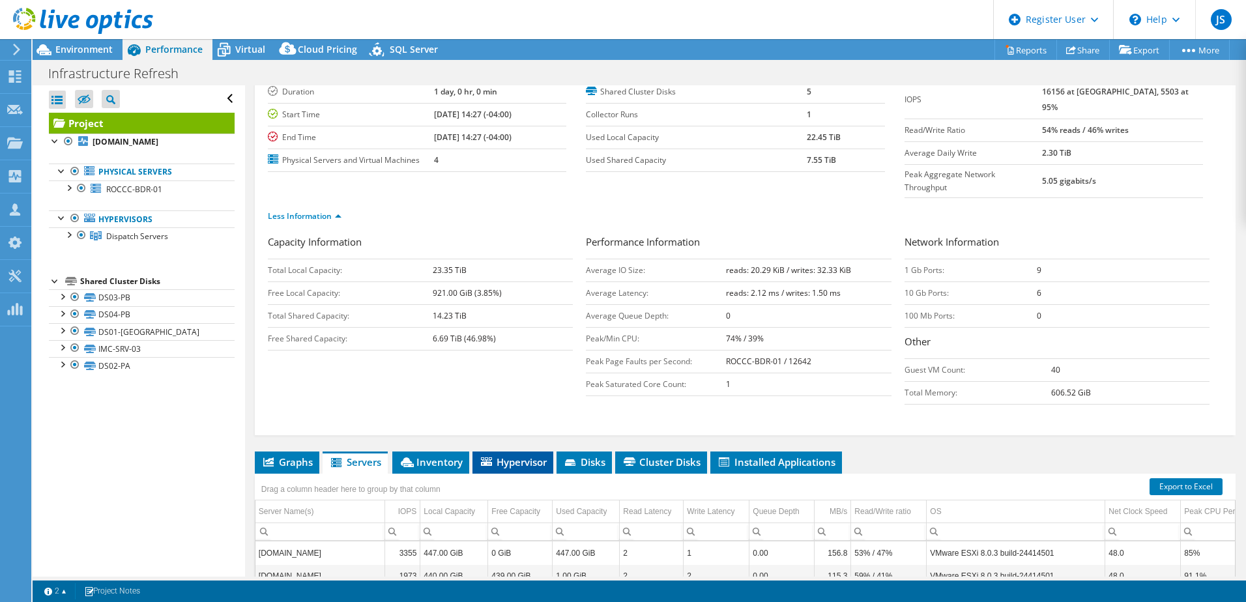
click at [527, 452] on li "Hypervisor" at bounding box center [512, 463] width 81 height 22
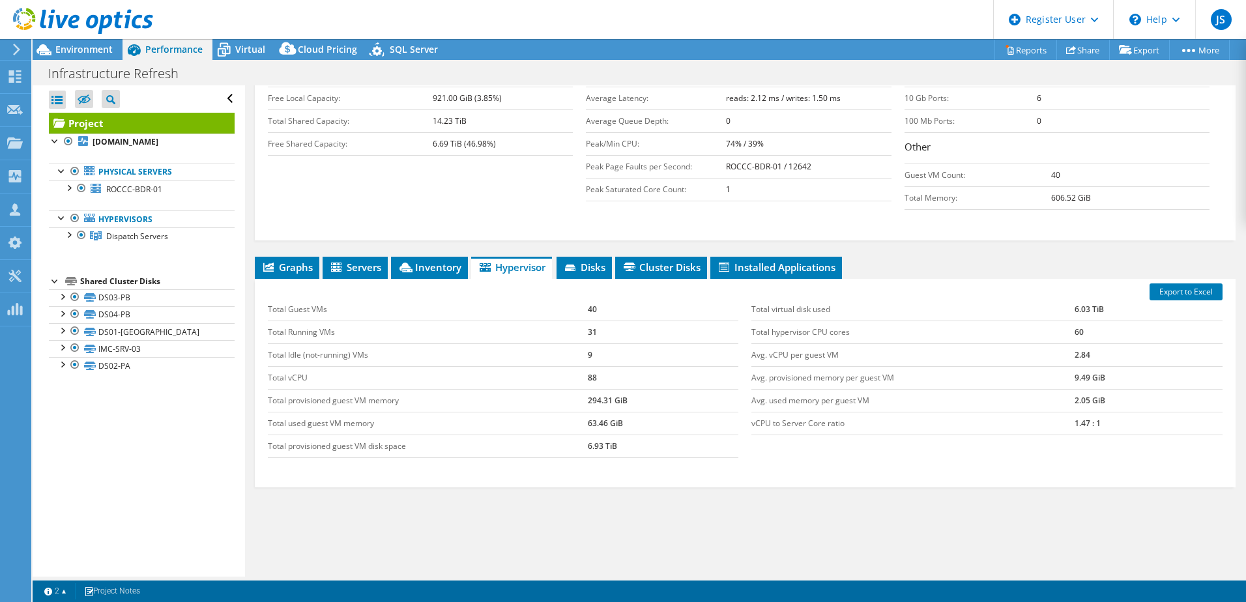
scroll to position [285, 0]
click at [577, 256] on li "Disks" at bounding box center [583, 267] width 55 height 22
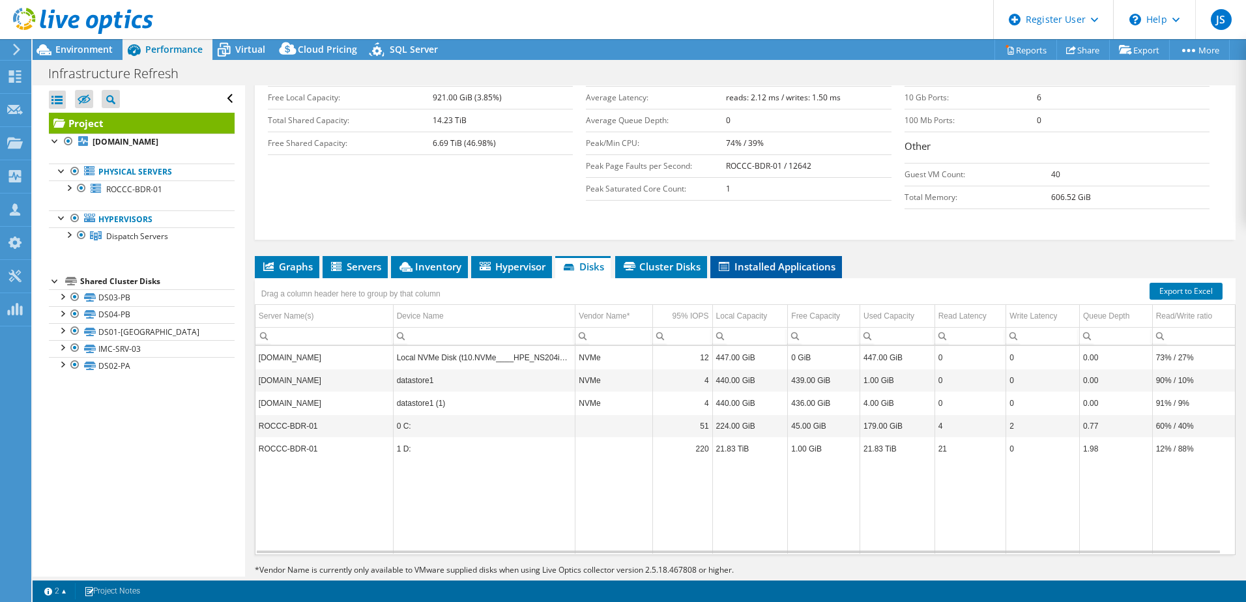
click at [727, 260] on span "Installed Applications" at bounding box center [776, 266] width 119 height 13
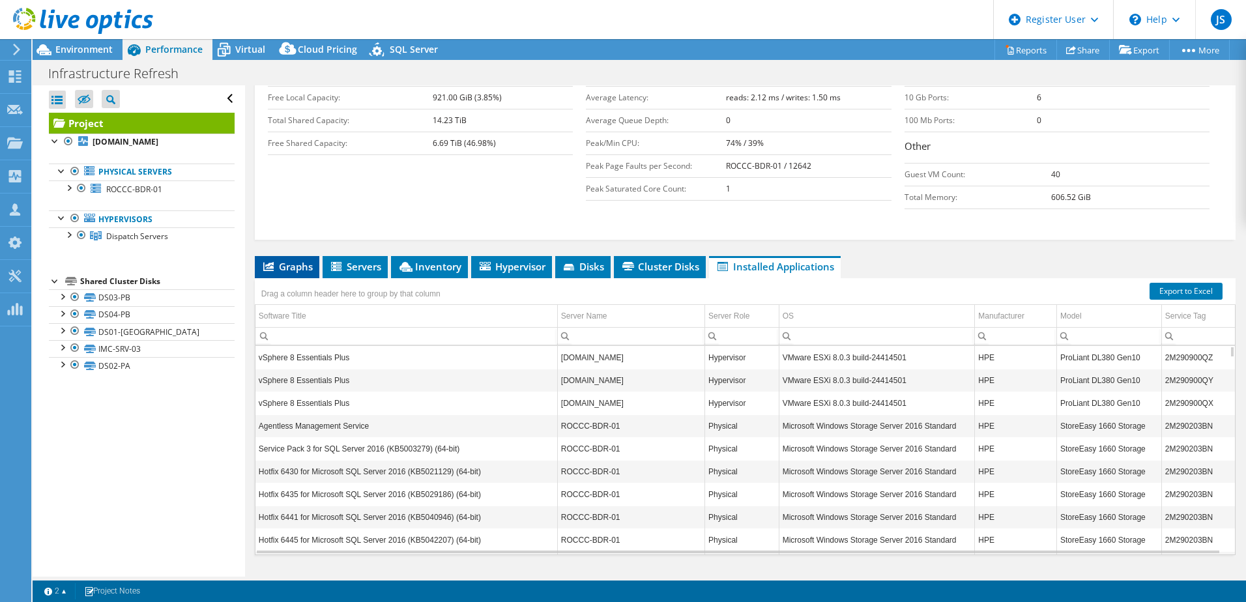
click at [296, 256] on li "Graphs" at bounding box center [287, 267] width 65 height 22
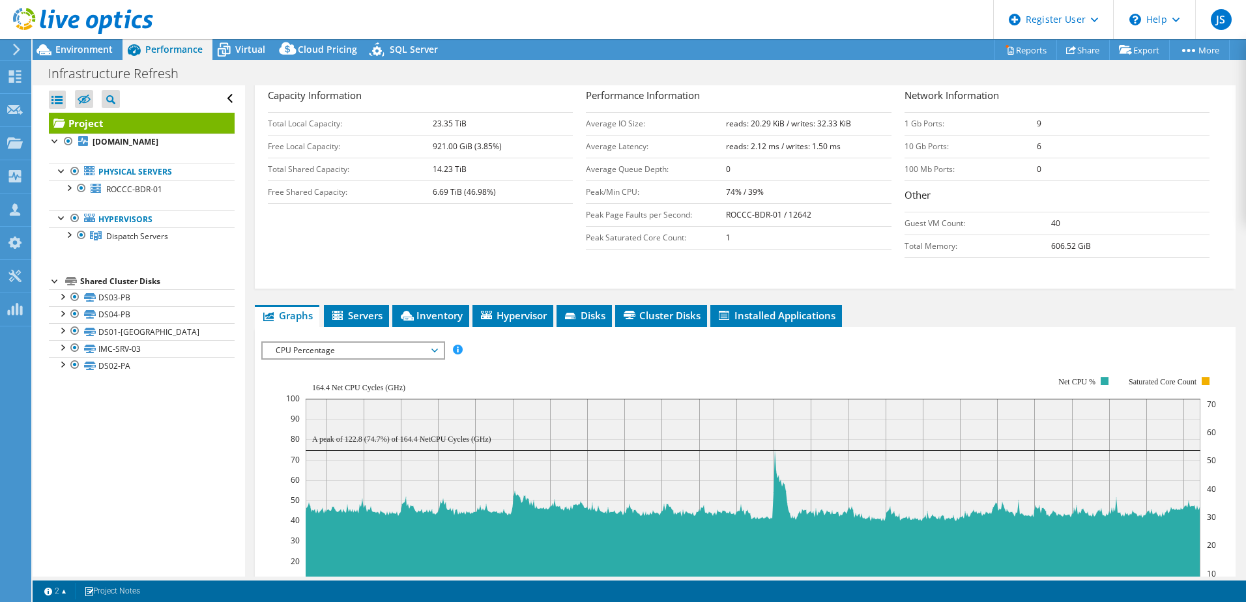
scroll to position [154, 0]
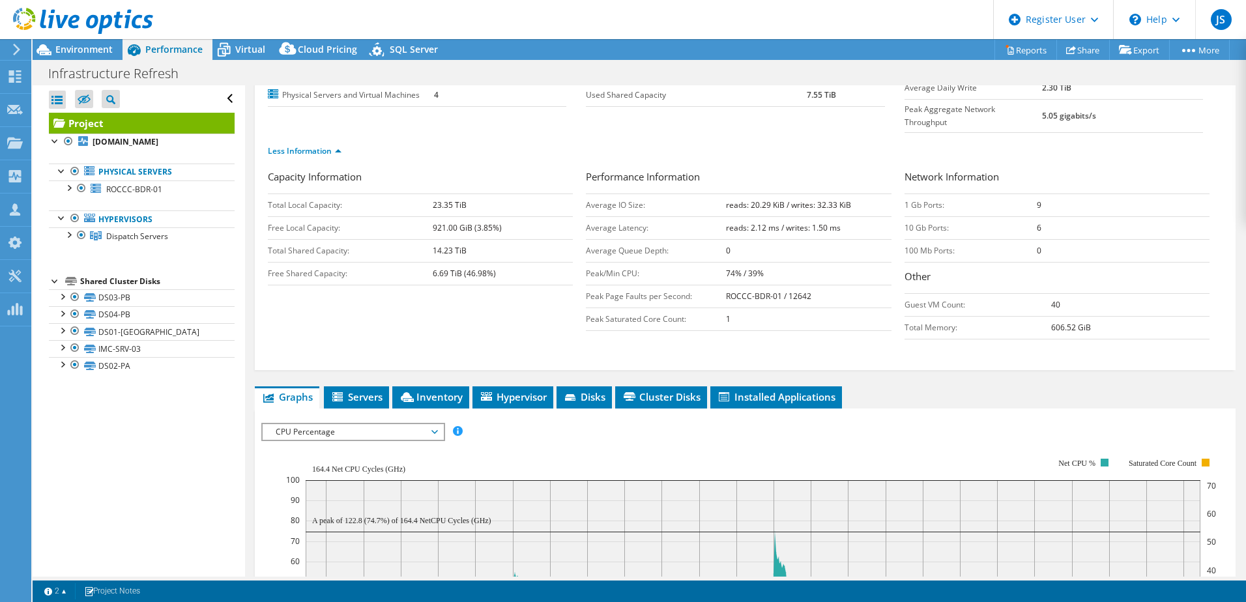
click at [314, 423] on div "CPU Percentage IOPS Disk Throughput IO Size Latency Queue Depth CPU Percentage …" at bounding box center [353, 432] width 184 height 18
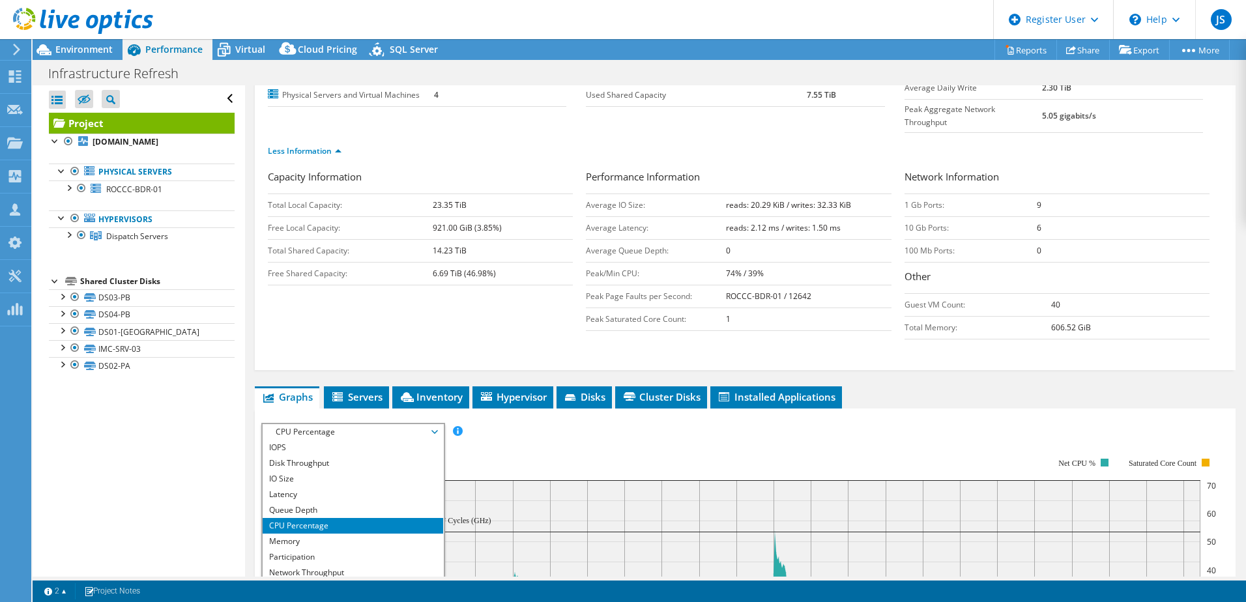
click at [502, 440] on rect at bounding box center [751, 570] width 930 height 261
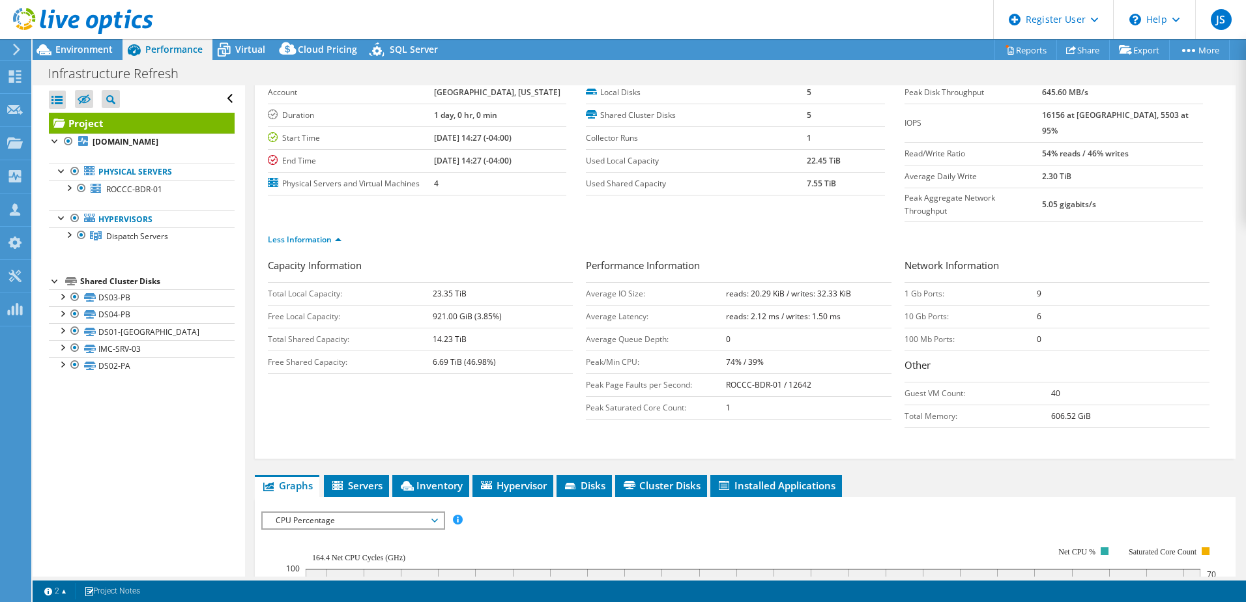
scroll to position [0, 0]
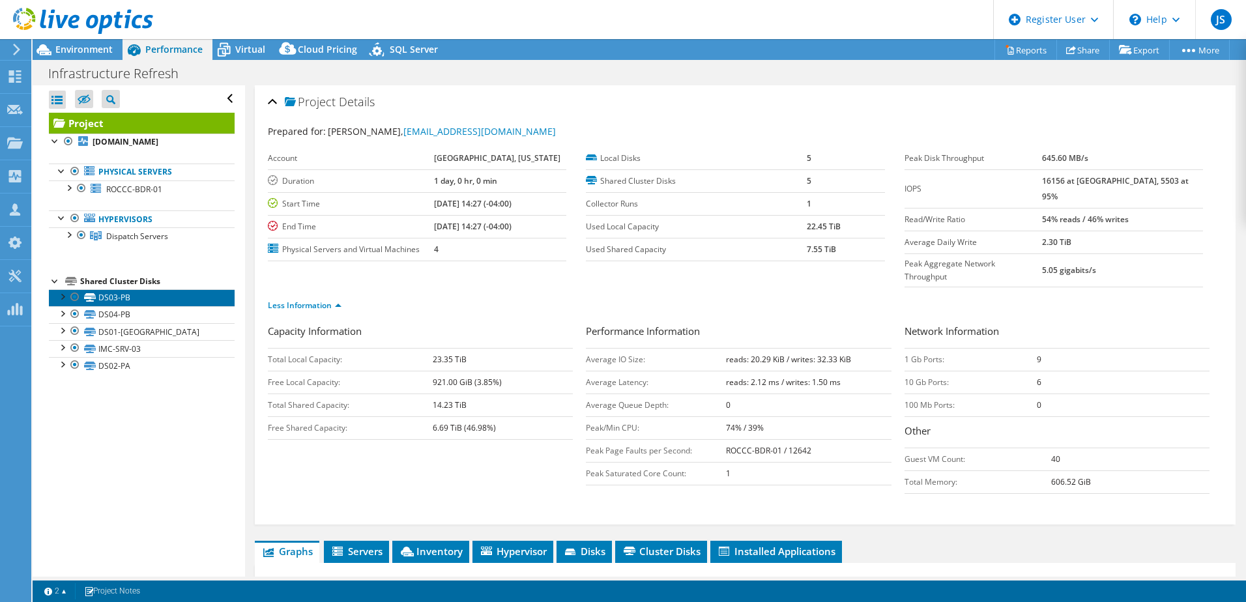
drag, startPoint x: 147, startPoint y: 308, endPoint x: 139, endPoint y: 304, distance: 8.7
click at [146, 306] on link "DS03-PB" at bounding box center [142, 297] width 186 height 17
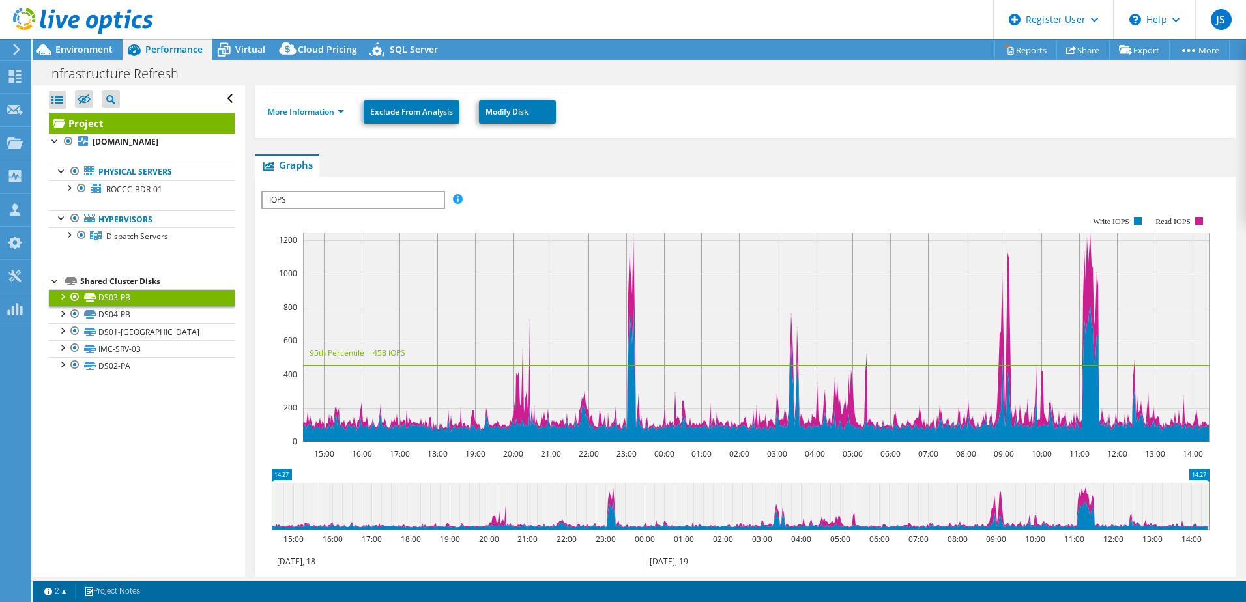
scroll to position [195, 0]
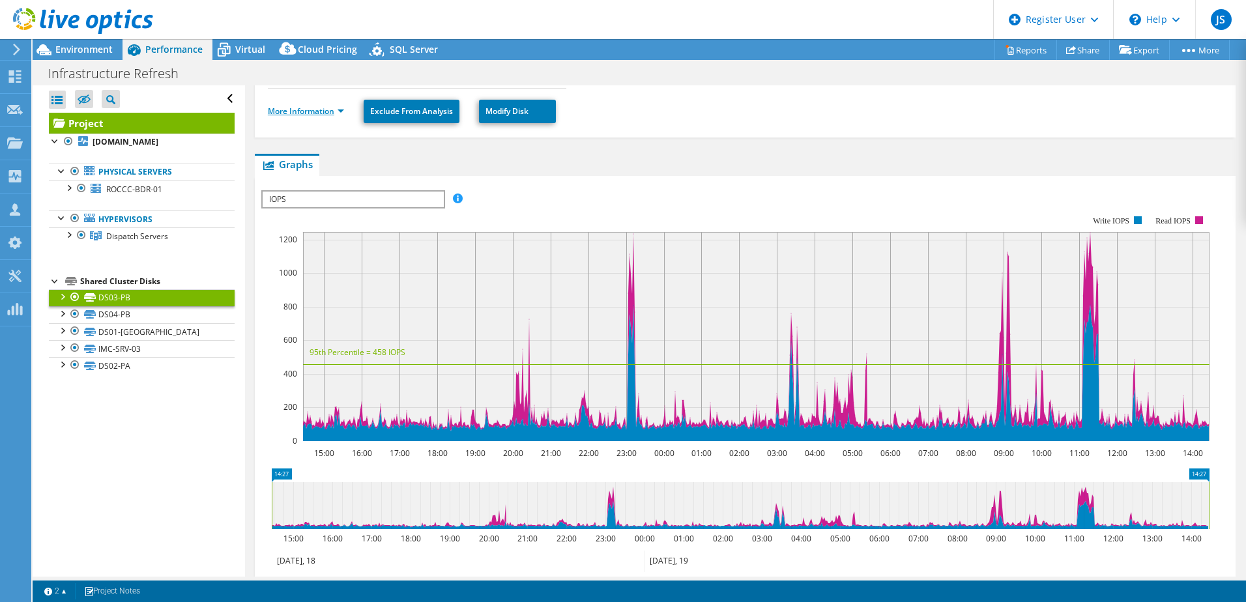
click at [304, 111] on link "More Information" at bounding box center [306, 111] width 76 height 11
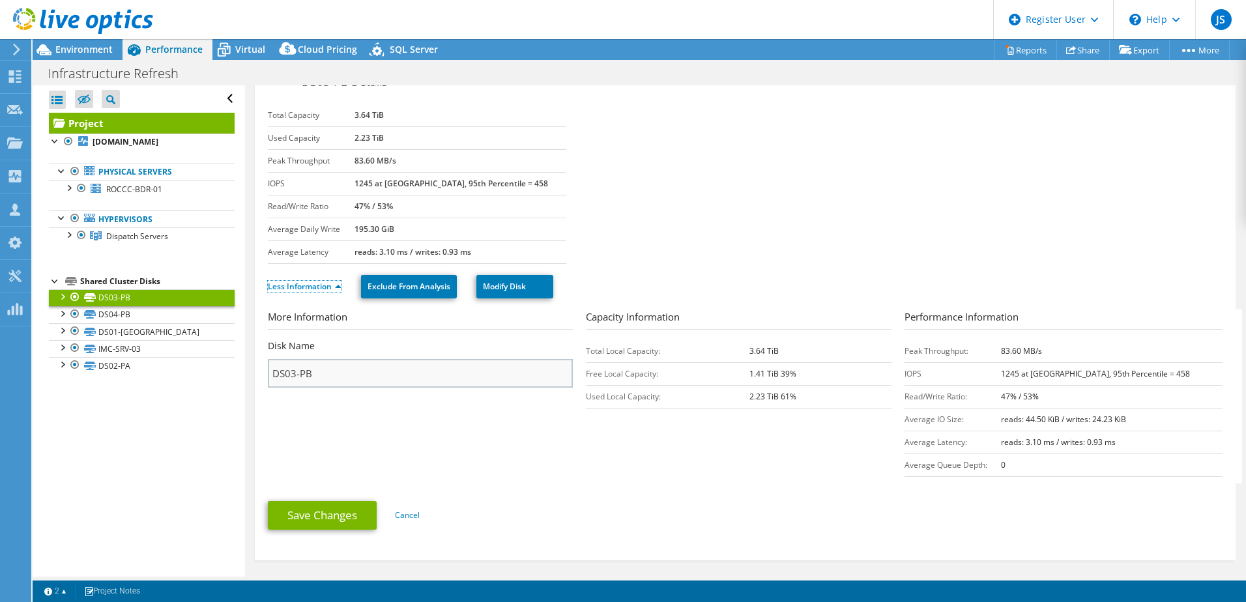
scroll to position [0, 0]
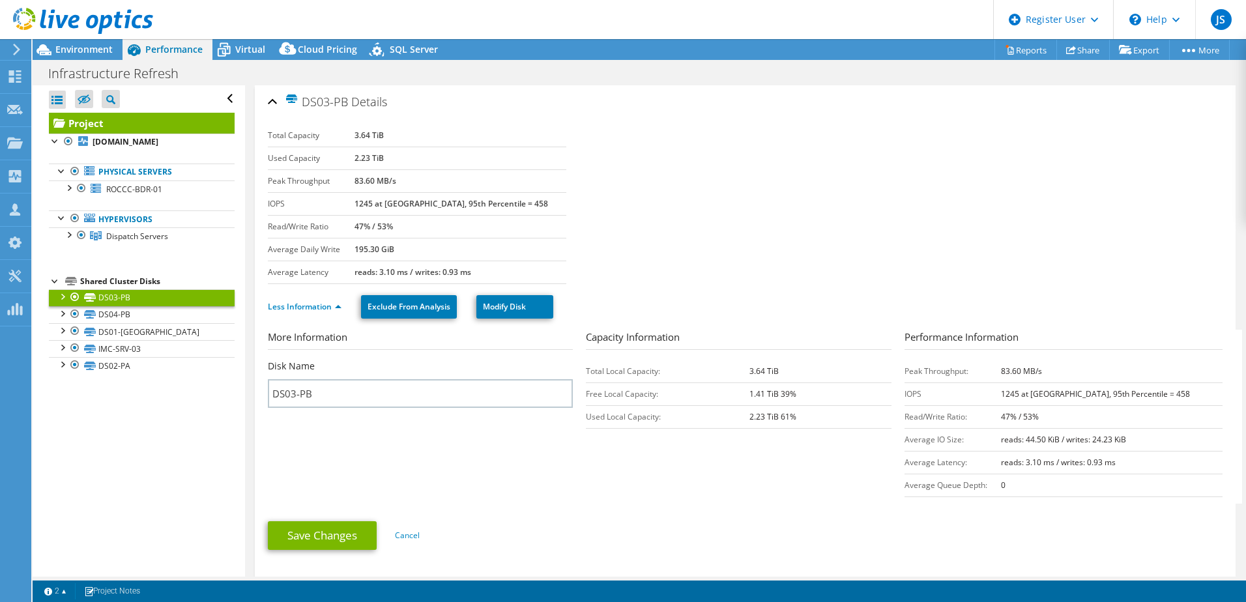
click at [104, 115] on link "Project" at bounding box center [142, 123] width 186 height 21
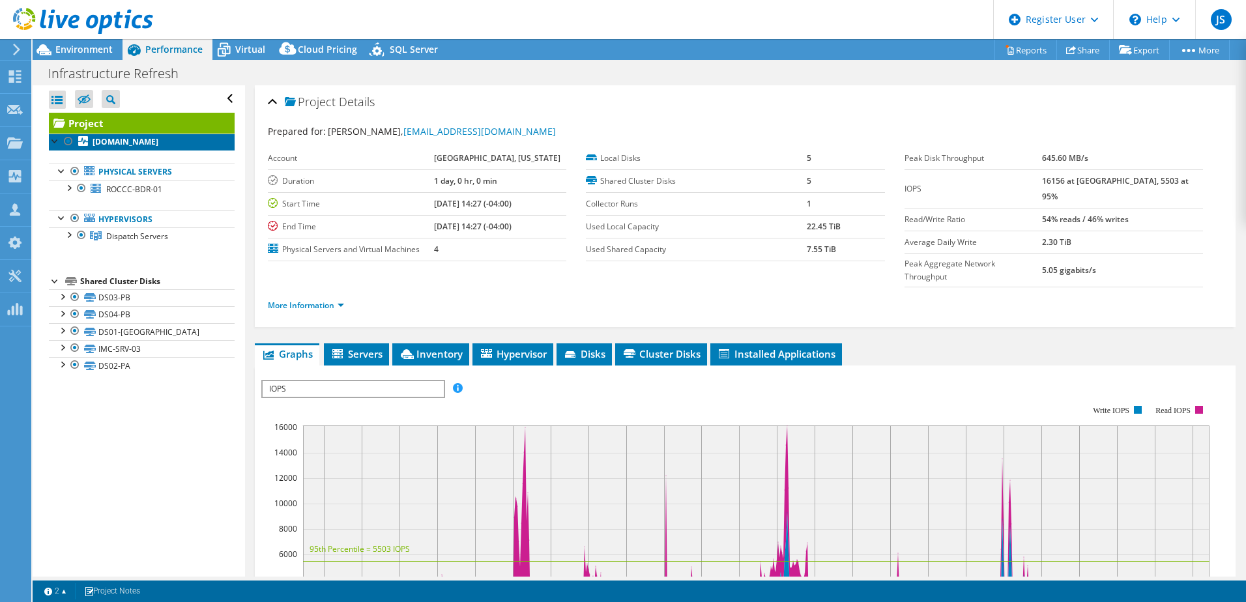
drag, startPoint x: 104, startPoint y: 147, endPoint x: 97, endPoint y: 151, distance: 7.6
click at [103, 147] on b "[DOMAIN_NAME]" at bounding box center [126, 141] width 66 height 11
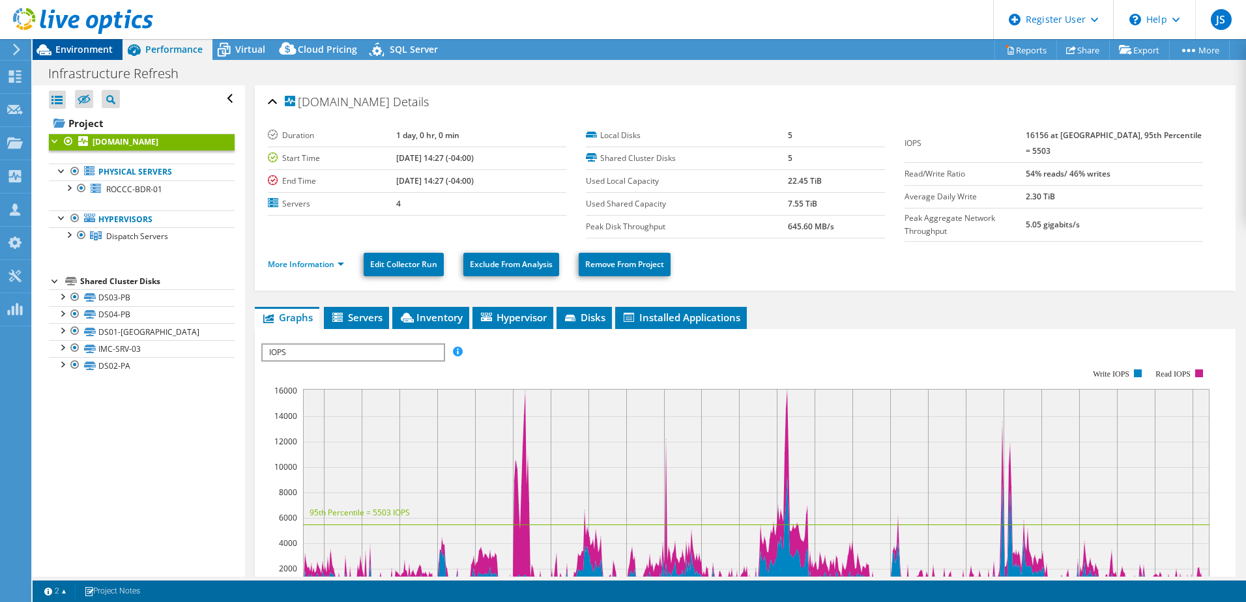
click at [88, 45] on span "Environment" at bounding box center [83, 49] width 57 height 12
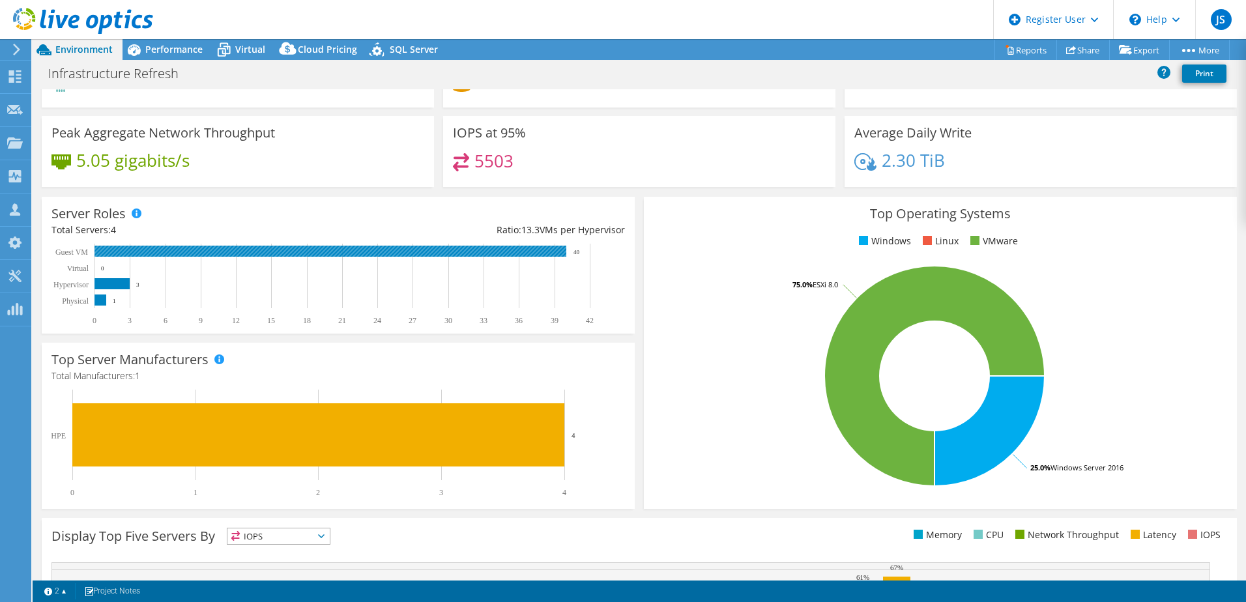
scroll to position [130, 0]
